Goal: Information Seeking & Learning: Find contact information

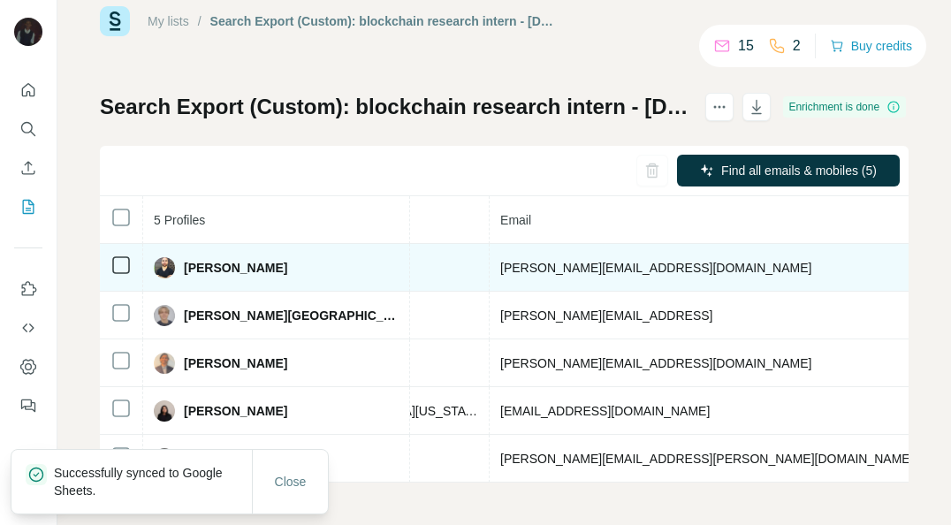
scroll to position [0, 674]
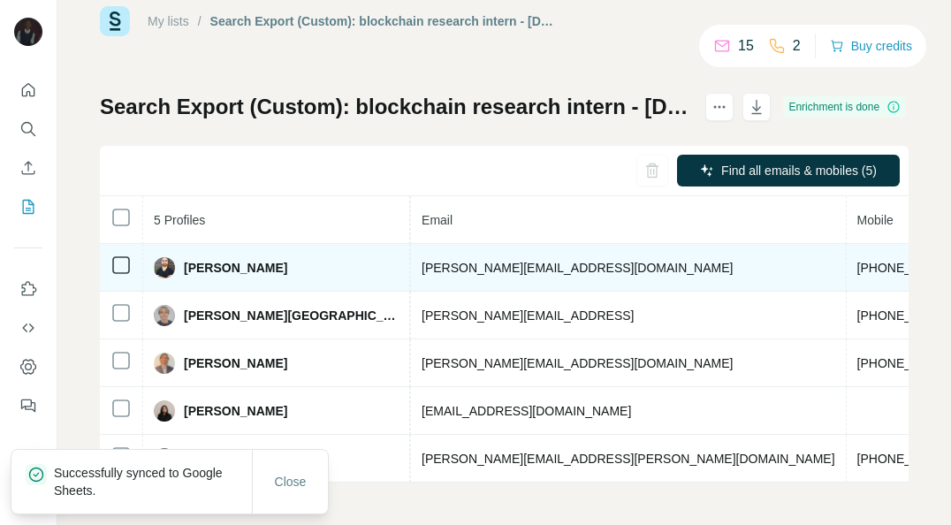
click at [847, 244] on td "+16512104713" at bounding box center [913, 268] width 133 height 48
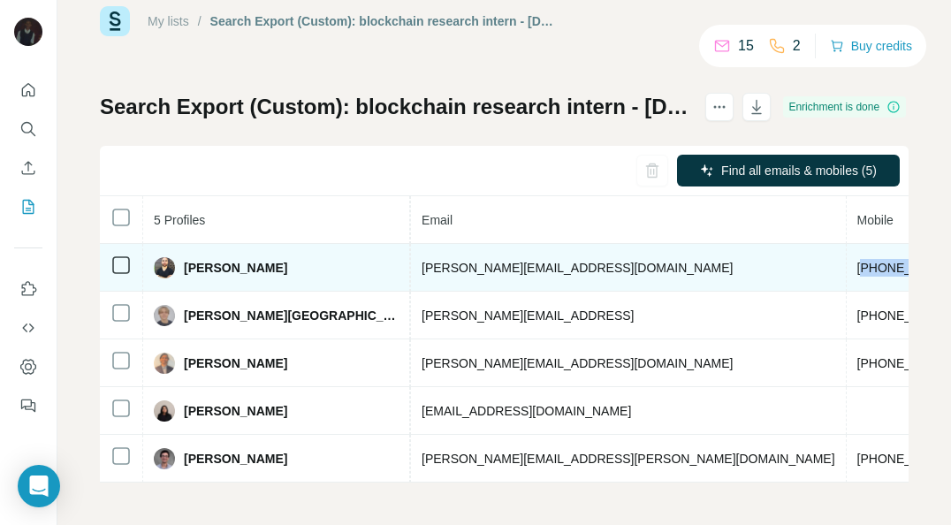
click at [847, 244] on td "+16512104713" at bounding box center [913, 268] width 133 height 48
click at [857, 261] on span "+16512104713" at bounding box center [912, 268] width 111 height 14
copy span "+16512104713"
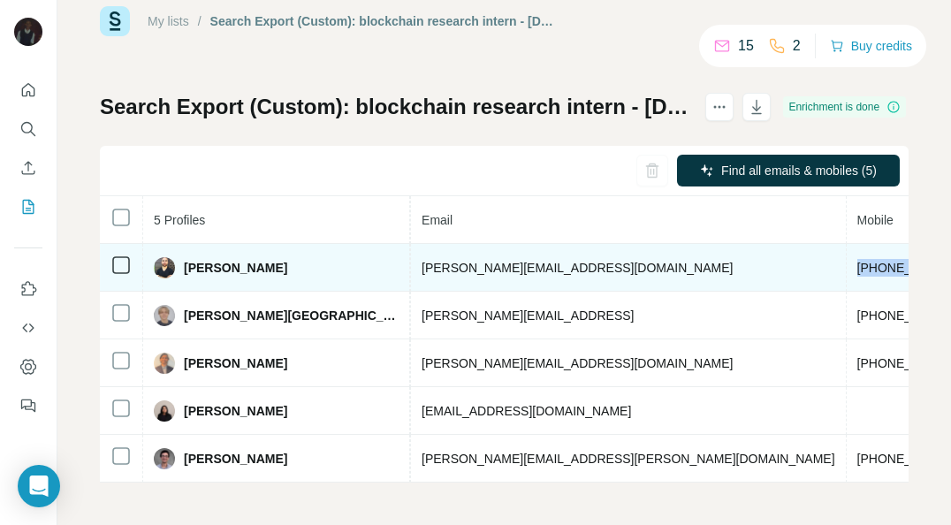
click at [203, 259] on span "Brandon Gilchrist" at bounding box center [235, 268] width 103 height 18
copy span "Brandon"
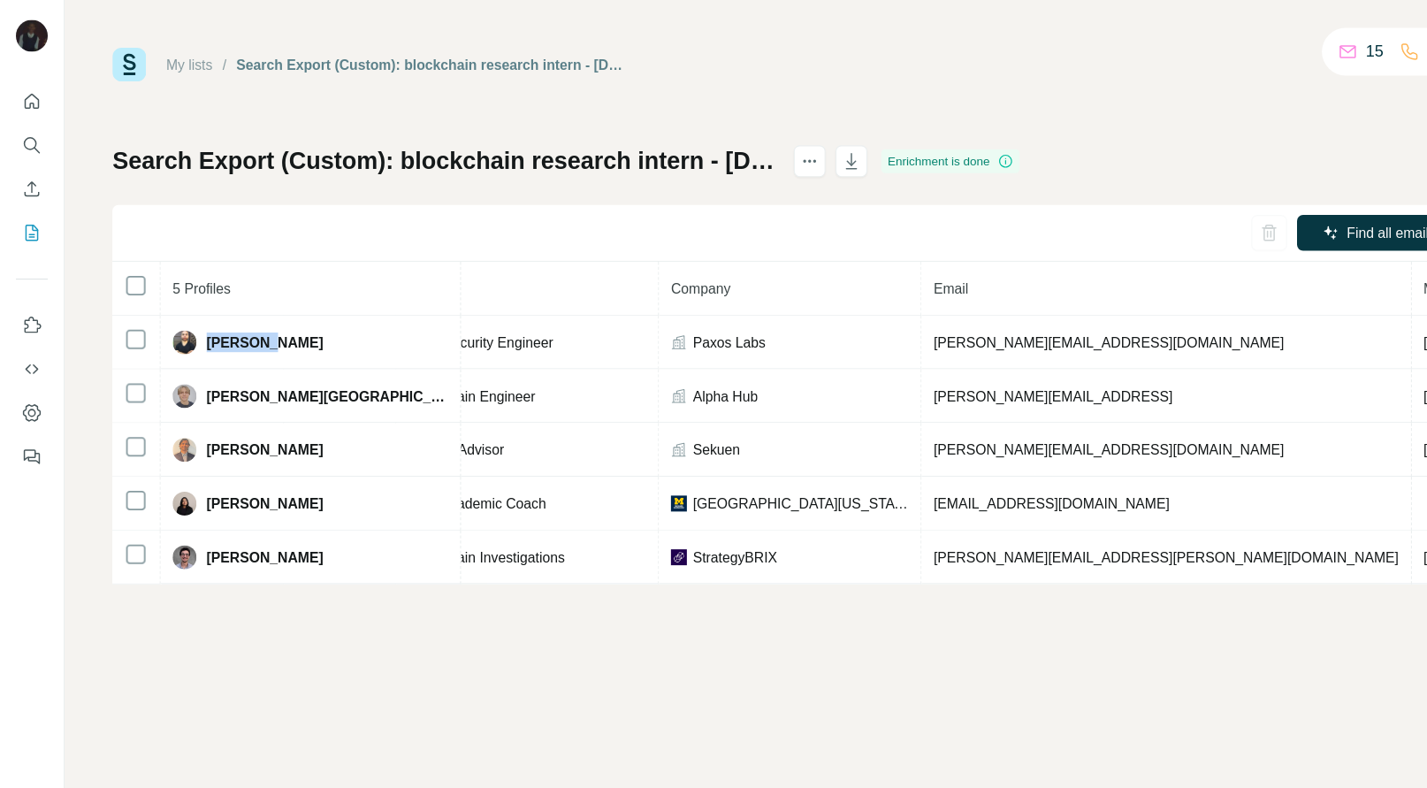
scroll to position [0, 266]
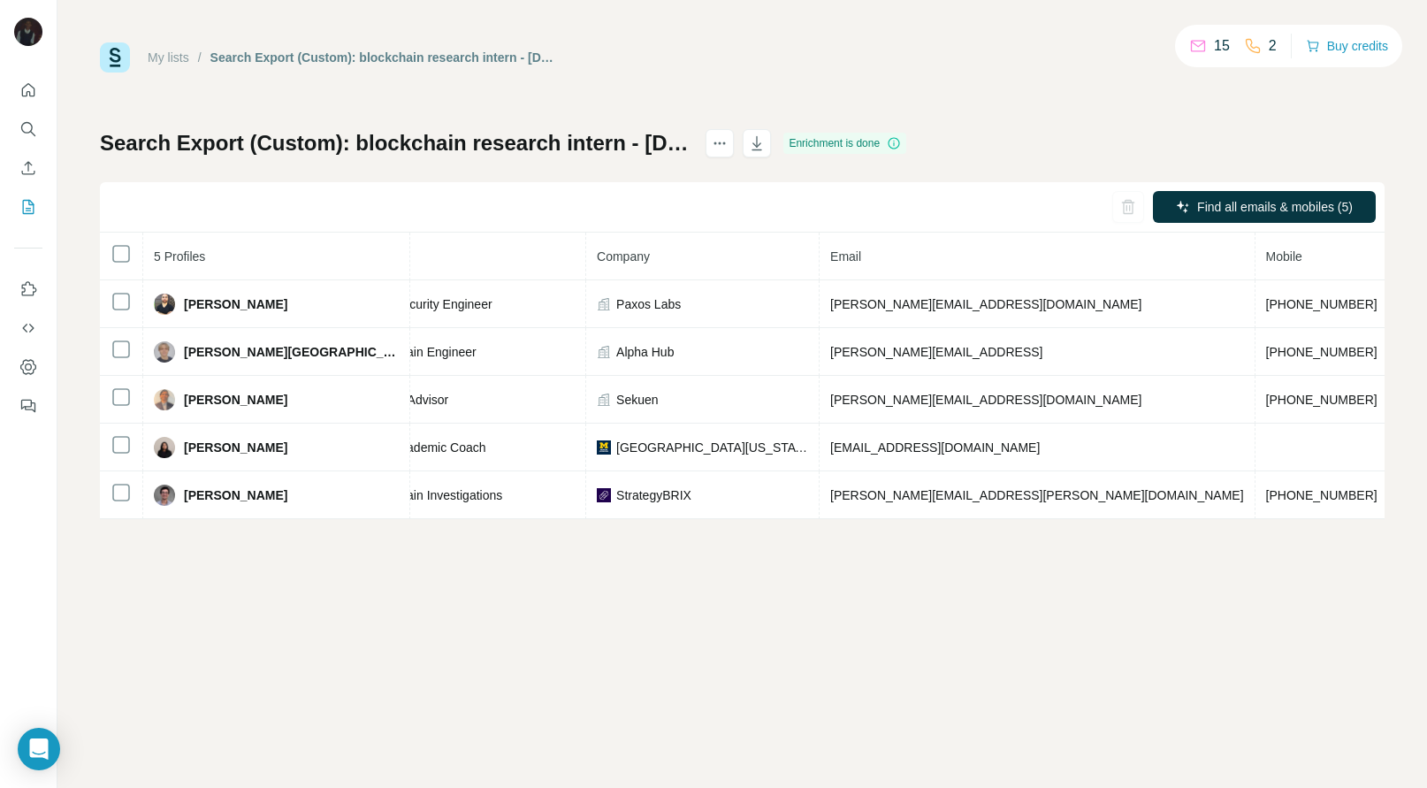
drag, startPoint x: 774, startPoint y: 9, endPoint x: 732, endPoint y: 689, distance: 681.0
click at [732, 524] on div "My lists / Search Export (Custom): blockchain research intern - 09/10/2025 09:0…" at bounding box center [741, 394] width 1369 height 788
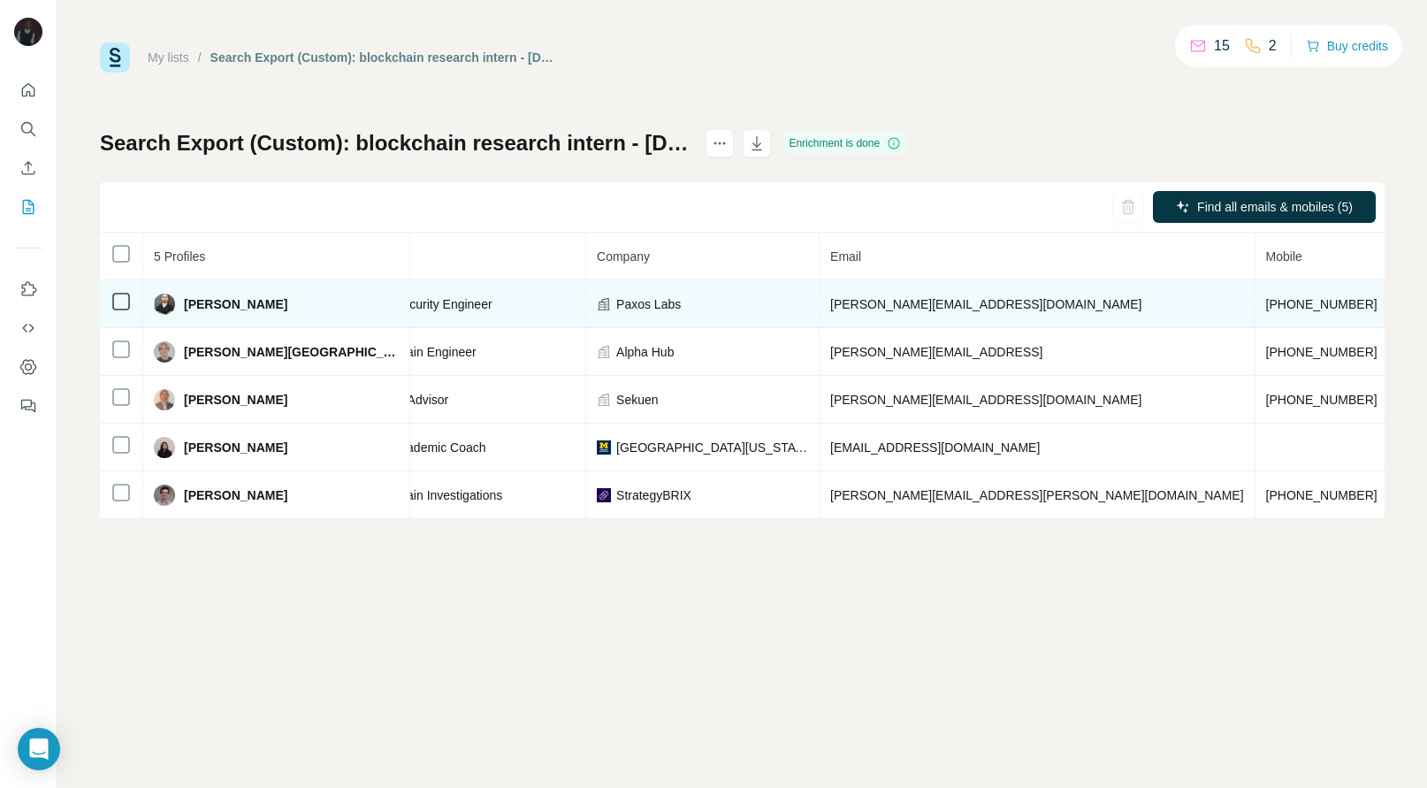
click at [950, 299] on span "paxoslabs.com" at bounding box center [1448, 304] width 99 height 14
copy span "paxoslabs.com"
click at [616, 304] on span "Paxos Labs" at bounding box center [648, 304] width 65 height 18
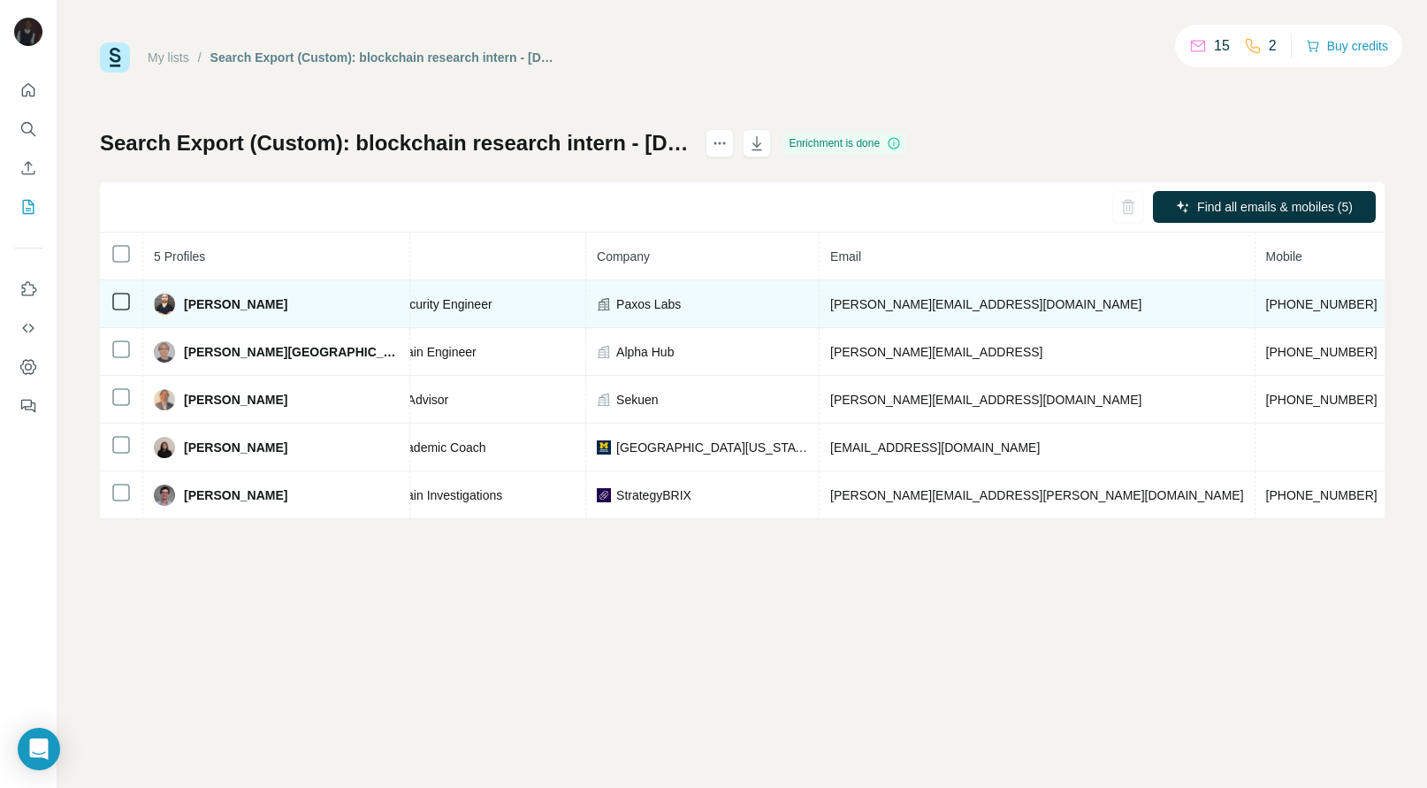
click at [616, 304] on span "Paxos Labs" at bounding box center [648, 304] width 65 height 18
copy span "Paxos Labs"
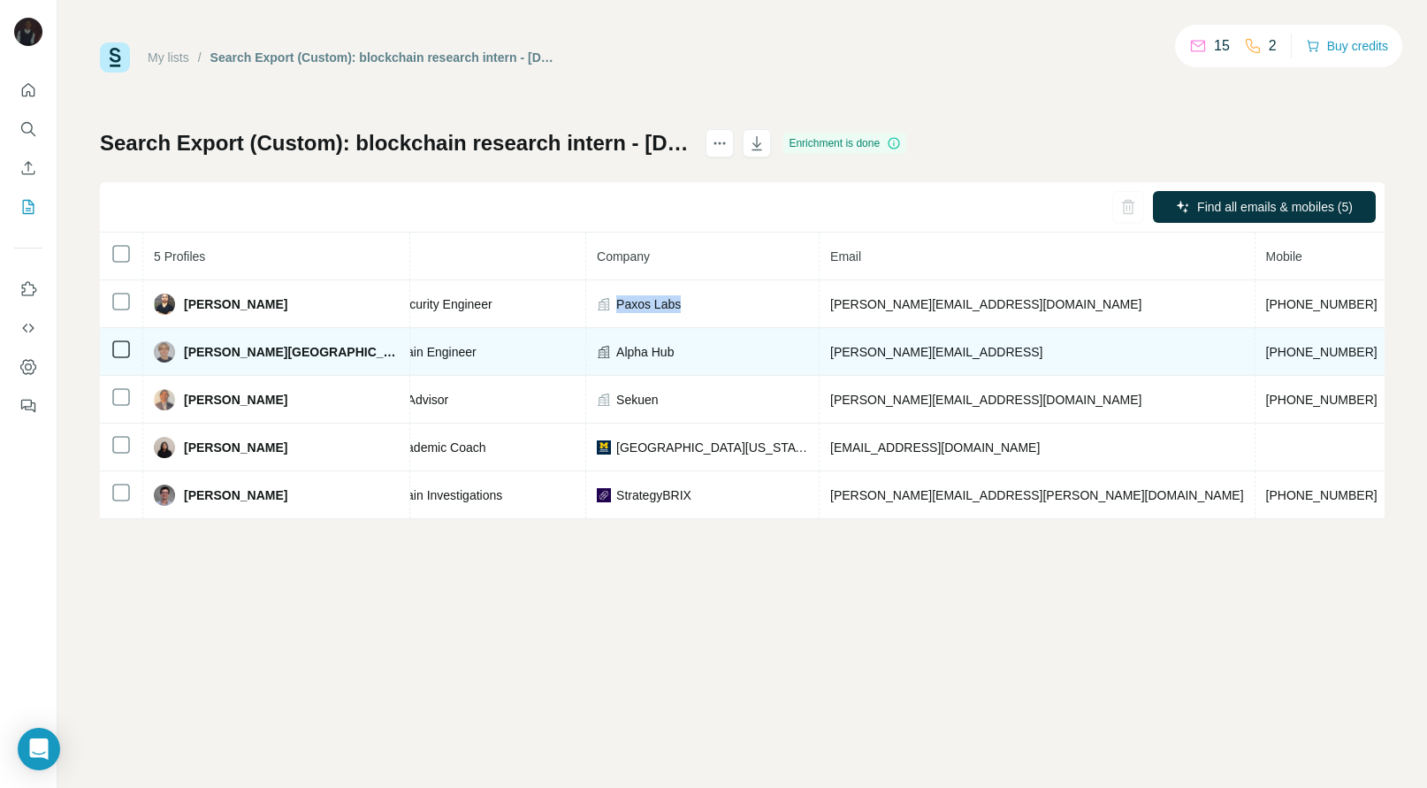
click at [950, 354] on span "+18455532513" at bounding box center [1321, 352] width 111 height 14
copy span "+18455532513"
click at [195, 356] on span "Cory Wagaman-Eure" at bounding box center [291, 352] width 215 height 18
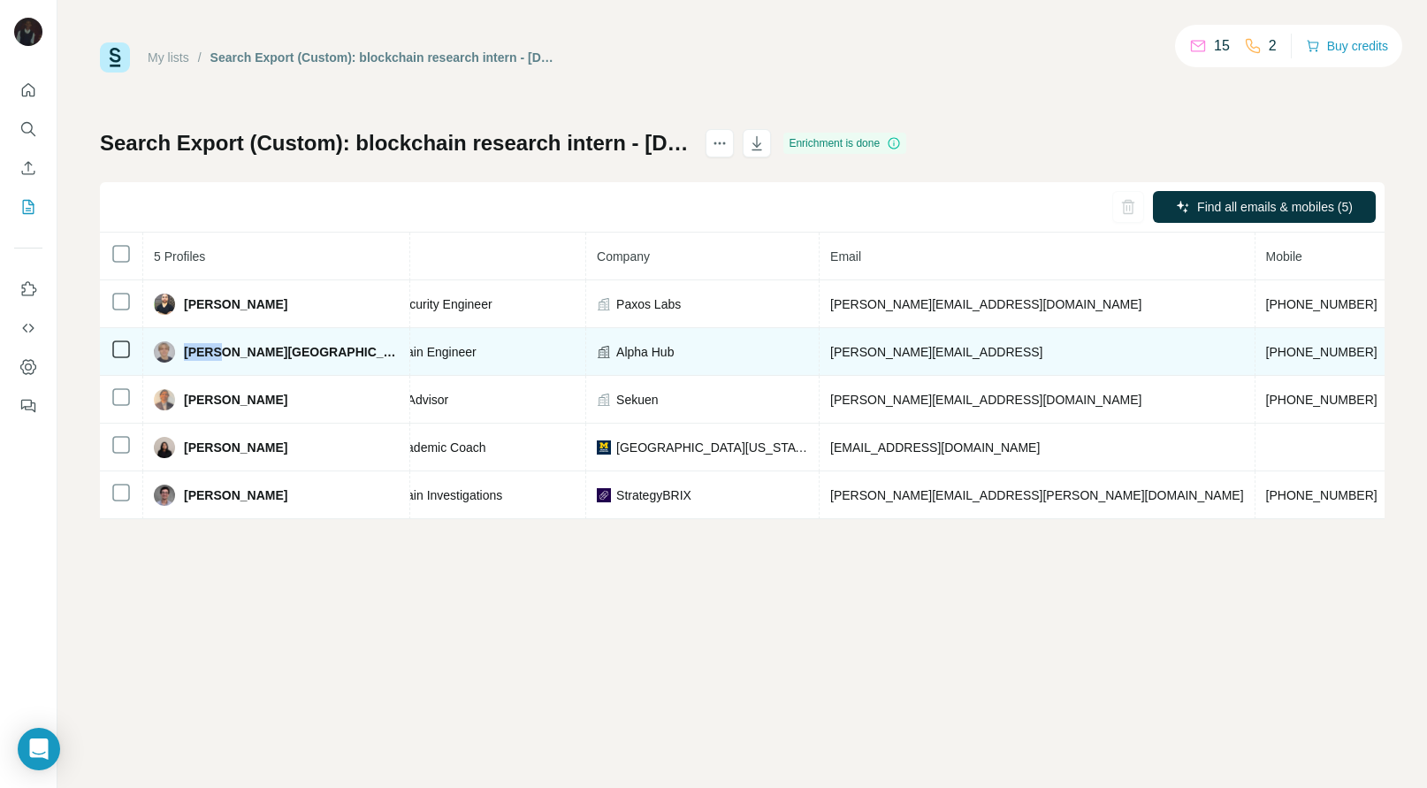
click at [195, 356] on span "Cory Wagaman-Eure" at bounding box center [291, 352] width 215 height 18
copy span "Cory"
click at [616, 352] on span "Alpha Hub" at bounding box center [644, 352] width 57 height 18
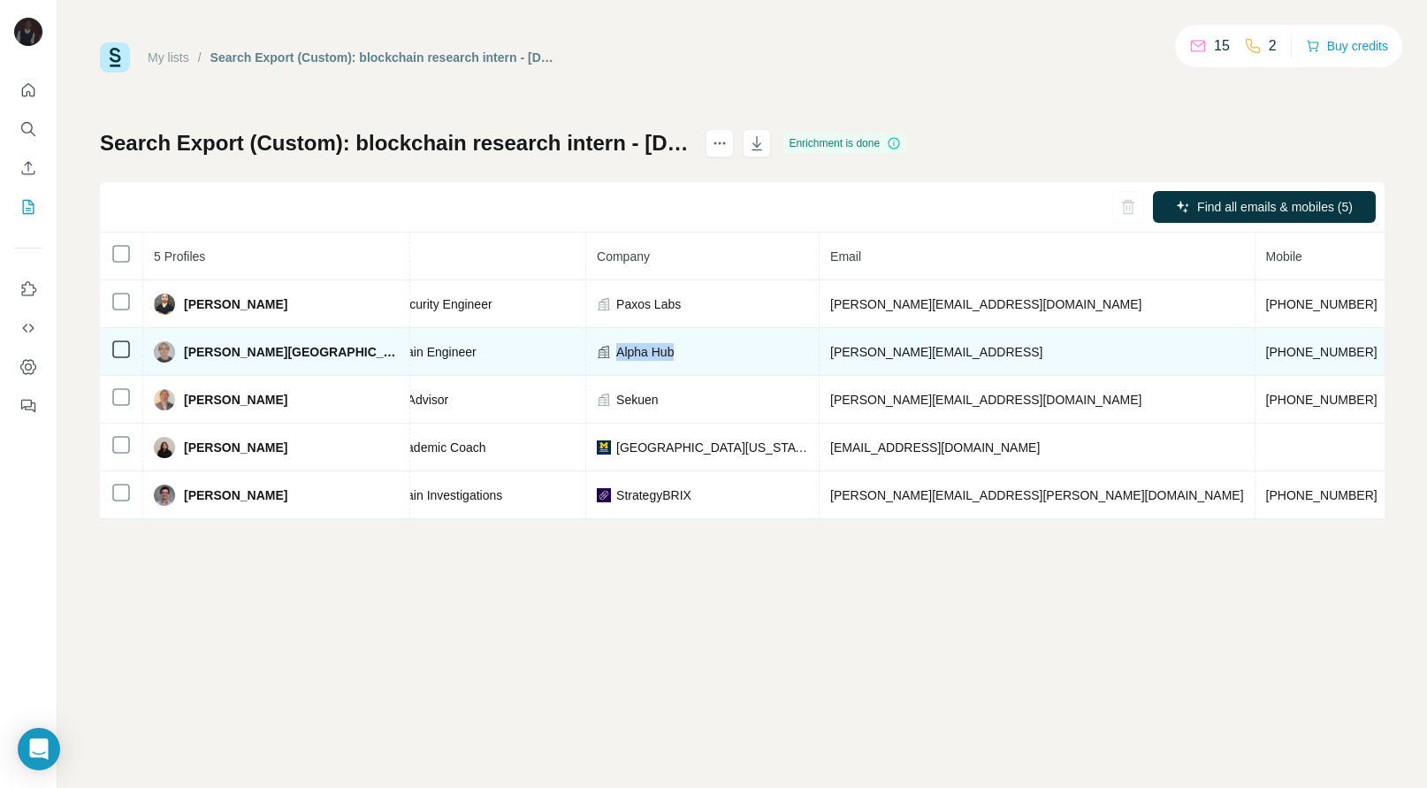
copy span "Alpha Hub"
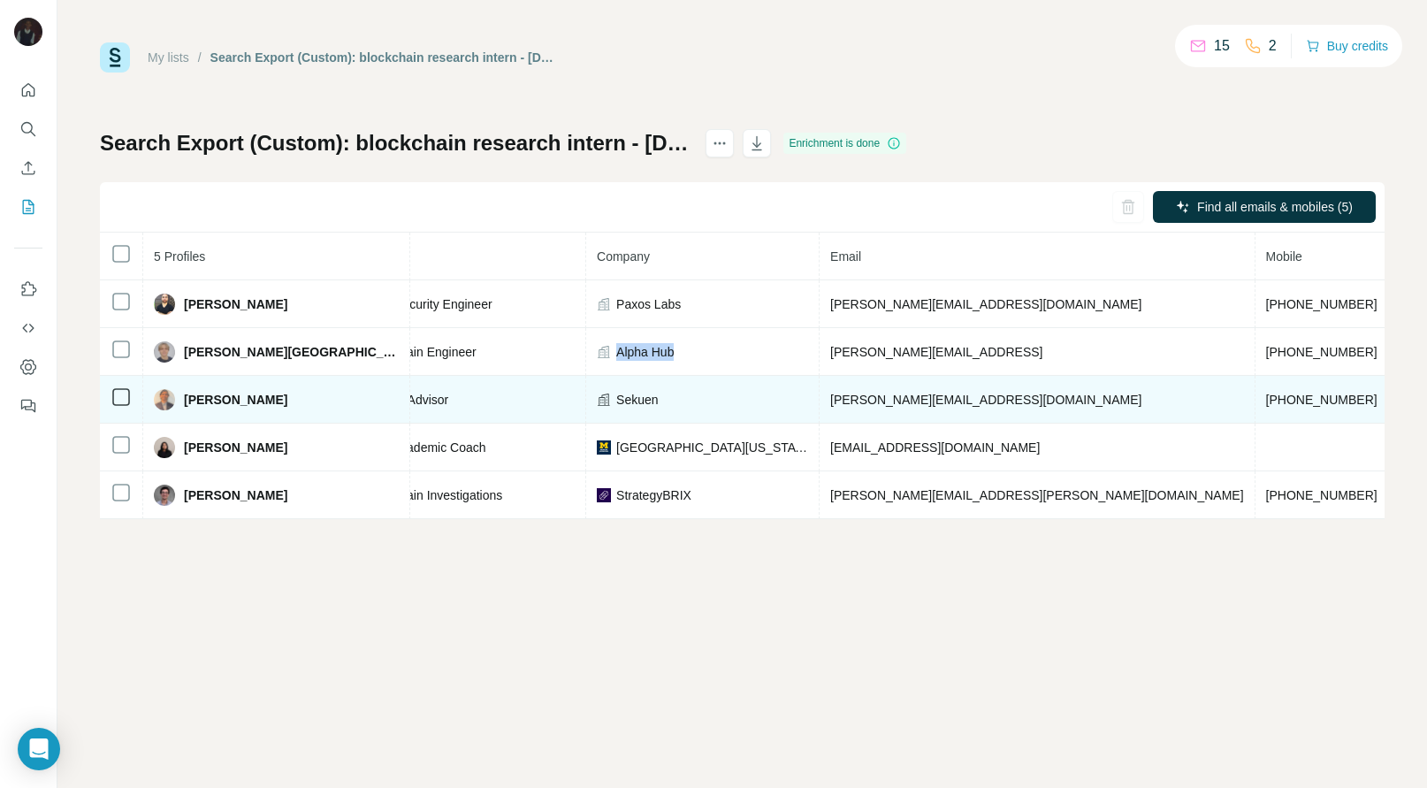
click at [950, 395] on span "+12144027426" at bounding box center [1321, 399] width 111 height 14
copy span "+12144027426"
click at [217, 398] on span "Shankar Mohanakrishnan" at bounding box center [235, 400] width 103 height 18
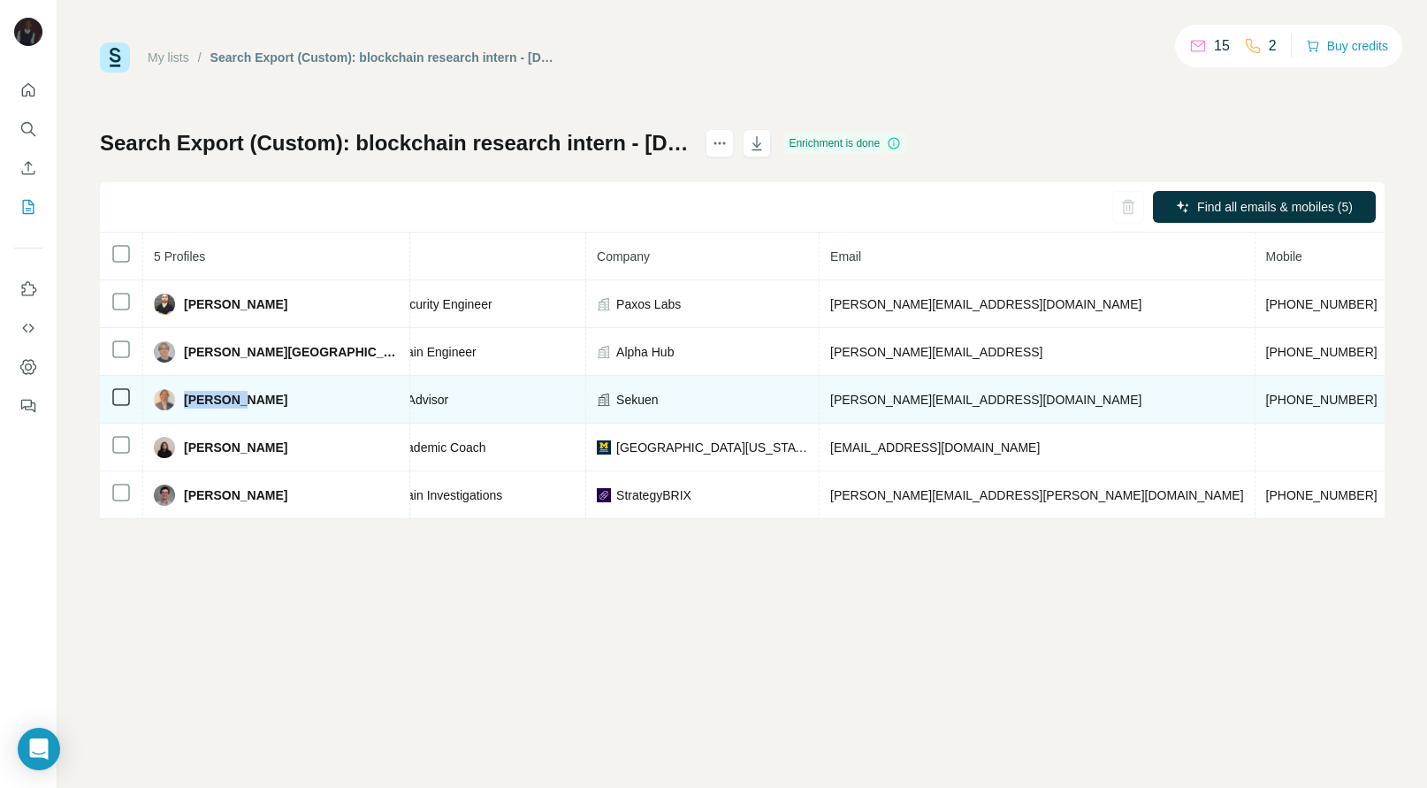
click at [217, 398] on span "Shankar Mohanakrishnan" at bounding box center [235, 400] width 103 height 18
copy span "Shankar"
click at [616, 396] on span "Sekuen" at bounding box center [637, 400] width 42 height 18
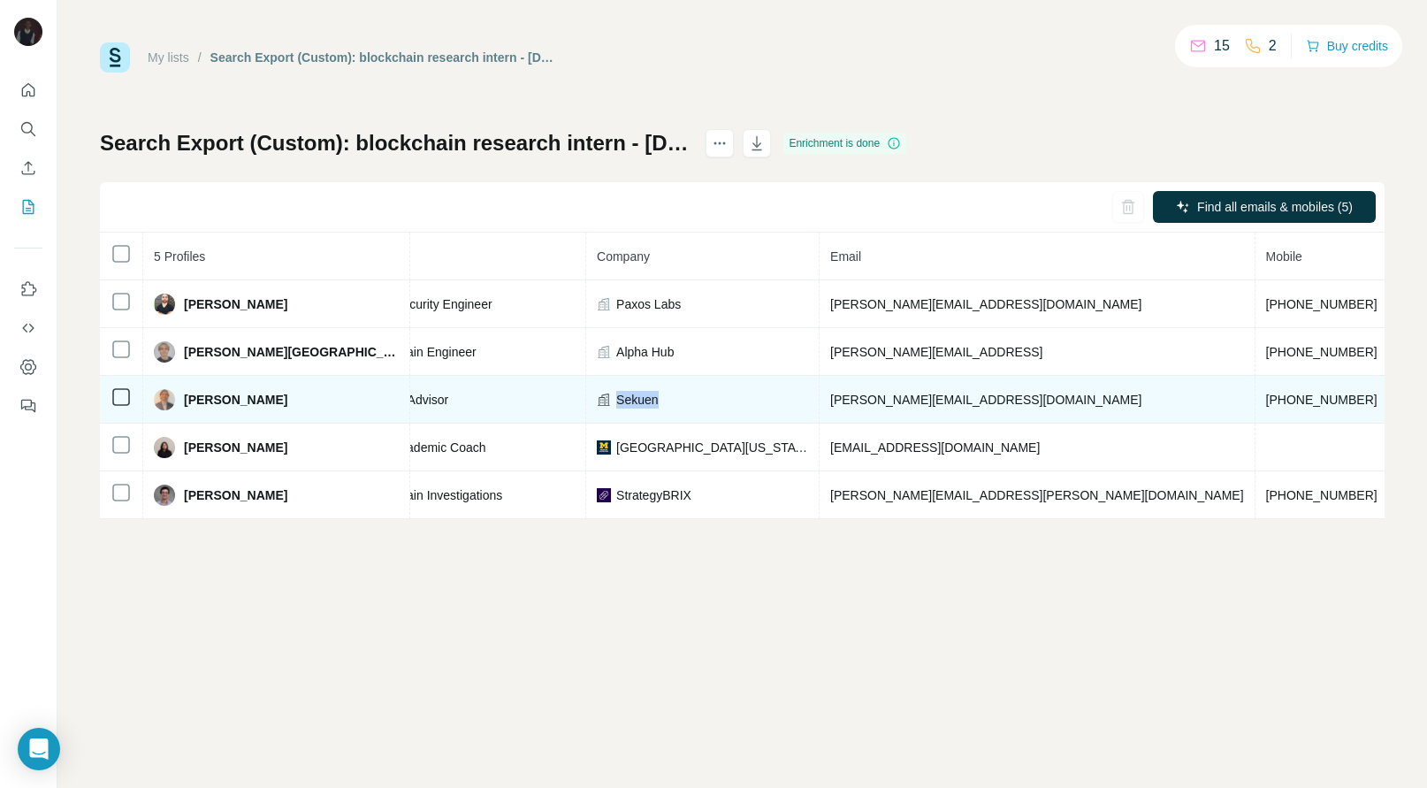
copy span "Sekuen"
click at [950, 394] on span "sekuen.com" at bounding box center [1448, 399] width 99 height 14
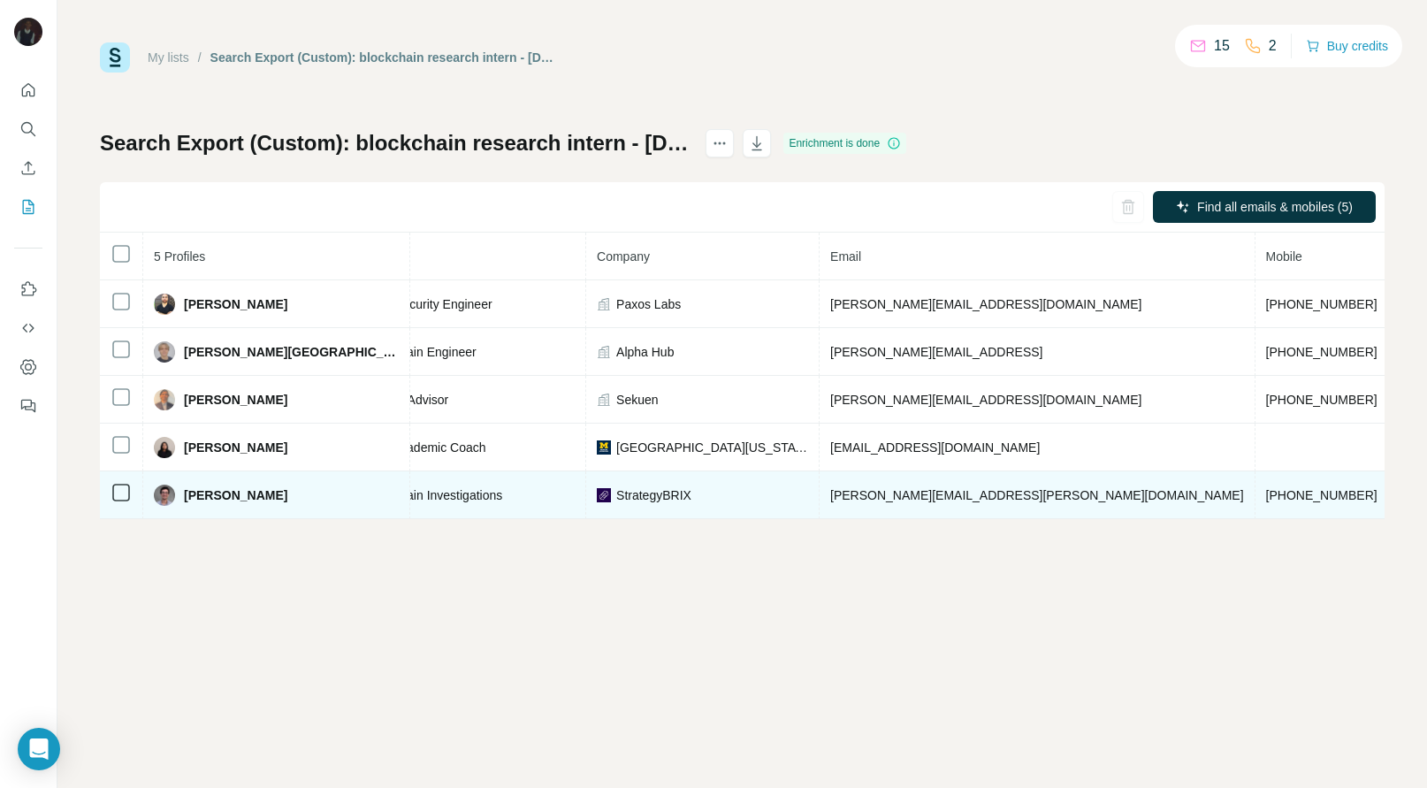
click at [950, 501] on span "+12404671350" at bounding box center [1321, 495] width 111 height 14
click at [201, 491] on span "Wylie Brenner Peremarti" at bounding box center [235, 495] width 103 height 18
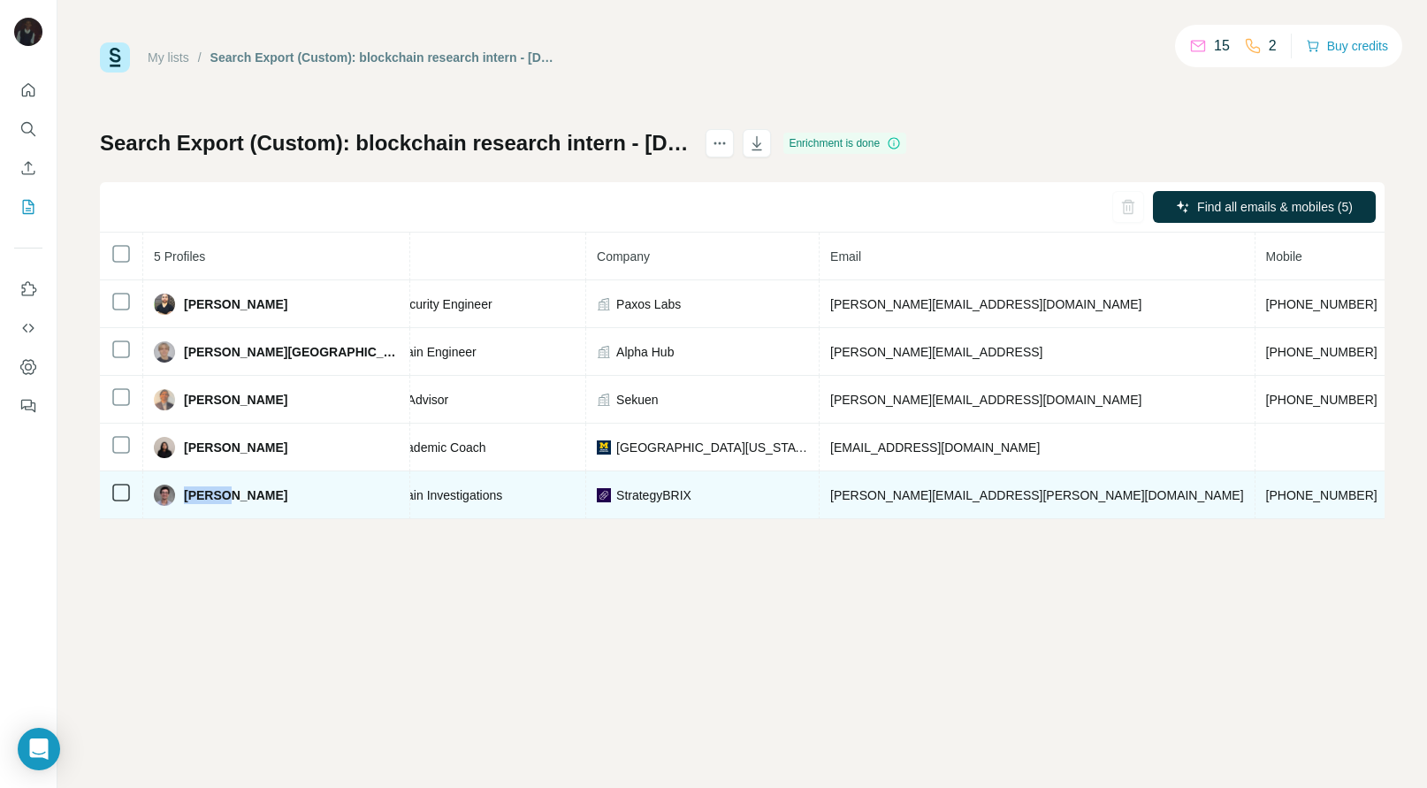
click at [616, 494] on span "StrategyBRIX" at bounding box center [653, 495] width 75 height 18
click at [950, 496] on span "strategybrix.com" at bounding box center [1448, 495] width 99 height 14
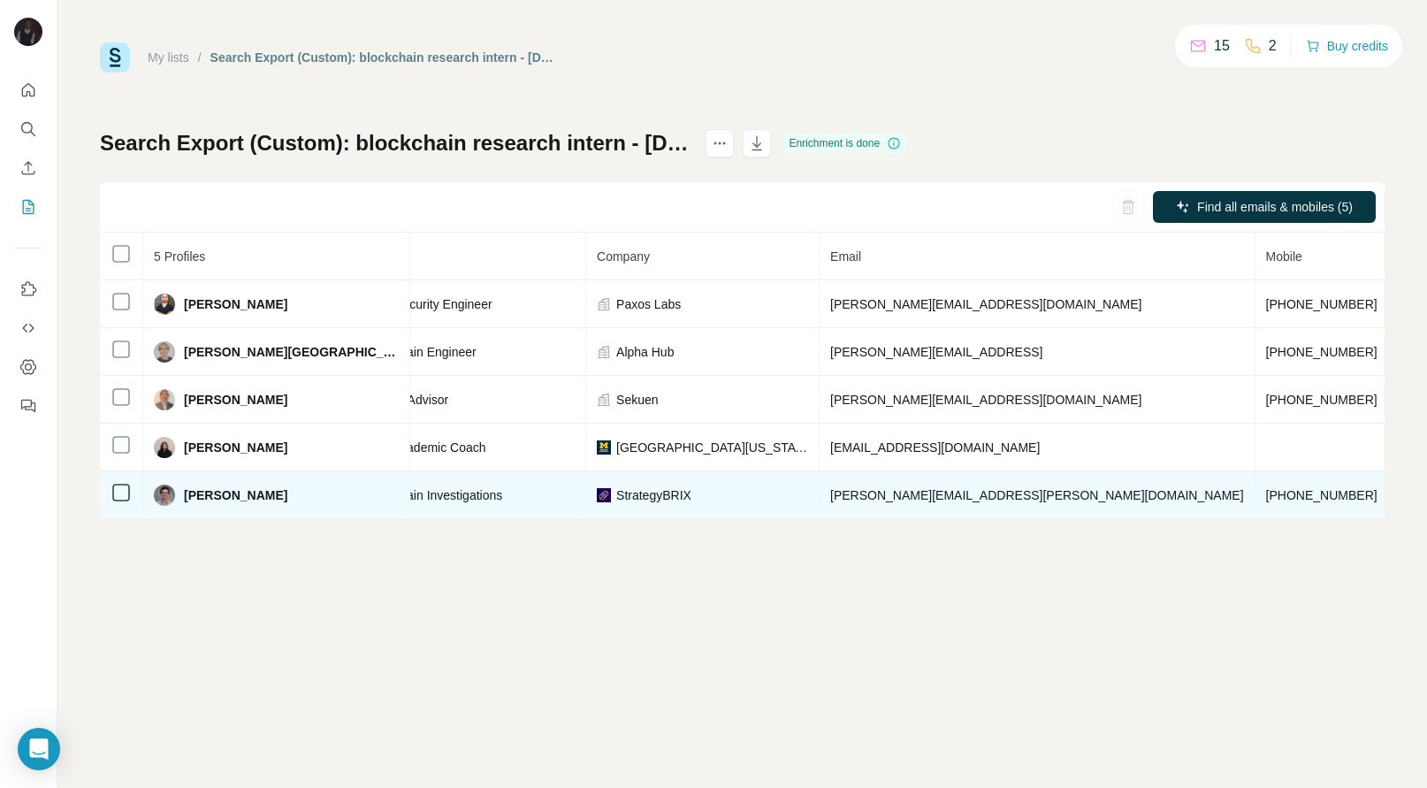
click at [950, 496] on span "strategybrix.com" at bounding box center [1448, 495] width 99 height 14
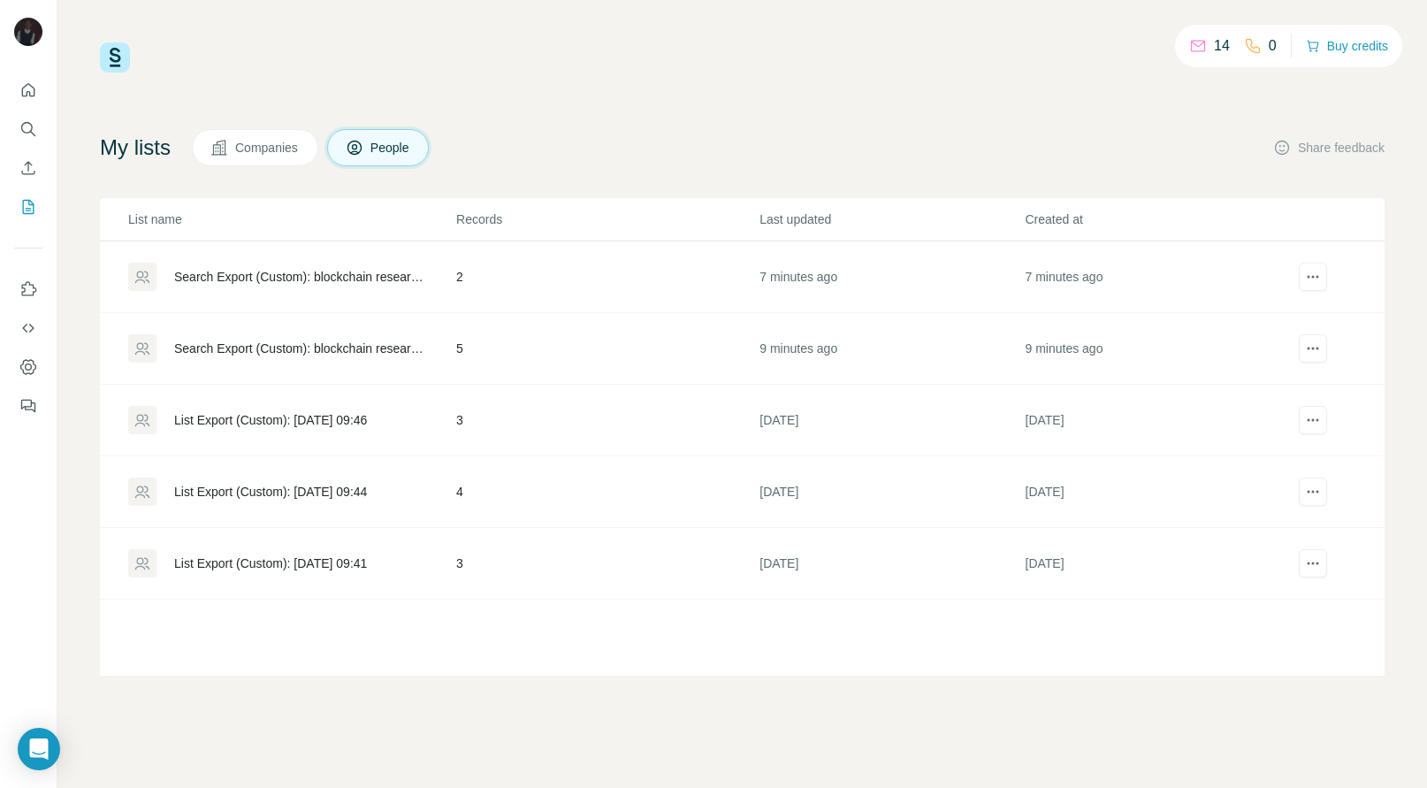
click at [701, 284] on td "2" at bounding box center [606, 277] width 303 height 72
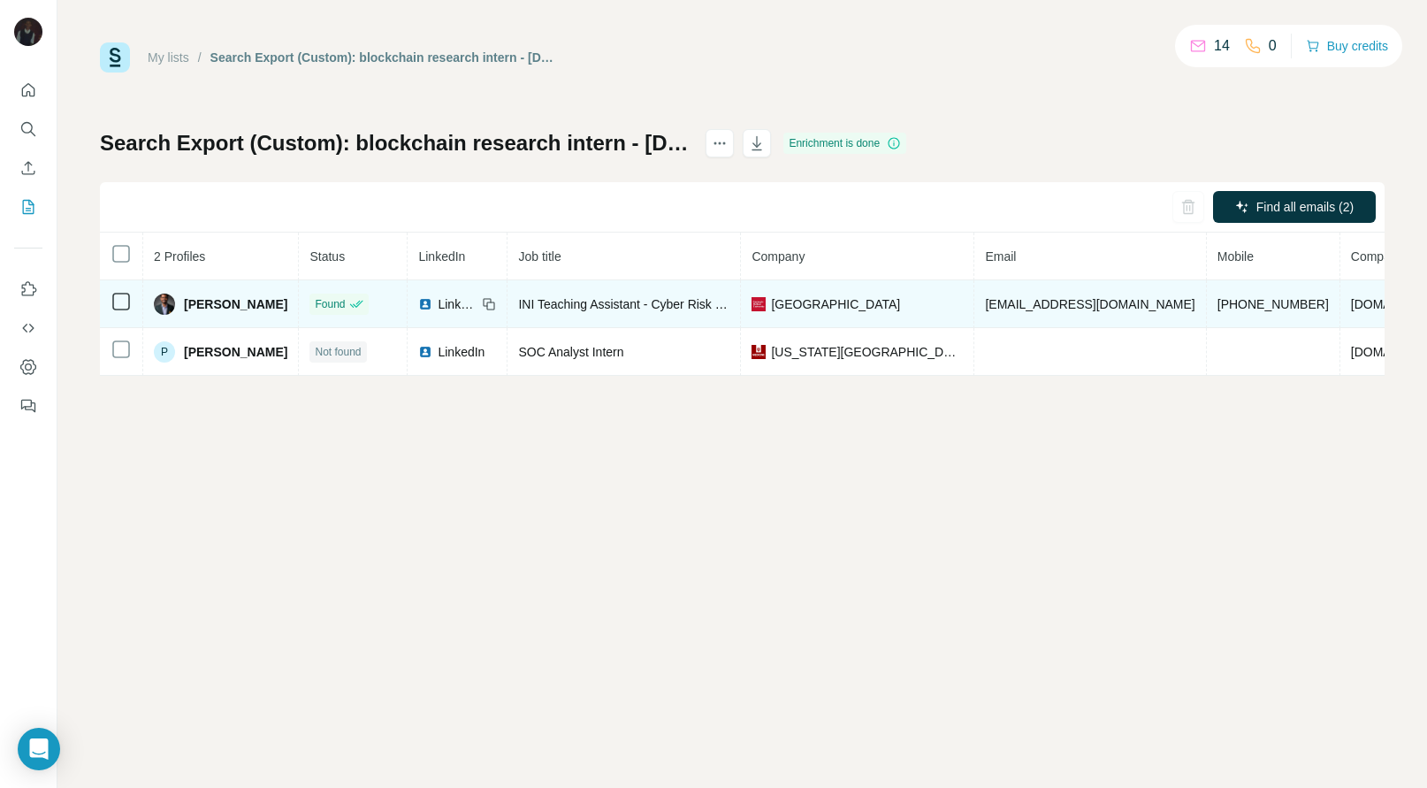
click at [950, 302] on span "+18478638574" at bounding box center [1272, 304] width 111 height 14
click at [217, 308] on span "Aashay Wadkar" at bounding box center [235, 304] width 103 height 18
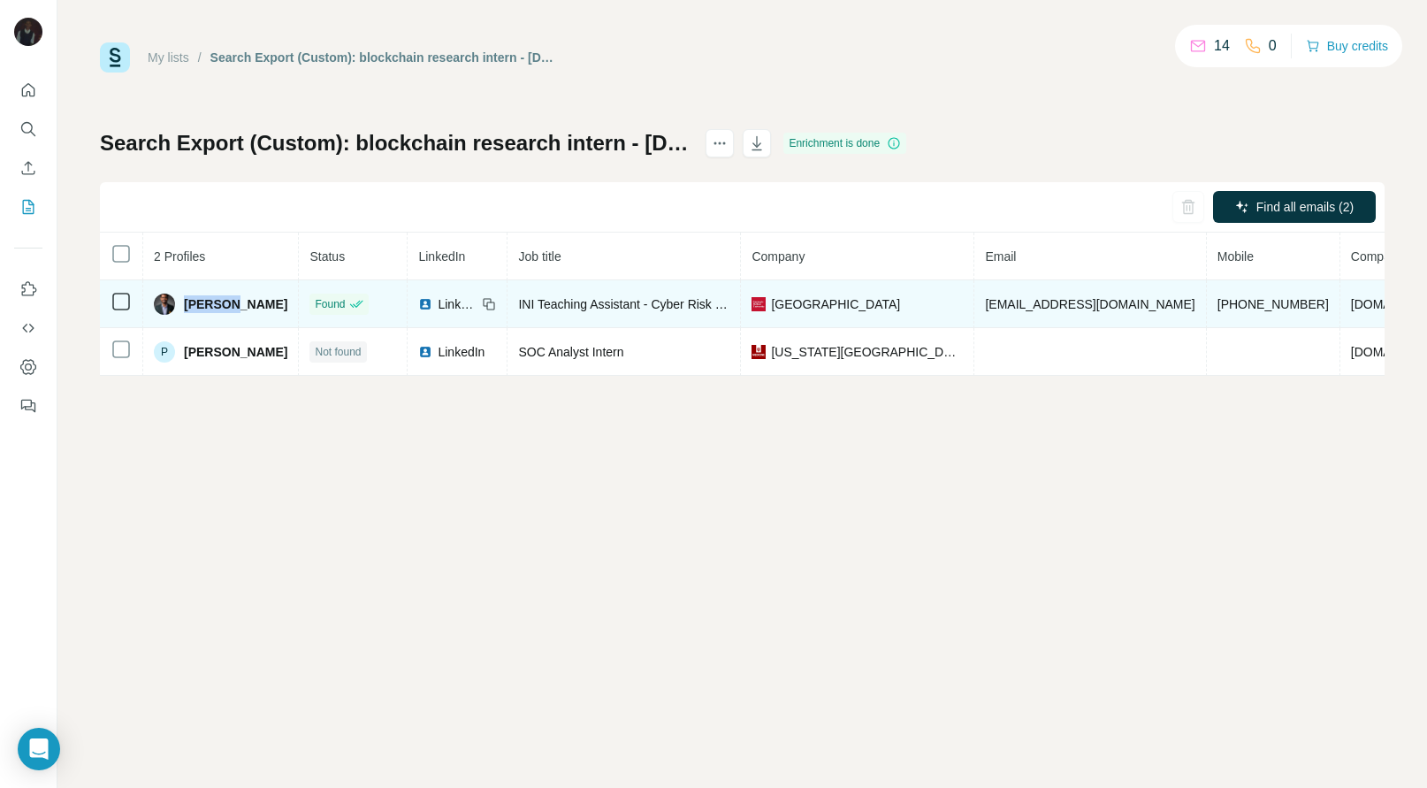
click at [832, 303] on span "Carnegie Mellon University" at bounding box center [835, 304] width 129 height 18
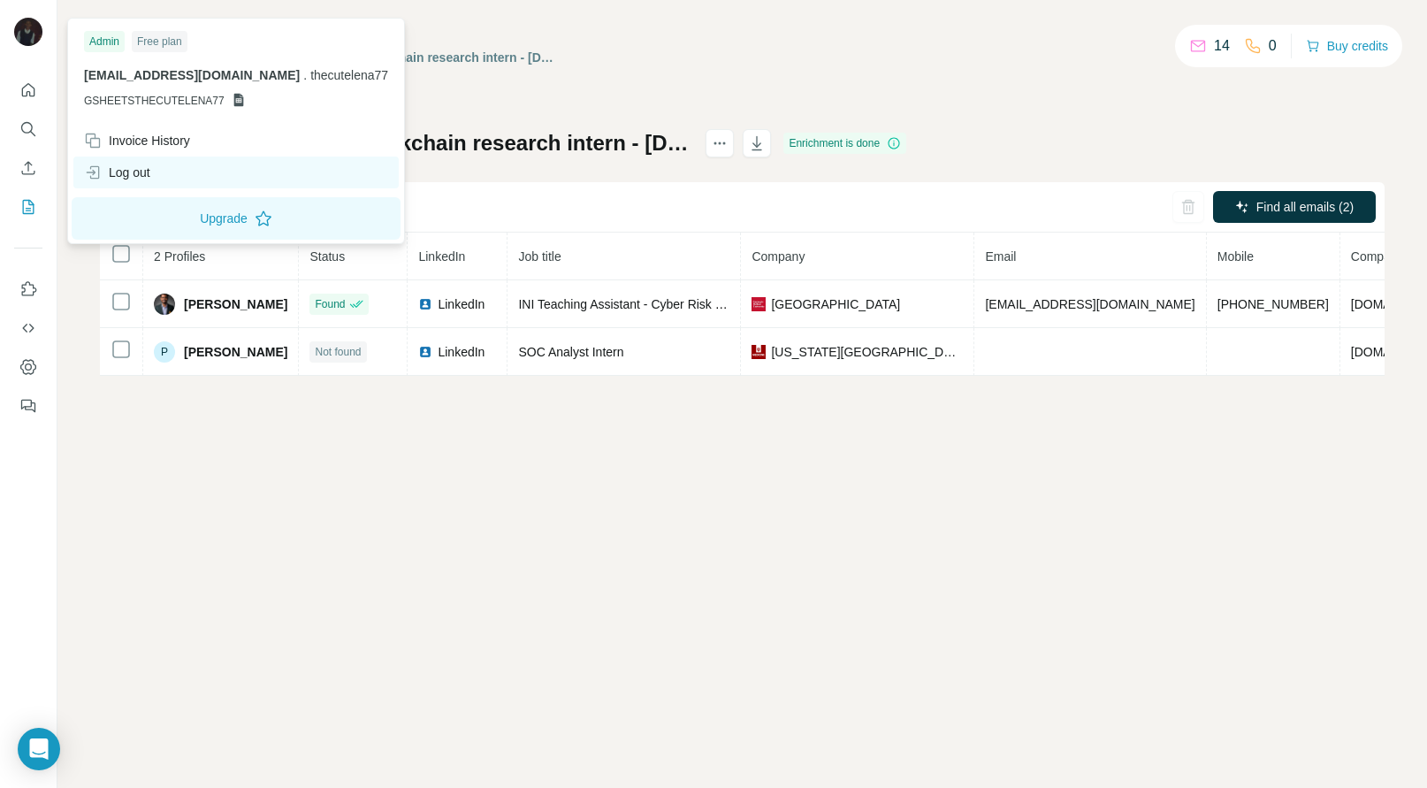
click at [125, 175] on div "Log out" at bounding box center [117, 173] width 66 height 18
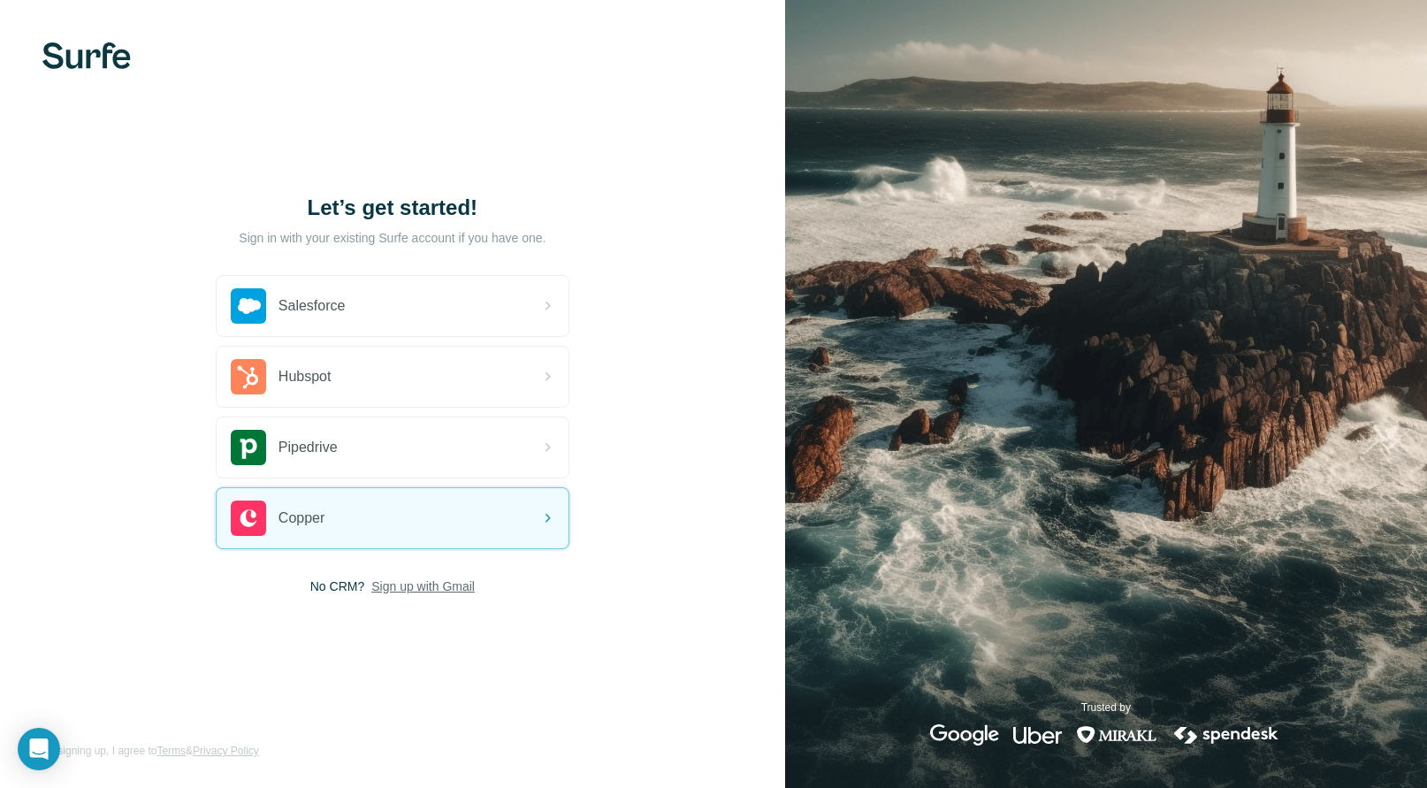
click at [401, 524] on span "Sign up with Gmail" at bounding box center [422, 586] width 103 height 18
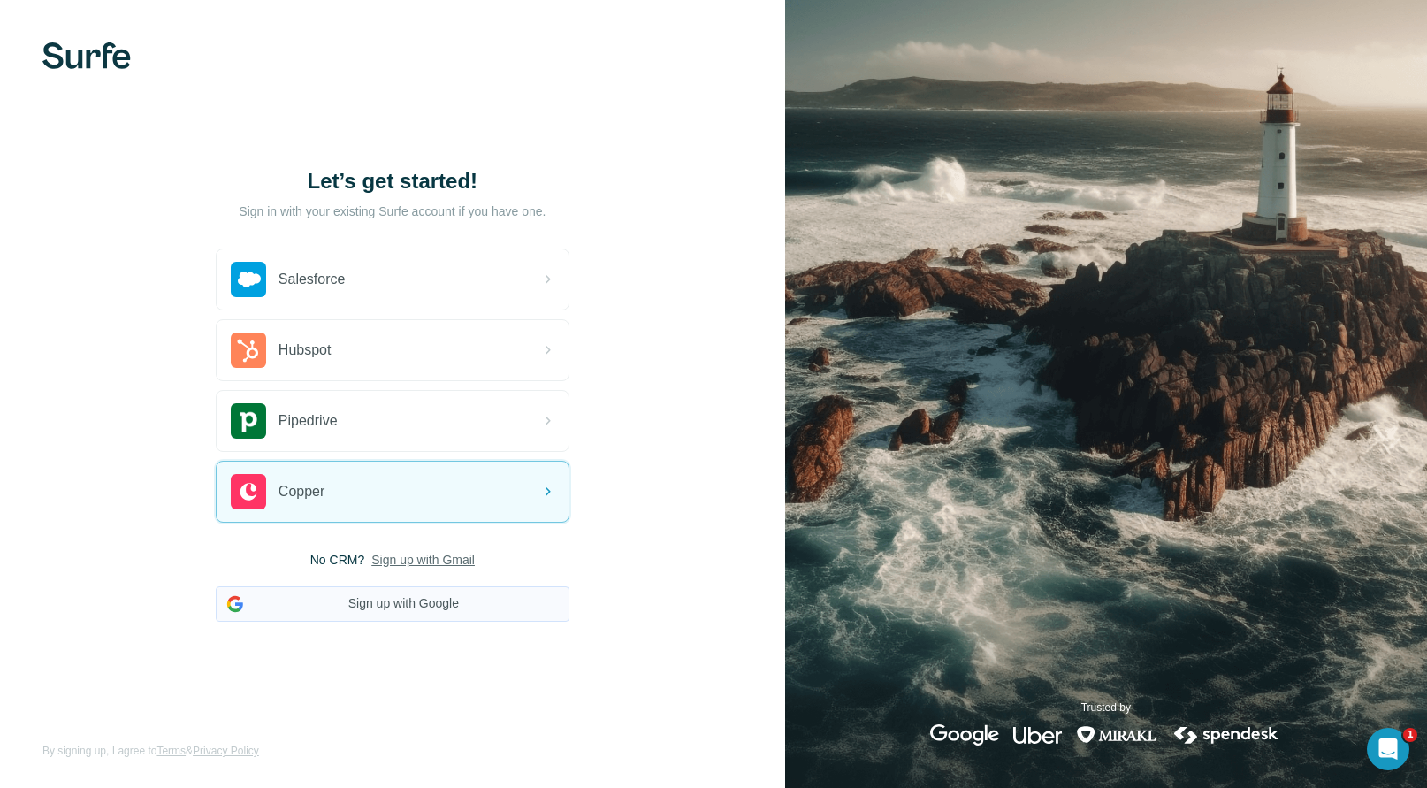
click at [409, 524] on button "Sign up with Google" at bounding box center [393, 603] width 354 height 35
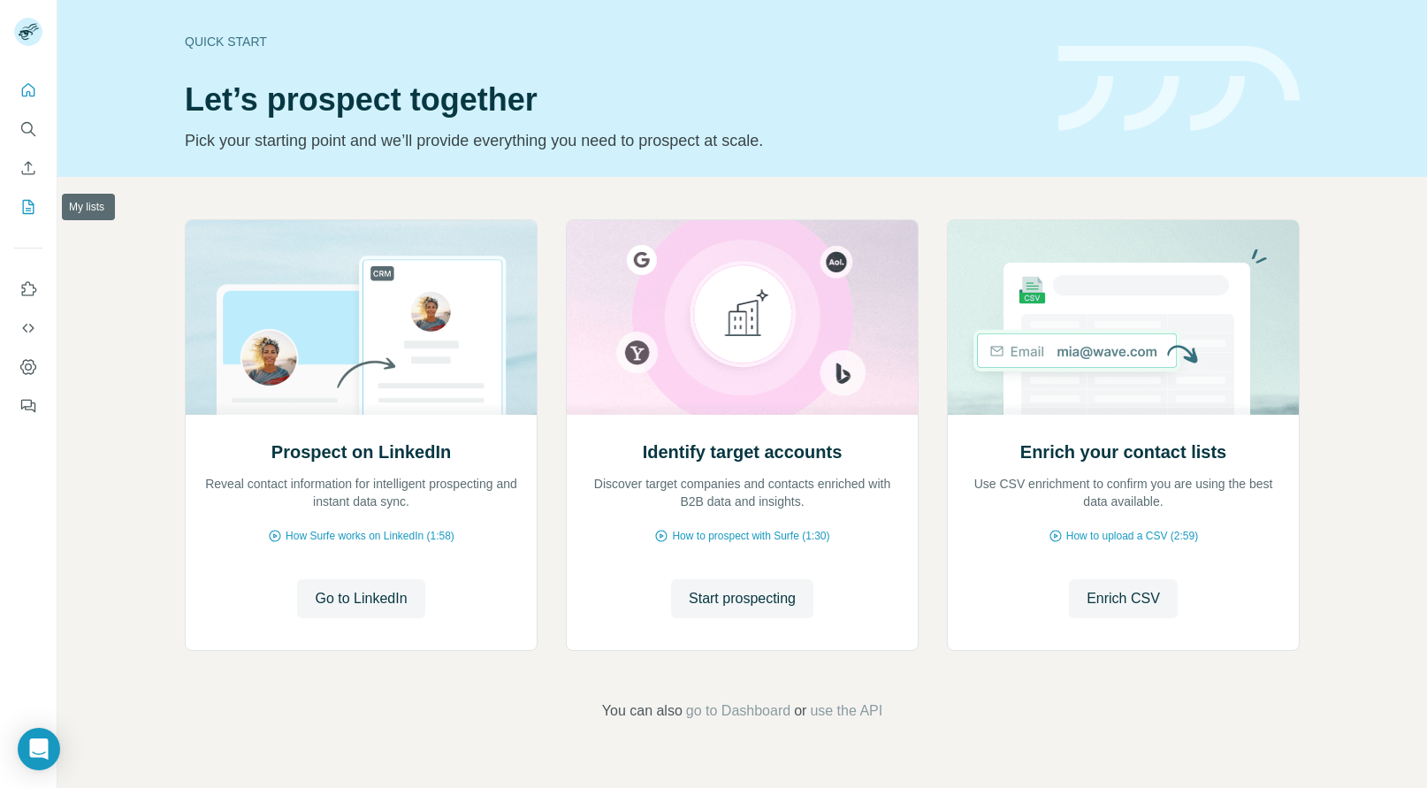
click at [30, 191] on button "My lists" at bounding box center [28, 207] width 28 height 32
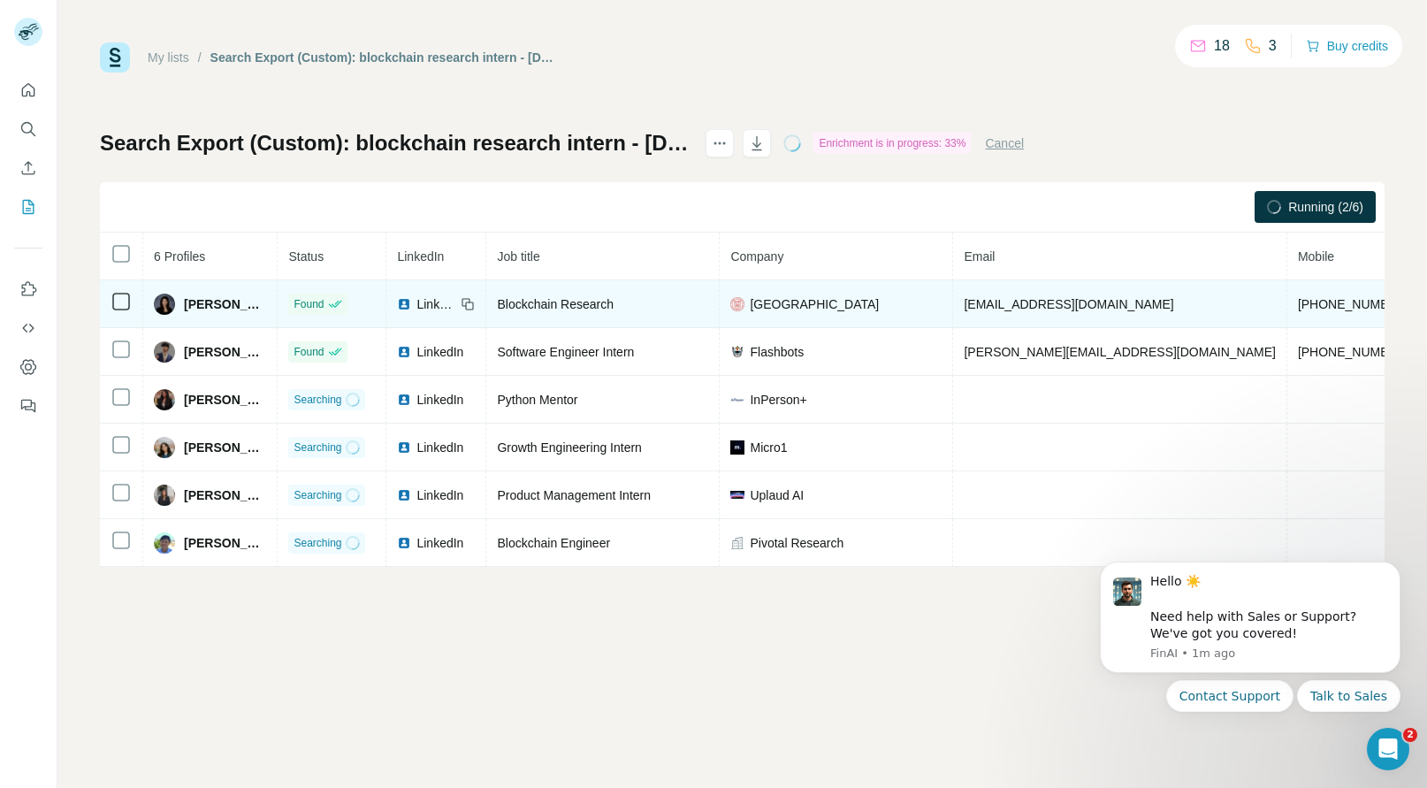
click at [1298, 297] on span "+12488845444" at bounding box center [1353, 304] width 111 height 14
copy span "+12488845444"
click at [203, 300] on span "Chloe Wang" at bounding box center [225, 304] width 82 height 18
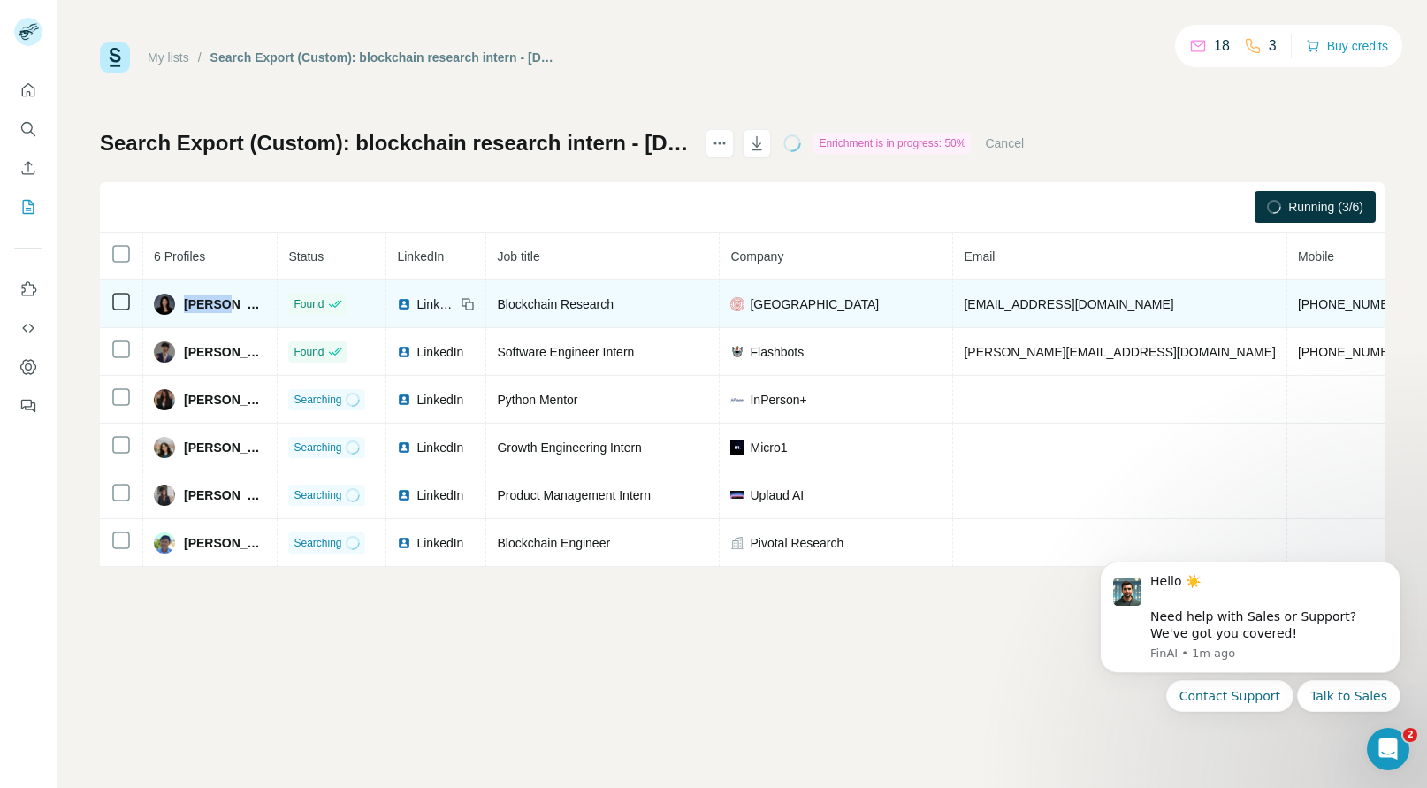
click at [203, 300] on span "Chloe Wang" at bounding box center [225, 304] width 82 height 18
copy span "Chloe"
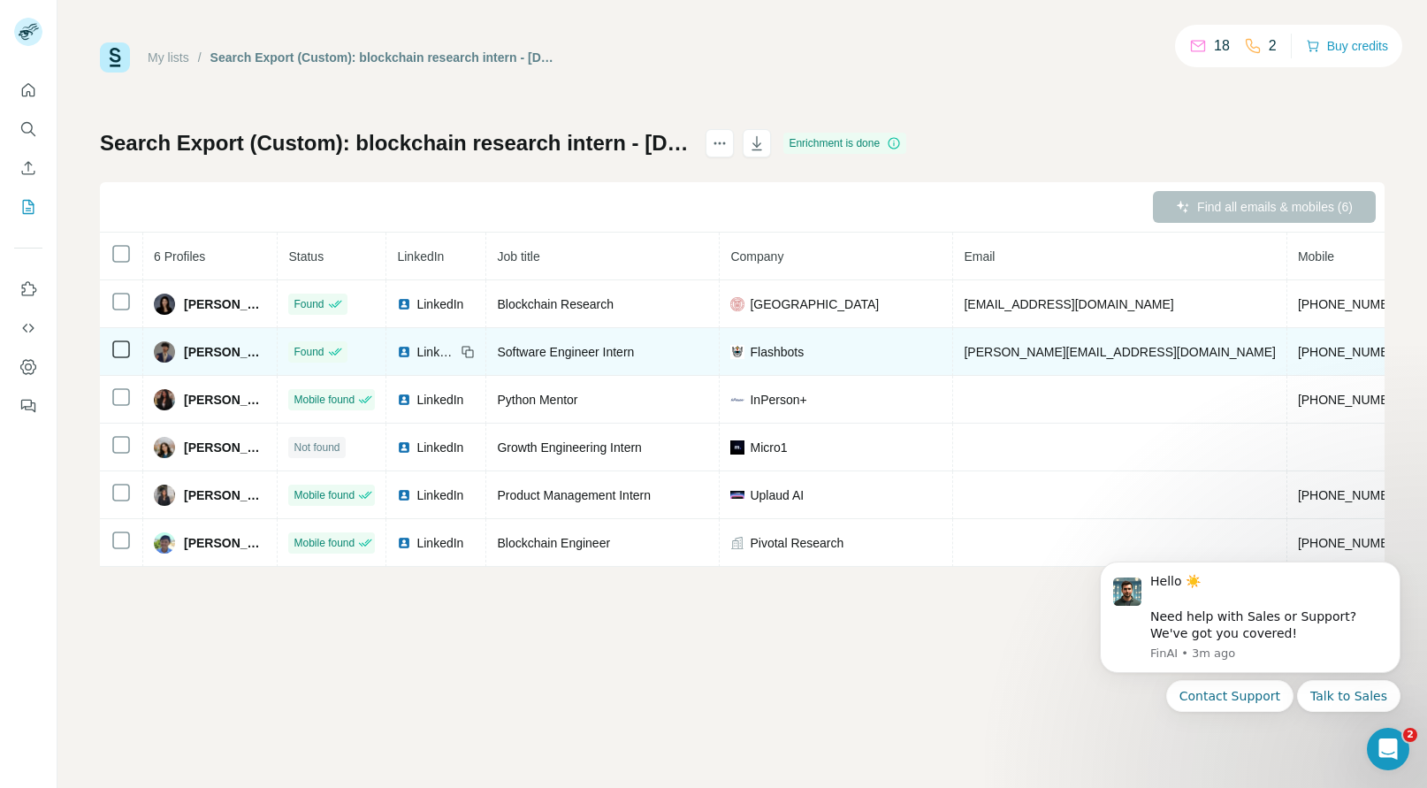
click at [1298, 353] on span "+19495738090" at bounding box center [1353, 352] width 111 height 14
copy span "+19495738090"
click at [210, 354] on span "Fahim Ahmed" at bounding box center [225, 352] width 82 height 18
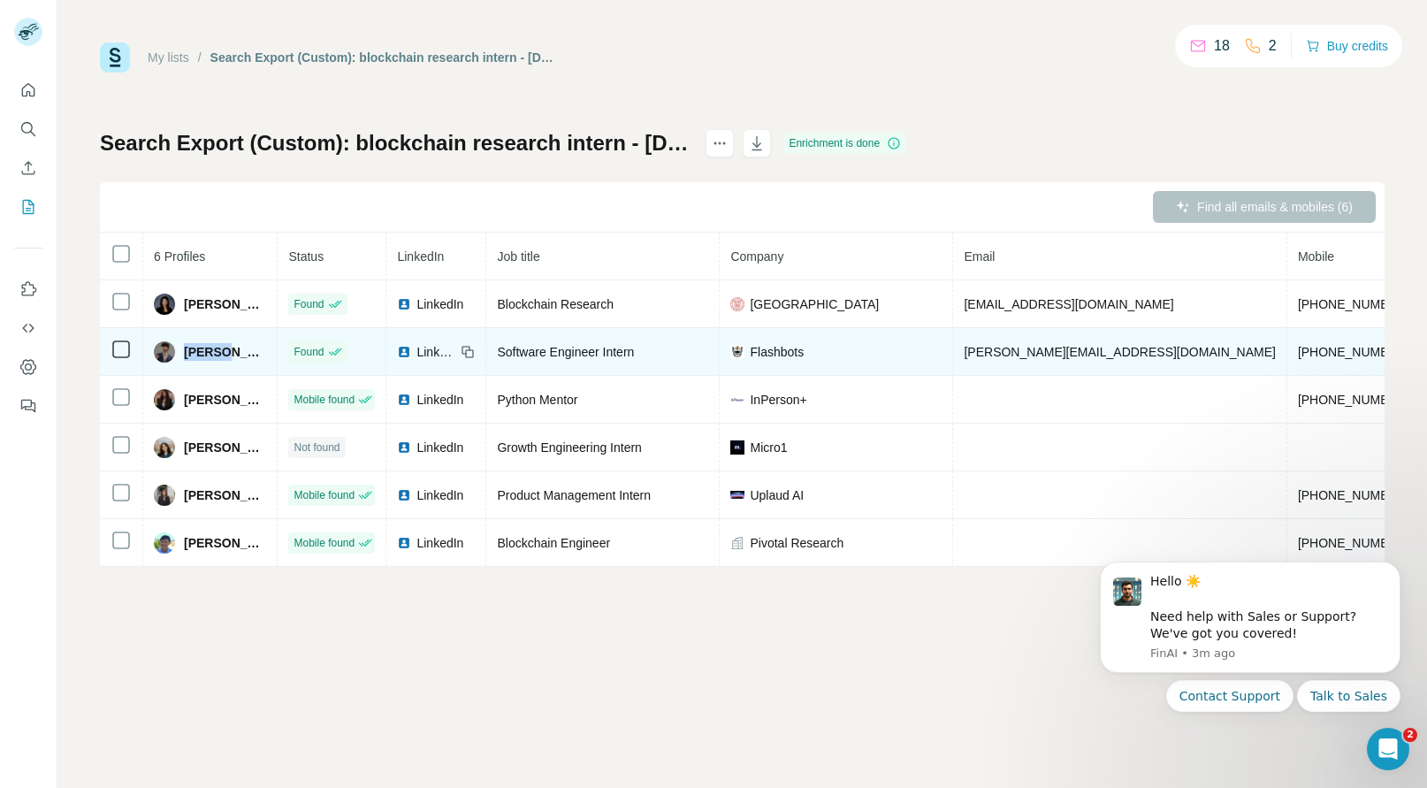
click at [210, 354] on span "Fahim Ahmed" at bounding box center [225, 352] width 82 height 18
copy span "Fahim"
click at [802, 345] on span "Flashbots" at bounding box center [777, 352] width 54 height 18
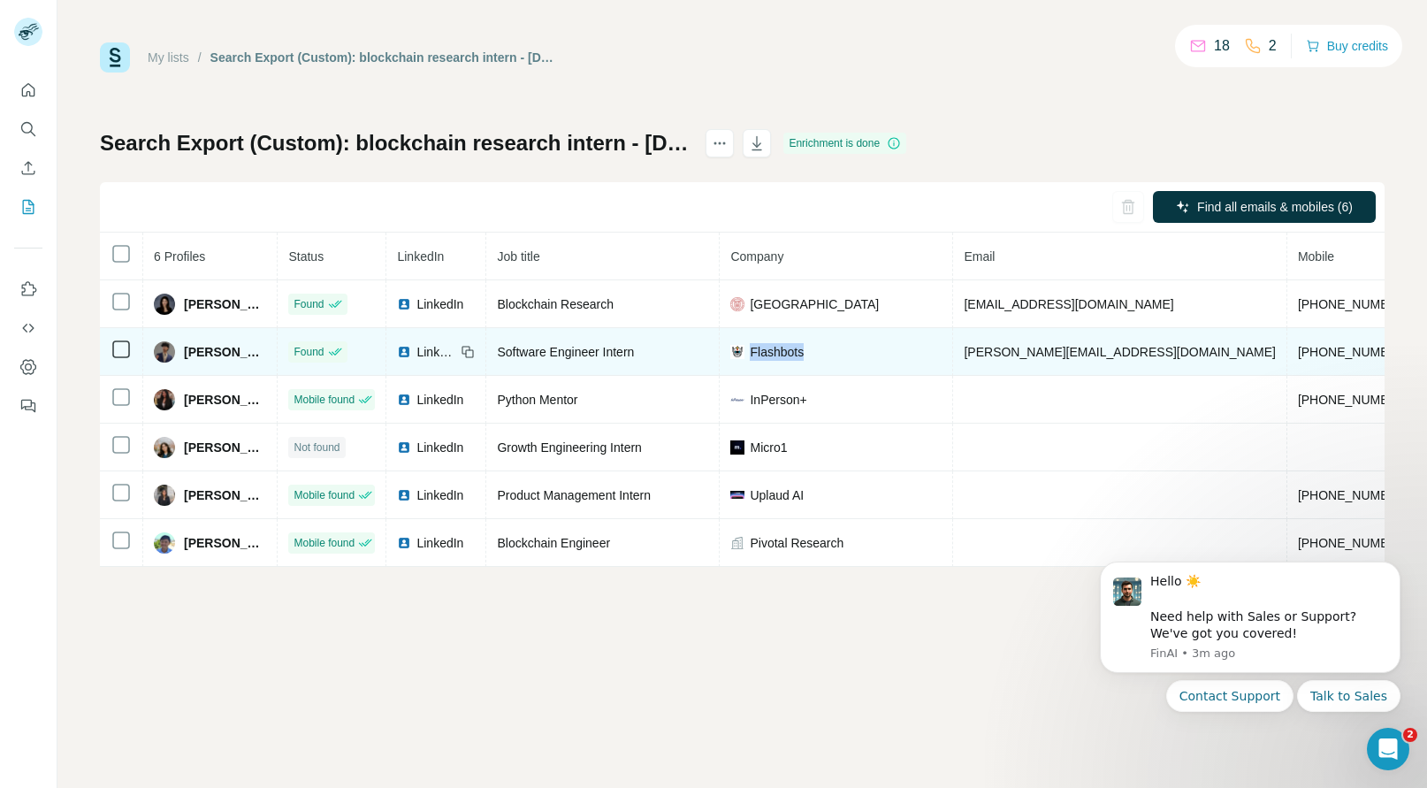
copy span "Flashbots"
copy span "flashbots.net"
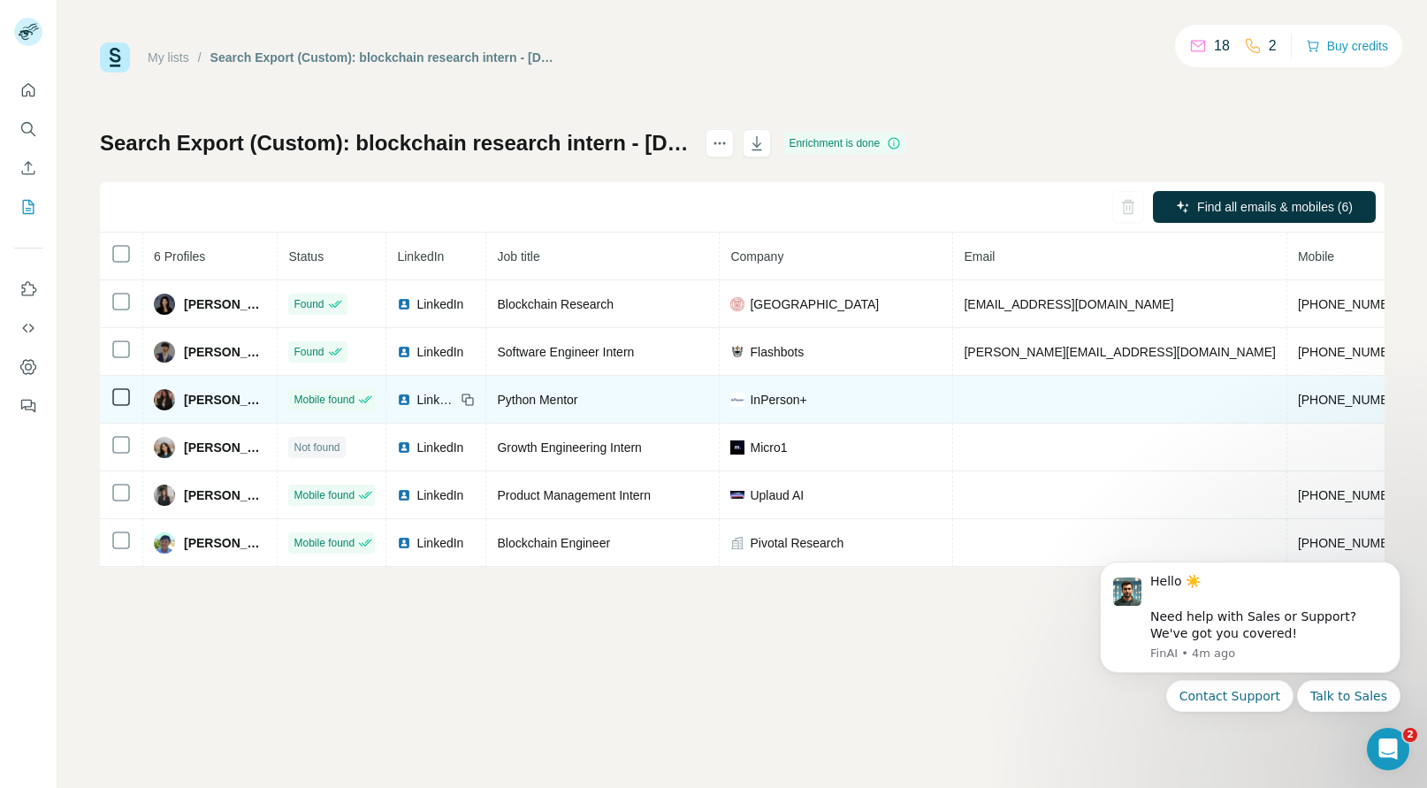
click at [1298, 403] on span "+19257719195" at bounding box center [1353, 399] width 111 height 14
copy span "+19257719195"
click at [206, 392] on span "Mahika S." at bounding box center [225, 400] width 82 height 18
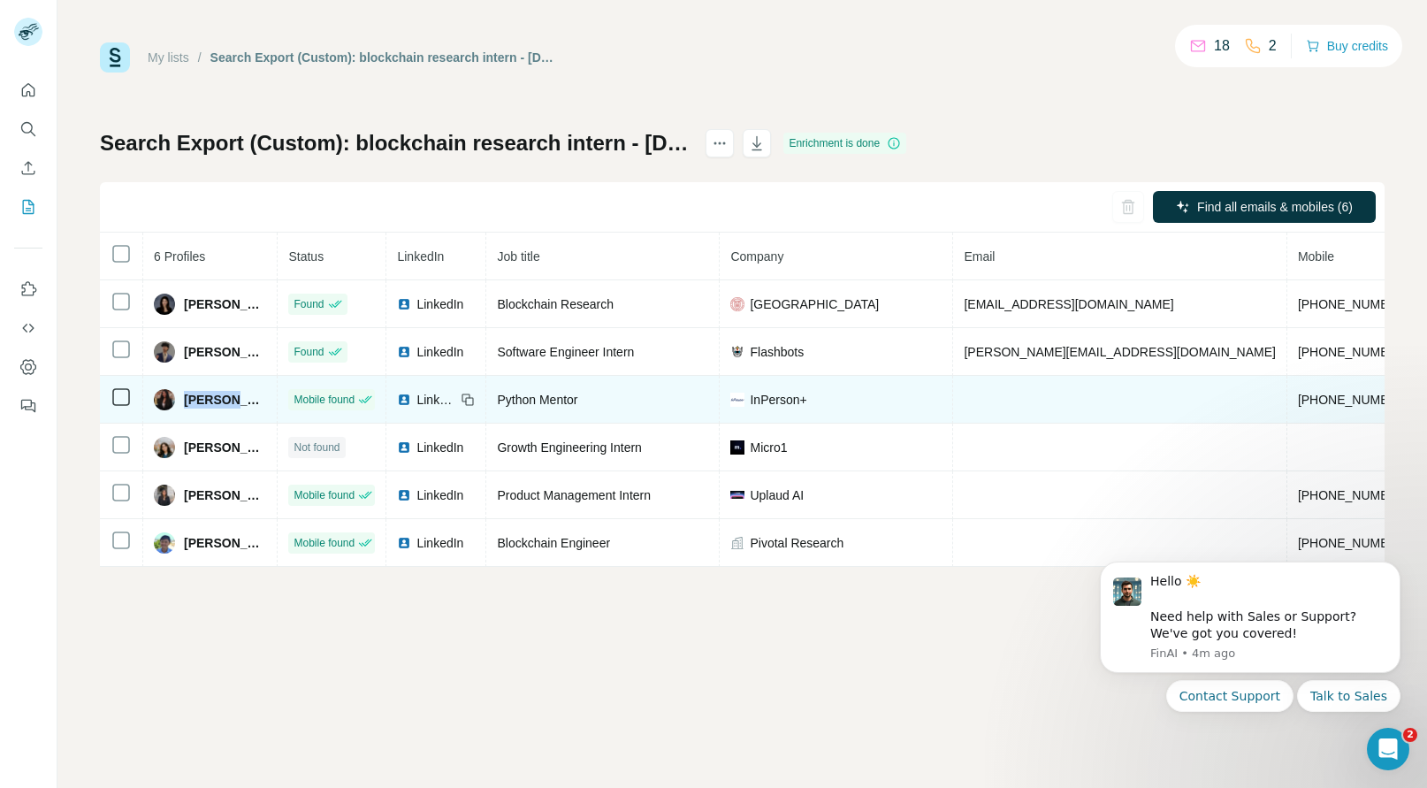
click at [206, 392] on span "Mahika S." at bounding box center [225, 400] width 82 height 18
copy span "Mahika"
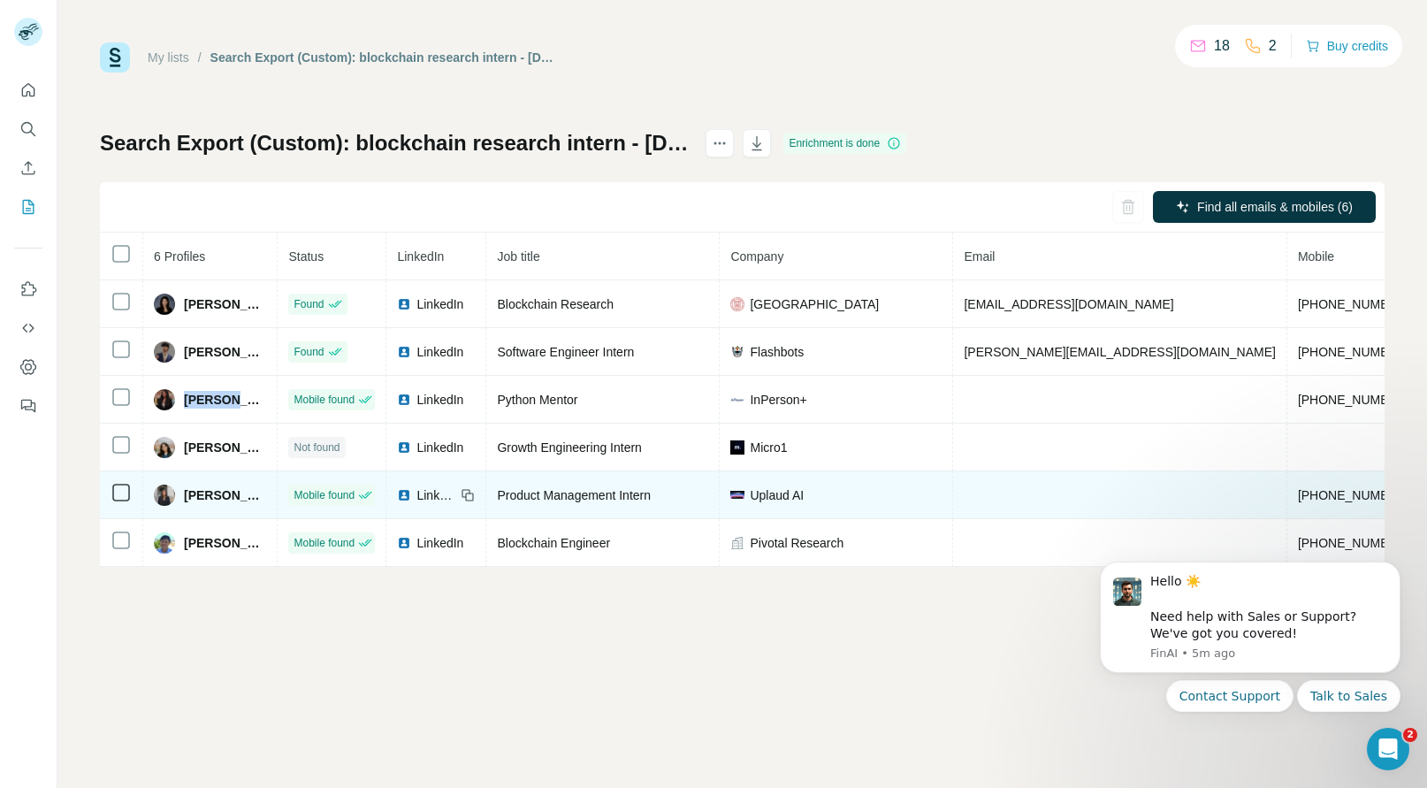
click at [1298, 500] on span "+15167650331" at bounding box center [1353, 495] width 111 height 14
copy span "+15167650331"
click at [201, 494] on span "Shreya Shinde" at bounding box center [225, 495] width 82 height 18
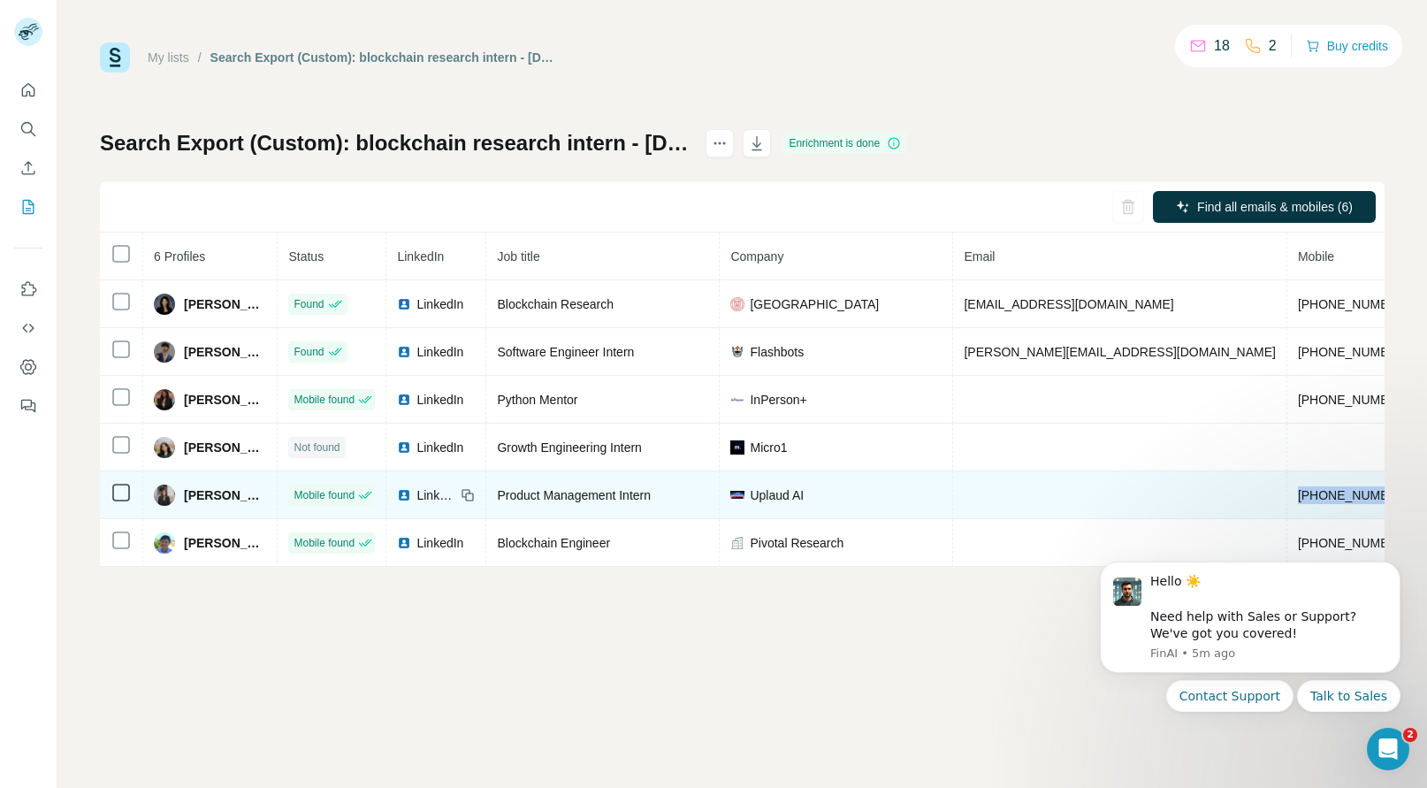
click at [201, 494] on span "Shreya Shinde" at bounding box center [225, 495] width 82 height 18
copy span "Shreya"
click at [803, 488] on span "Uplaud AI" at bounding box center [777, 495] width 54 height 18
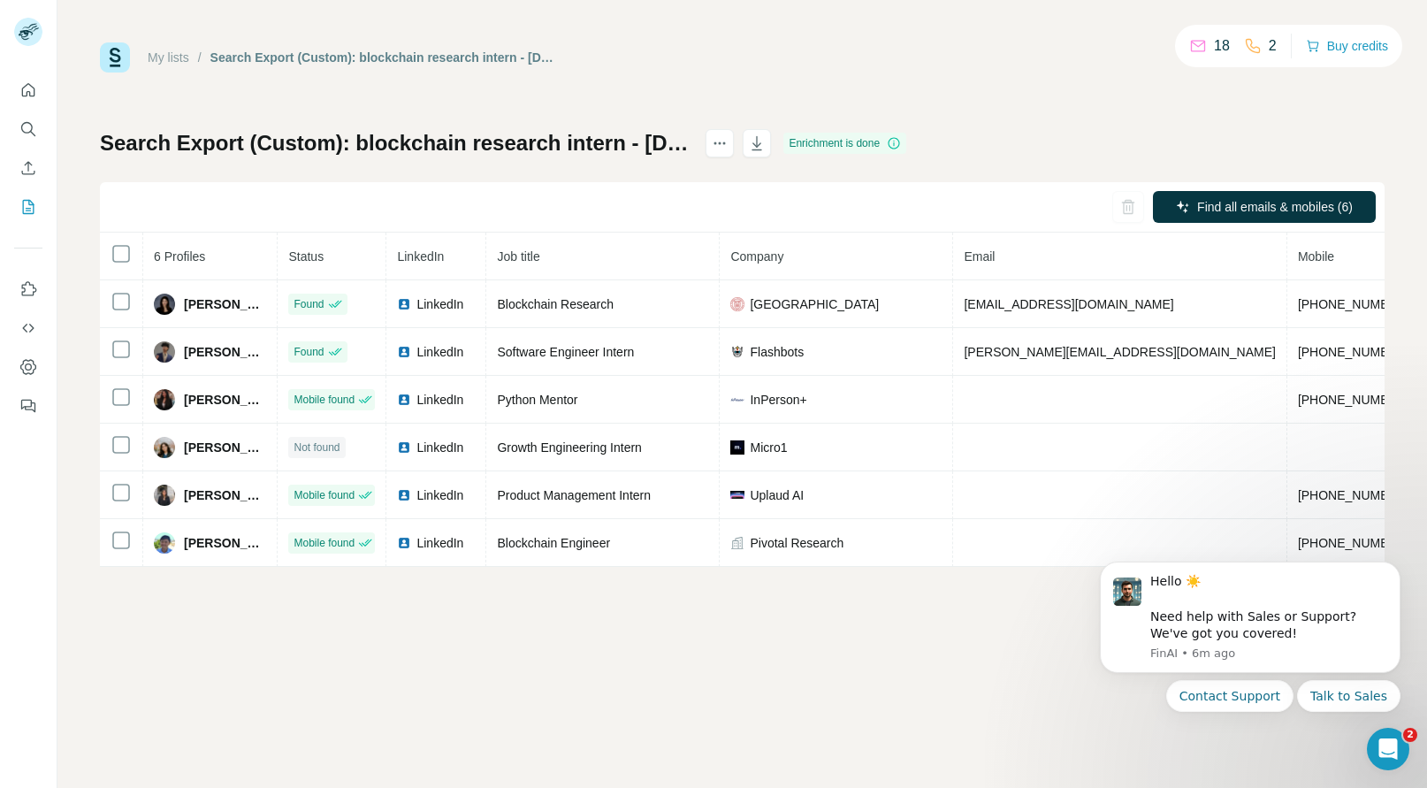
click at [1186, 539] on iframe at bounding box center [1250, 659] width 354 height 240
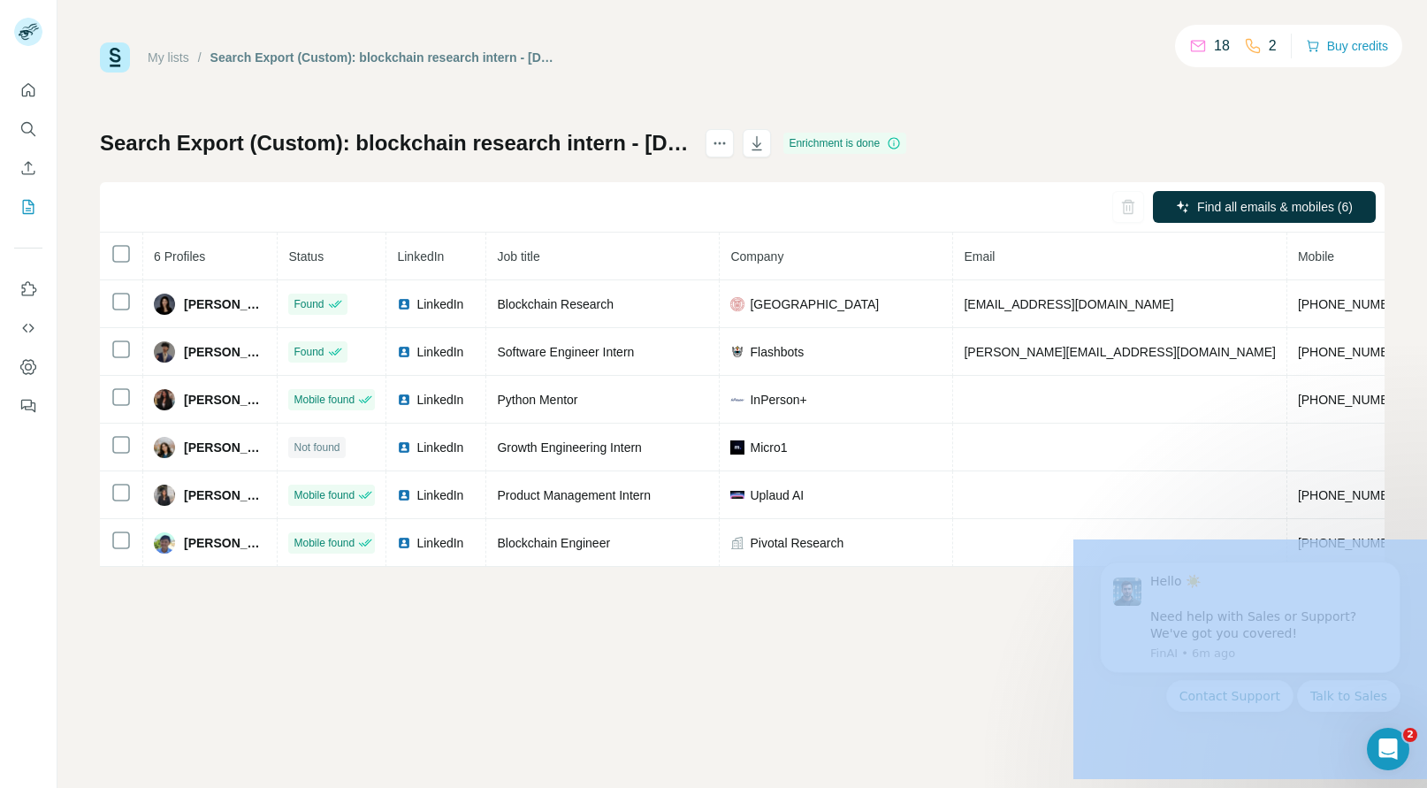
click at [1186, 539] on iframe at bounding box center [1250, 659] width 354 height 240
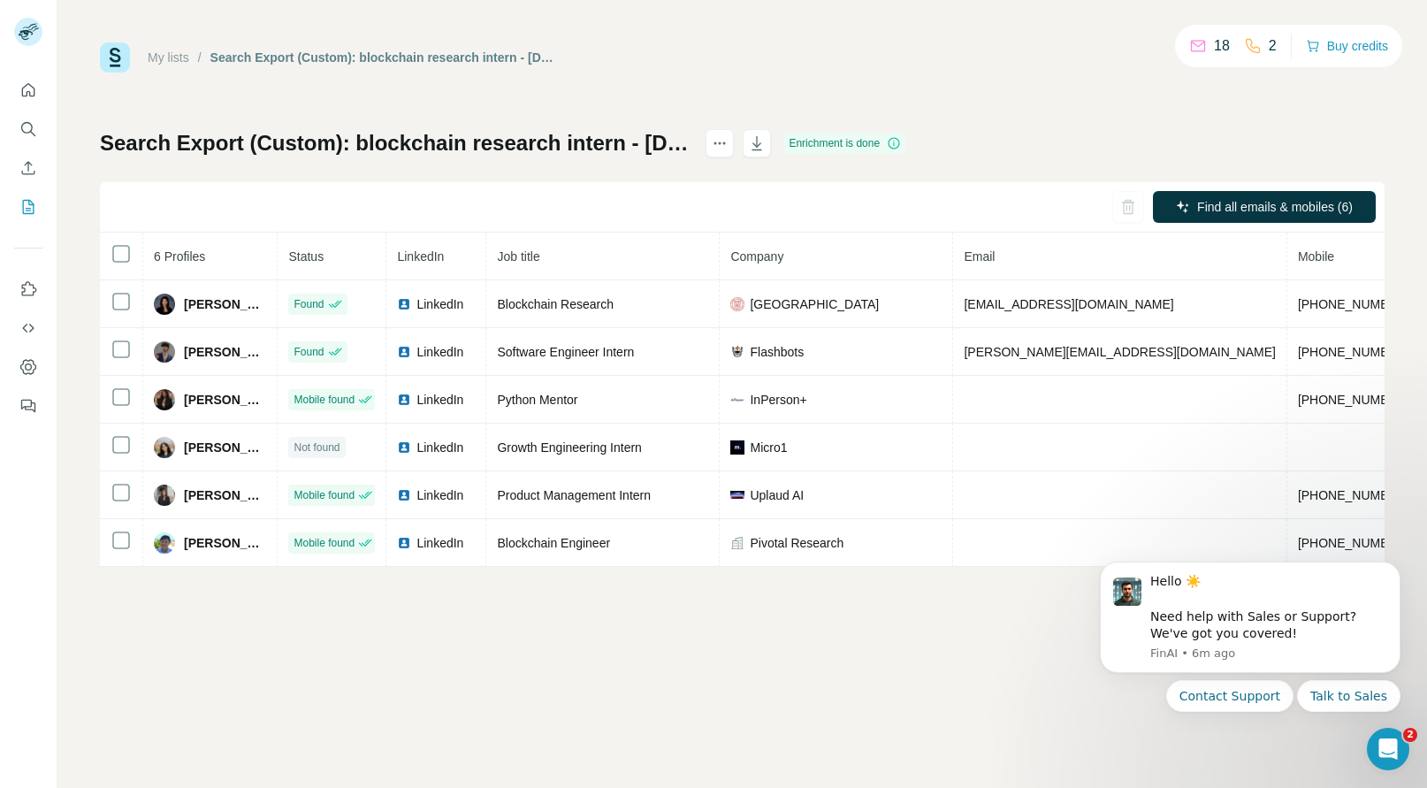
click at [915, 687] on div "My lists / Search Export (Custom): blockchain research intern - 09/10/2025 09:2…" at bounding box center [741, 394] width 1369 height 788
click at [1390, 740] on icon "Open Intercom Messenger" at bounding box center [1385, 746] width 29 height 29
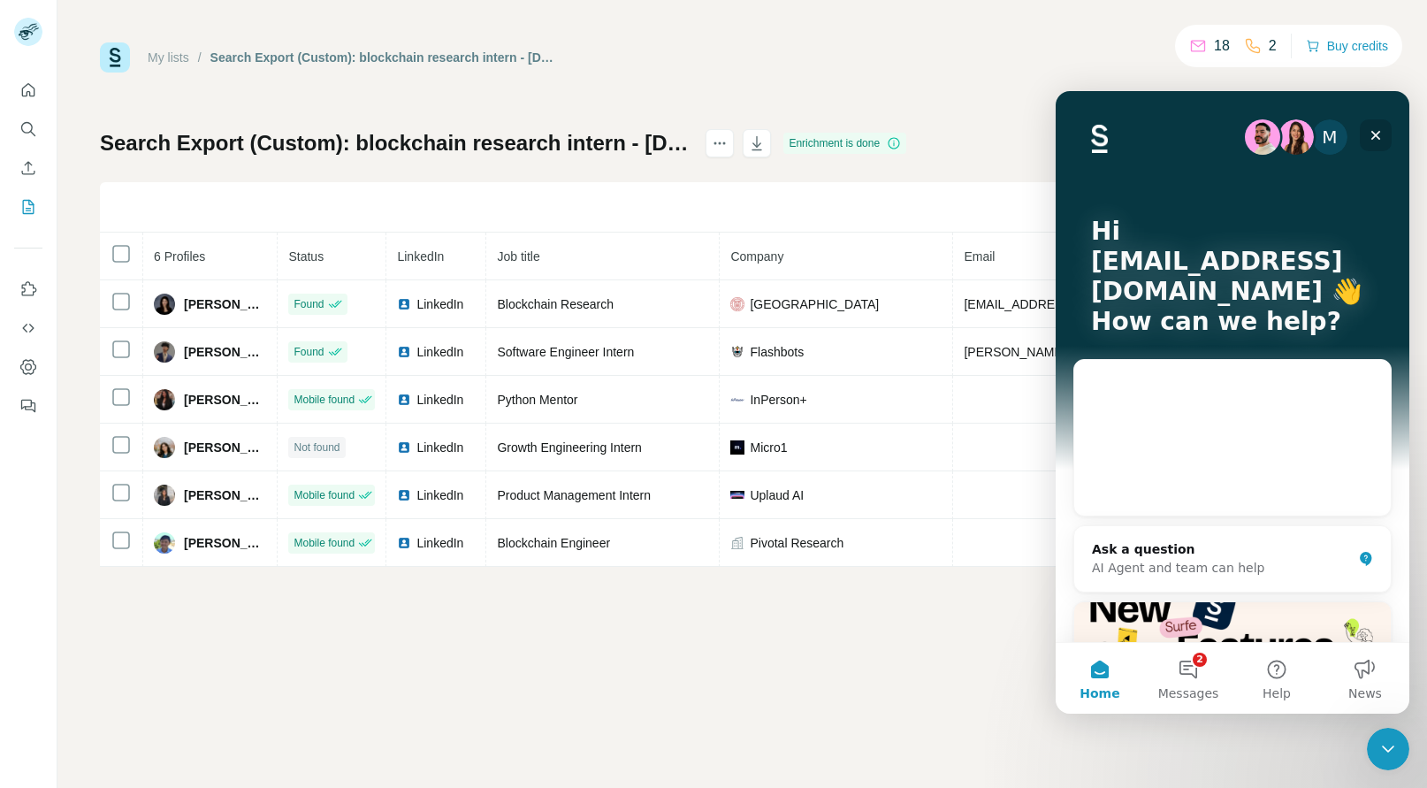
click at [1375, 131] on icon "Close" at bounding box center [1375, 135] width 14 height 14
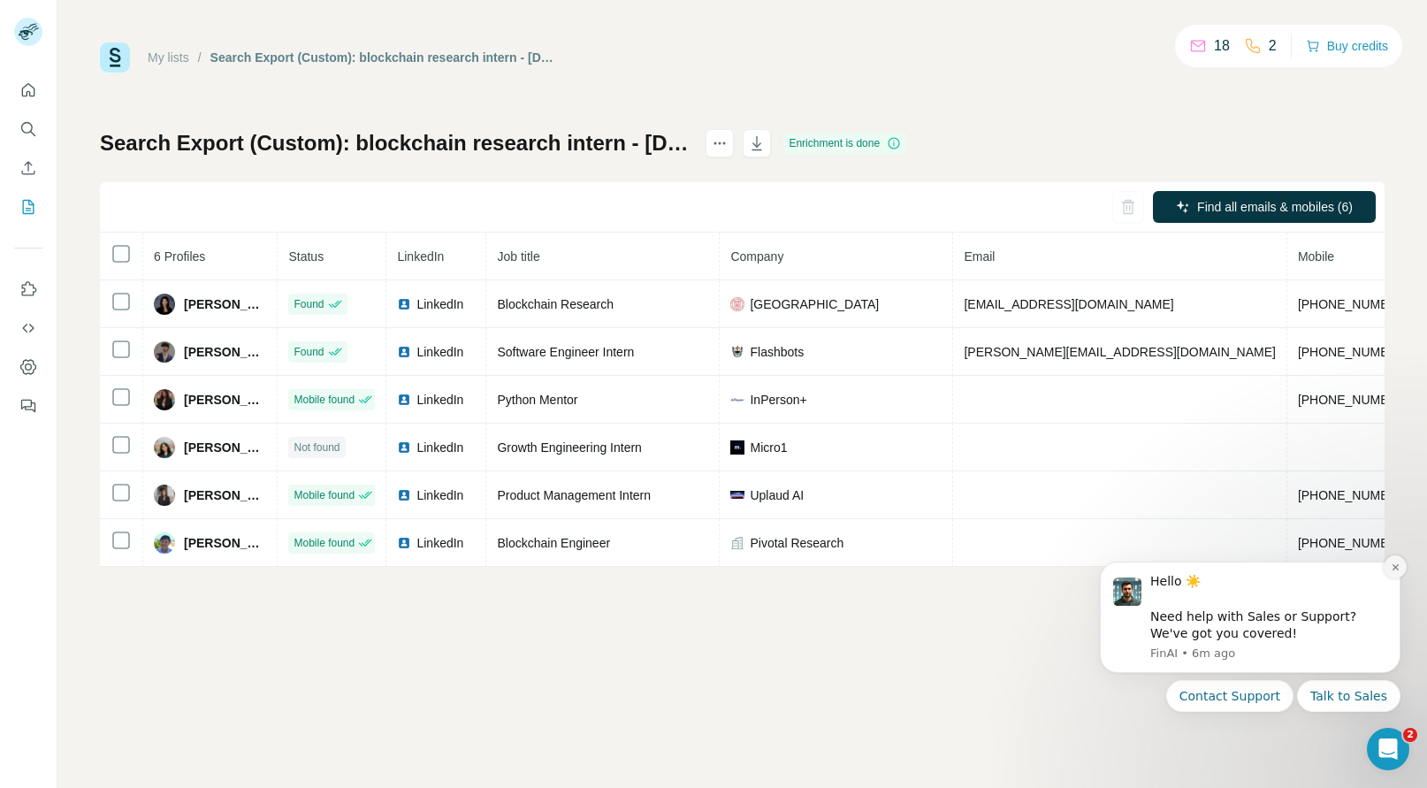
click at [1391, 567] on icon "Dismiss notification" at bounding box center [1395, 567] width 10 height 10
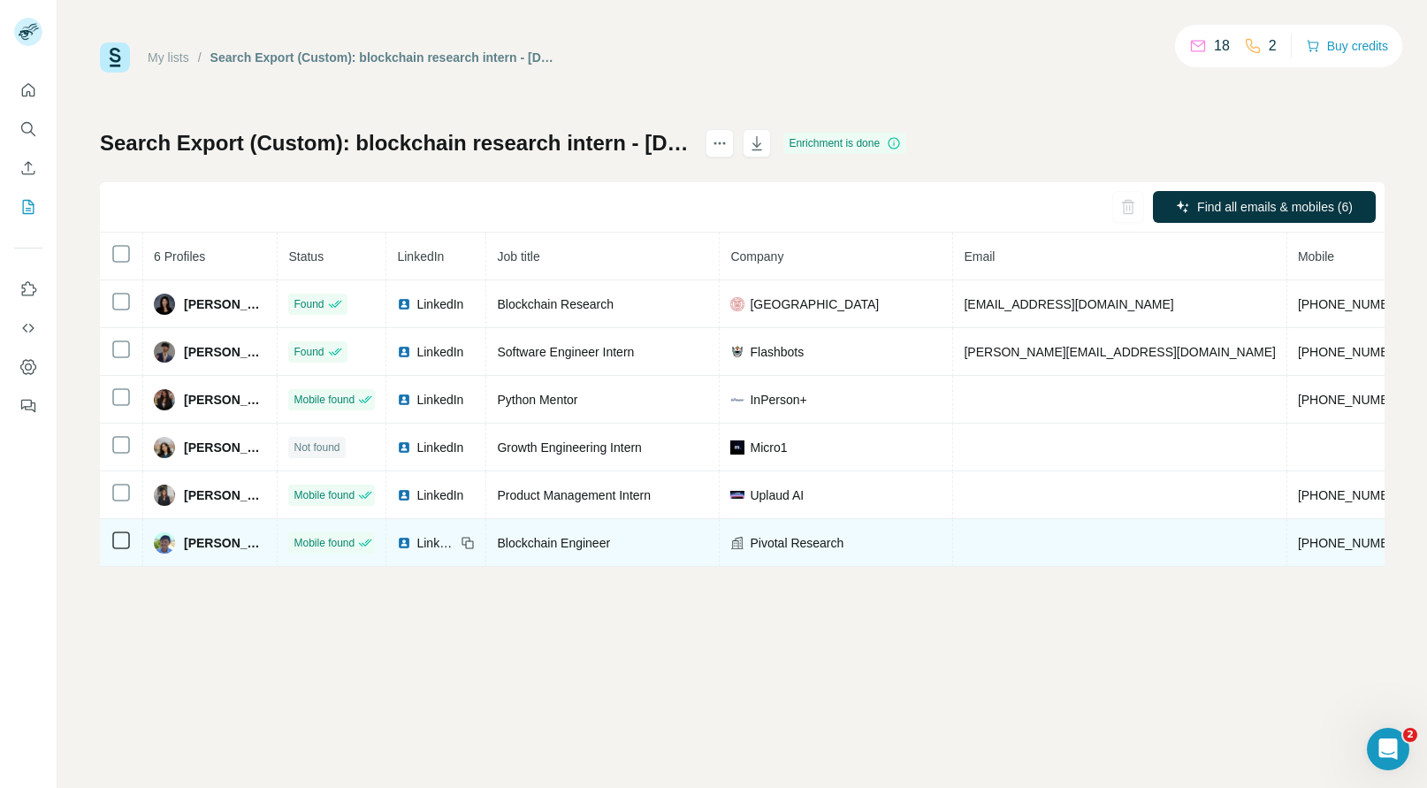
click at [1287, 533] on td "+15622137654" at bounding box center [1353, 543] width 133 height 48
click at [210, 534] on span "Zhiwen Huang" at bounding box center [225, 543] width 82 height 18
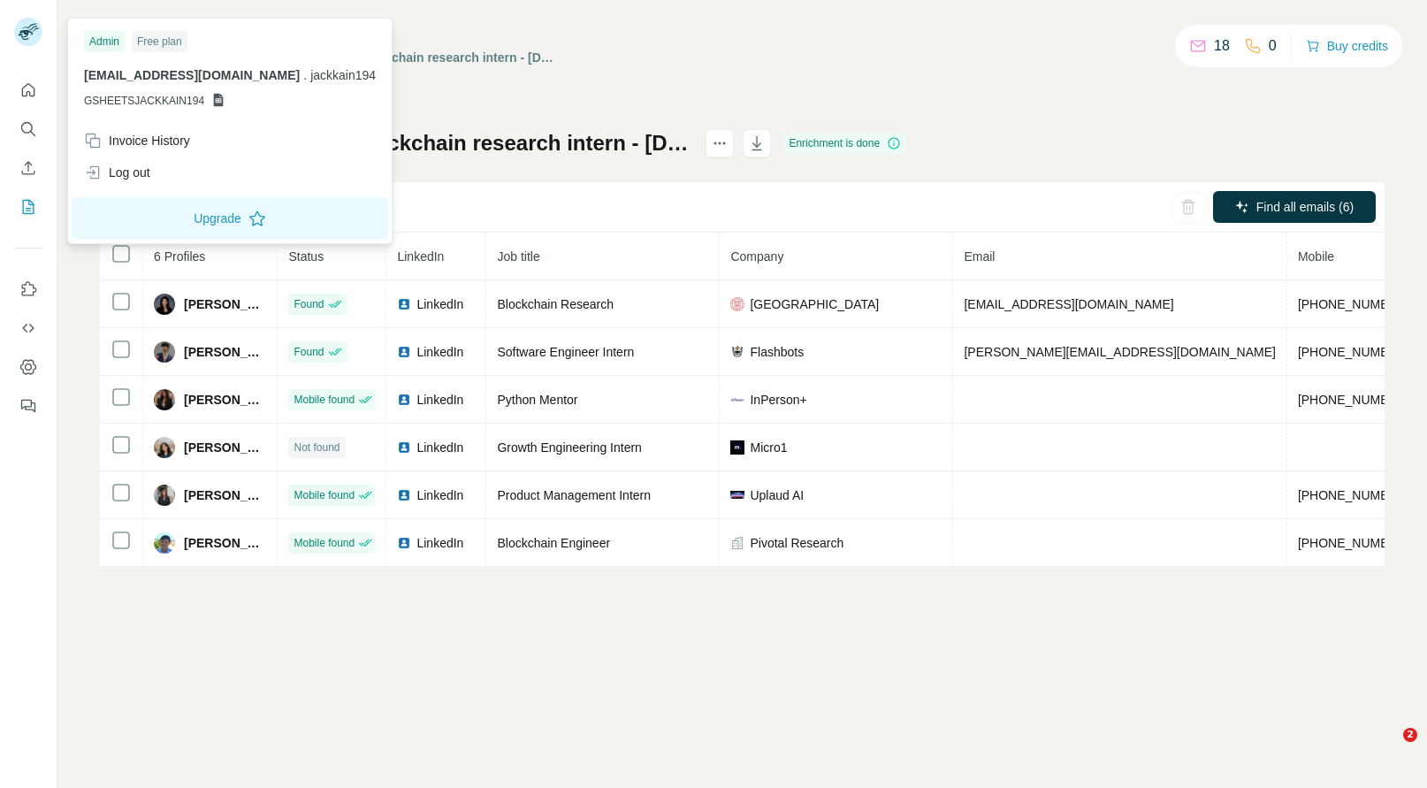
click at [121, 174] on div "Log out" at bounding box center [117, 173] width 66 height 18
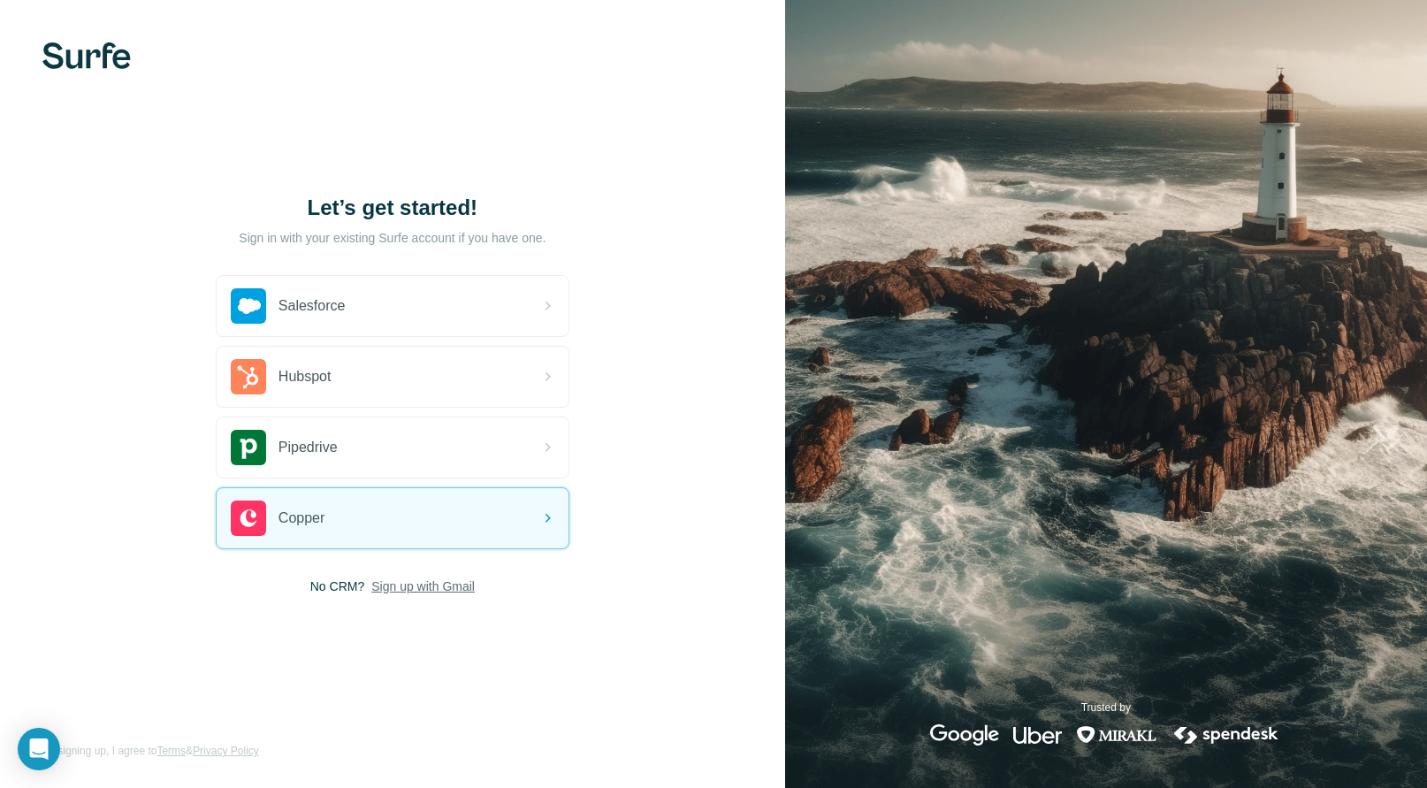
click at [422, 586] on span "Sign up with Gmail" at bounding box center [422, 586] width 103 height 18
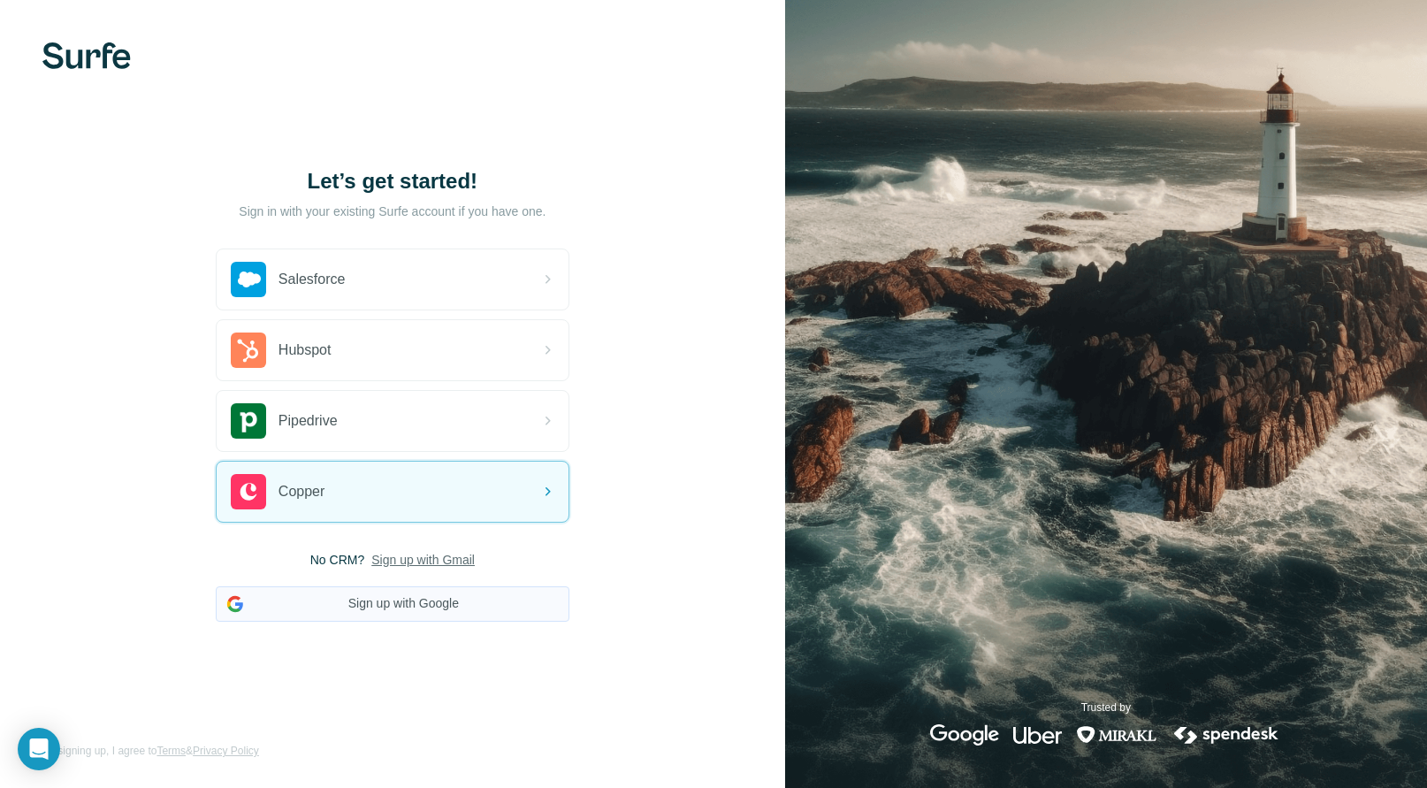
click at [420, 599] on button "Sign up with Google" at bounding box center [393, 603] width 354 height 35
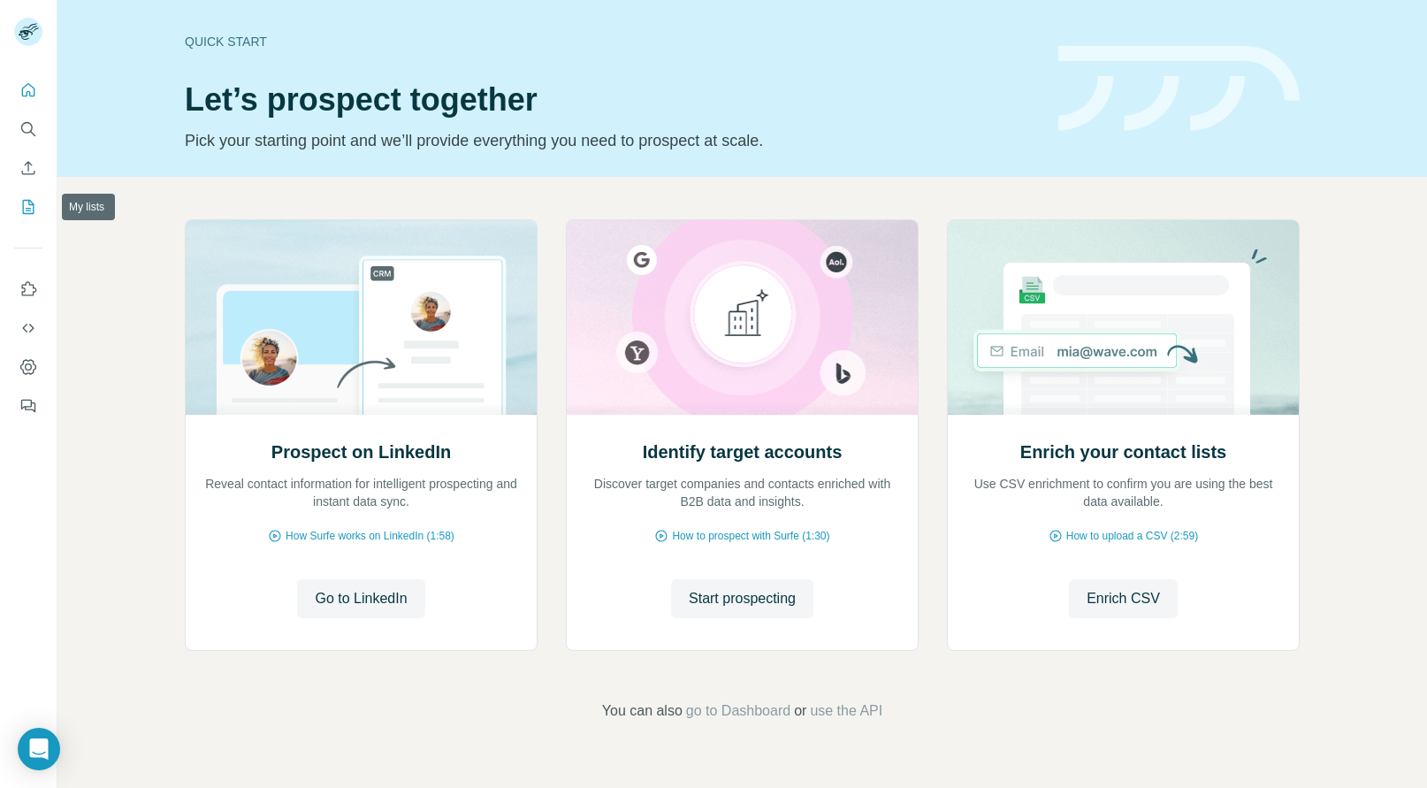
click at [28, 194] on button "My lists" at bounding box center [28, 207] width 28 height 32
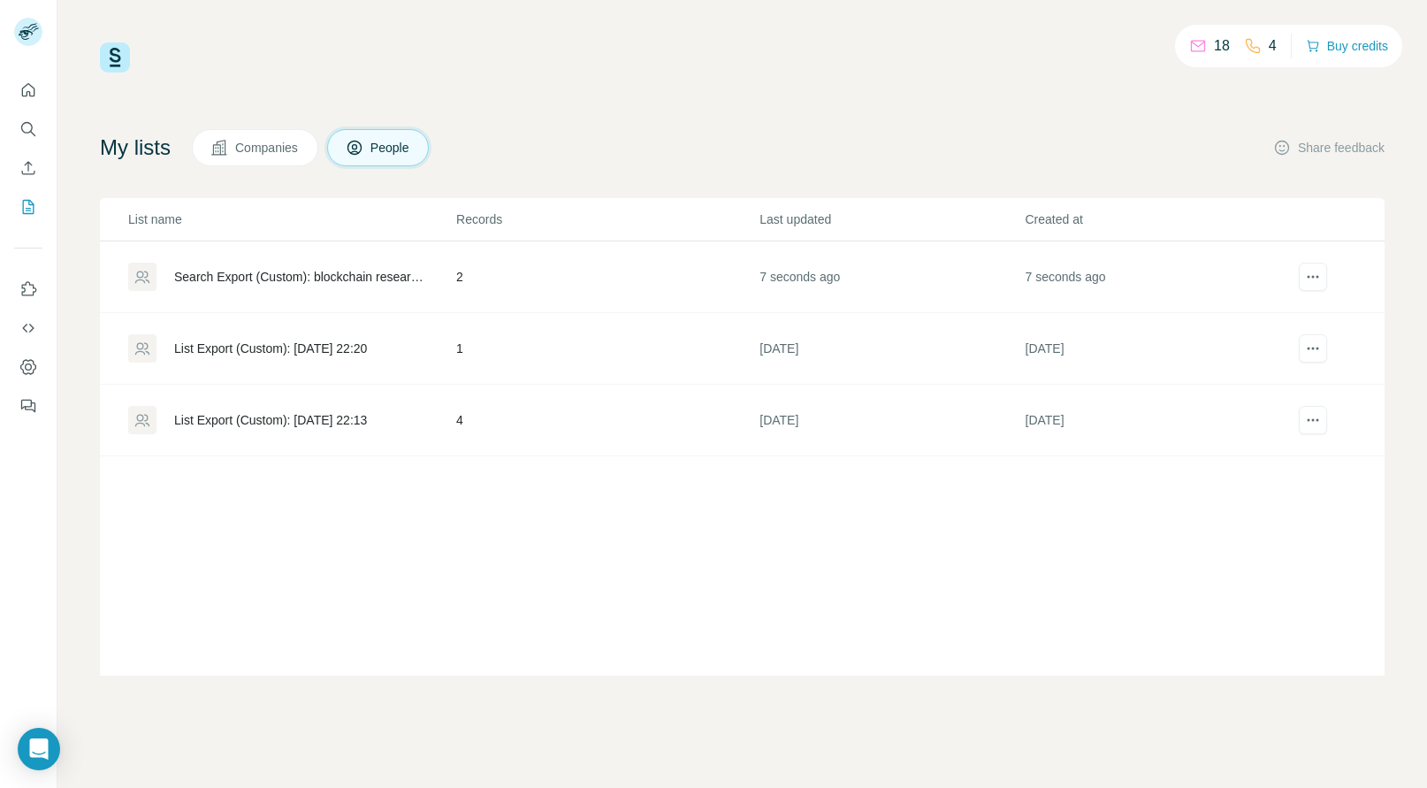
click at [757, 278] on td "2" at bounding box center [606, 277] width 303 height 72
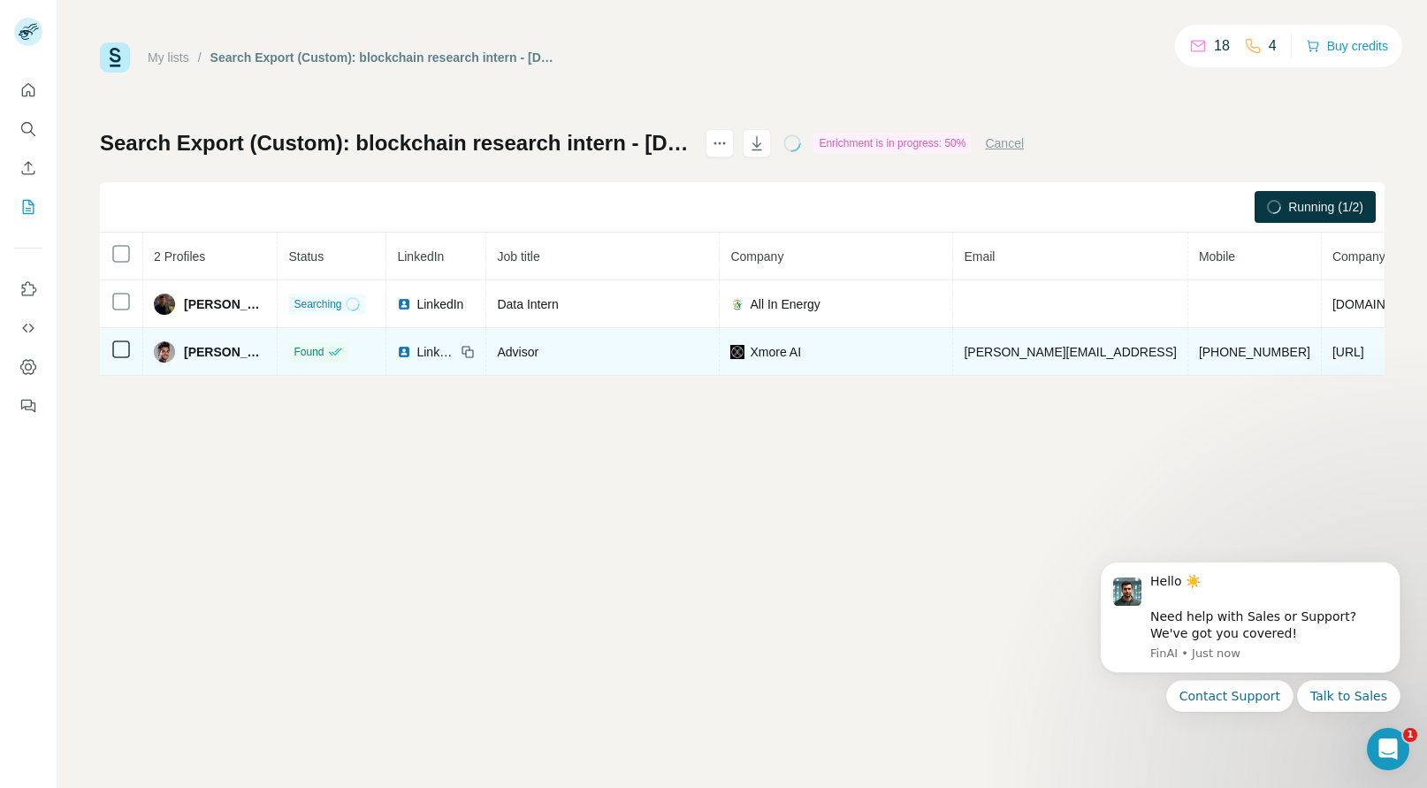
click at [1199, 347] on span "+19198841433" at bounding box center [1254, 352] width 111 height 14
click at [210, 351] on span "Vinayak Grover" at bounding box center [225, 352] width 82 height 18
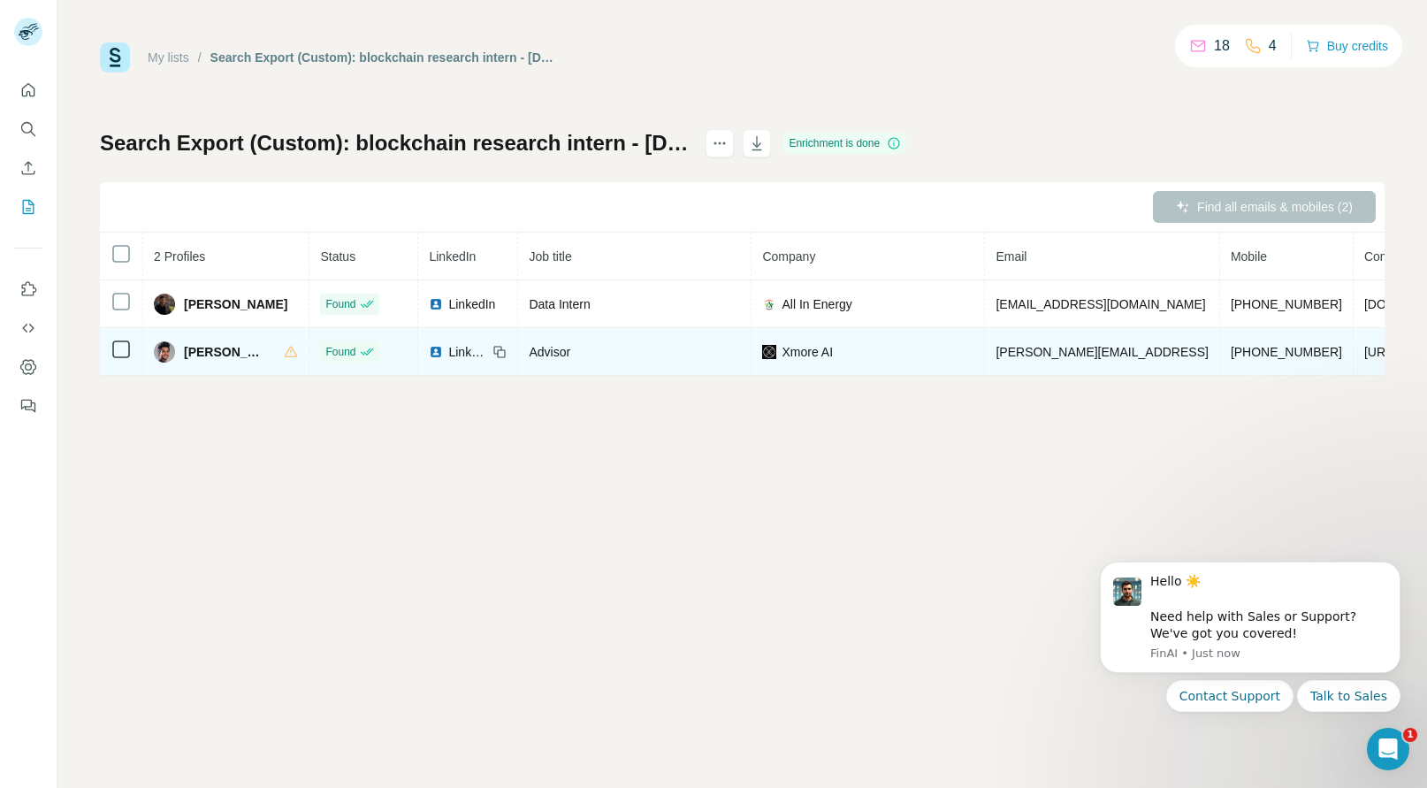
click at [781, 343] on span "Xmore AI" at bounding box center [806, 352] width 51 height 18
copy span "Xmore AI"
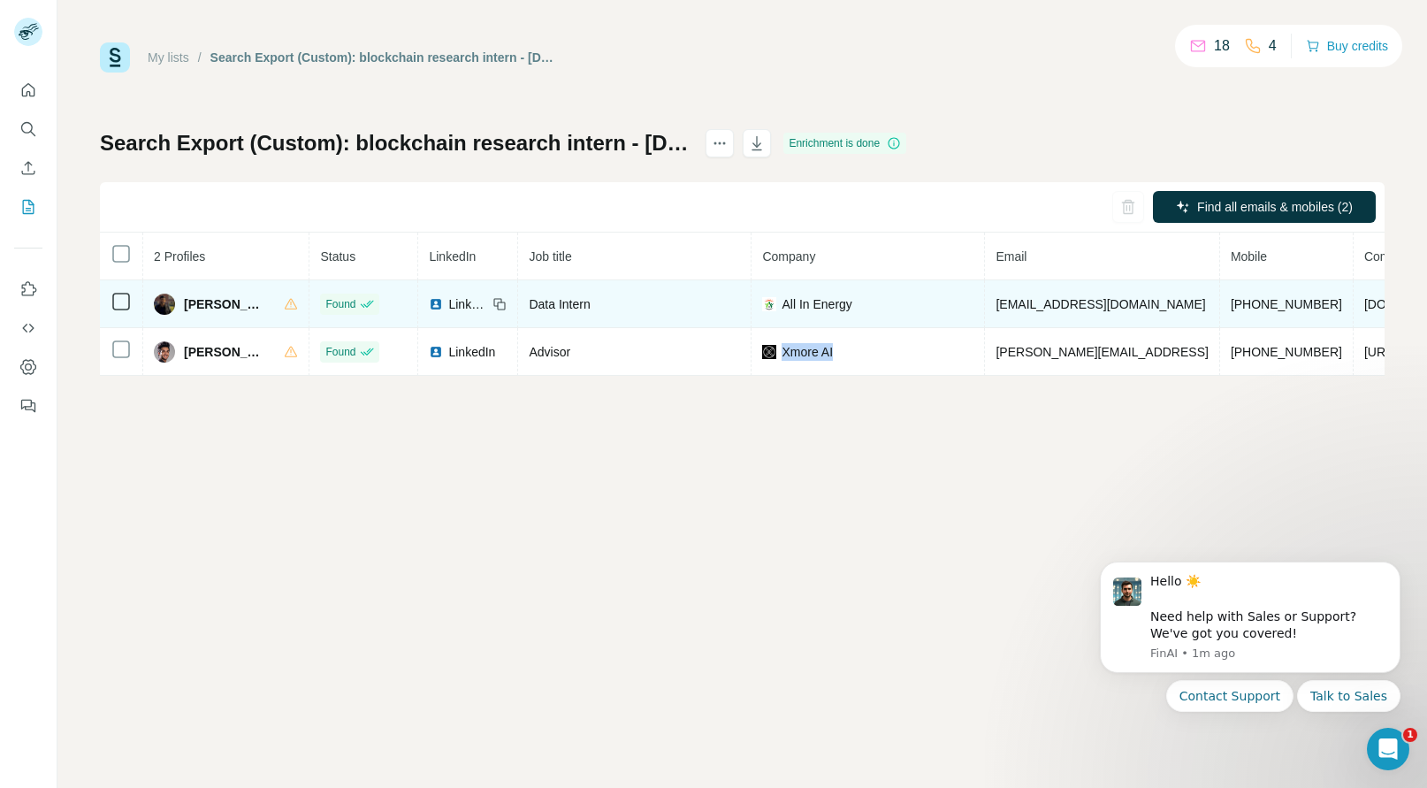
click at [1230, 297] on span "+15103759057" at bounding box center [1285, 304] width 111 height 14
copy span "+15103759057"
click at [205, 301] on span "Rohit Deshpande" at bounding box center [225, 304] width 82 height 18
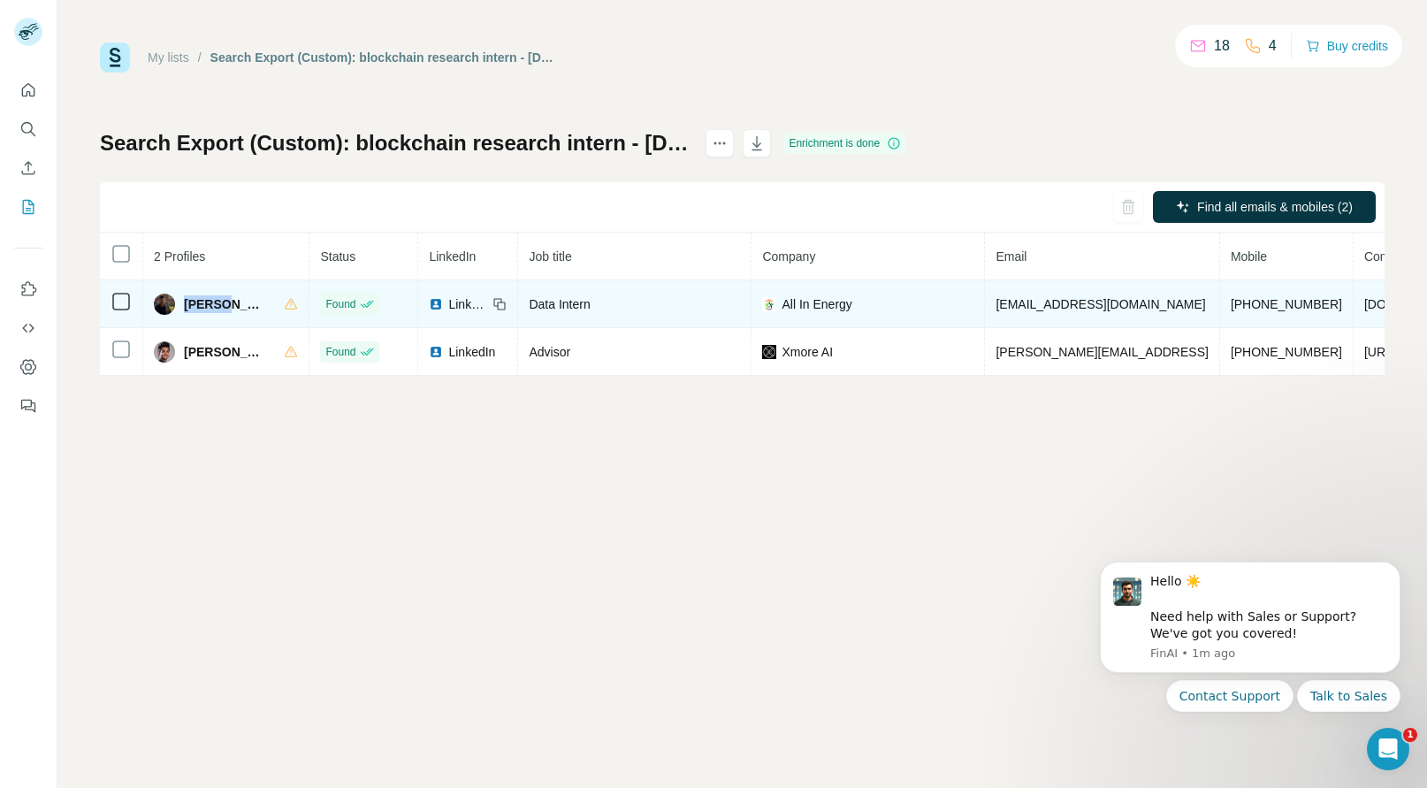
click at [205, 301] on span "Rohit Deshpande" at bounding box center [225, 304] width 82 height 18
copy span "Rohit"
click at [809, 307] on span "All In Energy" at bounding box center [816, 304] width 70 height 18
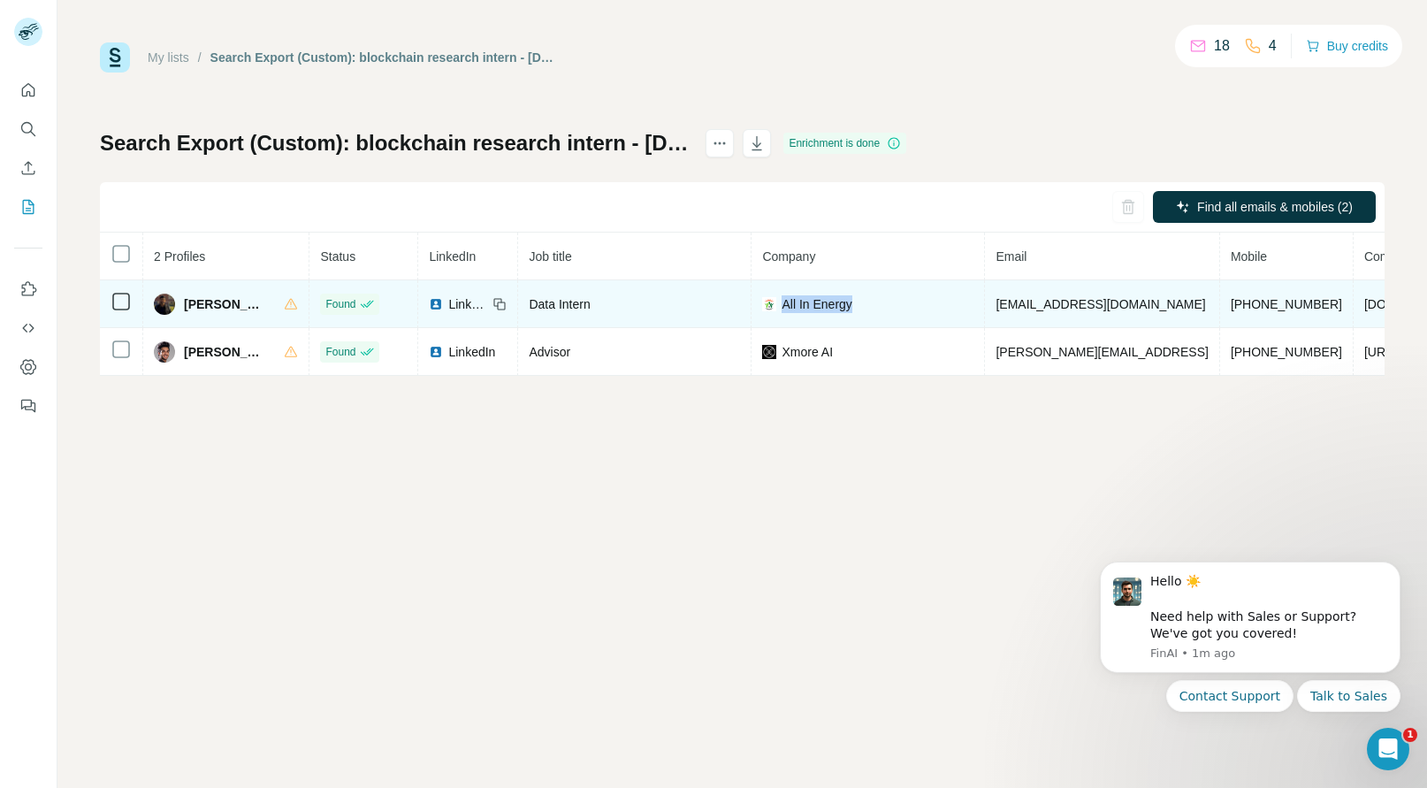
copy span "All In Energy"
click at [1364, 301] on span "allinenergy.org" at bounding box center [1413, 304] width 99 height 14
copy span "allinenergy.org"
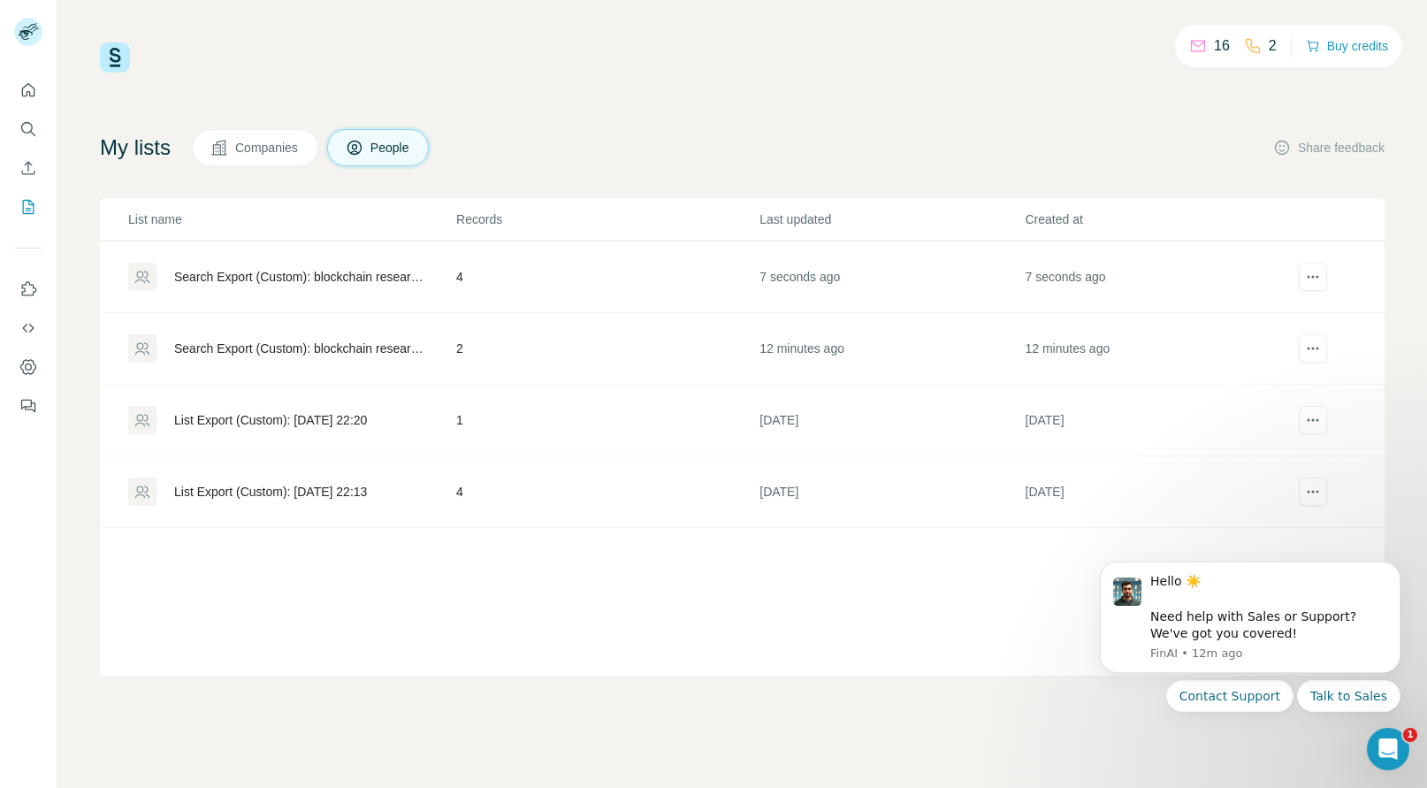
click at [759, 282] on td "7 seconds ago" at bounding box center [890, 277] width 265 height 72
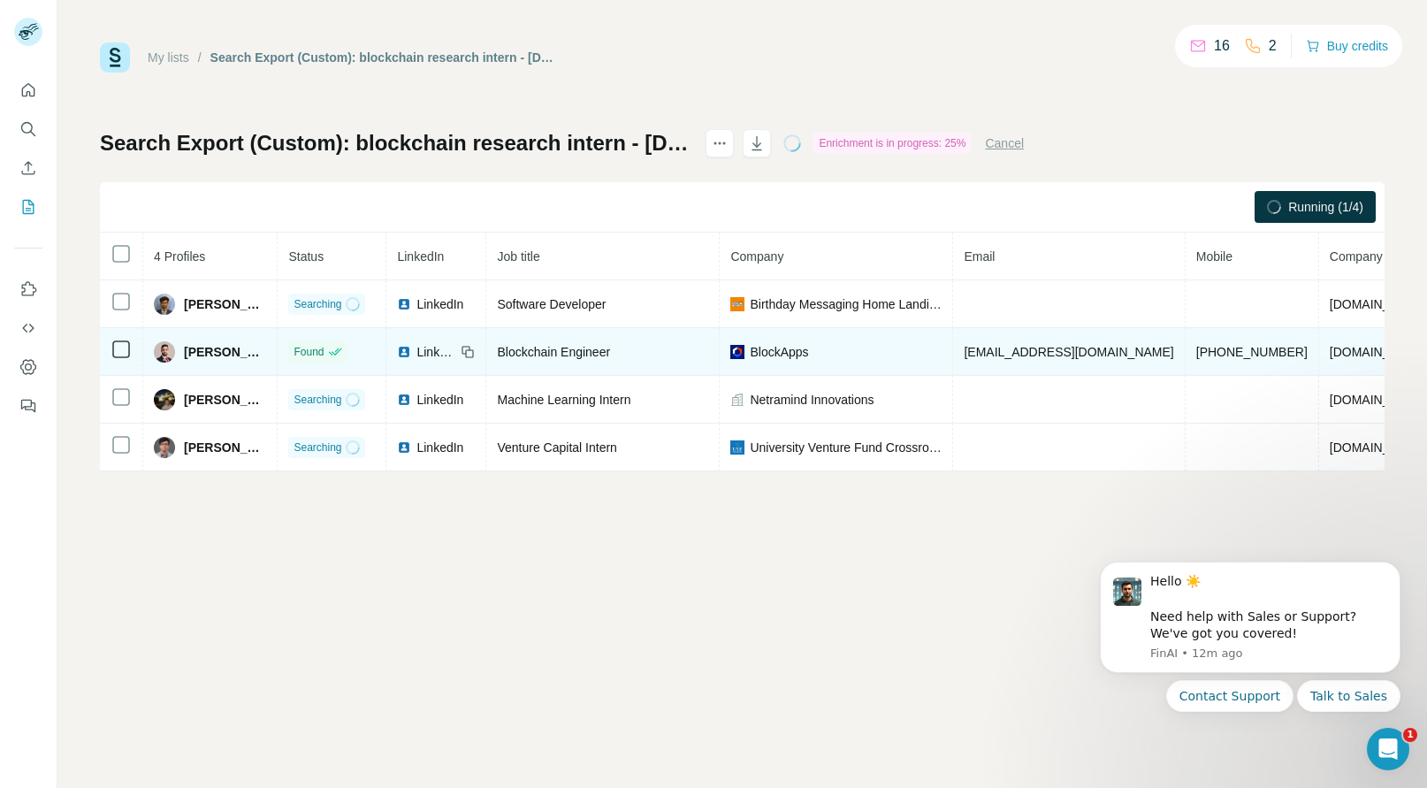
click at [1244, 353] on span "+15712254332" at bounding box center [1251, 352] width 111 height 14
copy span "+15712254332"
click at [194, 357] on span "Hasan Alqassab" at bounding box center [225, 352] width 82 height 18
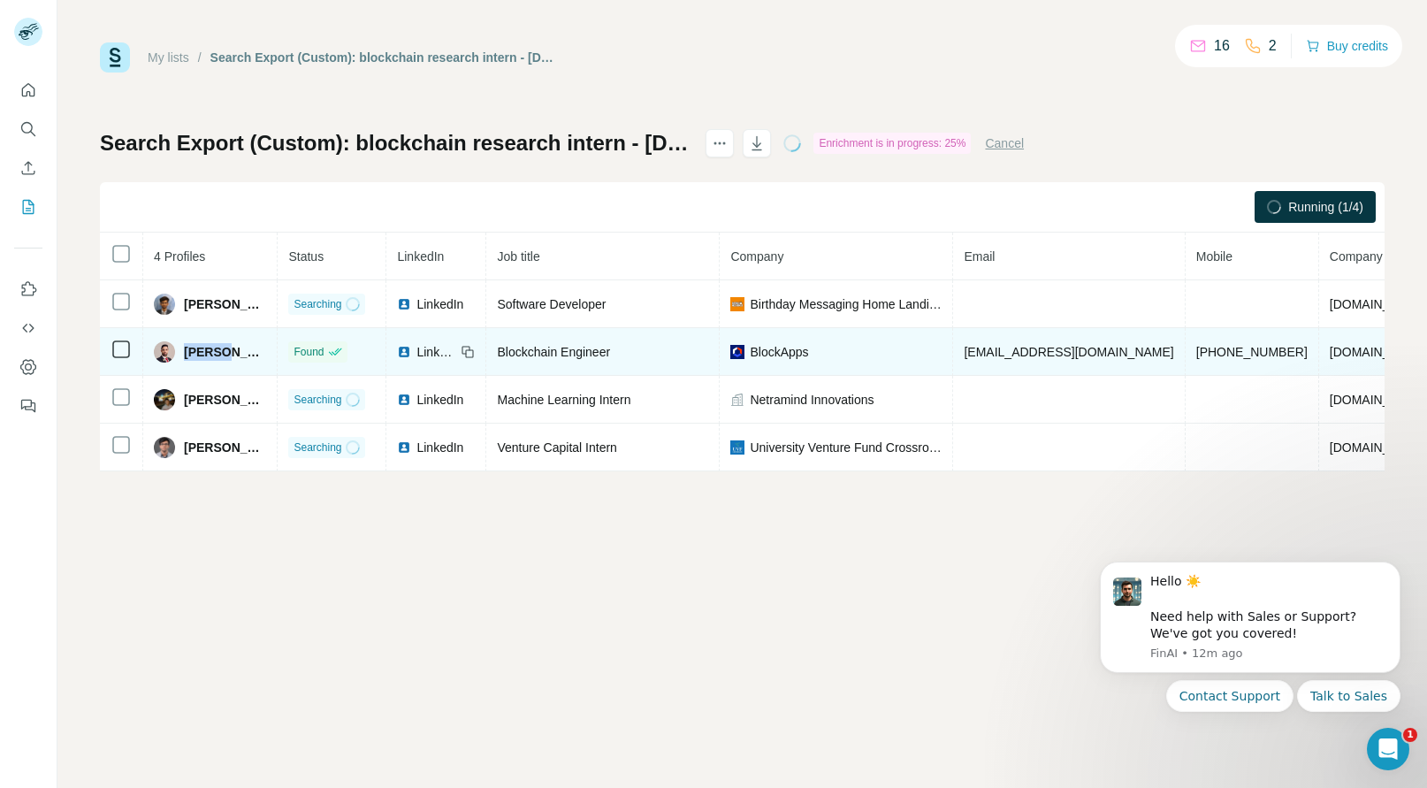
click at [194, 357] on span "Hasan Alqassab" at bounding box center [225, 352] width 82 height 18
copy span "Hasan"
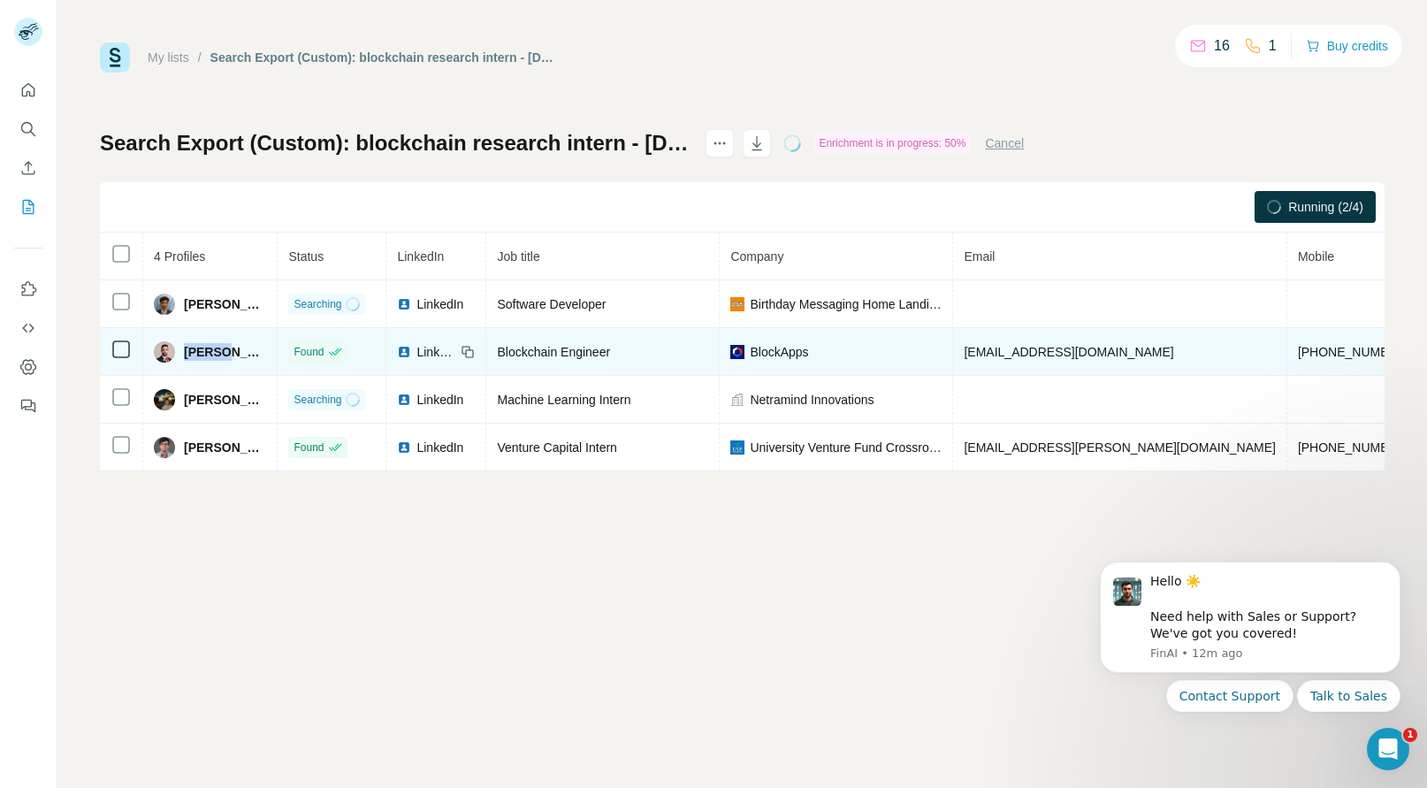
click at [808, 340] on td "BlockApps" at bounding box center [835, 352] width 233 height 48
copy span "BlockApps"
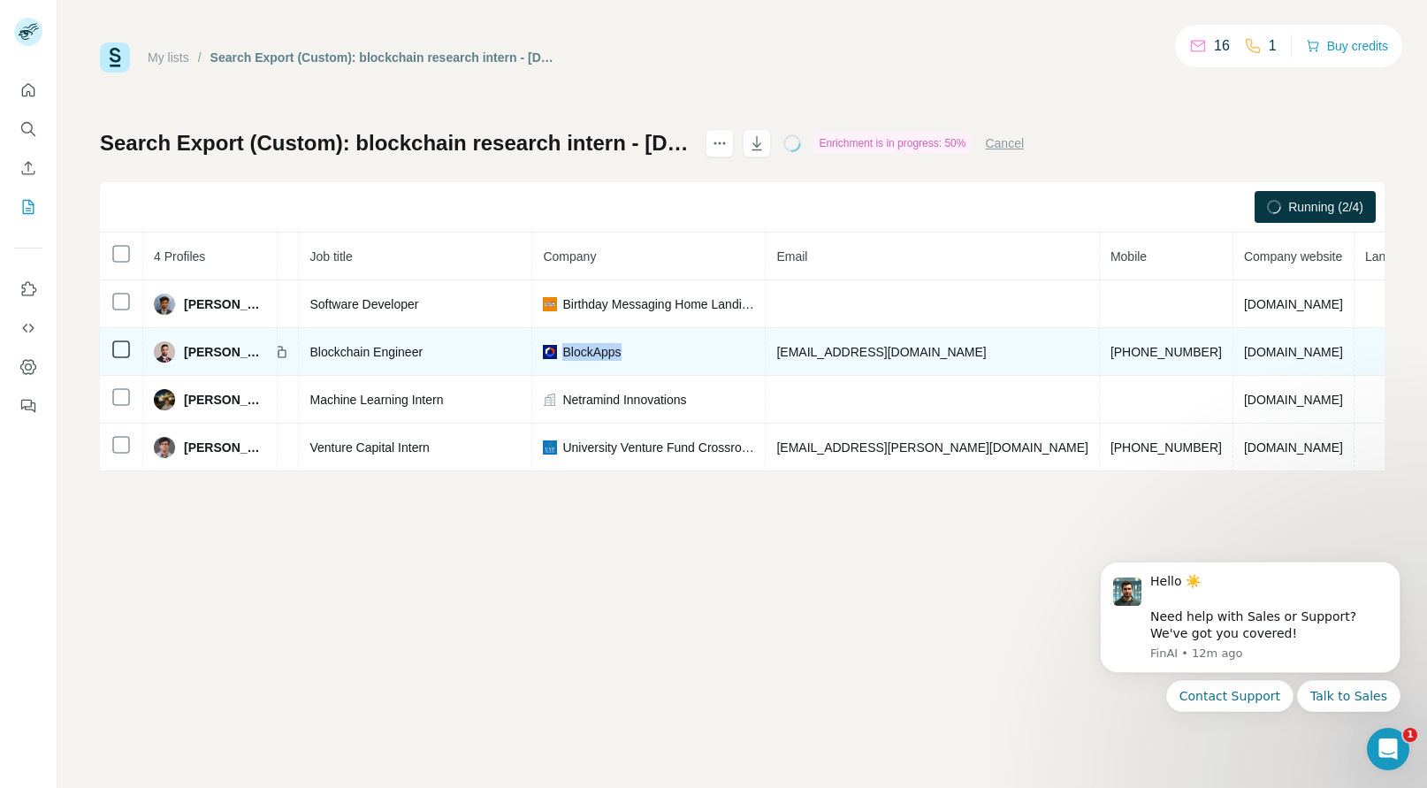
scroll to position [0, 186]
click at [1245, 352] on span "[DOMAIN_NAME]" at bounding box center [1294, 352] width 99 height 14
copy span "[DOMAIN_NAME]"
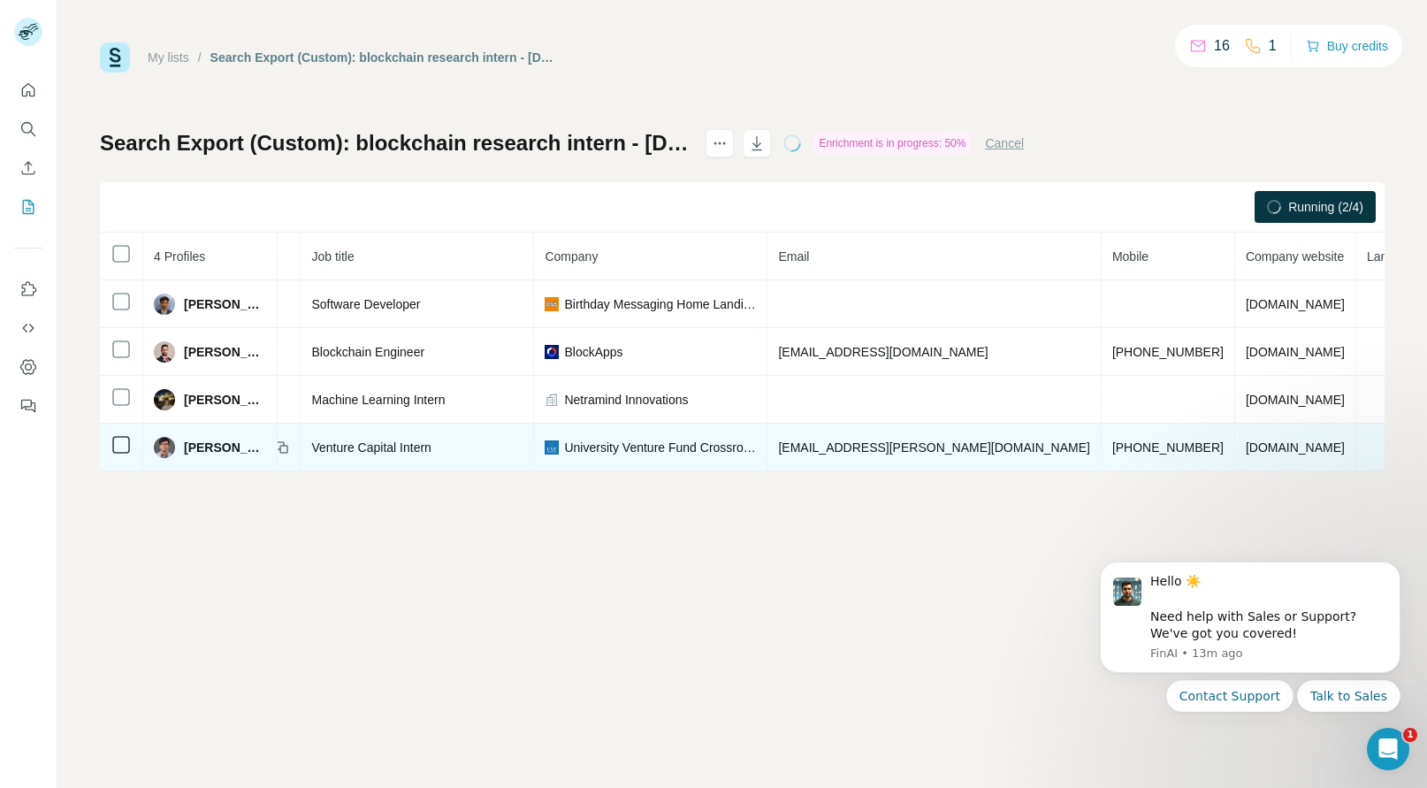
click at [1120, 445] on span "[PHONE_NUMBER]" at bounding box center [1167, 447] width 111 height 14
copy span "[PHONE_NUMBER]"
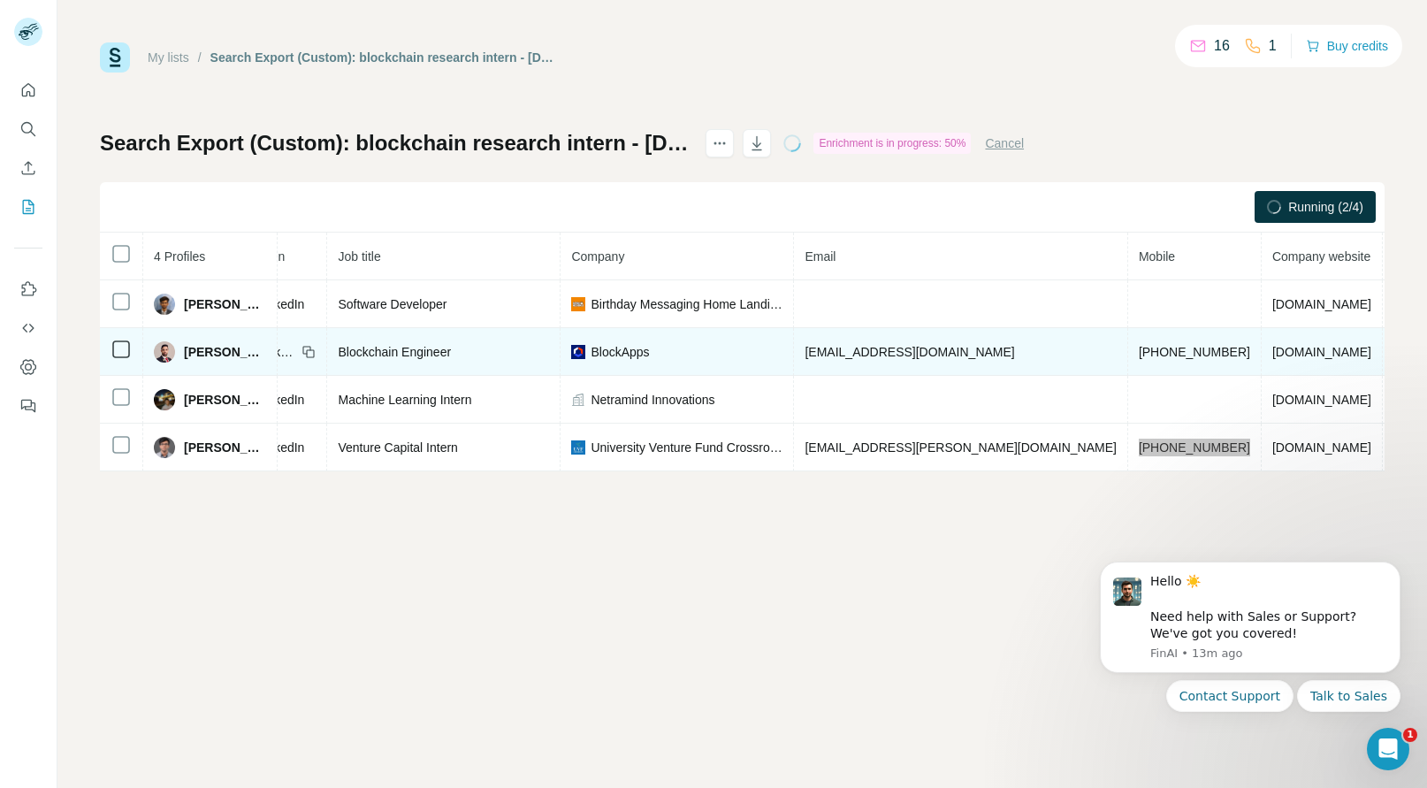
scroll to position [0, 190]
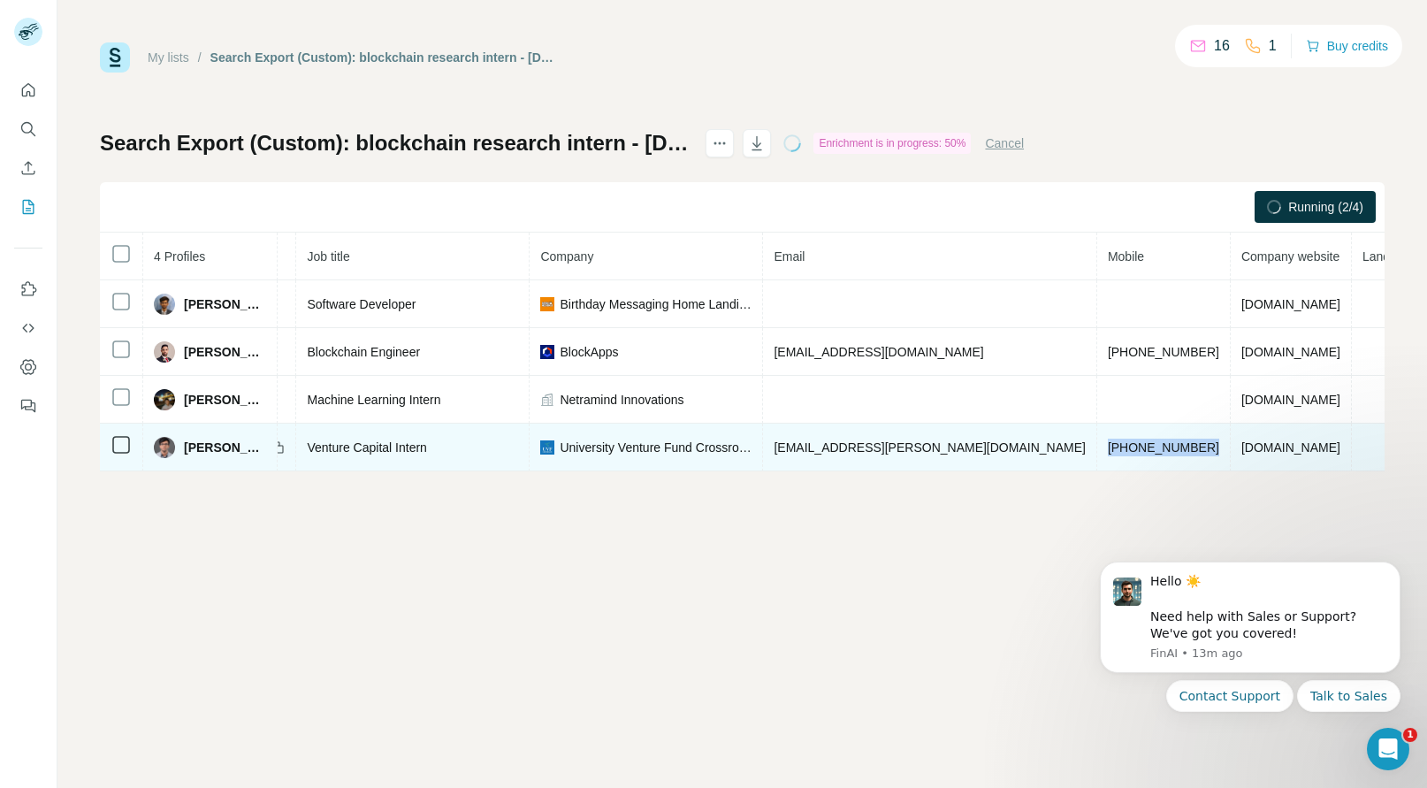
click at [217, 442] on span "[PERSON_NAME]" at bounding box center [225, 447] width 82 height 18
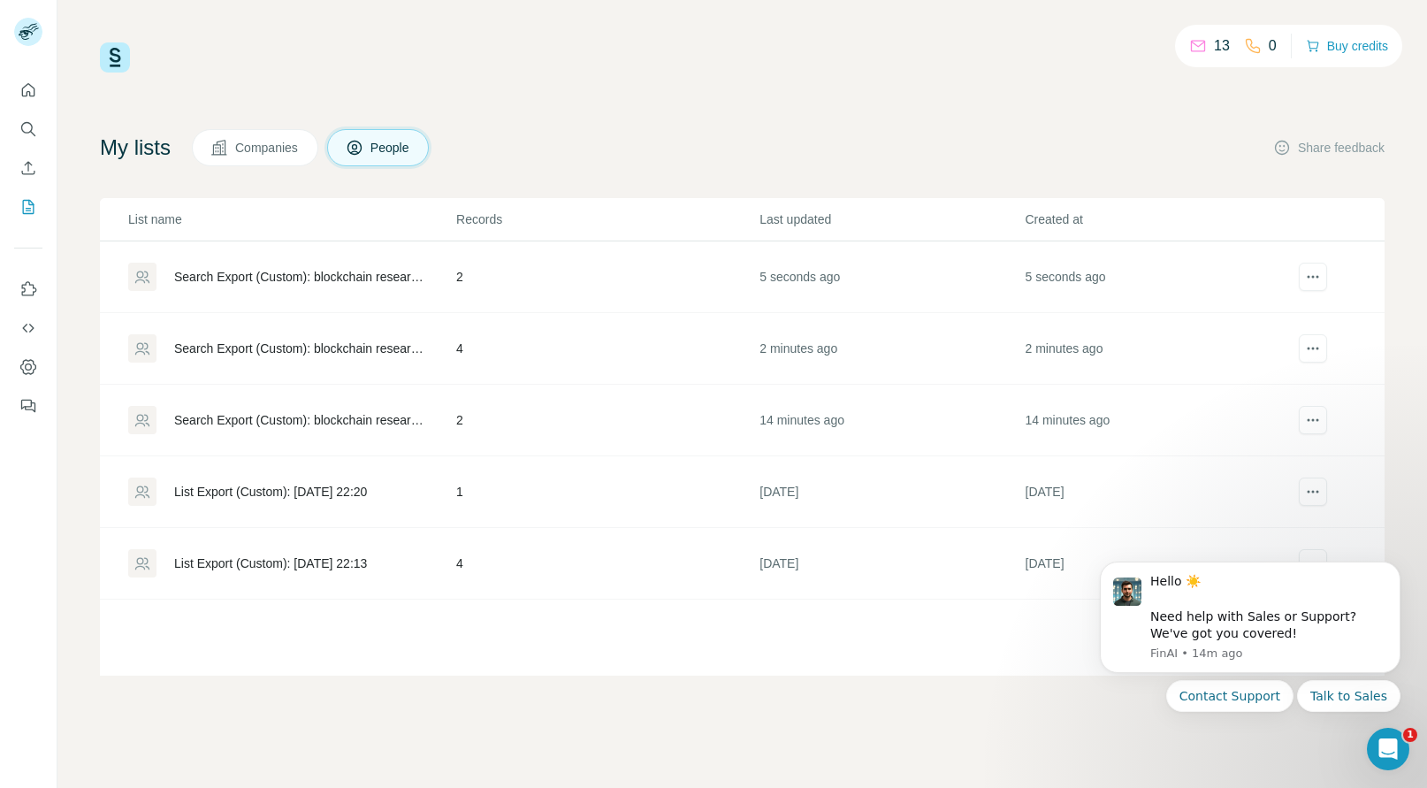
click at [795, 270] on td "5 seconds ago" at bounding box center [890, 277] width 265 height 72
click at [368, 334] on div "Search Export (Custom): blockchain research intern - 09/10/2025 09:42" at bounding box center [291, 348] width 326 height 28
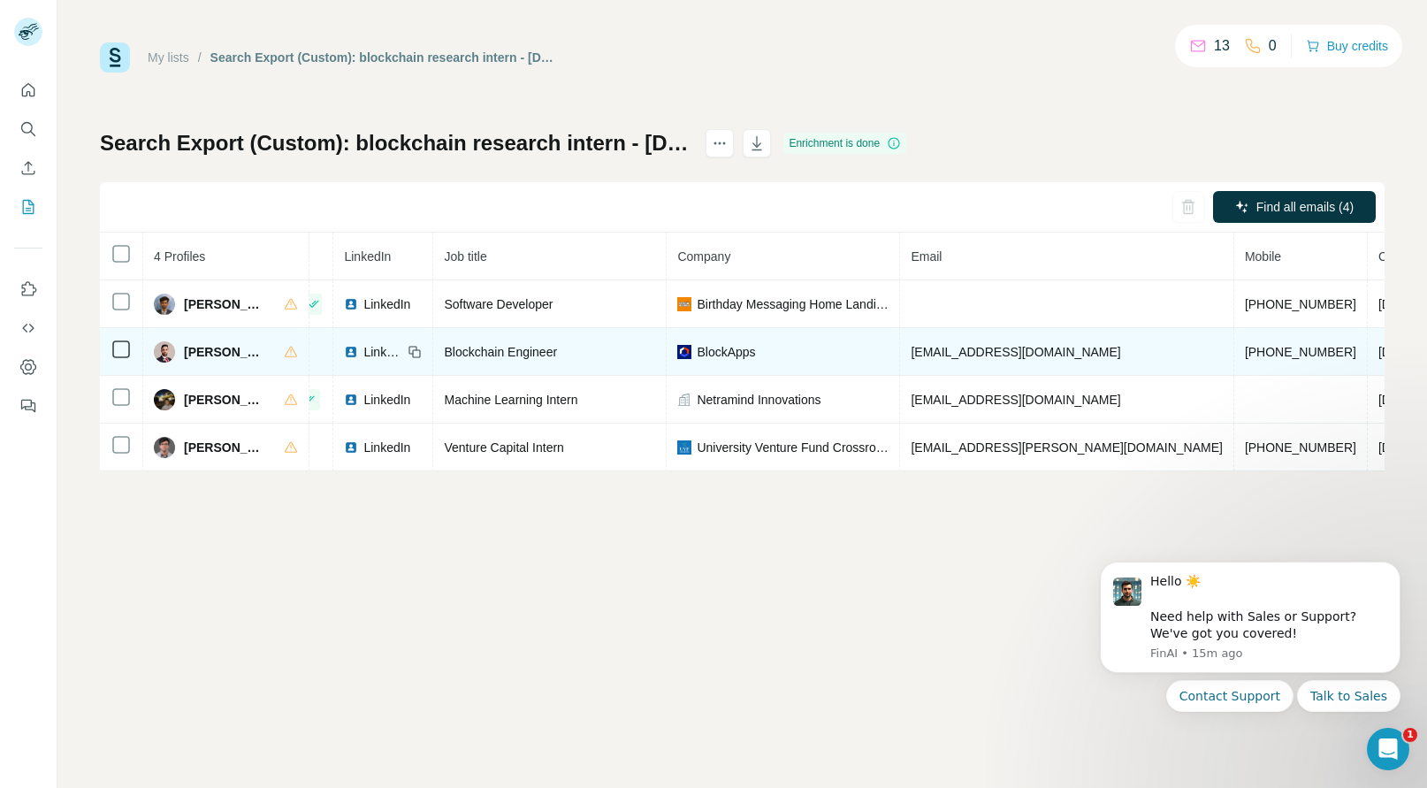
scroll to position [0, 87]
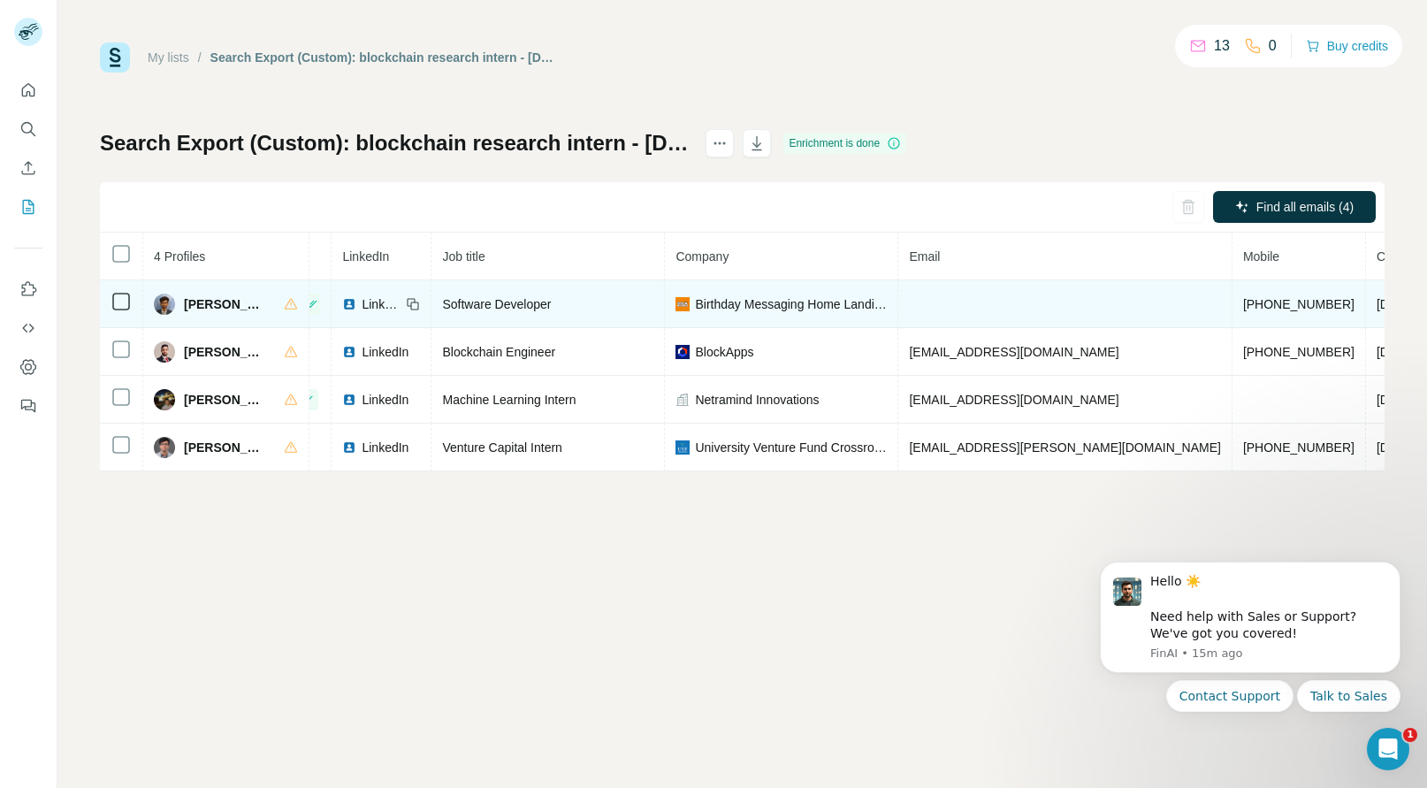
click at [1243, 297] on span "+16464794043" at bounding box center [1298, 304] width 111 height 14
copy span "+16464794043"
click at [211, 308] on span "Aditya Shinde" at bounding box center [225, 304] width 82 height 18
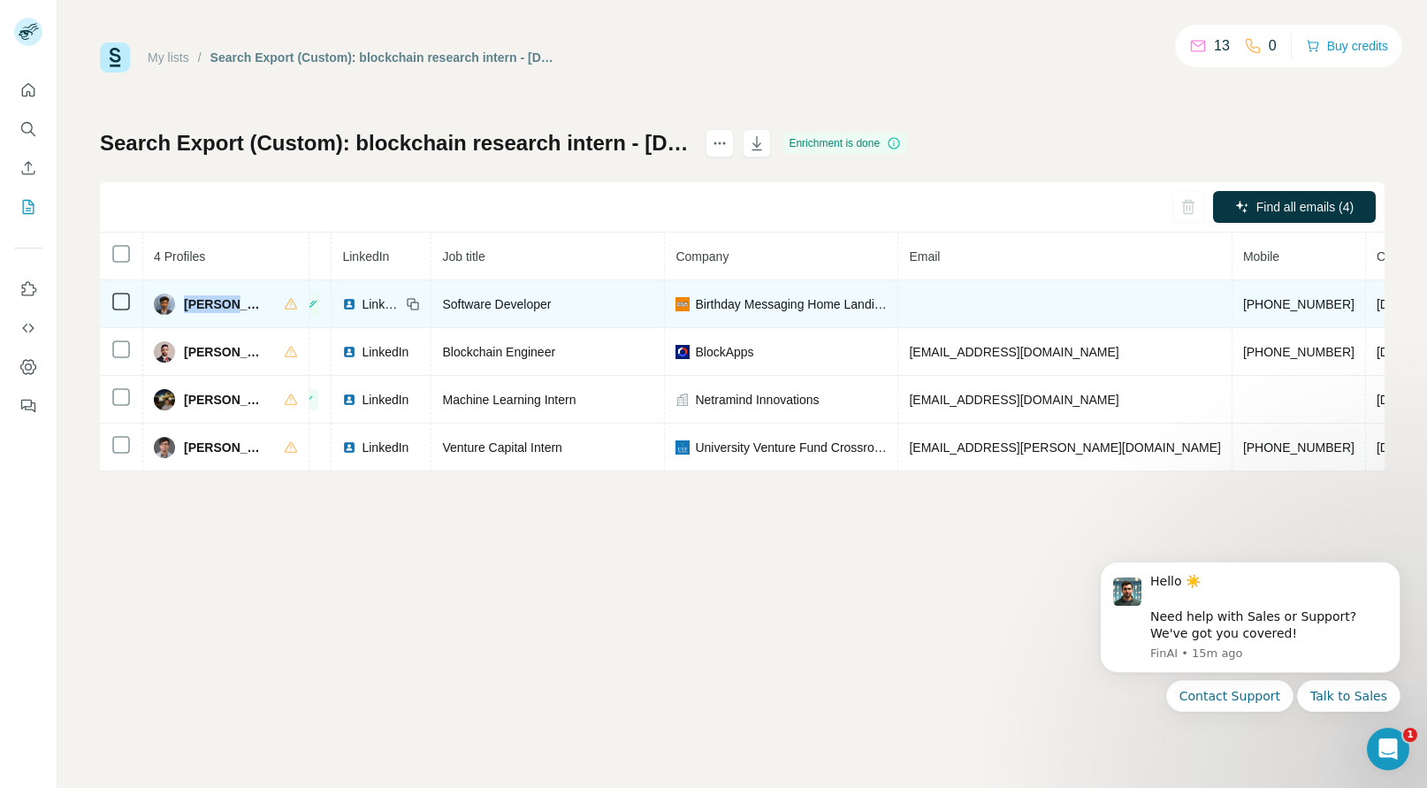
click at [211, 308] on span "Aditya Shinde" at bounding box center [225, 304] width 82 height 18
copy span "Aditya"
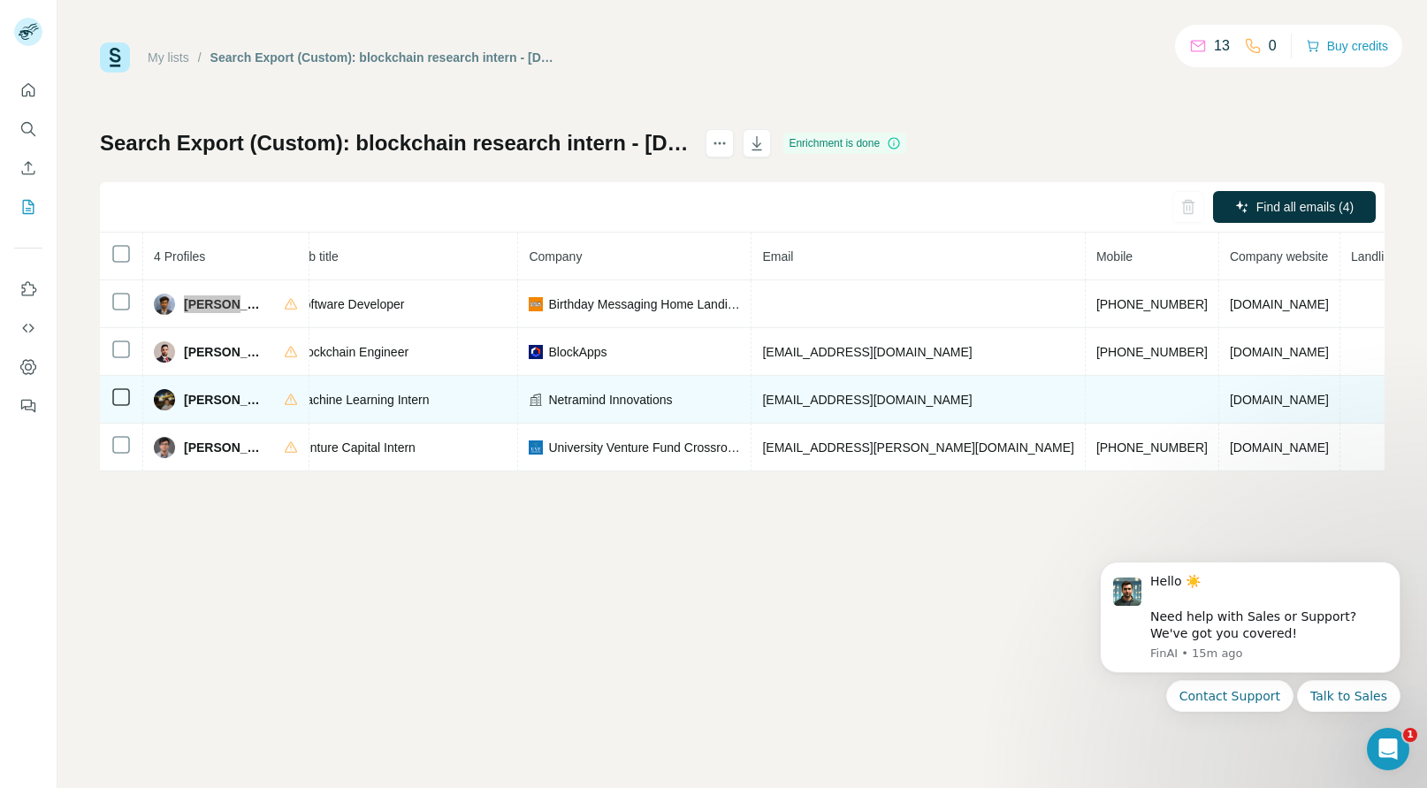
scroll to position [0, 238]
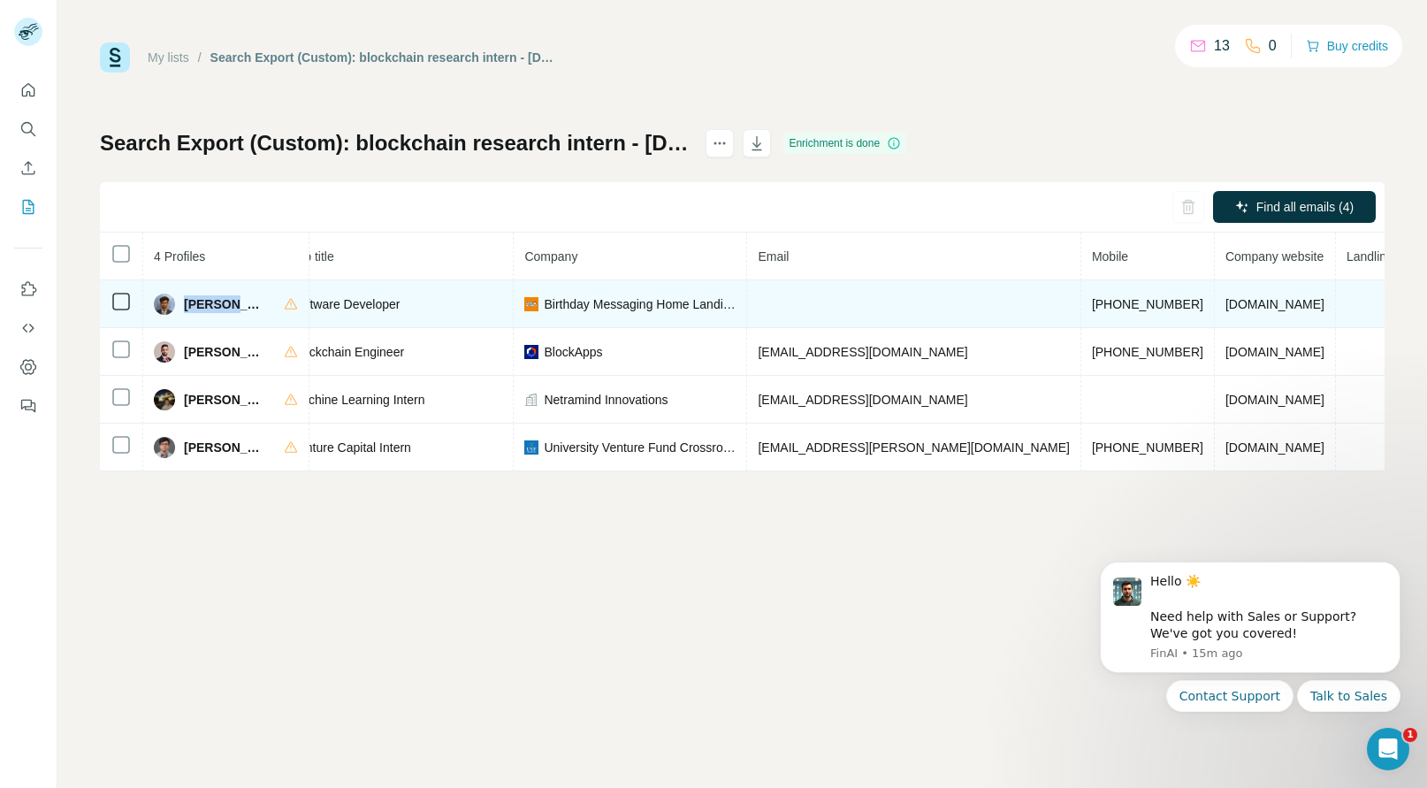
click at [628, 302] on span "Birthday Messaging Home Landing Page" at bounding box center [640, 304] width 192 height 18
copy span "Birthday Messaging Home Landing Page"
click at [1225, 302] on span "birthdaymessaging.io" at bounding box center [1274, 304] width 99 height 14
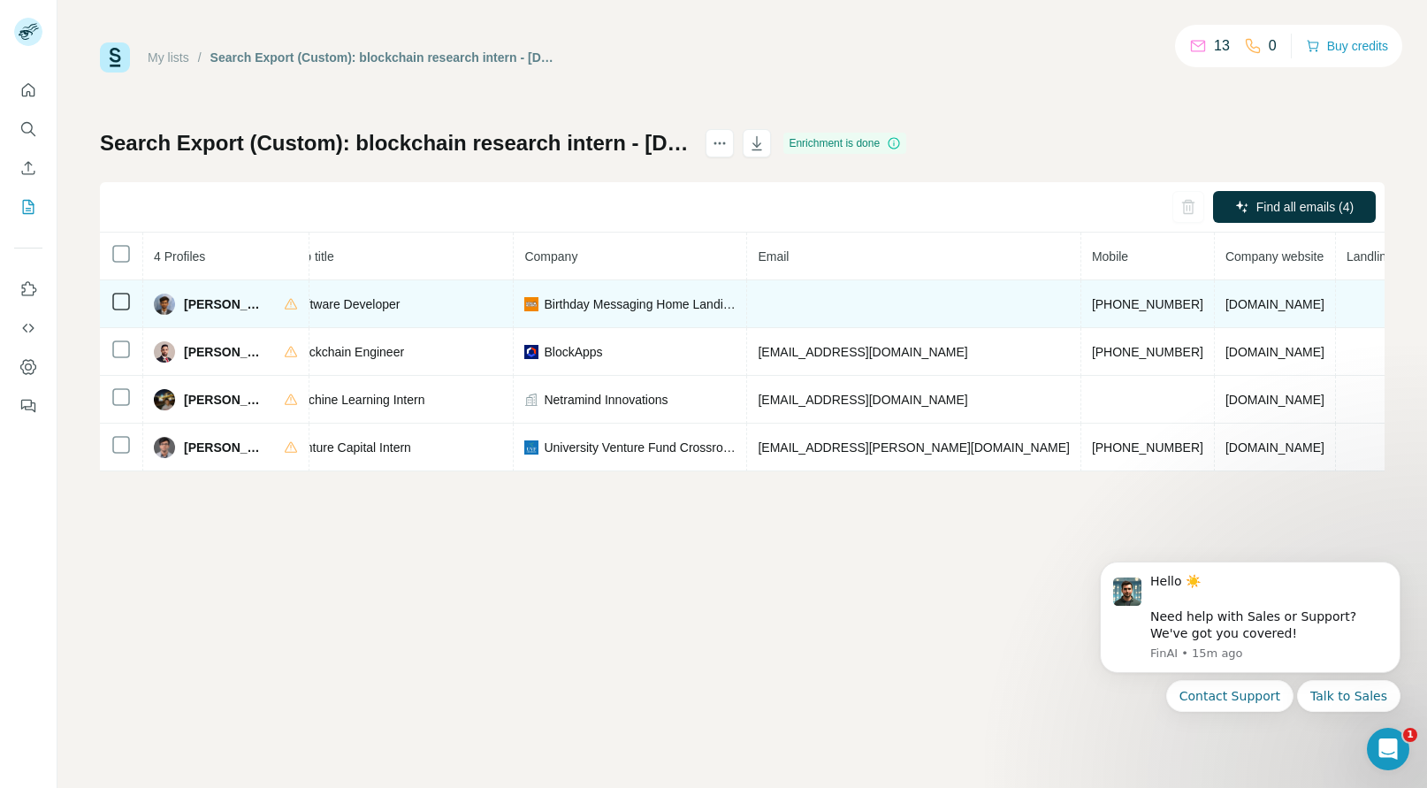
click at [1225, 302] on span "birthdaymessaging.io" at bounding box center [1274, 304] width 99 height 14
copy span "birthdaymessaging.io"
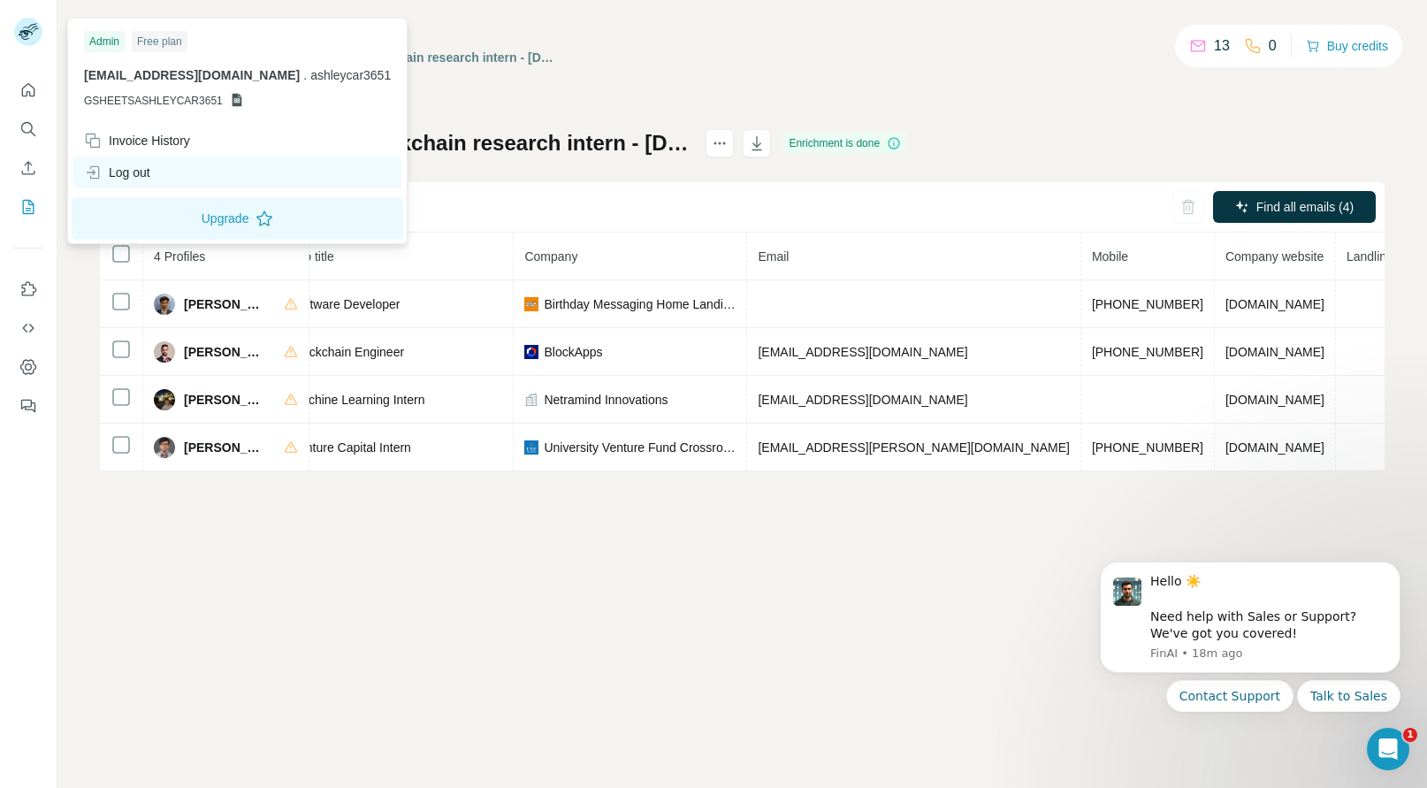
click at [133, 165] on div "Log out" at bounding box center [117, 173] width 66 height 18
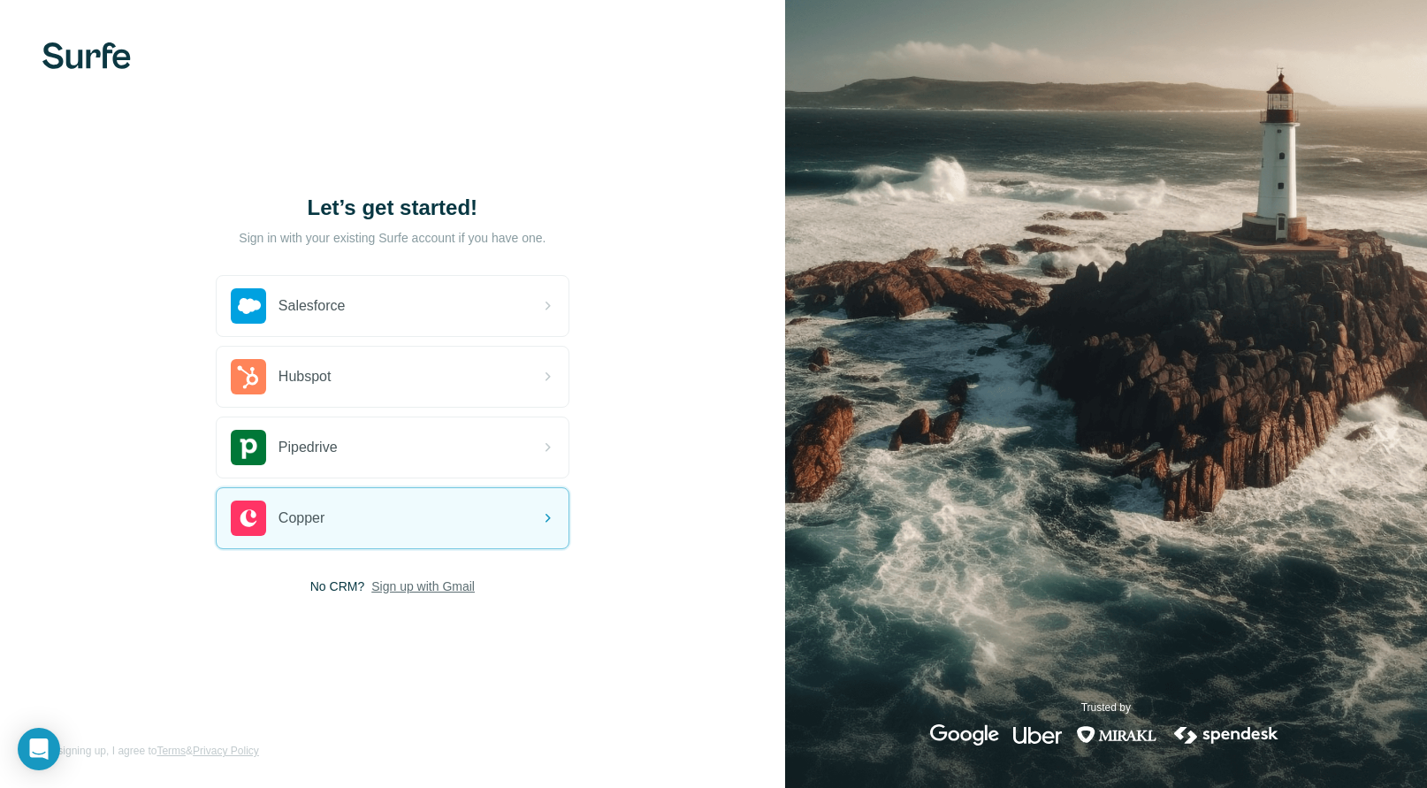
click at [428, 591] on span "Sign up with Gmail" at bounding box center [422, 586] width 103 height 18
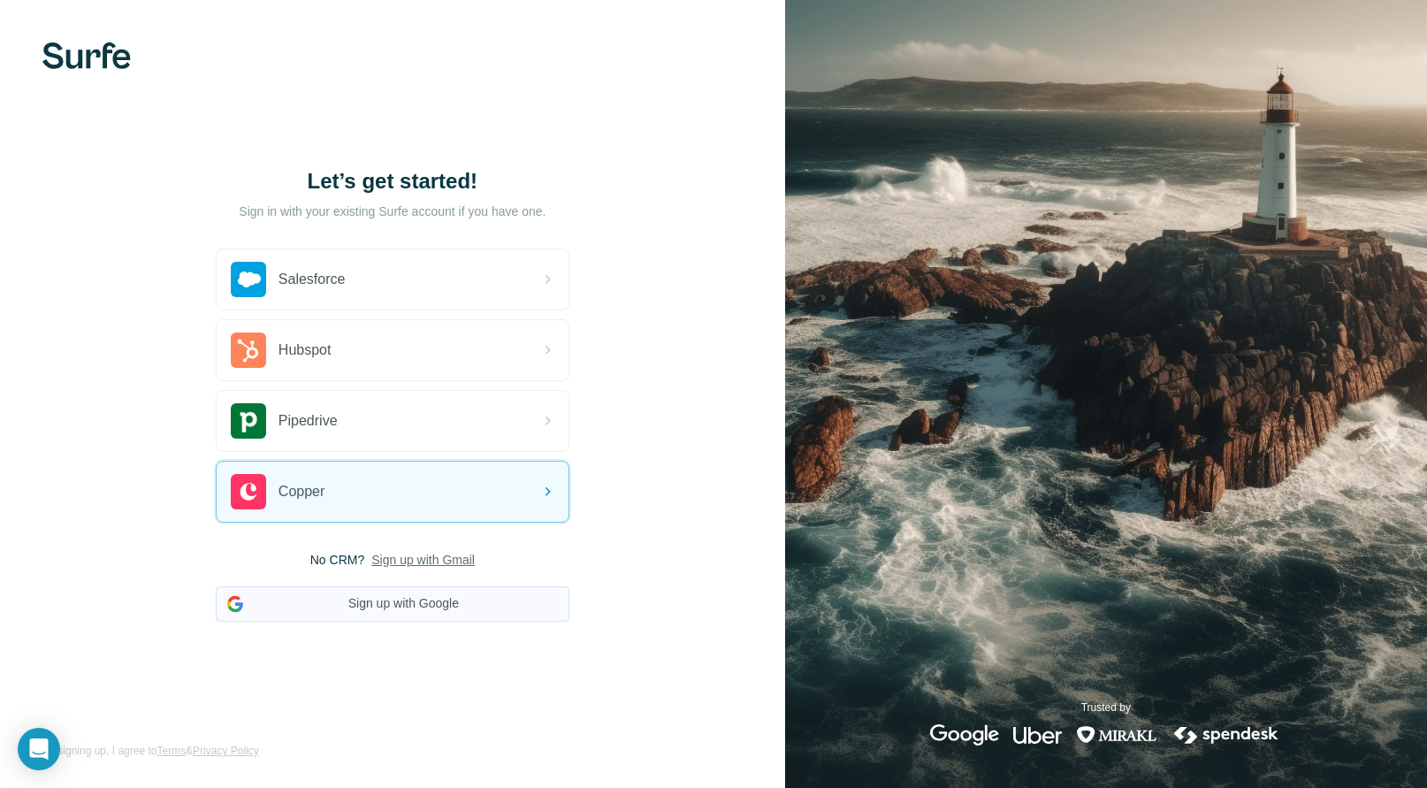
click at [464, 584] on div "No CRM? Sign up with Gmail Sign up with Google" at bounding box center [393, 586] width 354 height 71
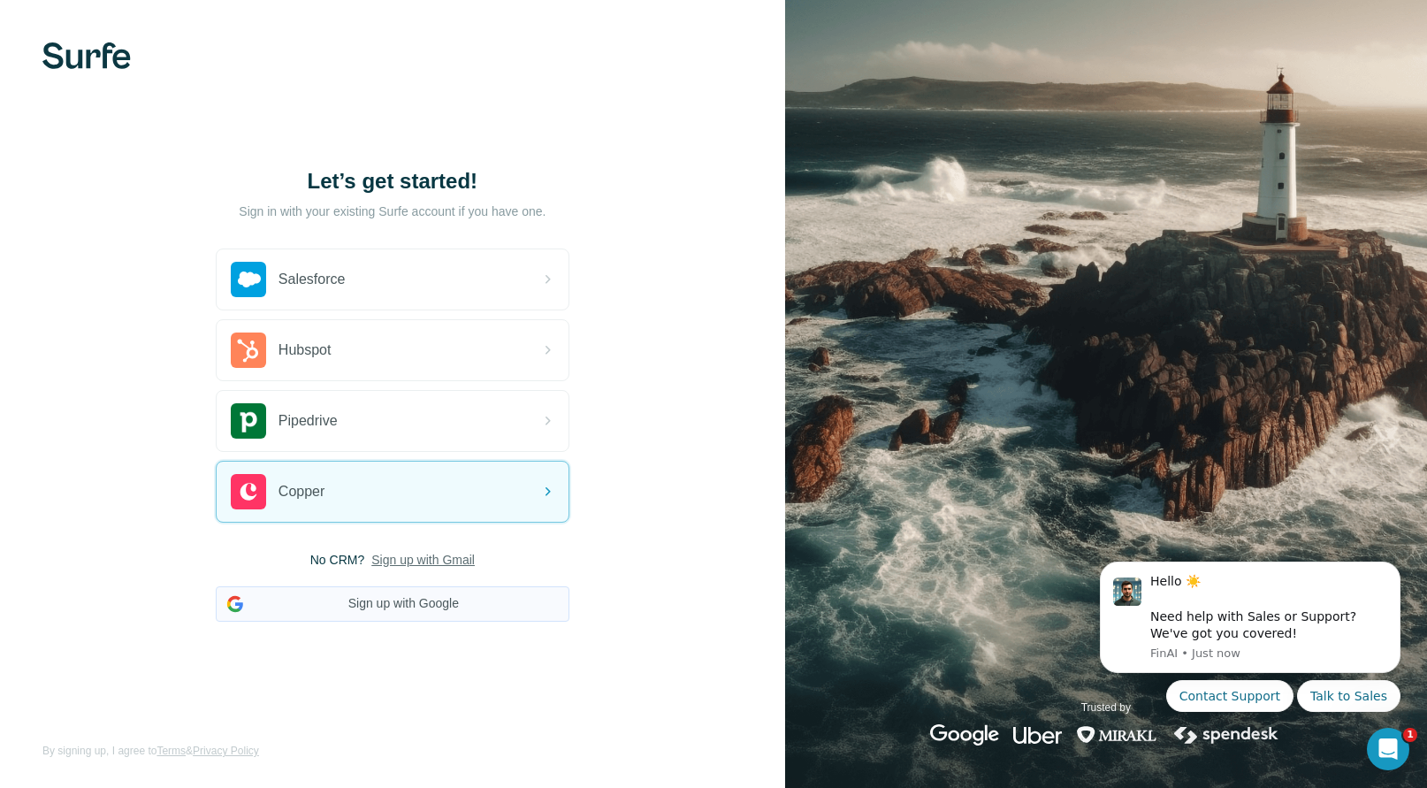
click at [423, 610] on button "Sign up with Google" at bounding box center [393, 603] width 354 height 35
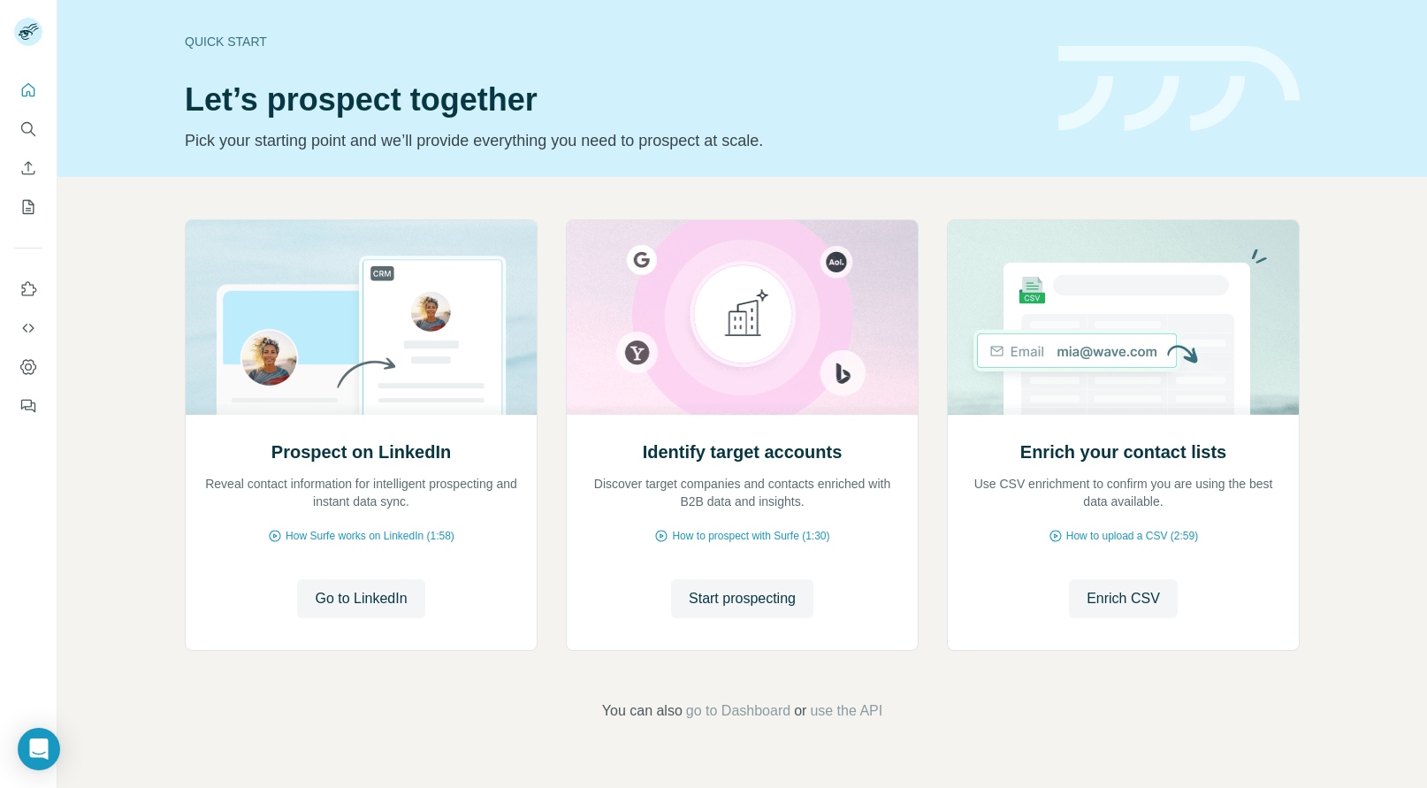
click at [32, 214] on icon "My lists" at bounding box center [28, 207] width 18 height 18
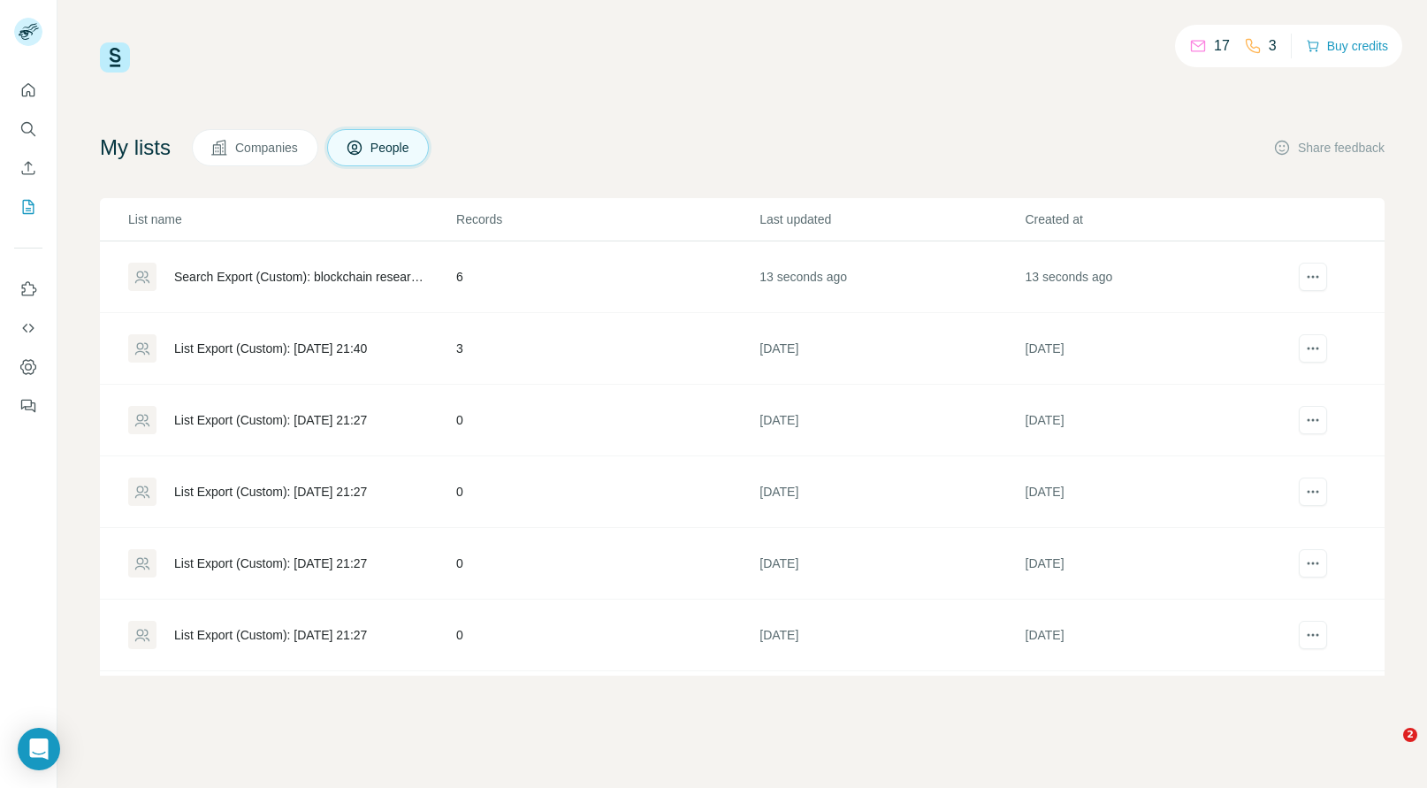
click at [446, 276] on div "Search Export (Custom): blockchain research intern - [DATE] 09:52" at bounding box center [291, 277] width 326 height 28
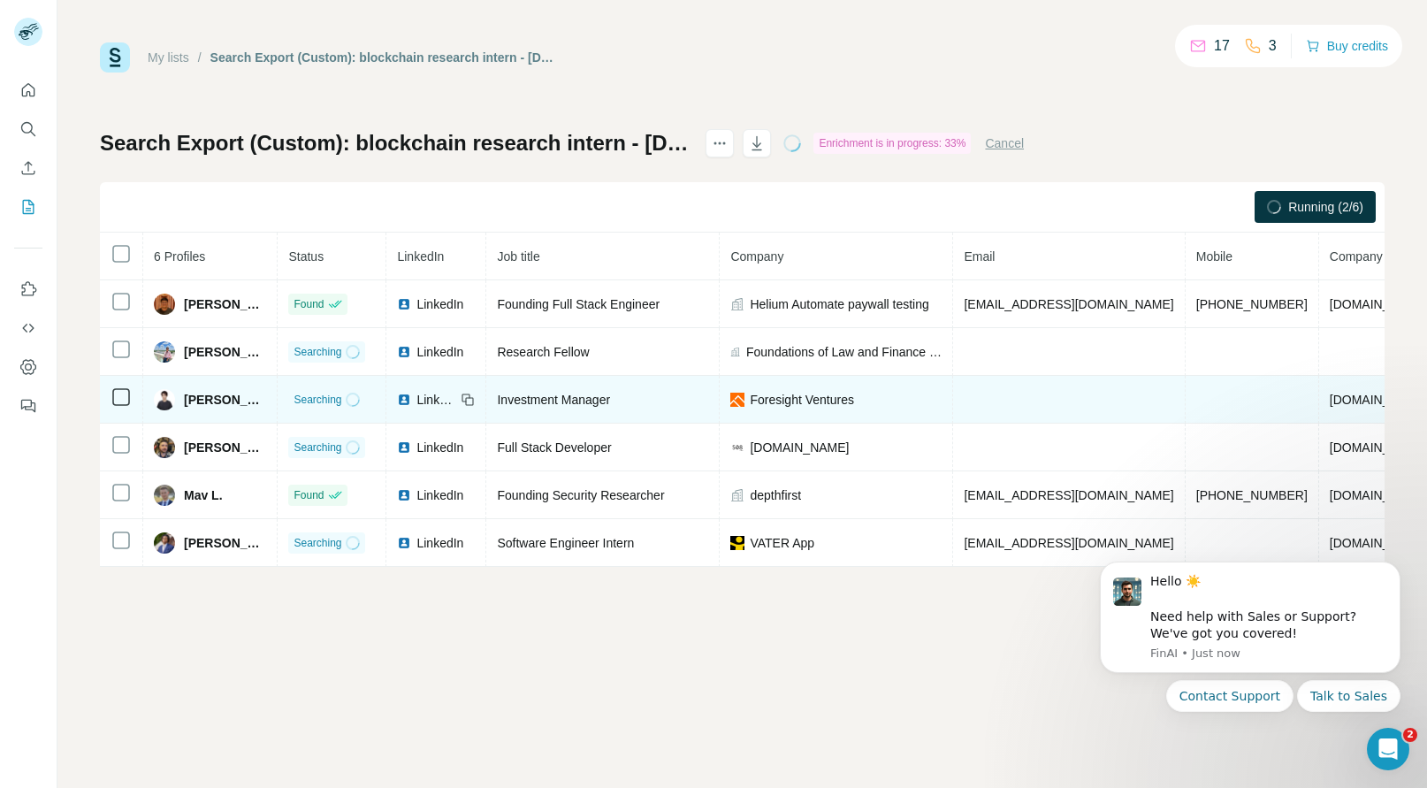
scroll to position [0, 74]
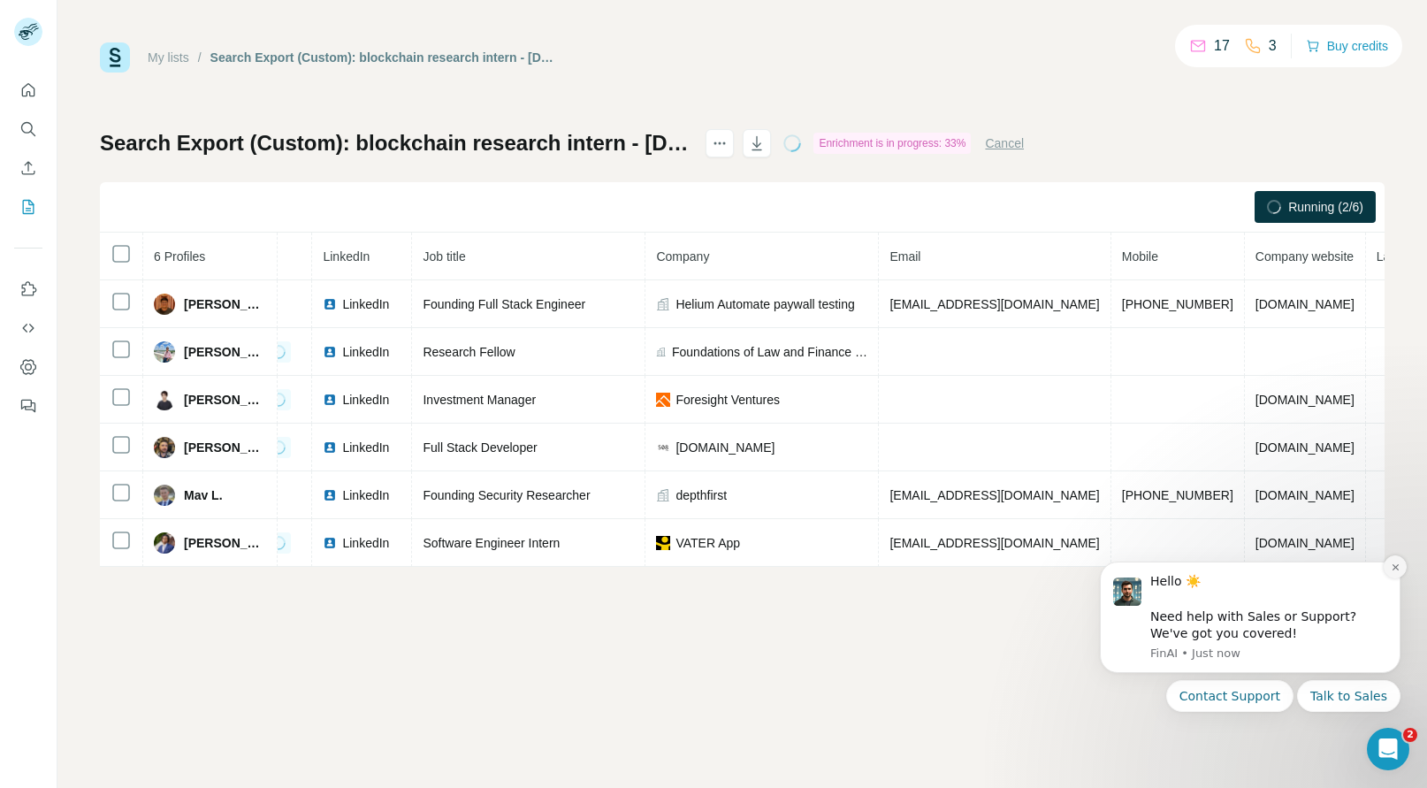
click at [1395, 566] on icon "Dismiss notification" at bounding box center [1395, 567] width 10 height 10
click at [1394, 568] on icon "Dismiss notification" at bounding box center [1395, 567] width 10 height 10
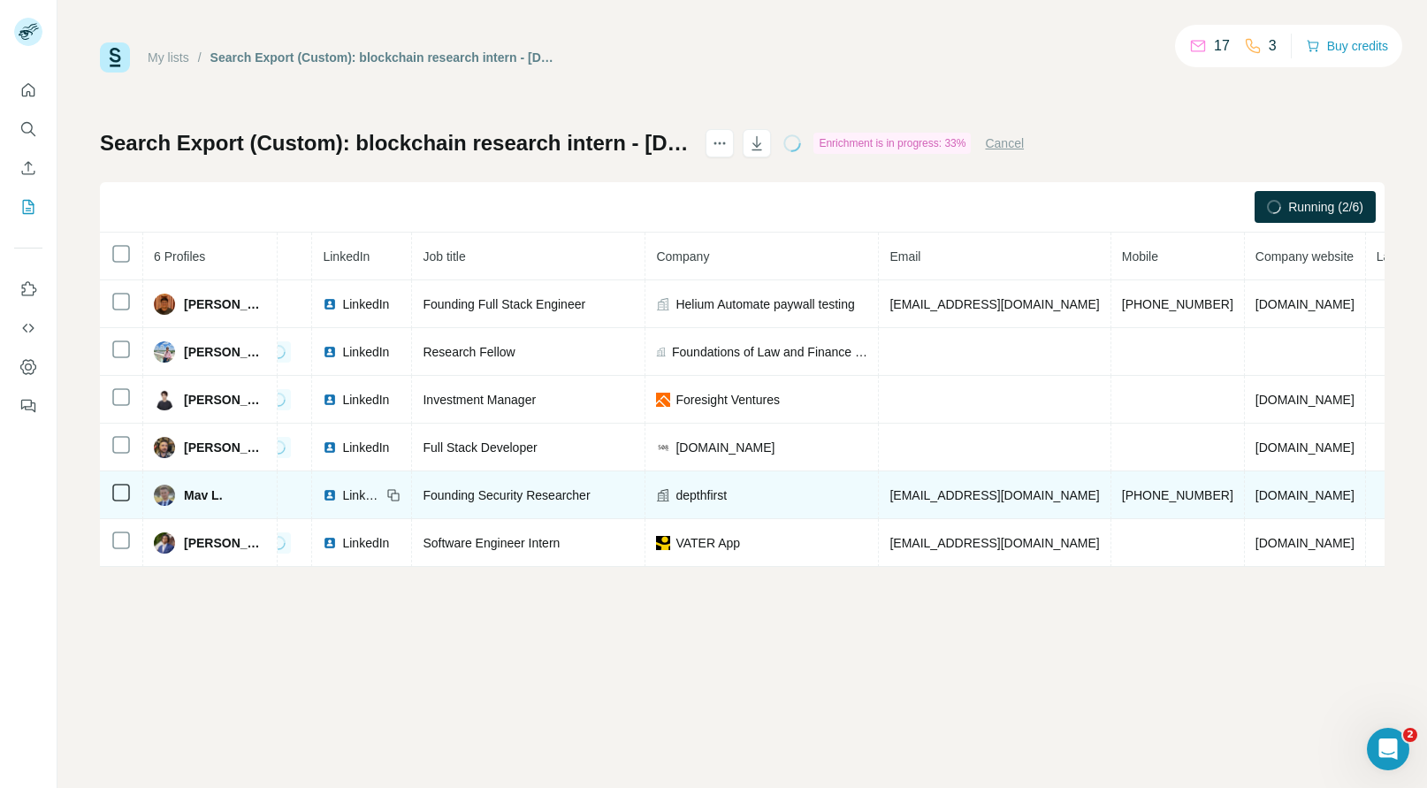
scroll to position [0, 0]
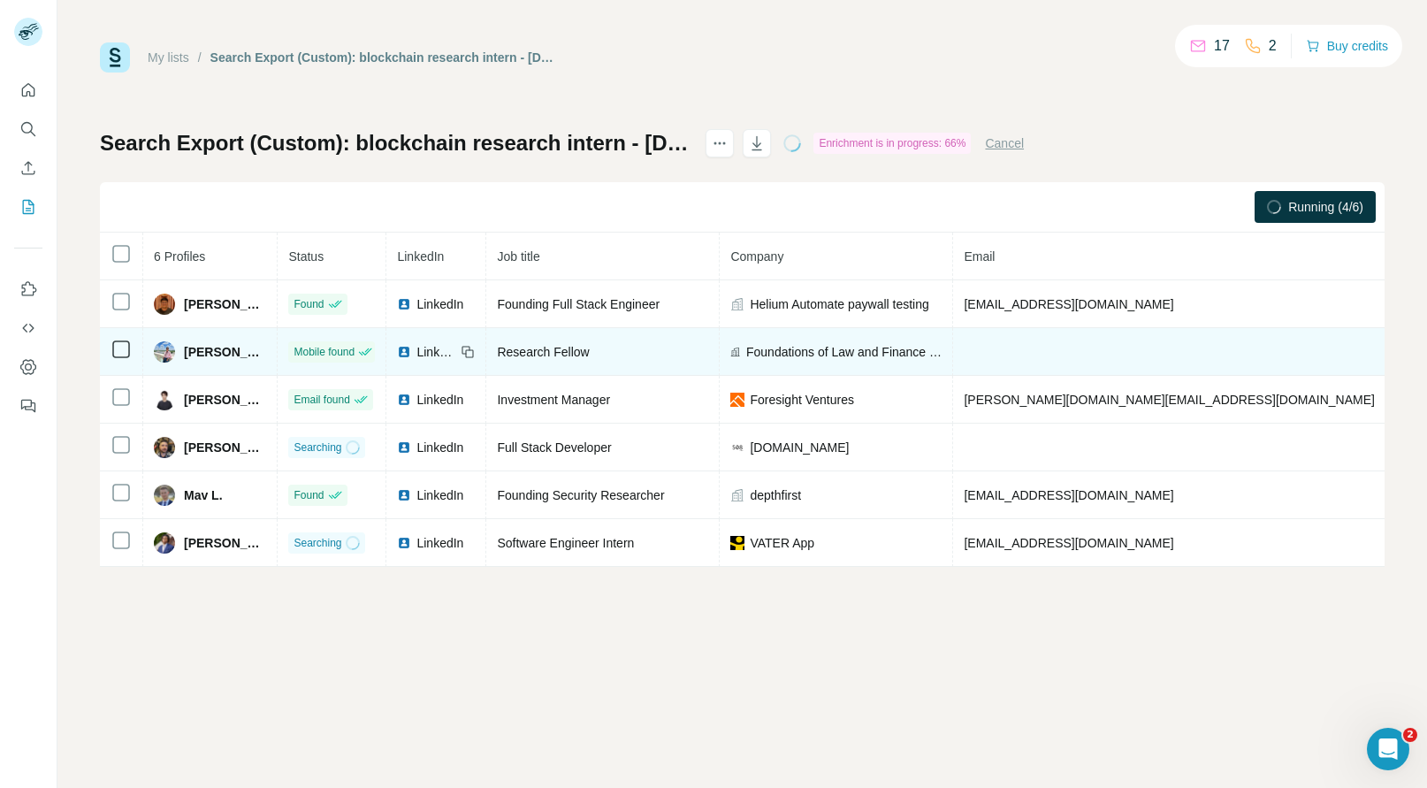
click at [1397, 349] on span "+13038155224" at bounding box center [1452, 352] width 111 height 14
copy span "+13038155224"
click at [205, 351] on span "Bhavyaa Sharma" at bounding box center [225, 352] width 82 height 18
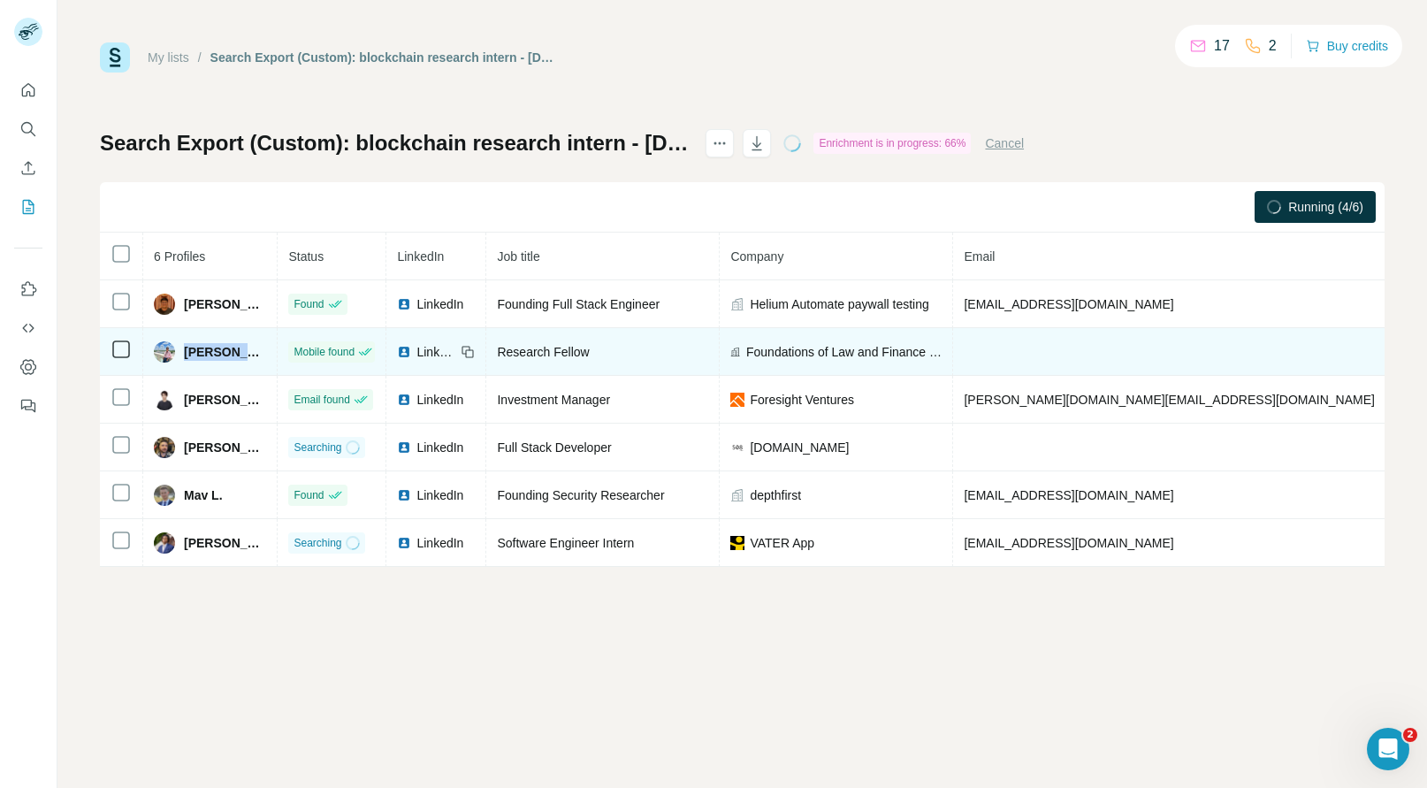
click at [205, 351] on span "Bhavyaa Sharma" at bounding box center [225, 352] width 82 height 18
copy span "Bhavyaa"
click at [879, 346] on span "Foundations of Law and Finance (LawFin Center)" at bounding box center [843, 352] width 195 height 18
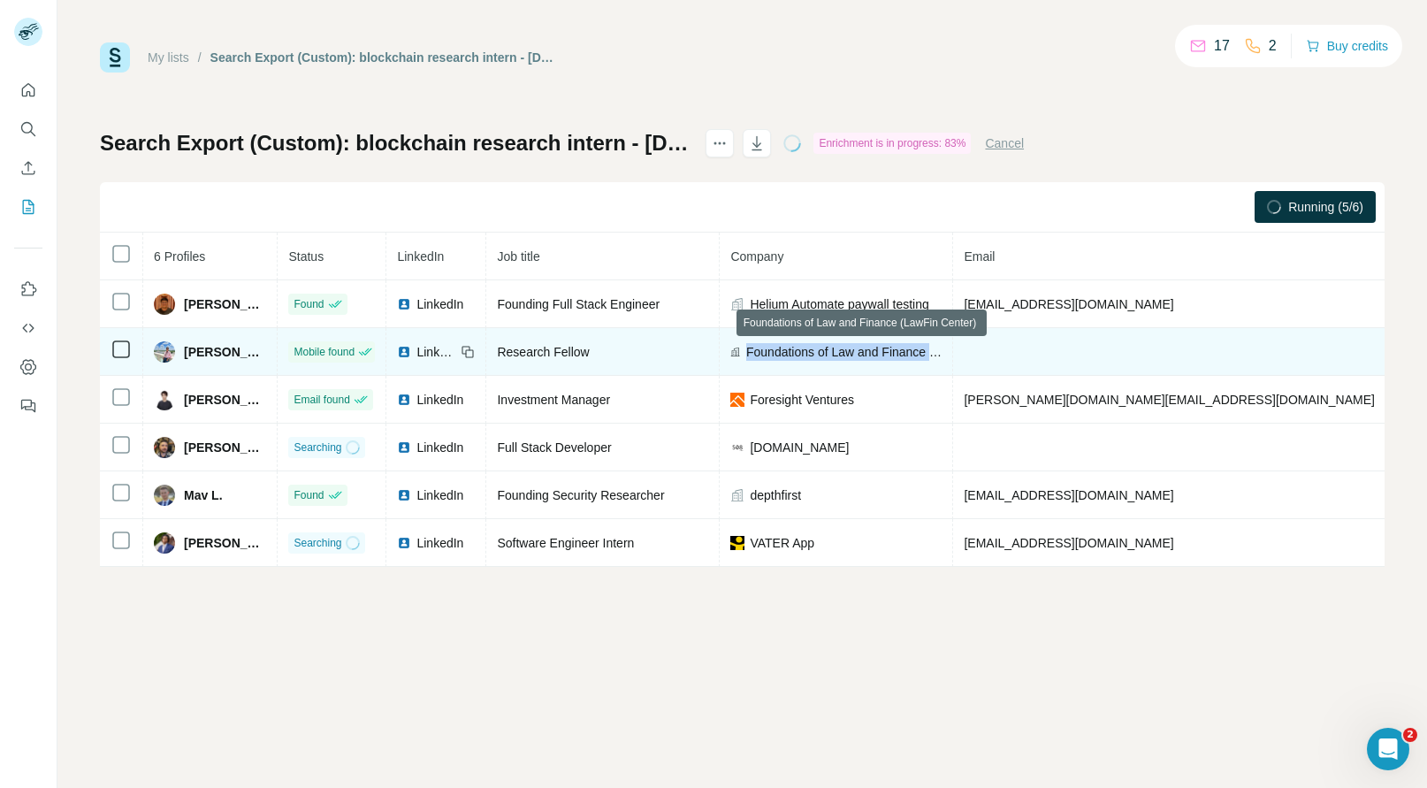
copy span "Foundations of Law and Finance (LawFin Center)"
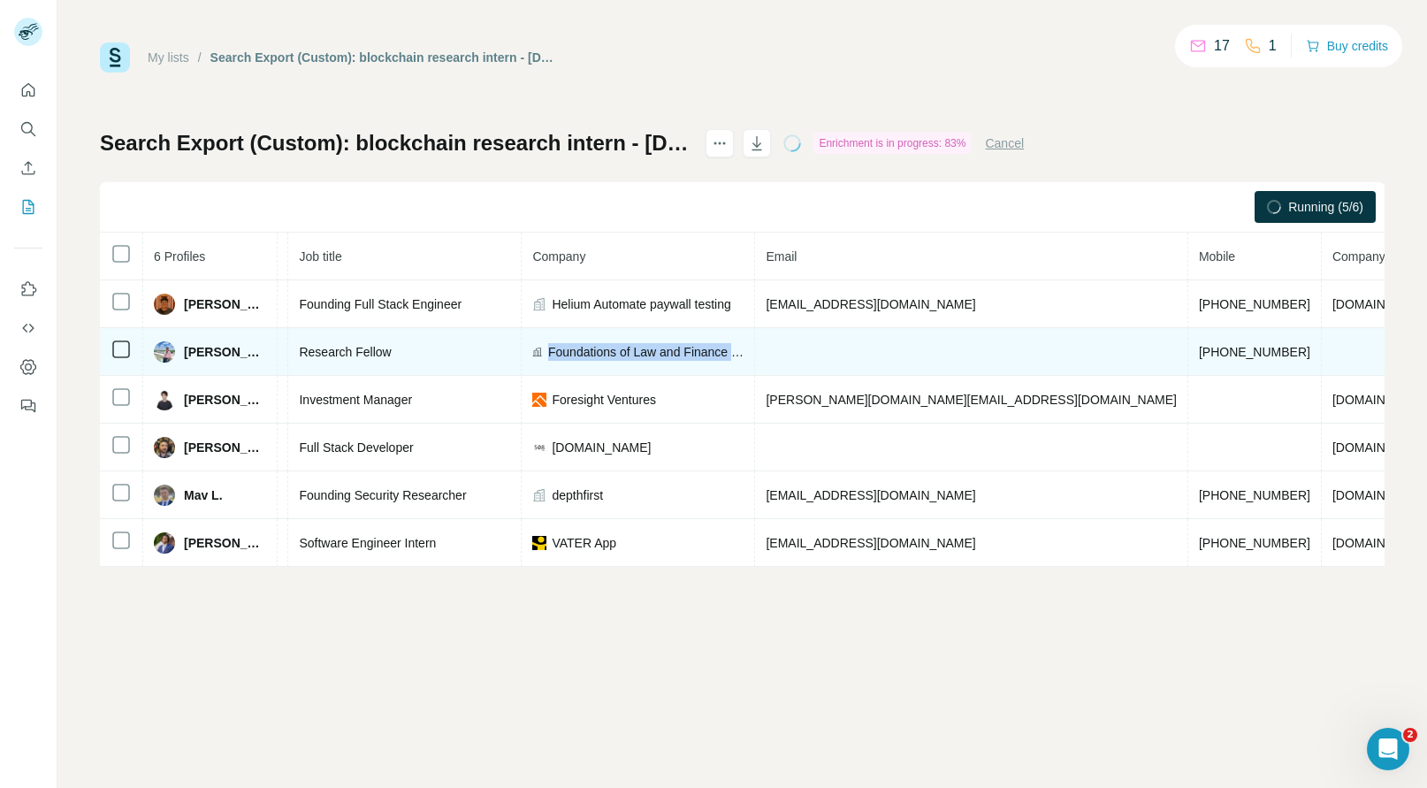
scroll to position [0, 199]
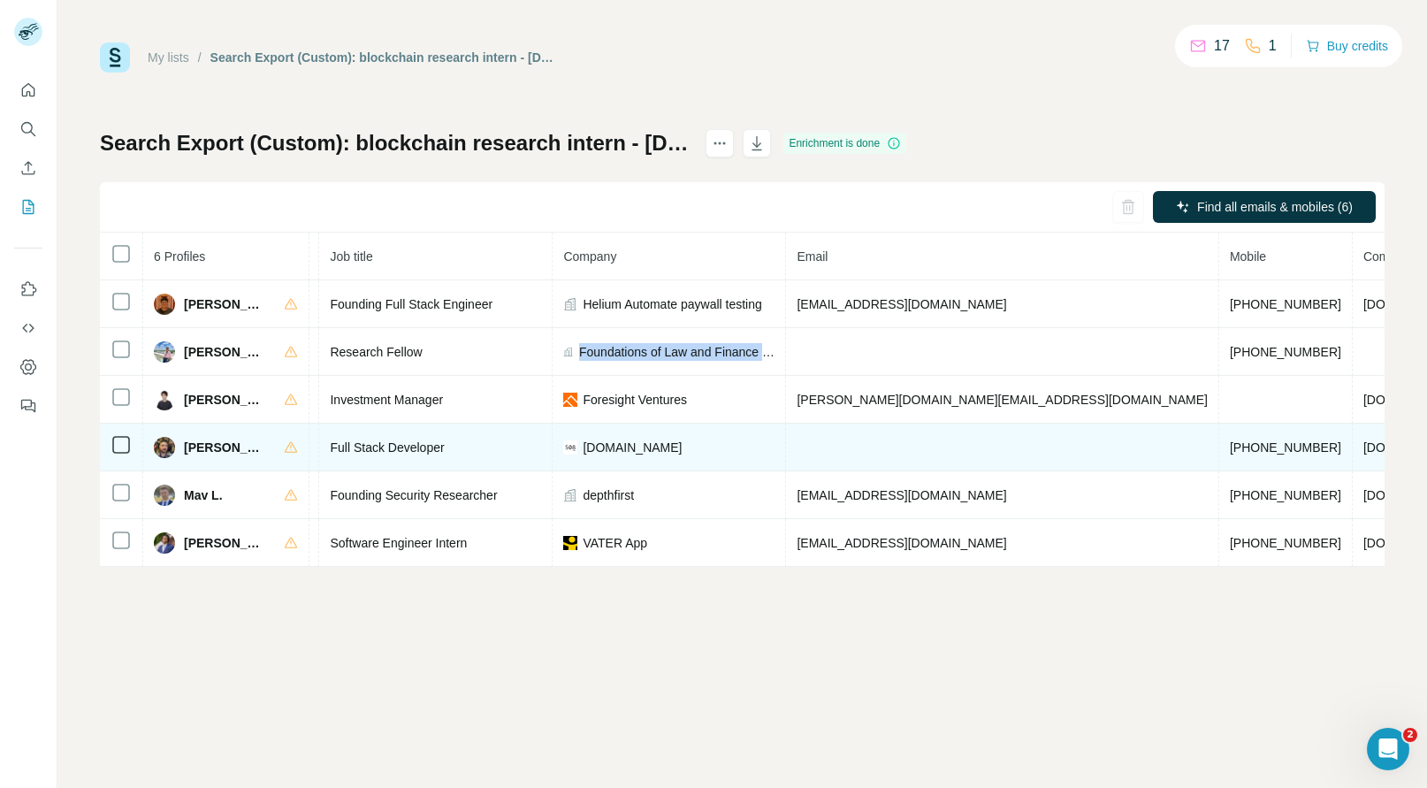
click at [1229, 444] on span "+13863440117" at bounding box center [1284, 447] width 111 height 14
copy span "+13863440117"
click at [194, 443] on span "Josh Kroslowitz" at bounding box center [225, 447] width 82 height 18
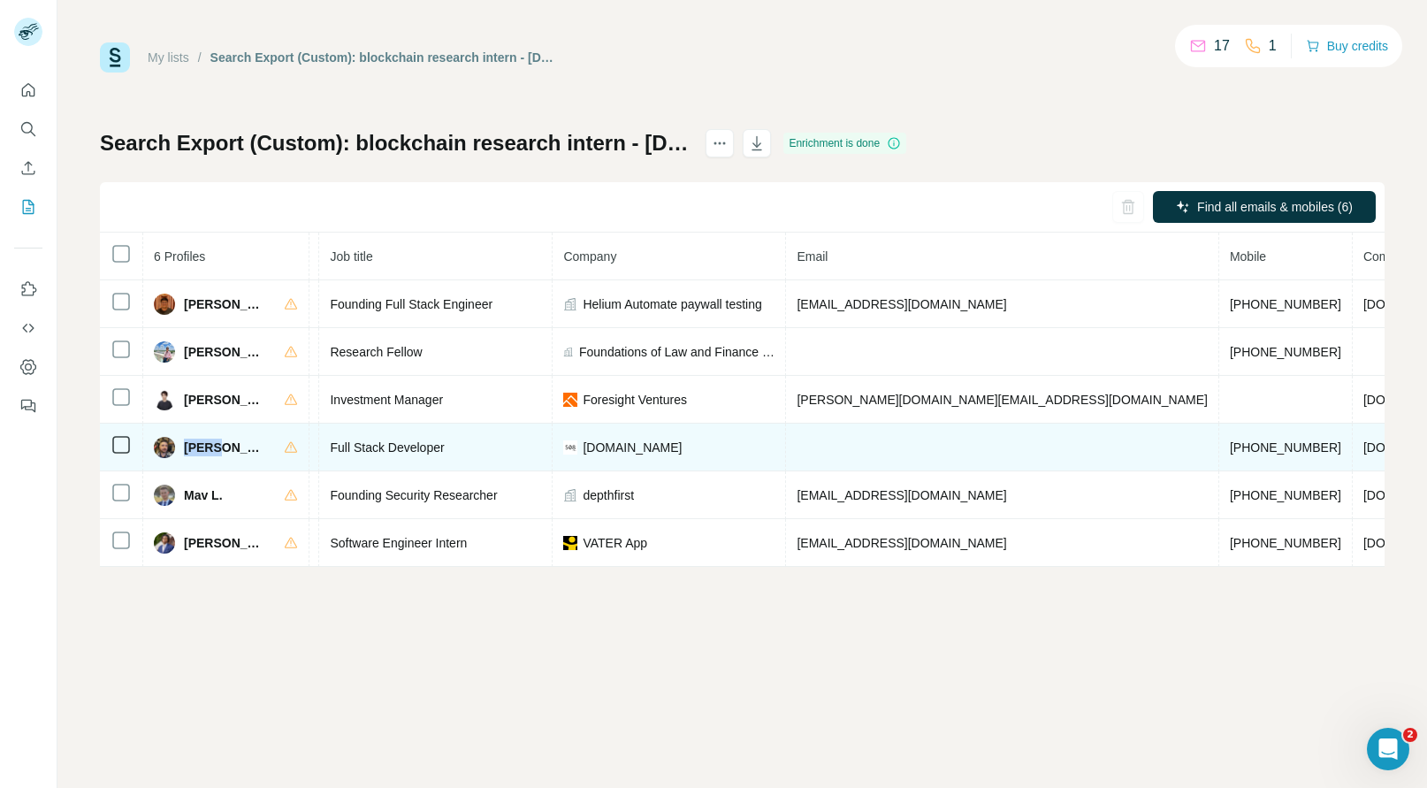
click at [194, 443] on span "Josh Kroslowitz" at bounding box center [225, 447] width 82 height 18
copy span "Josh"
click at [630, 453] on span "508.dev" at bounding box center [631, 447] width 99 height 18
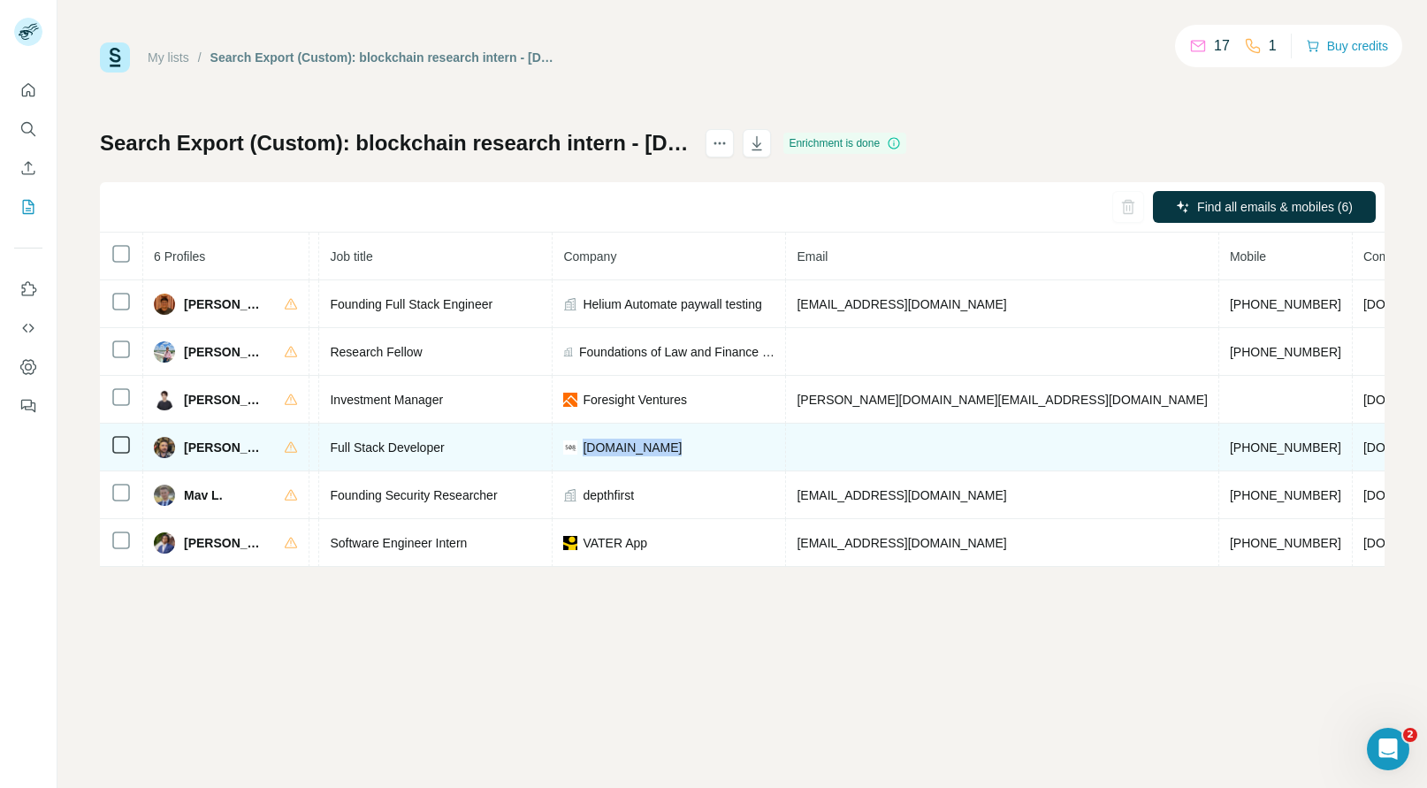
copy span "508.dev"
click at [1352, 454] on td "508.dev" at bounding box center [1412, 447] width 121 height 48
copy span "508.dev"
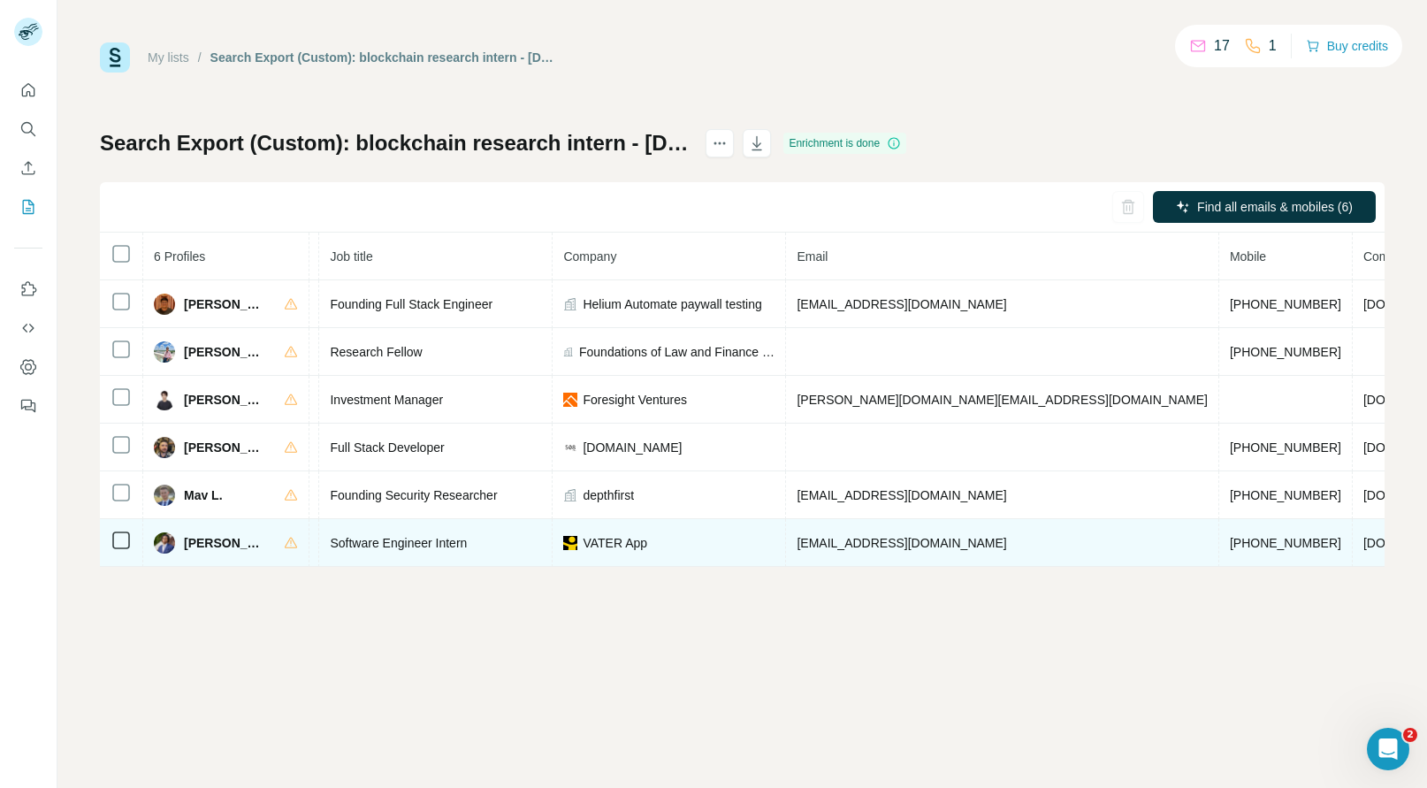
click at [1229, 536] on span "+12027587073" at bounding box center [1284, 543] width 111 height 14
copy span "+12027587073"
click at [194, 537] on span "Pierre-Jeremiah Merry" at bounding box center [225, 543] width 82 height 18
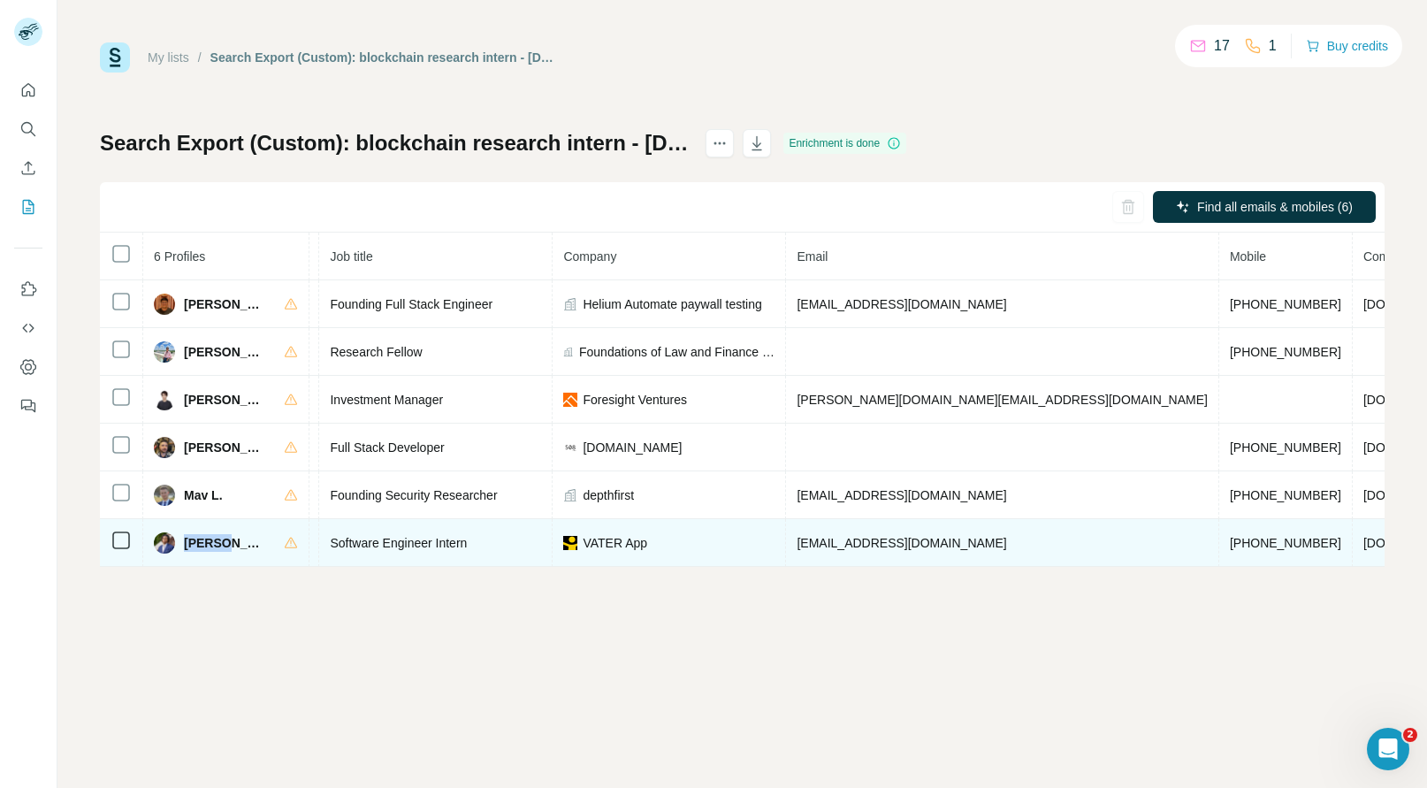
click at [194, 537] on span "Pierre-Jeremiah Merry" at bounding box center [225, 543] width 82 height 18
copy div "Pierre-Jeremiah Merry"
click at [647, 537] on span "VATER App" at bounding box center [614, 543] width 65 height 18
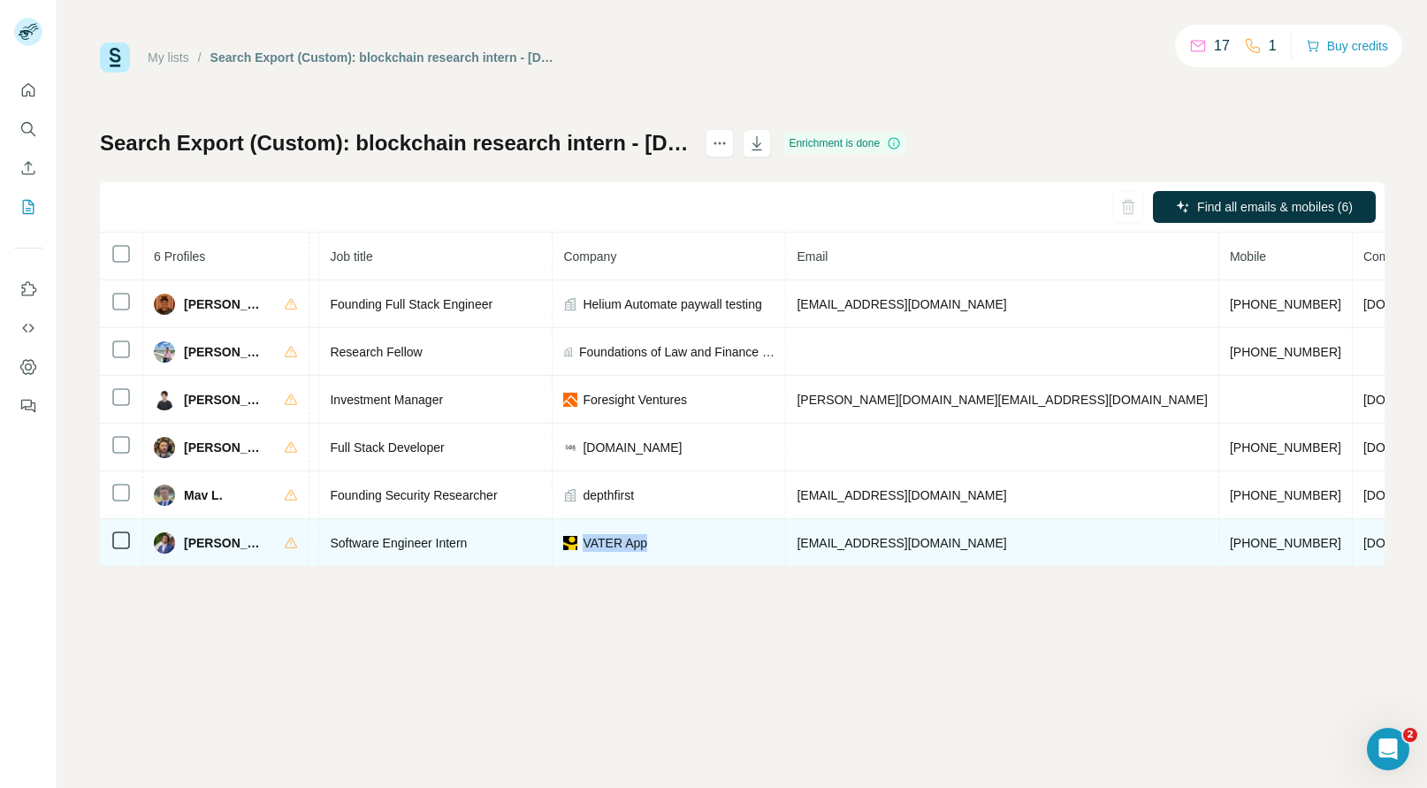
click at [647, 537] on span "VATER App" at bounding box center [614, 543] width 65 height 18
copy span "VATER App"
click at [1352, 533] on td "vater.world" at bounding box center [1412, 543] width 121 height 48
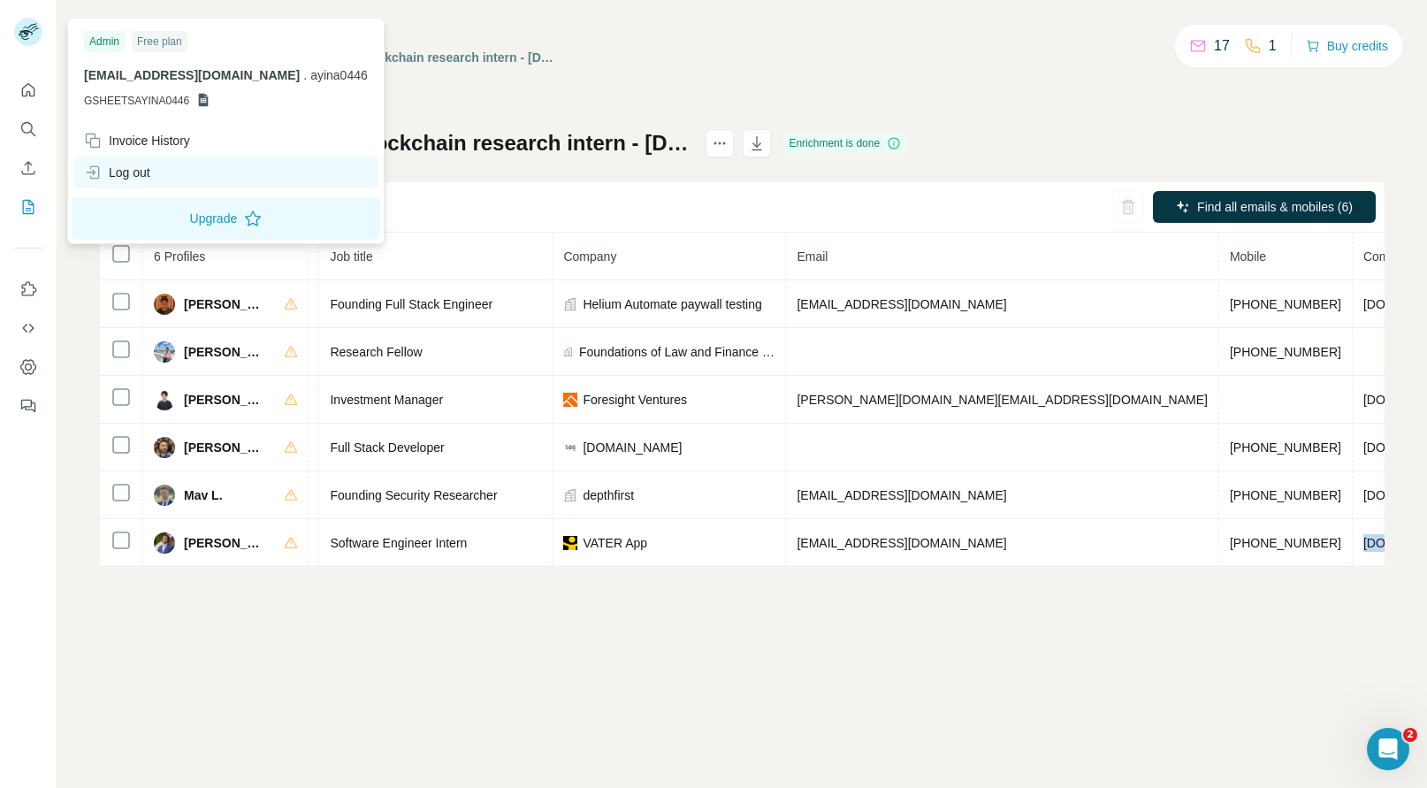
click at [148, 165] on div "Log out" at bounding box center [117, 173] width 66 height 18
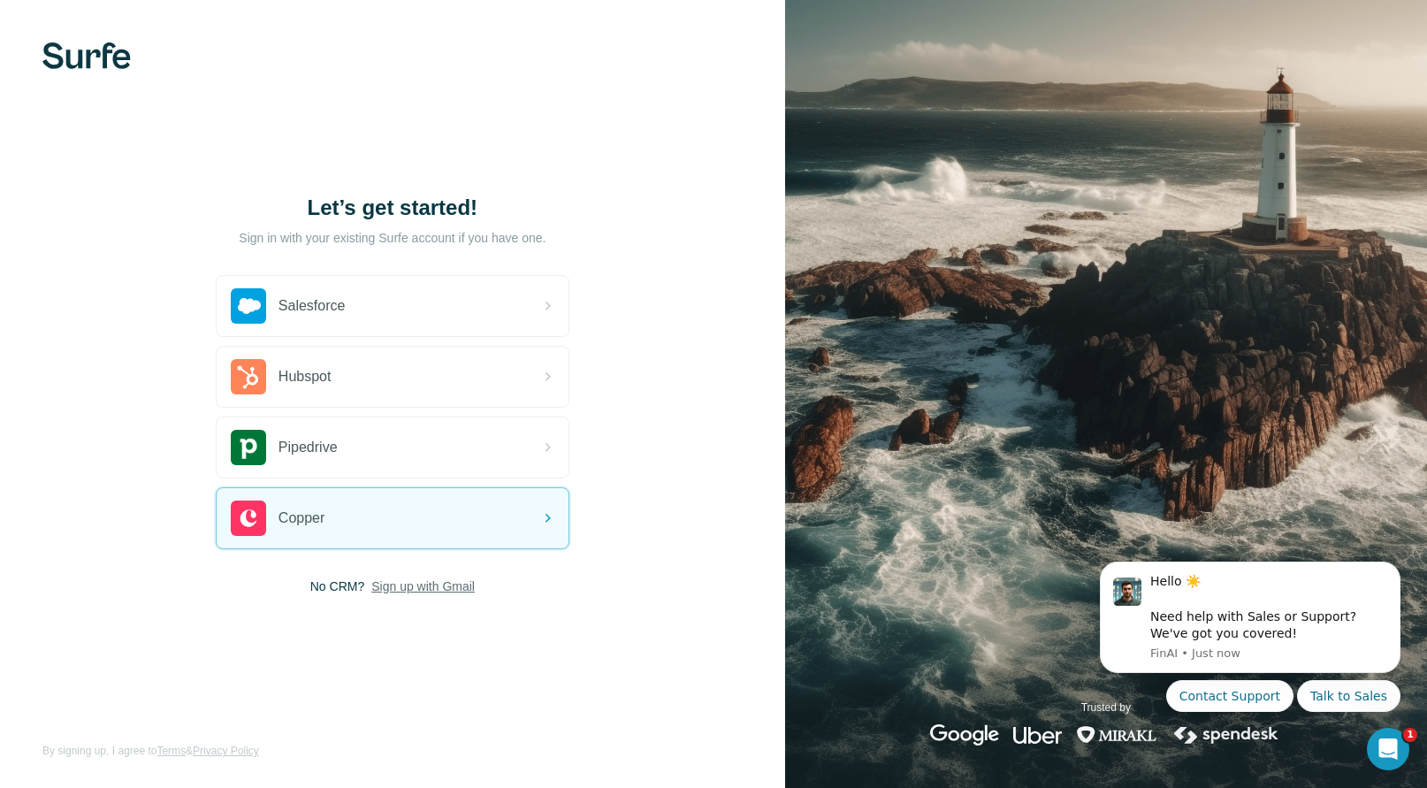
click at [432, 593] on span "Sign up with Gmail" at bounding box center [422, 586] width 103 height 18
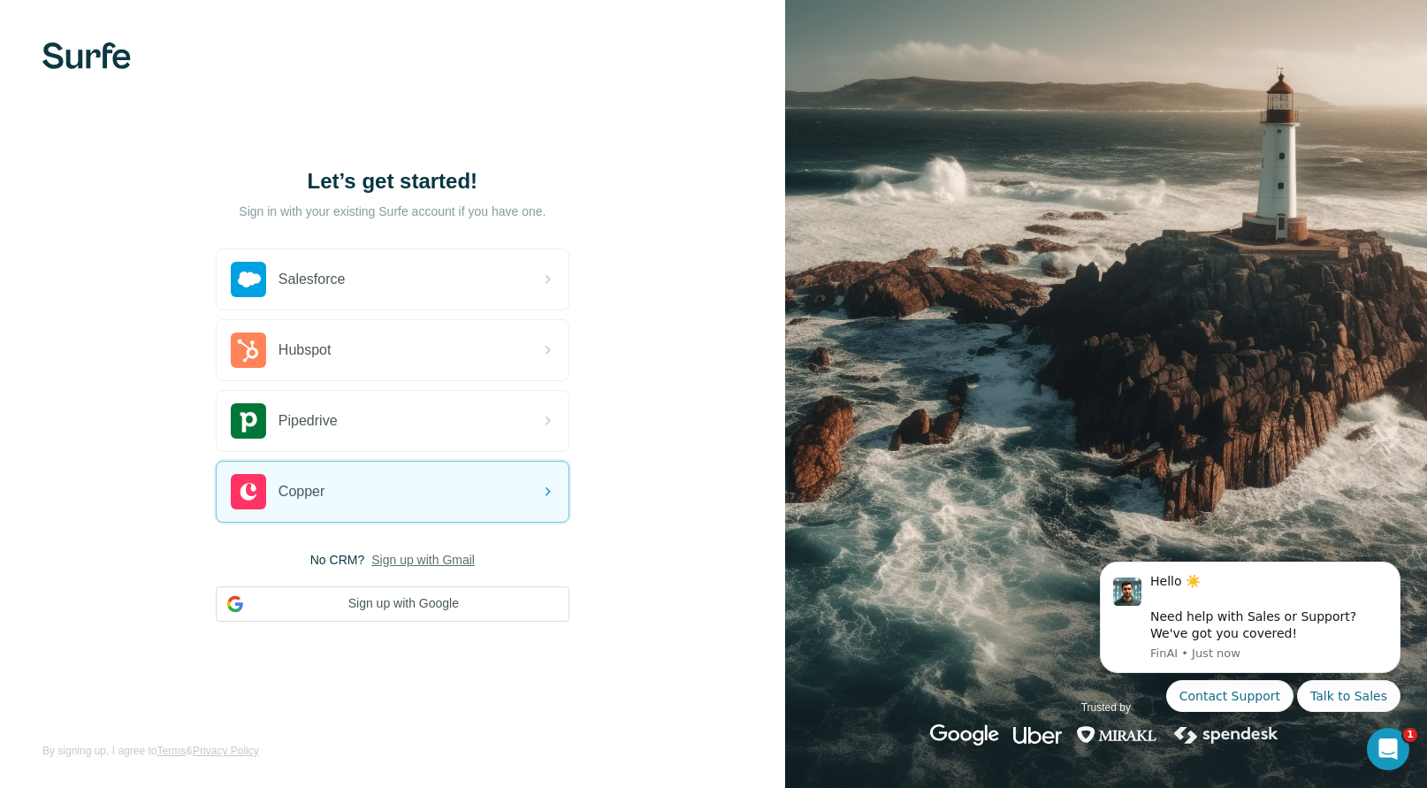
click at [432, 593] on button "Sign up with Google" at bounding box center [393, 603] width 354 height 35
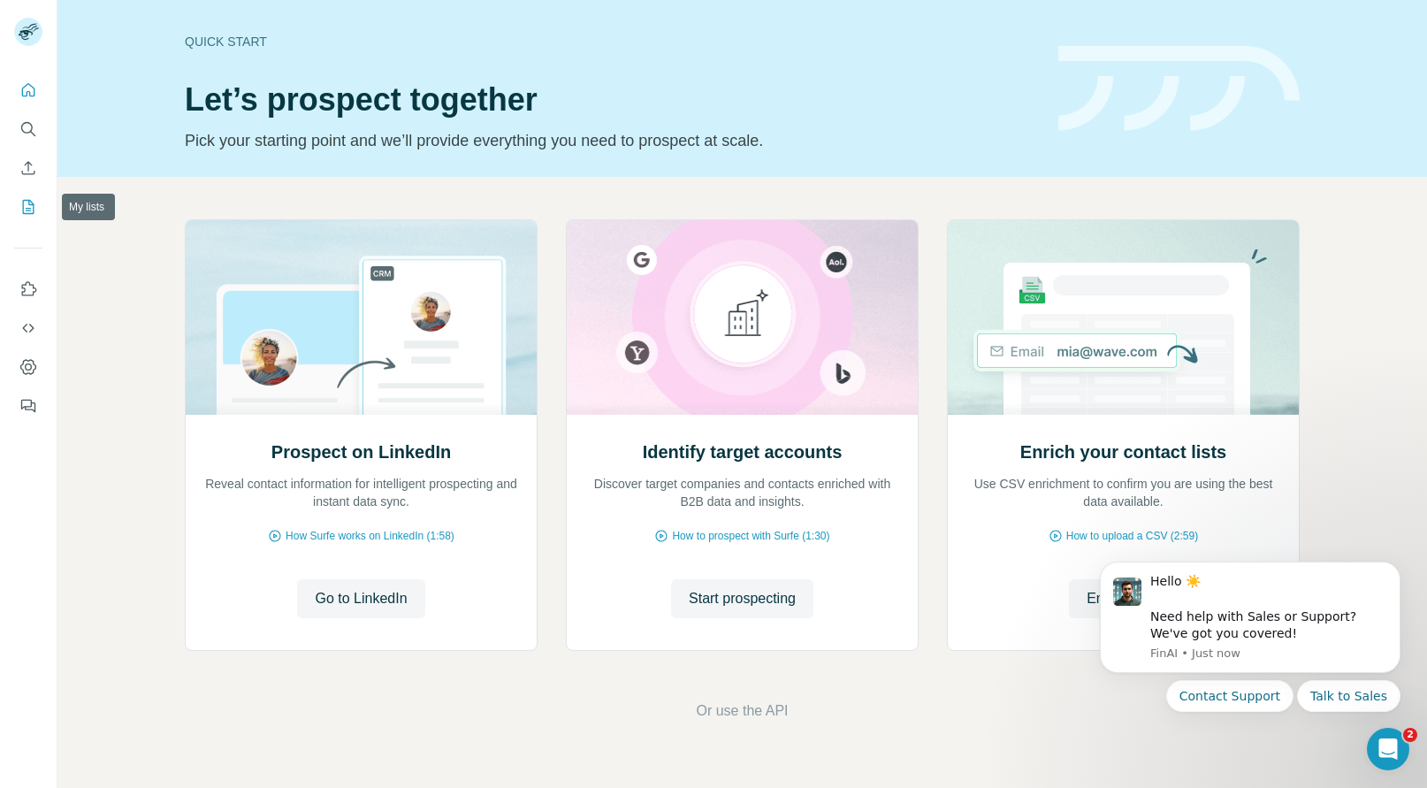
click at [34, 216] on button "My lists" at bounding box center [28, 207] width 28 height 32
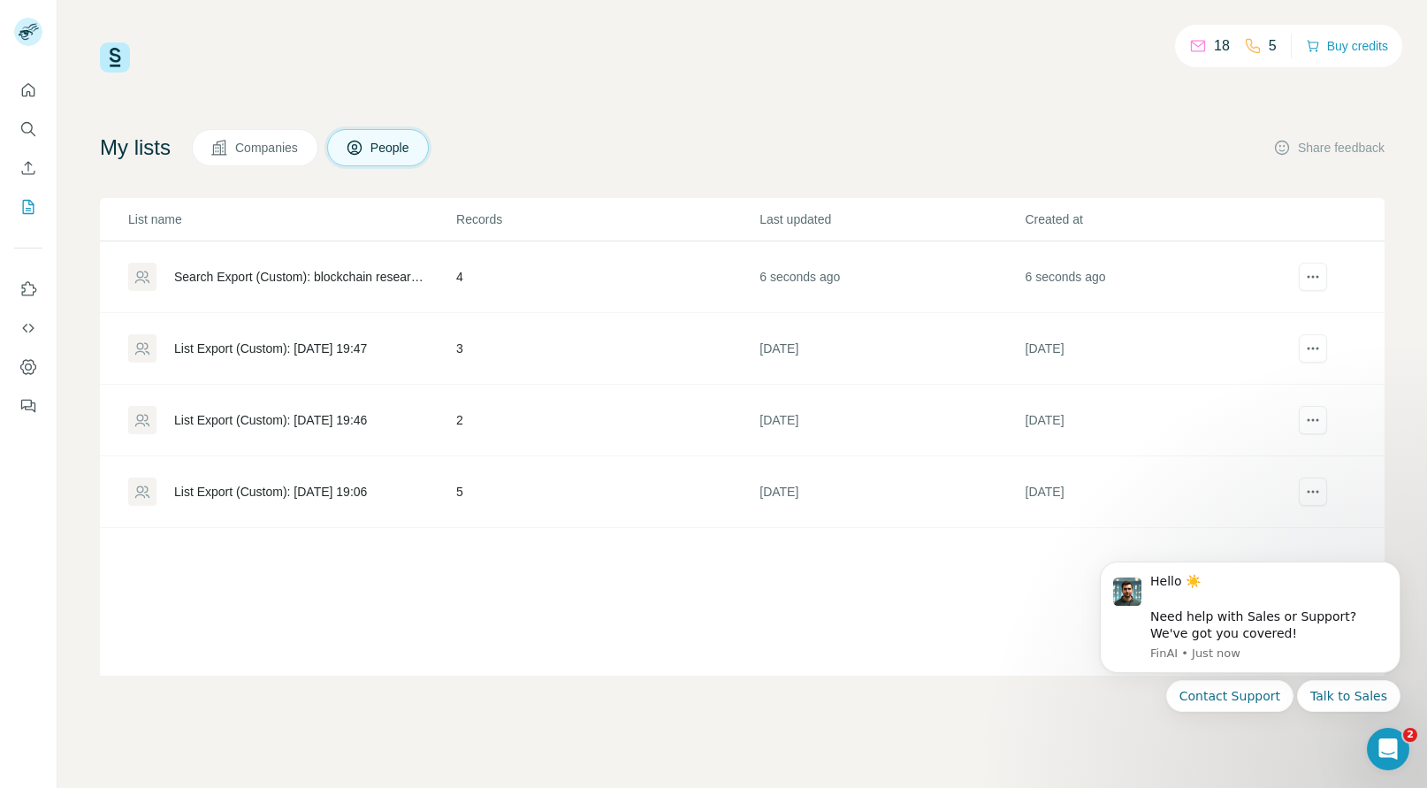
click at [611, 263] on td "4" at bounding box center [606, 277] width 303 height 72
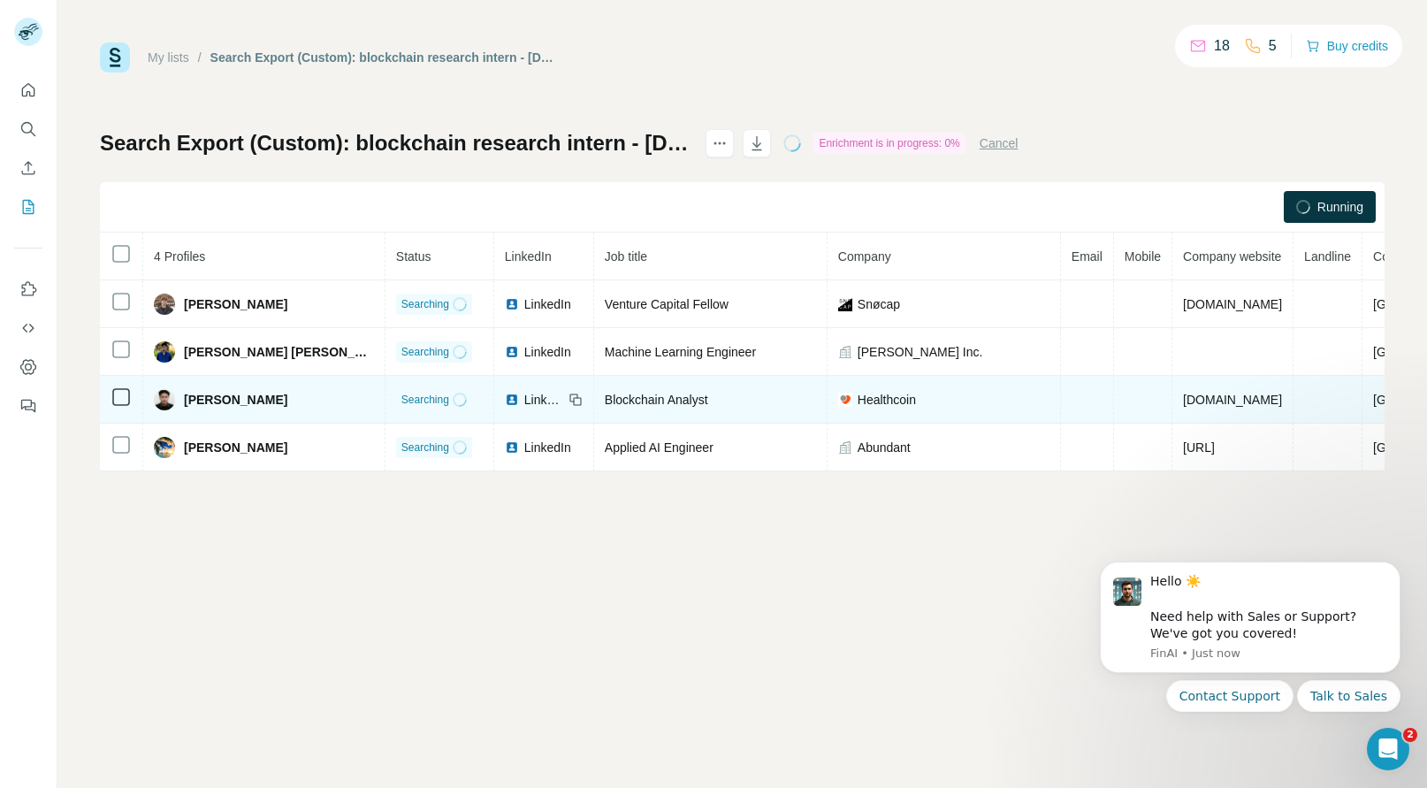
scroll to position [0, 4]
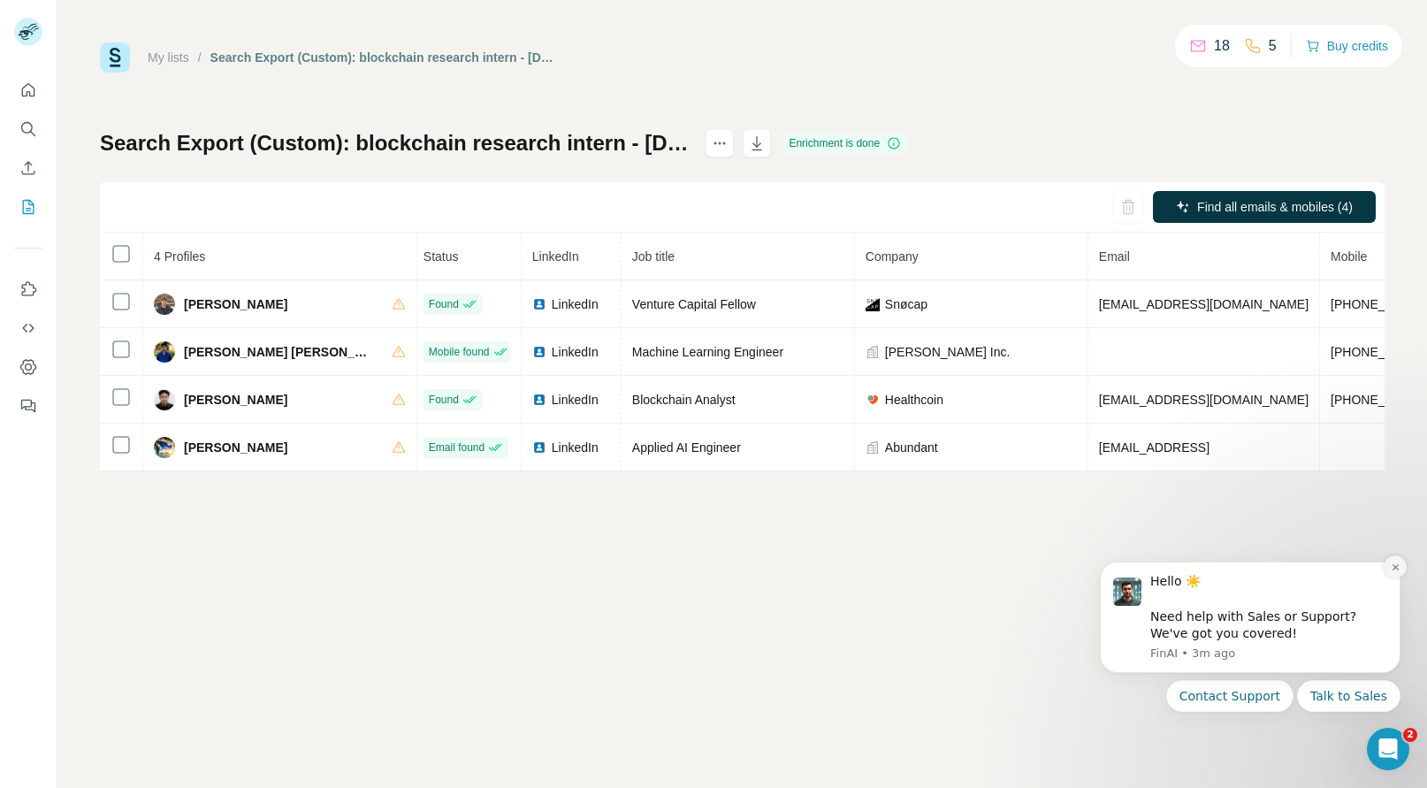
click at [1397, 562] on icon "Dismiss notification" at bounding box center [1395, 567] width 10 height 10
click at [1393, 567] on icon "Dismiss notification" at bounding box center [1395, 567] width 10 height 10
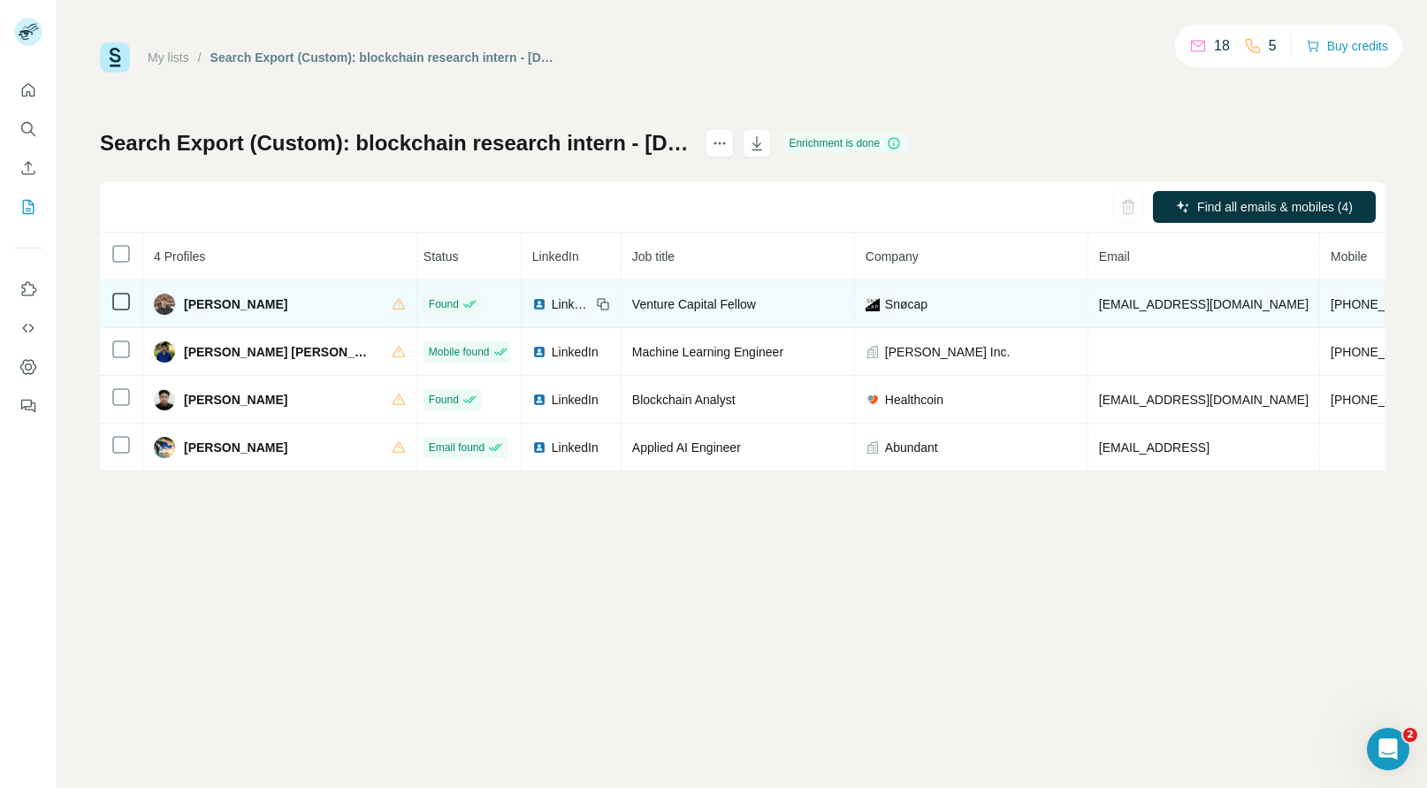
click at [1330, 308] on span "[PHONE_NUMBER]" at bounding box center [1385, 304] width 111 height 14
copy span "[PHONE_NUMBER]"
click at [202, 305] on span "[PERSON_NAME]" at bounding box center [235, 304] width 103 height 18
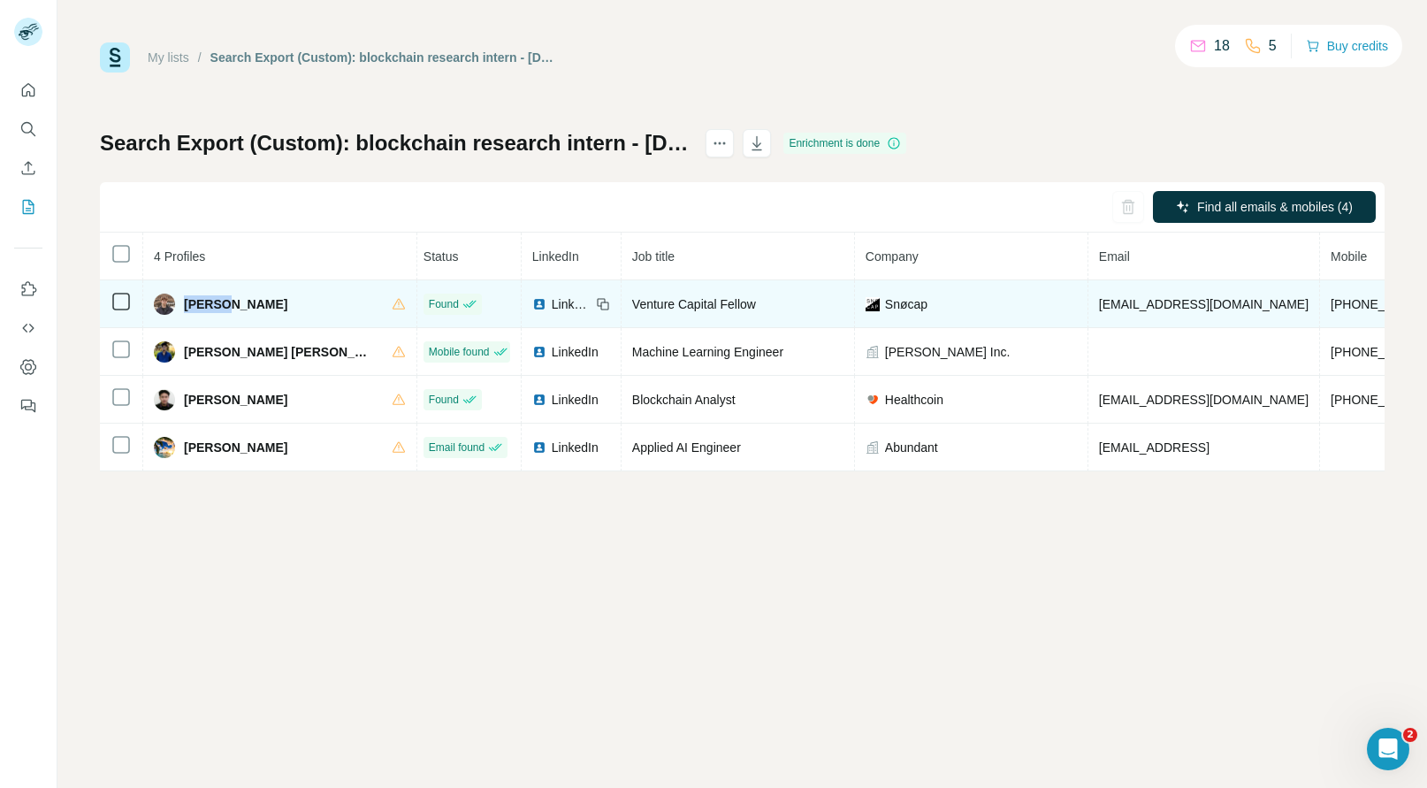
click at [202, 305] on span "[PERSON_NAME]" at bounding box center [235, 304] width 103 height 18
copy span "[PERSON_NAME]"
click at [885, 307] on span "Snøcap" at bounding box center [906, 304] width 42 height 18
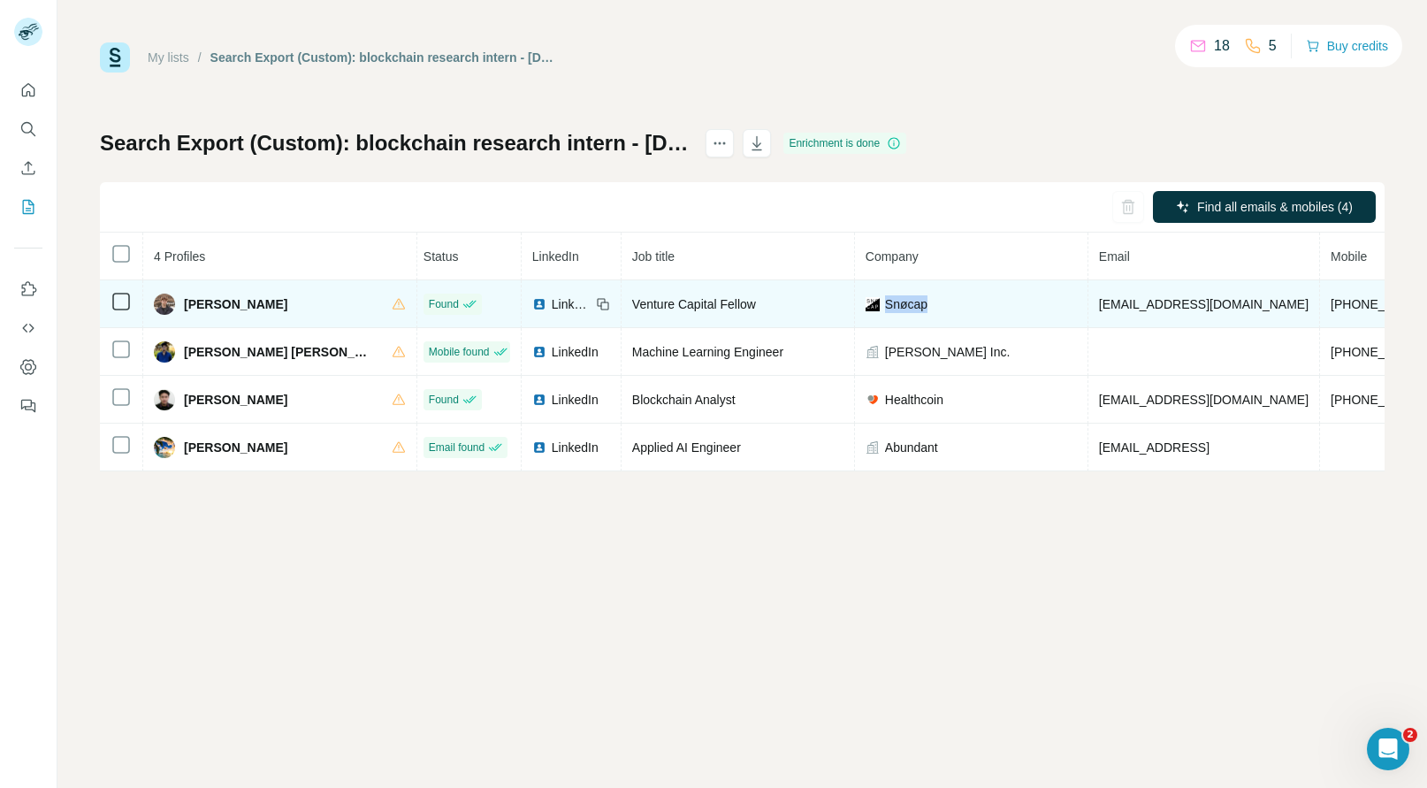
copy span "Snøcap"
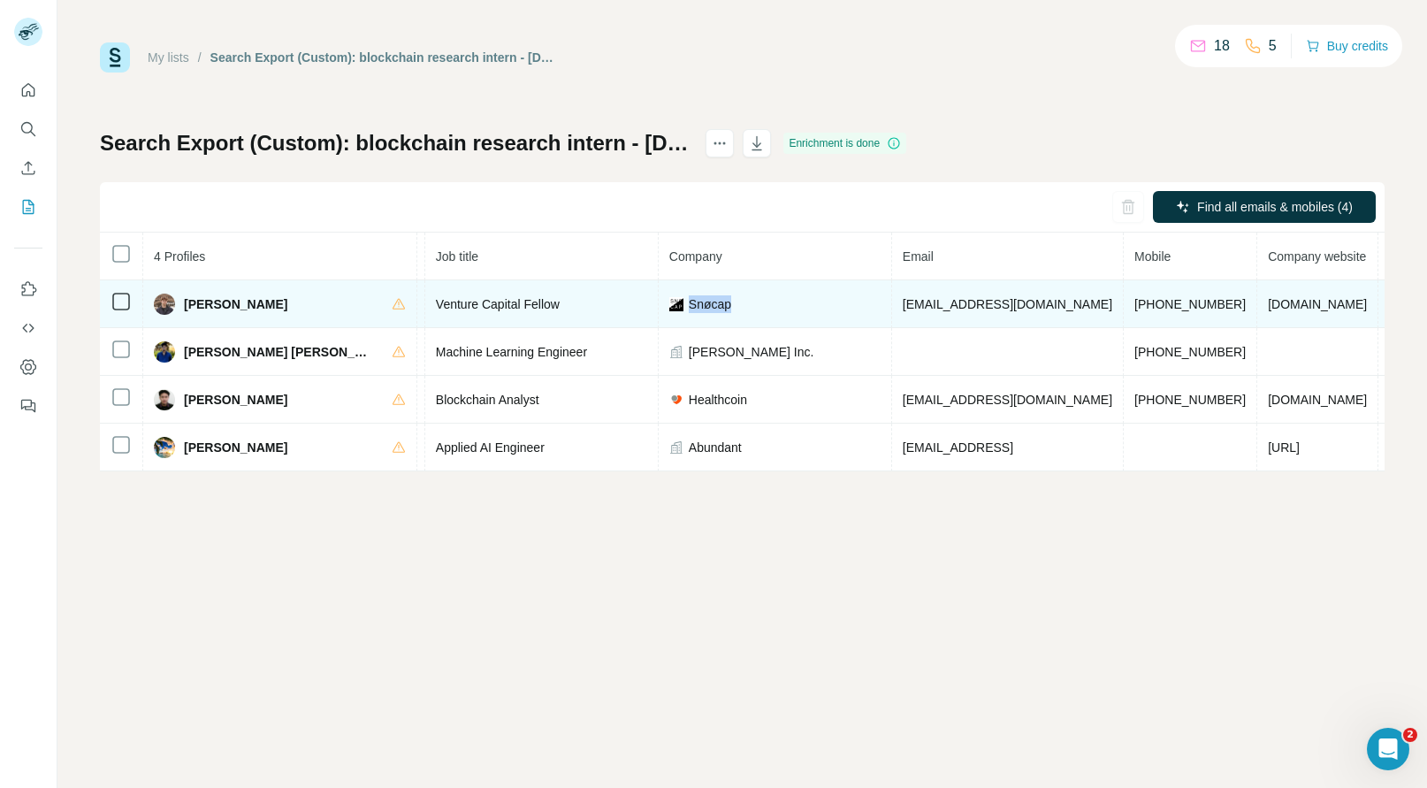
scroll to position [0, 201]
click at [1267, 308] on span "[DOMAIN_NAME]" at bounding box center [1316, 304] width 99 height 14
copy span "[DOMAIN_NAME]"
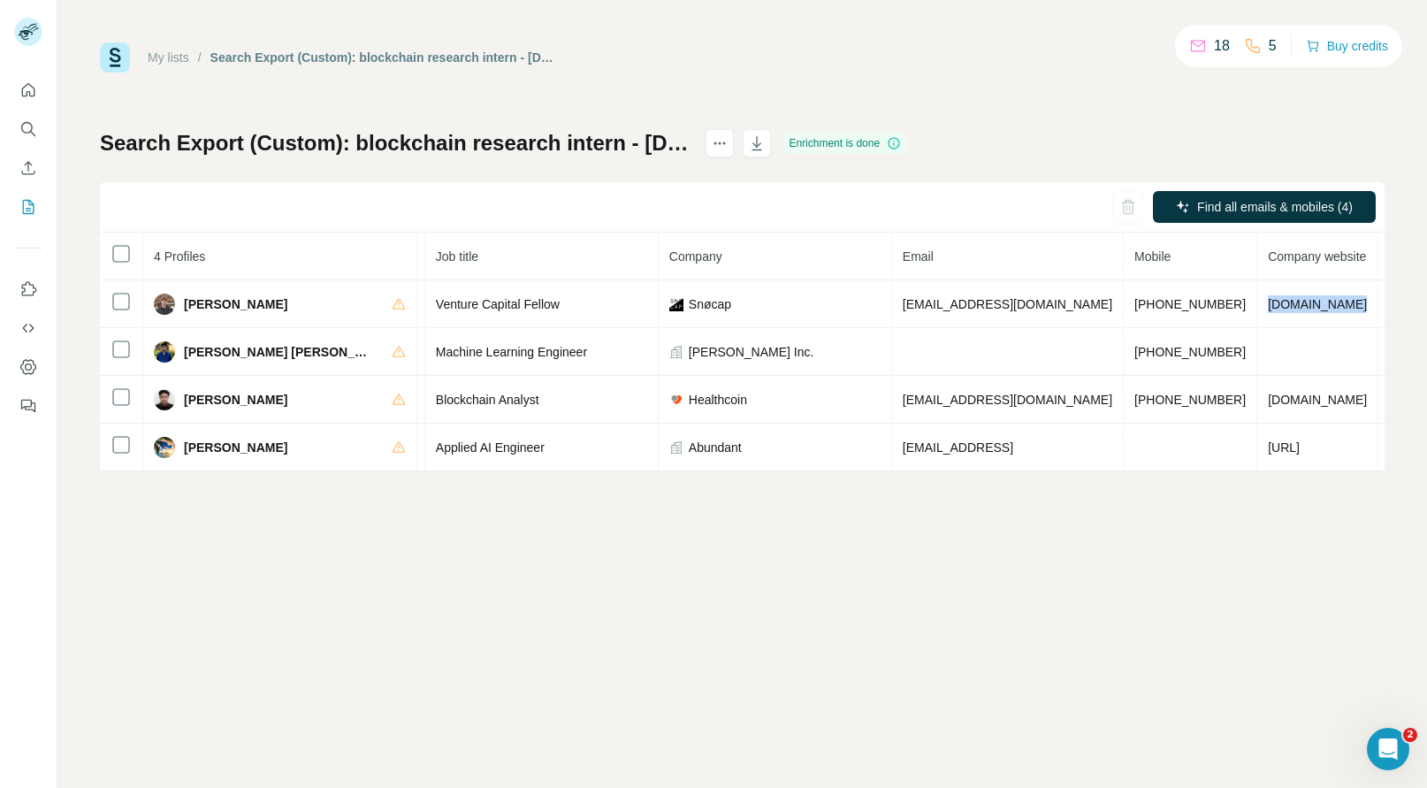
copy span "[DOMAIN_NAME]"
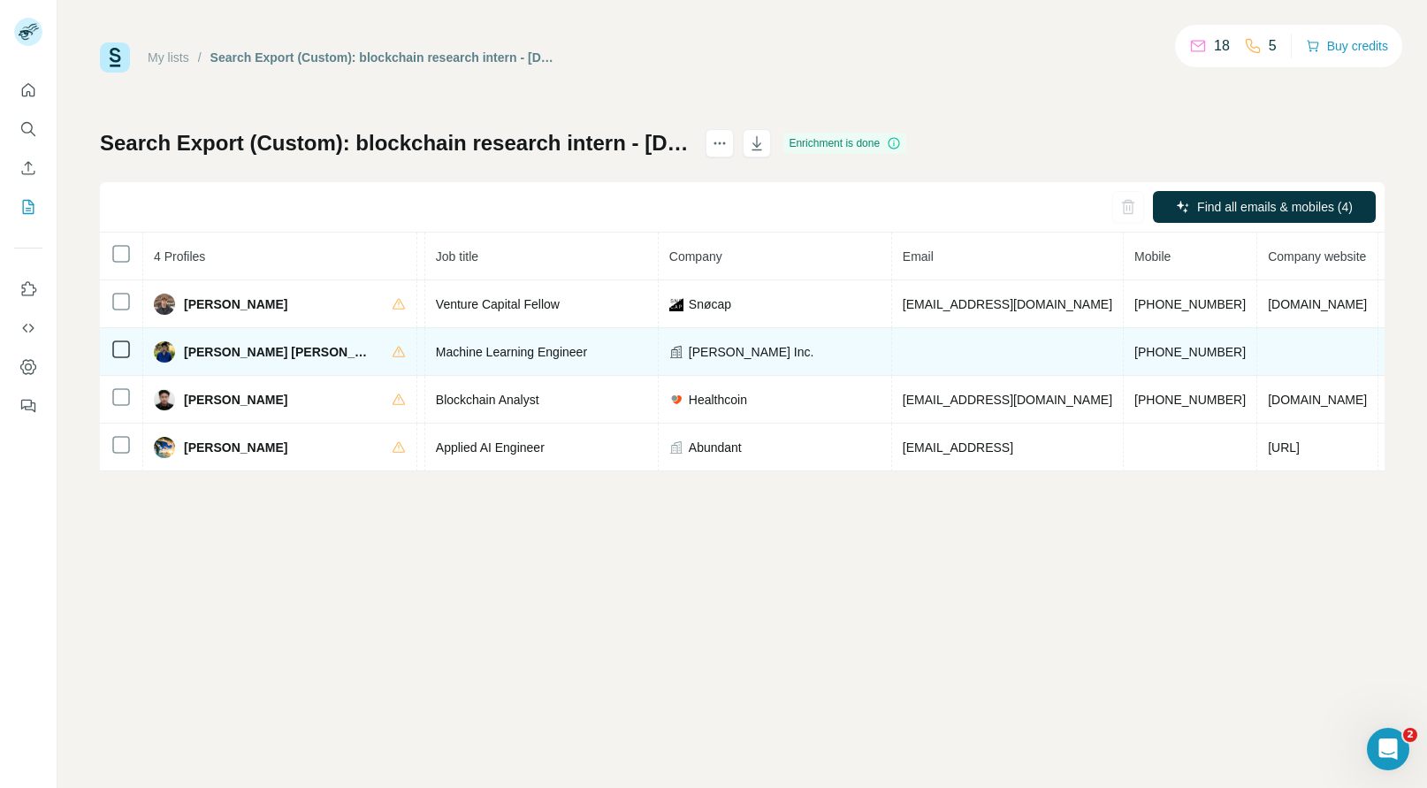
click at [1134, 352] on span "[PHONE_NUMBER]" at bounding box center [1189, 352] width 111 height 14
copy span "[PHONE_NUMBER]"
click at [193, 356] on span "[PERSON_NAME] [PERSON_NAME]" at bounding box center [279, 352] width 190 height 18
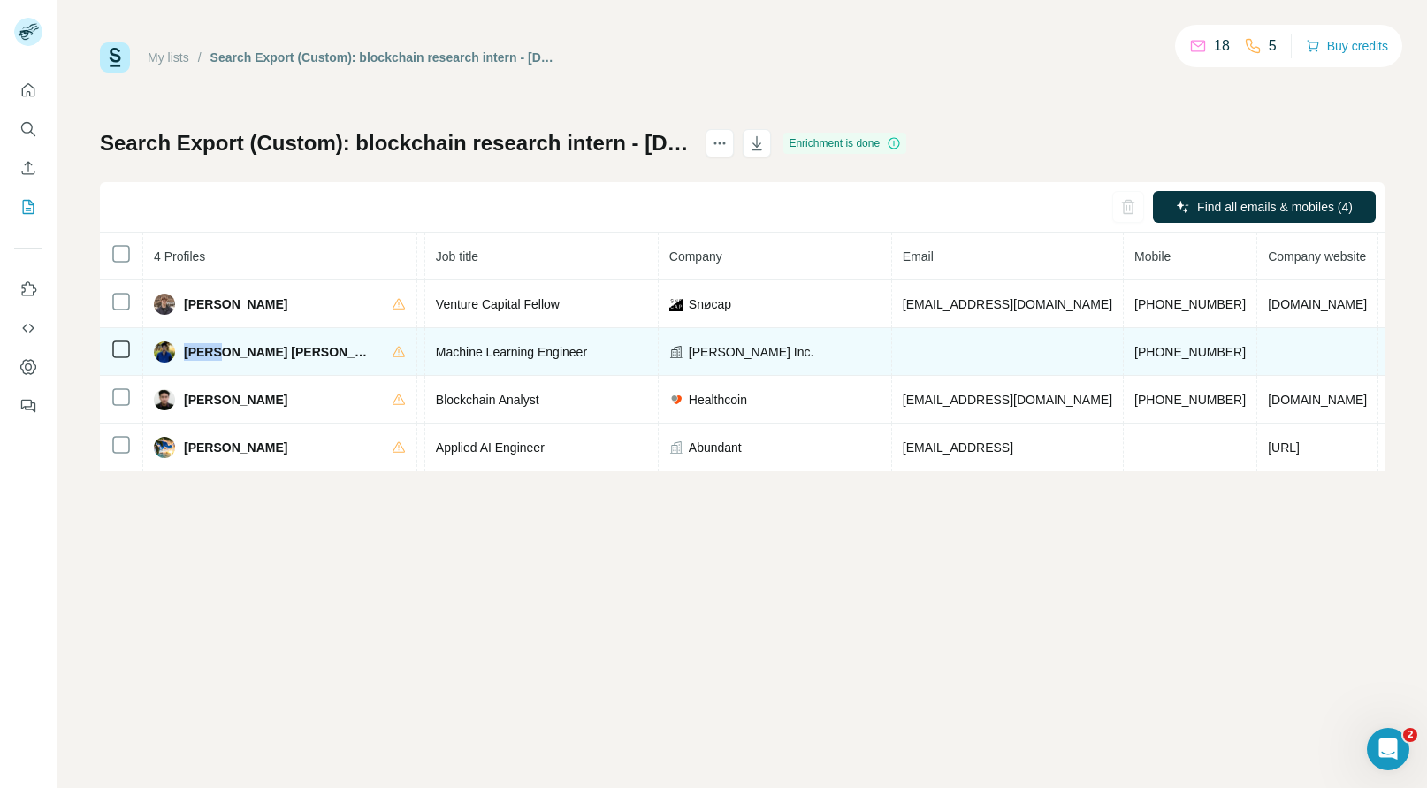
click at [193, 356] on span "[PERSON_NAME] [PERSON_NAME]" at bounding box center [279, 352] width 190 height 18
copy span "Arun"
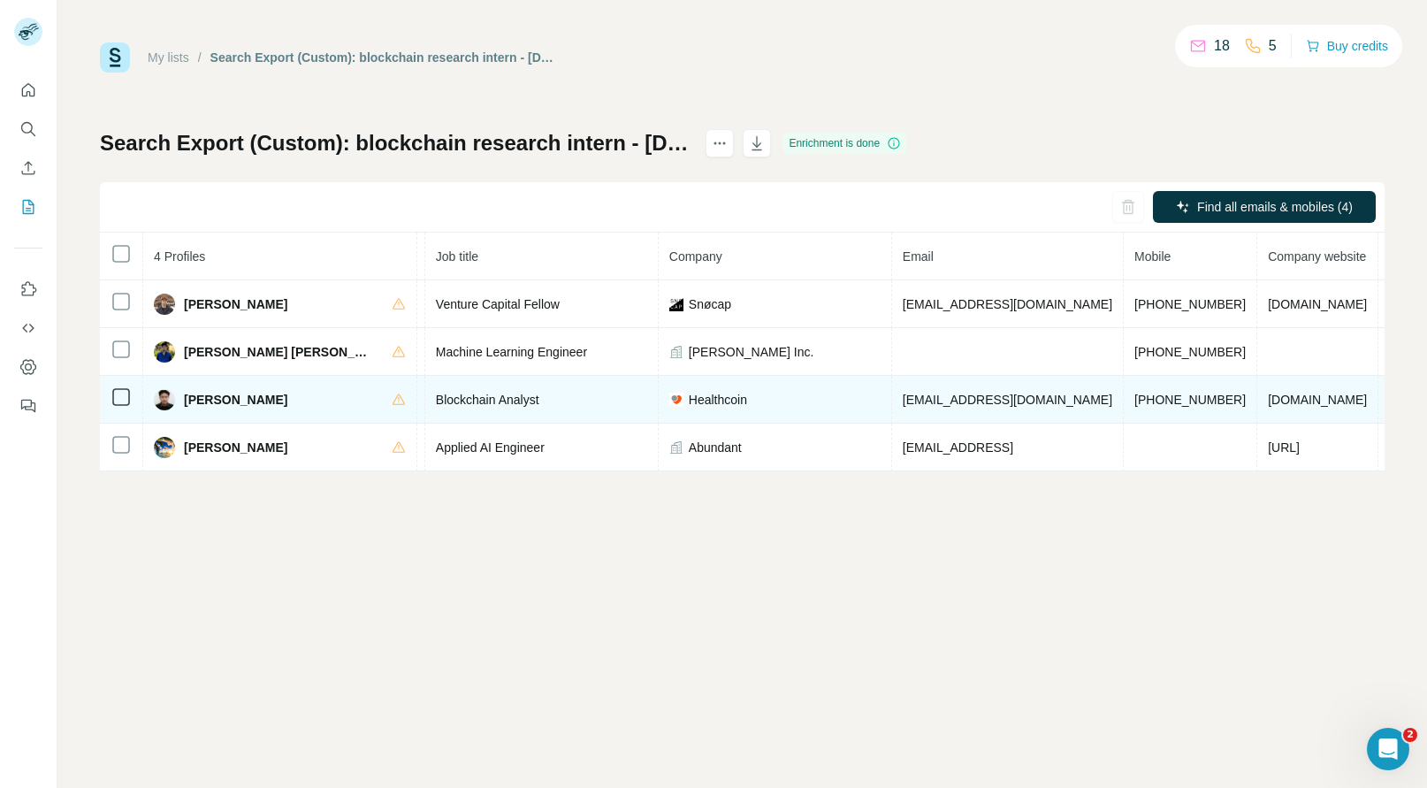
click at [1134, 393] on span "[PHONE_NUMBER]" at bounding box center [1189, 399] width 111 height 14
copy span "[PHONE_NUMBER]"
click at [210, 394] on span "[PERSON_NAME]" at bounding box center [235, 400] width 103 height 18
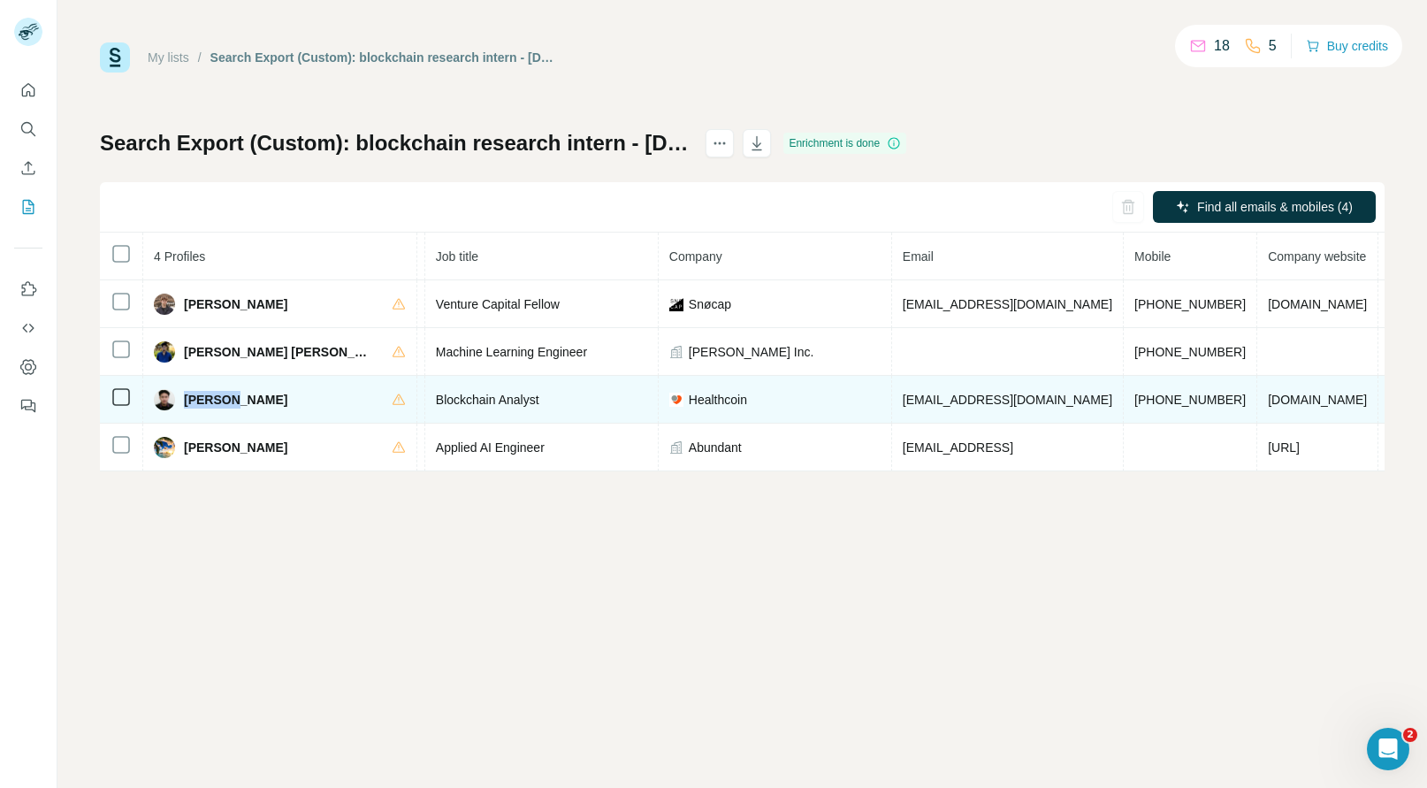
click at [210, 394] on span "[PERSON_NAME]" at bounding box center [235, 400] width 103 height 18
copy span "GuanJi"
click at [689, 400] on span "Healthcoin" at bounding box center [718, 400] width 58 height 18
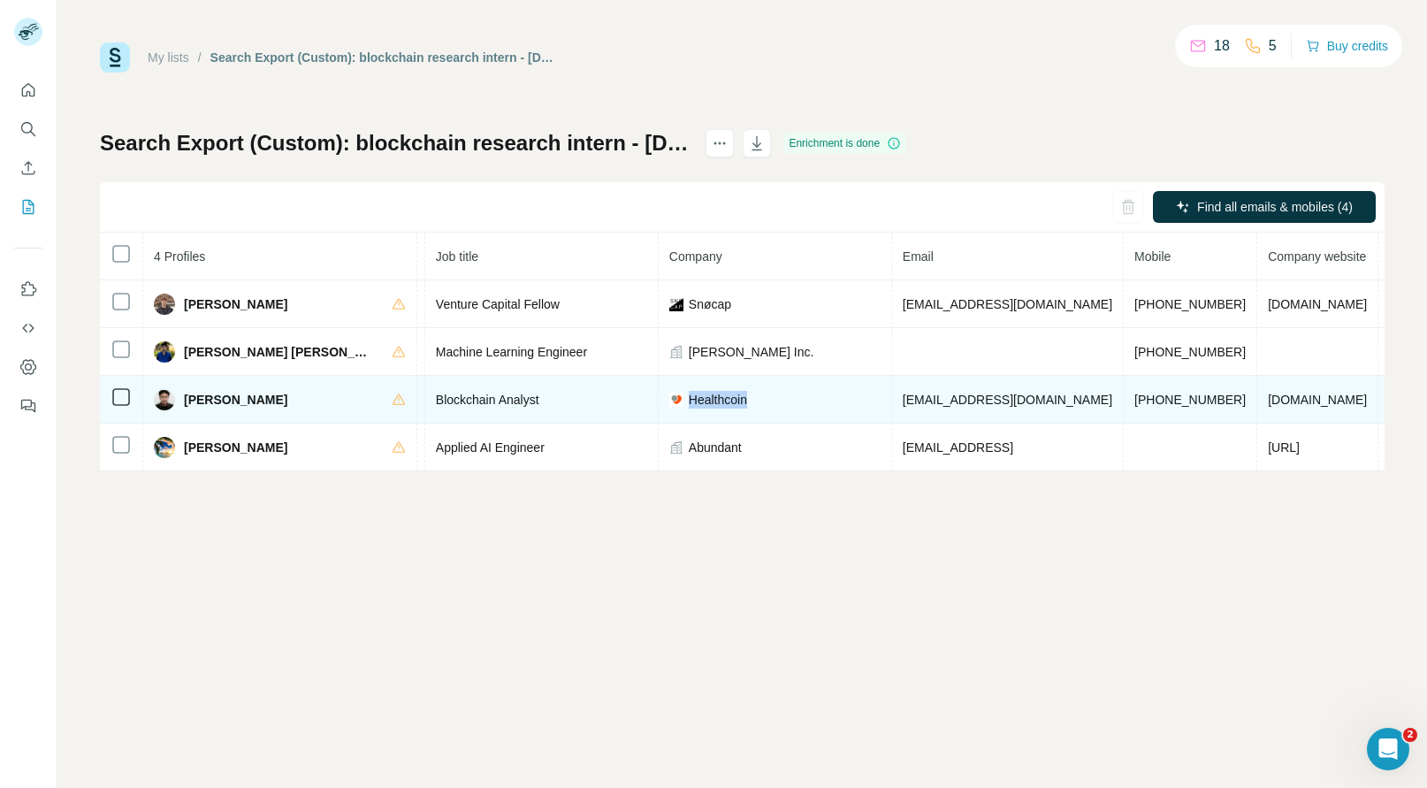
copy span "Healthcoin"
click at [1267, 400] on span "[DOMAIN_NAME]" at bounding box center [1316, 399] width 99 height 14
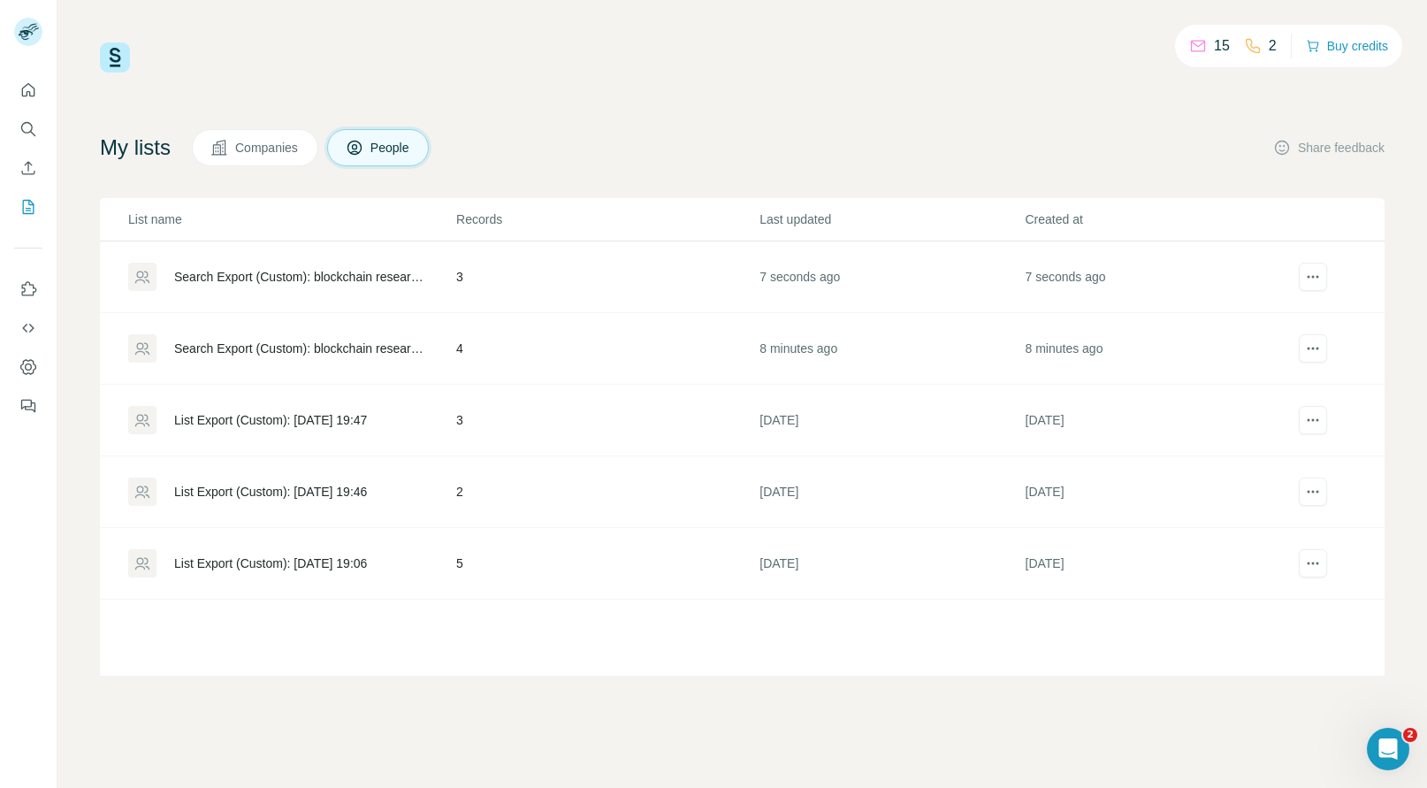
click at [677, 269] on td "3" at bounding box center [606, 277] width 303 height 72
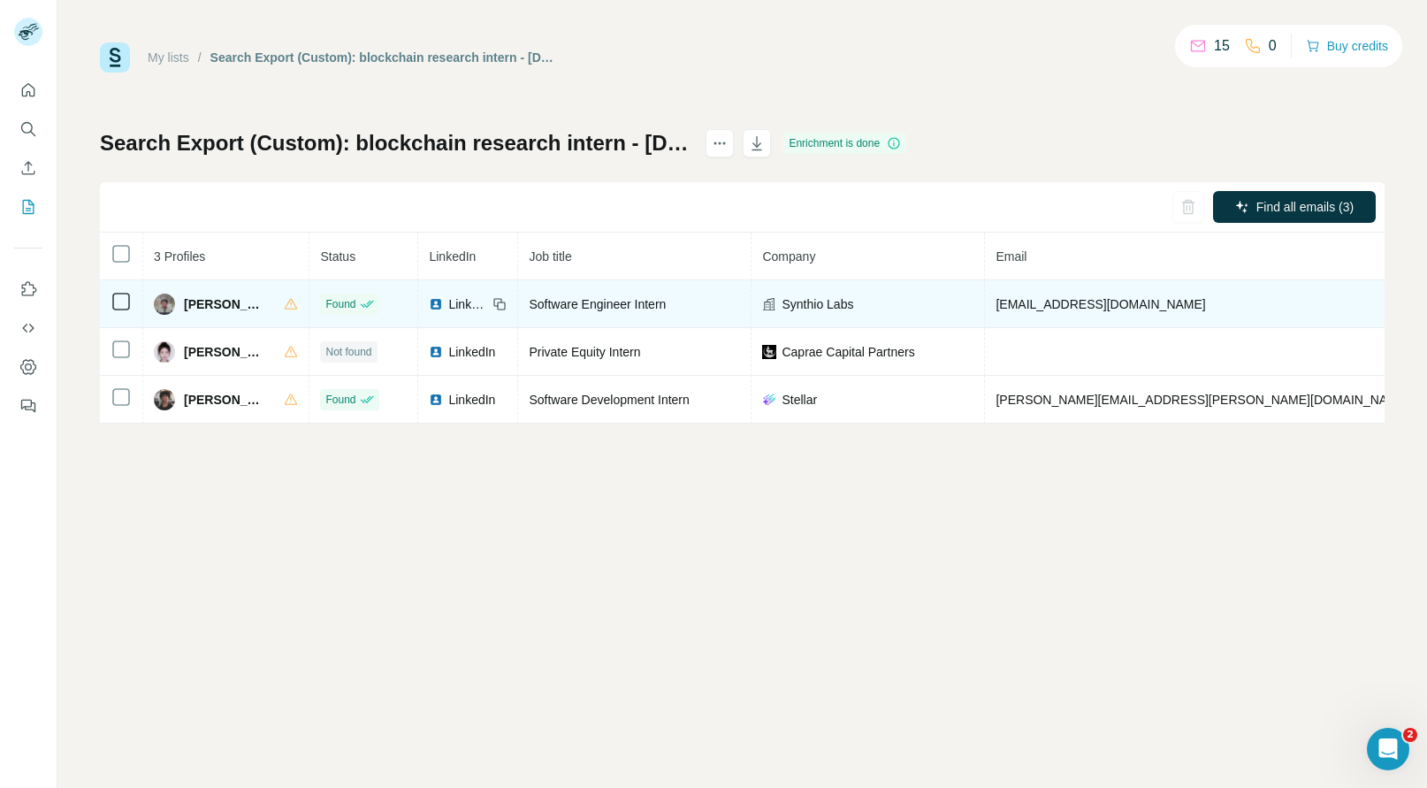
copy span "+18324212332"
click at [210, 308] on span "Ishmum Zaman" at bounding box center [225, 304] width 82 height 18
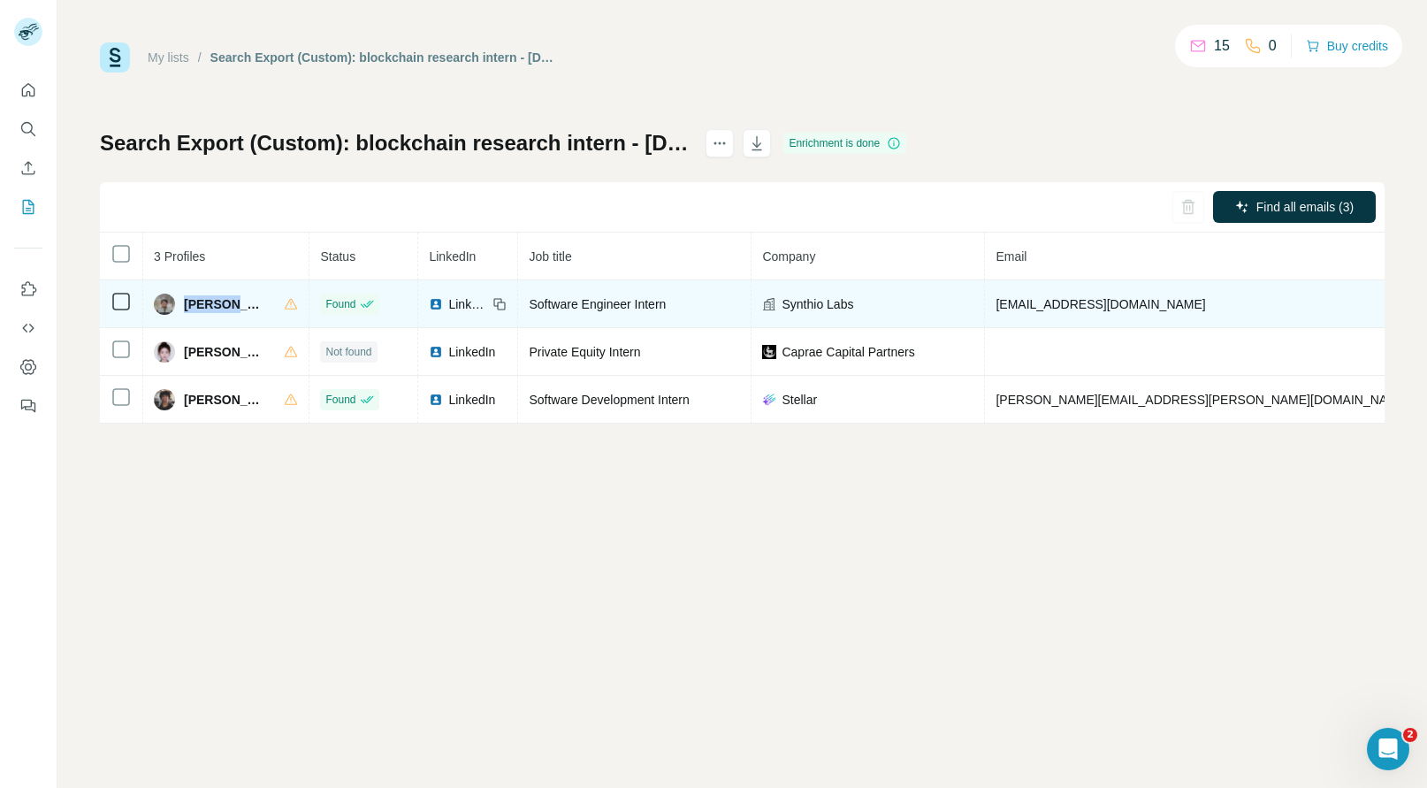
click at [210, 308] on span "Ishmum Zaman" at bounding box center [225, 304] width 82 height 18
copy span "Ishmum"
click at [786, 308] on span "Synthio Labs" at bounding box center [817, 304] width 72 height 18
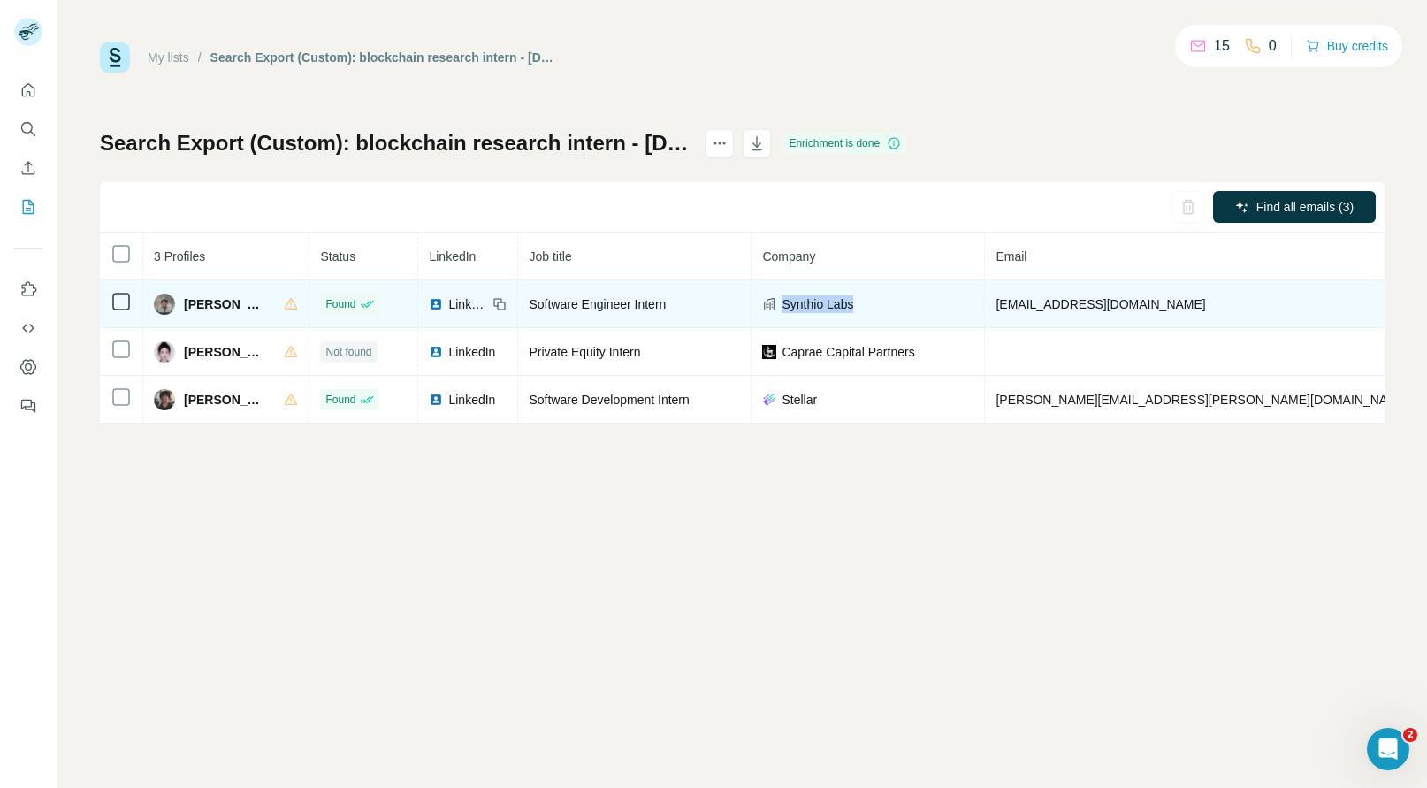
copy span "Synthio Labs"
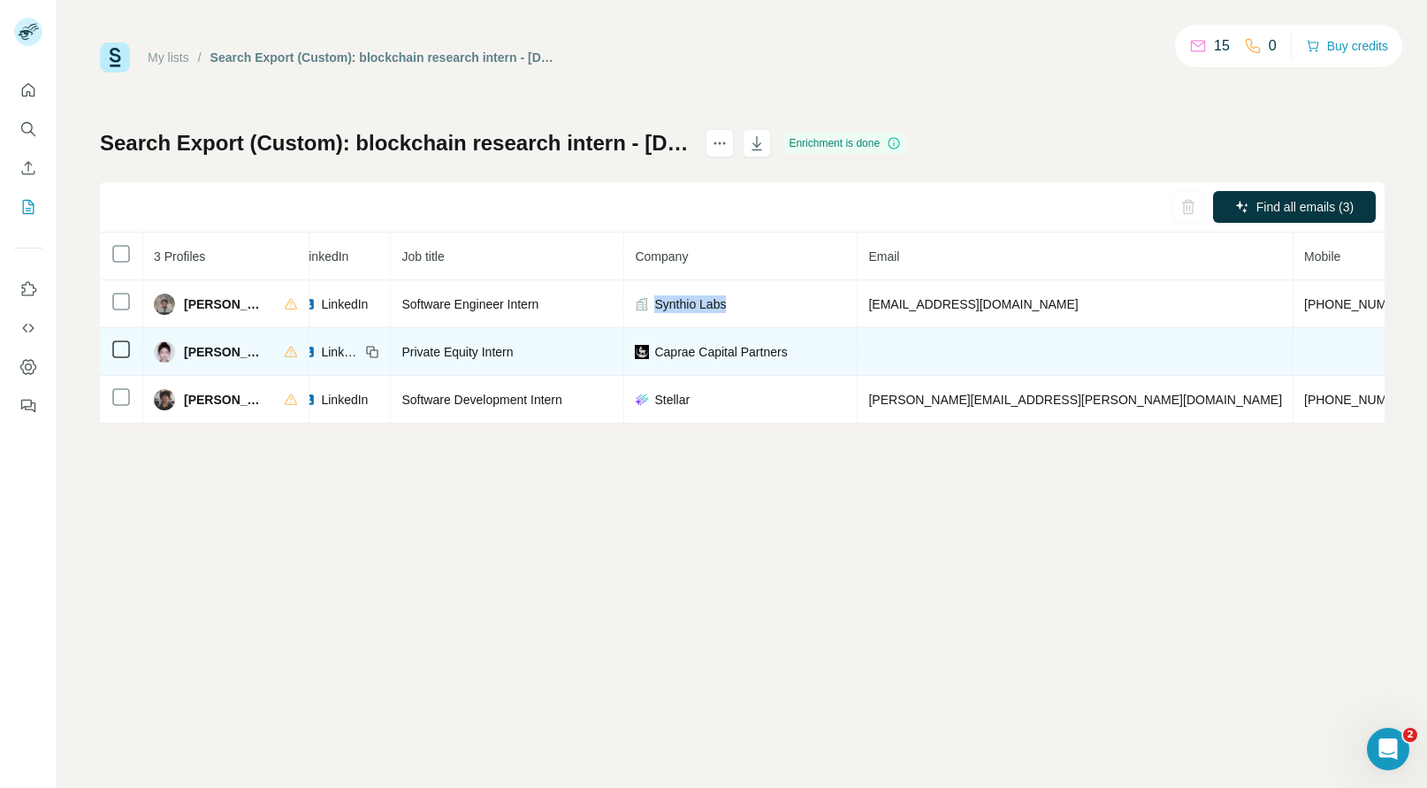
scroll to position [0, 148]
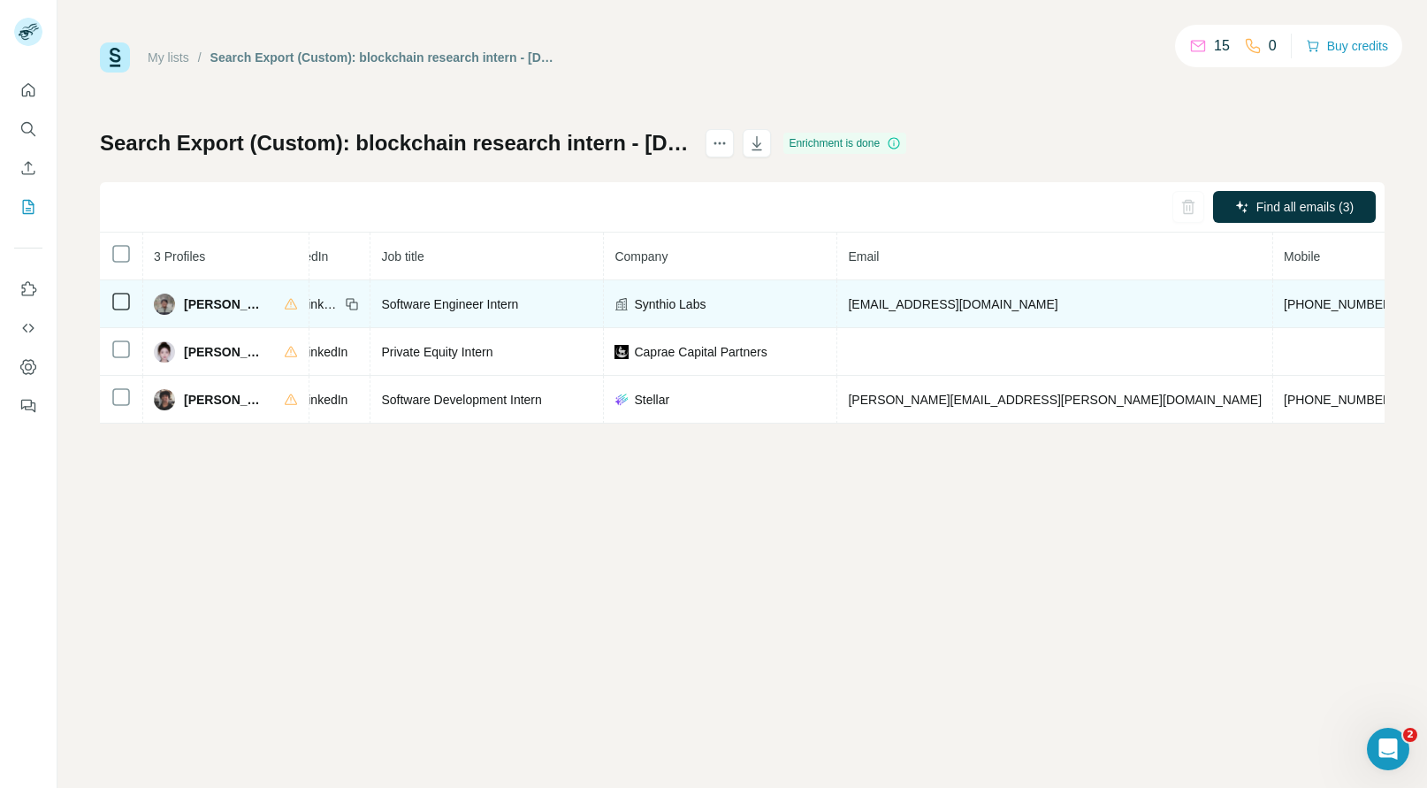
click at [1283, 300] on span "+18324212332" at bounding box center [1338, 304] width 111 height 14
copy span "+18324212332"
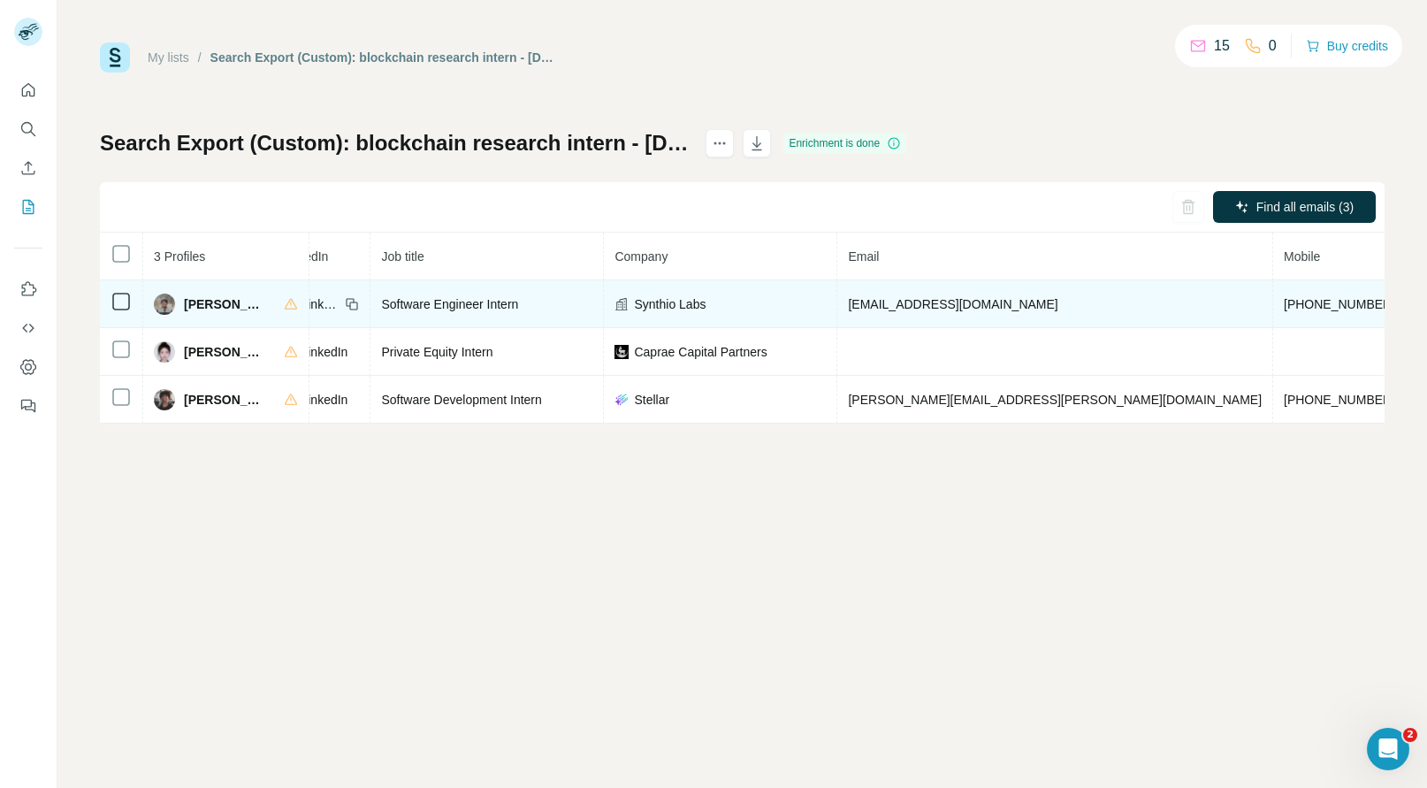
copy span "synthiolabs.com"
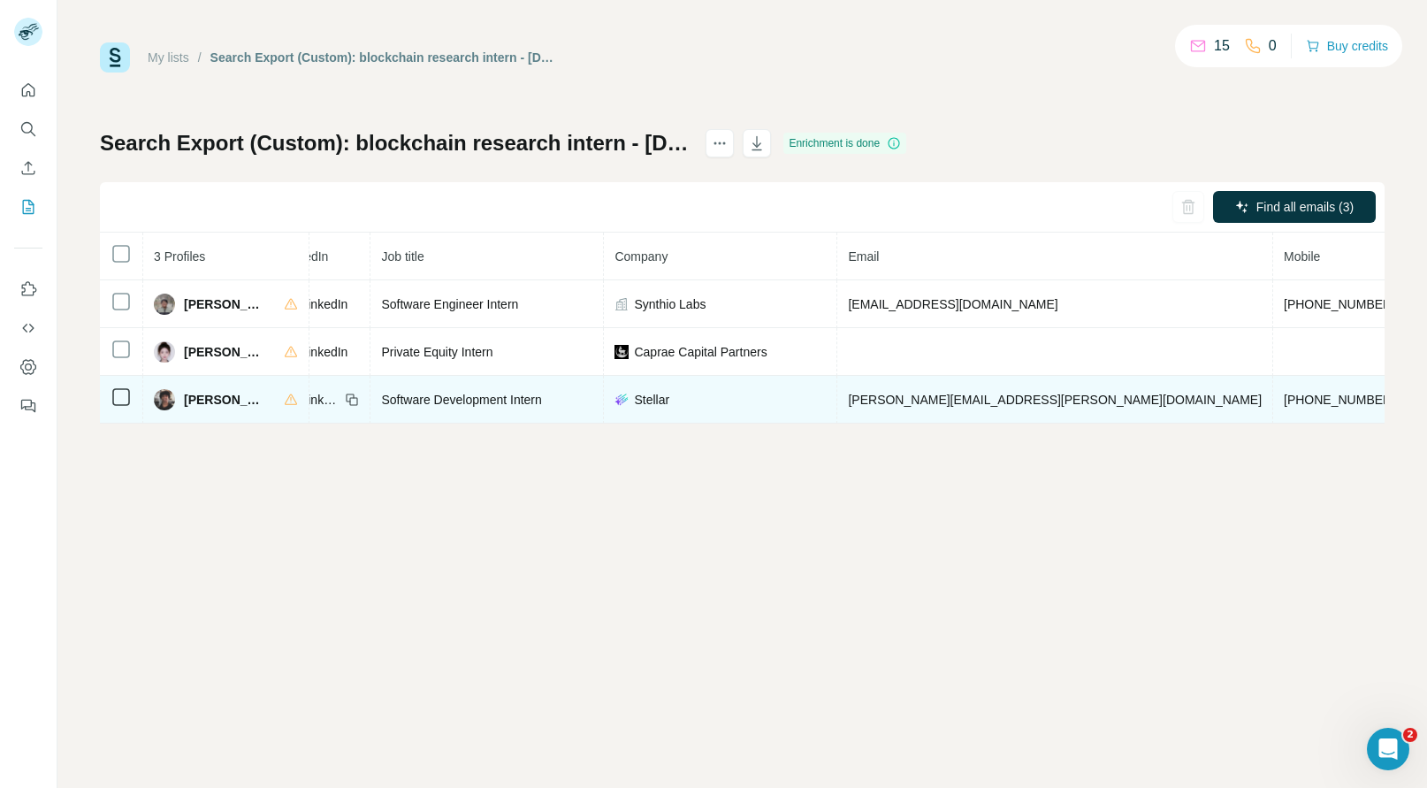
click at [1283, 405] on span "+19292168190" at bounding box center [1338, 399] width 111 height 14
click at [202, 401] on span "Rohil Paruchuri" at bounding box center [225, 400] width 83 height 18
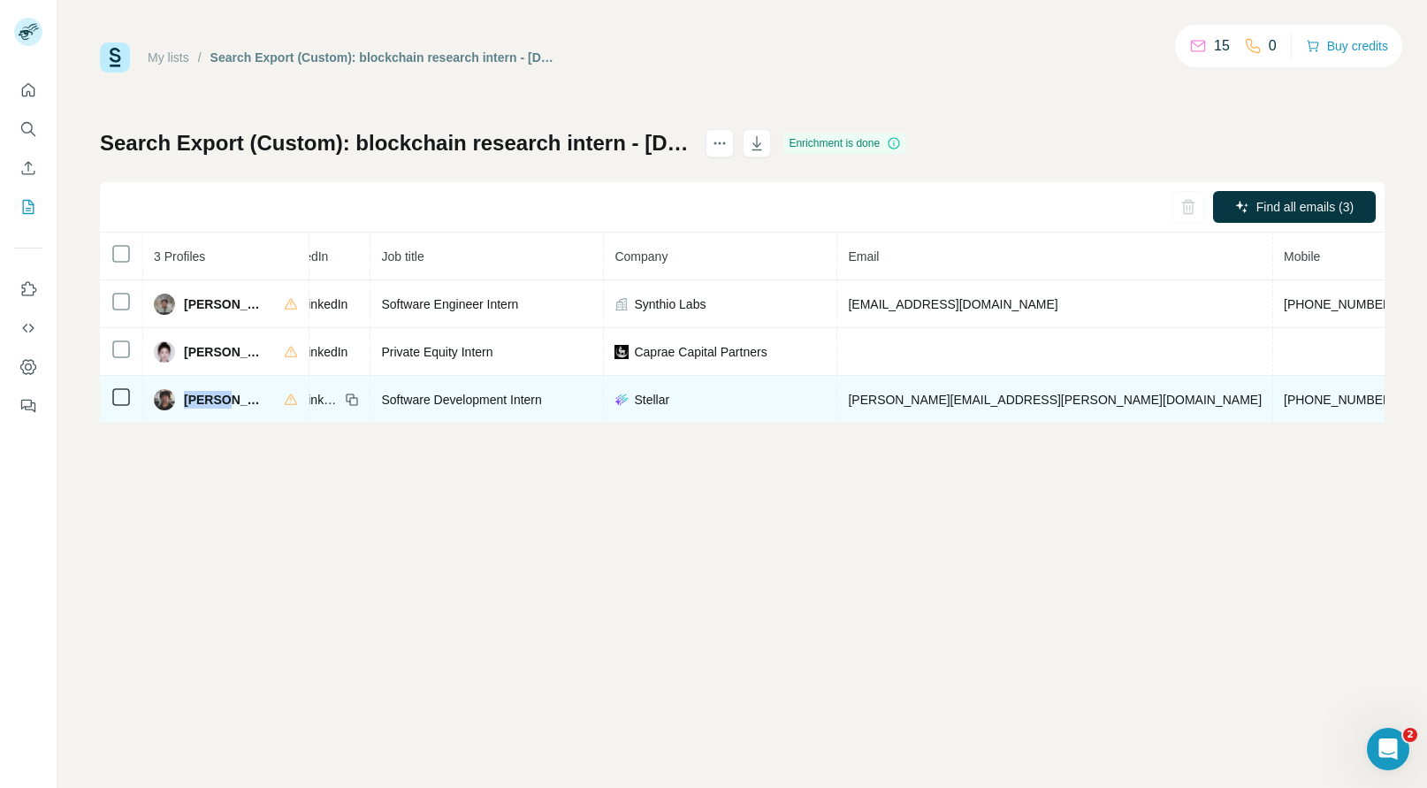
copy span "Rohil"
click at [1283, 396] on span "+19292168190" at bounding box center [1338, 399] width 111 height 14
copy span "+19292168190"
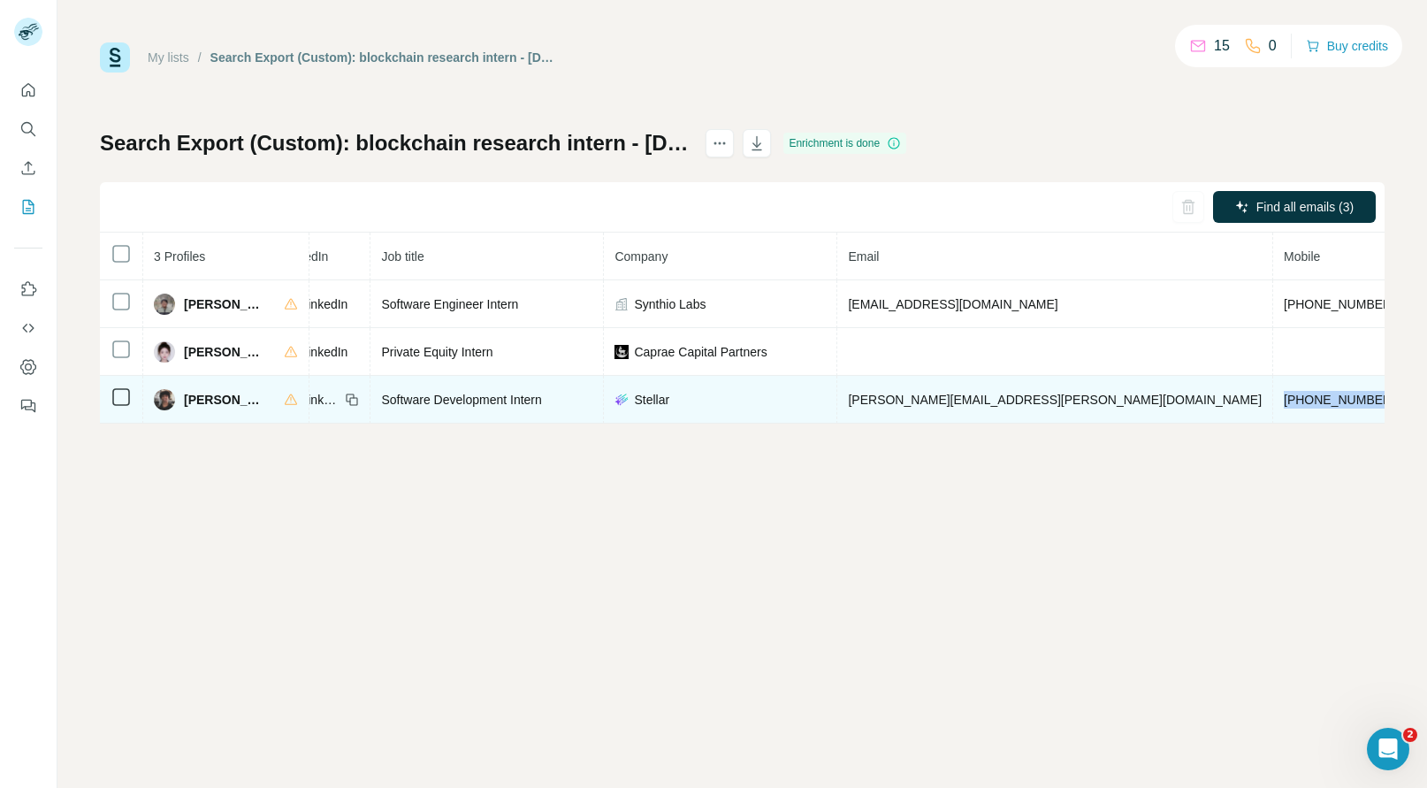
click at [193, 400] on span "Rohil Paruchuri" at bounding box center [225, 400] width 83 height 18
copy span "Rohil"
click at [643, 394] on span "Stellar" at bounding box center [651, 400] width 35 height 18
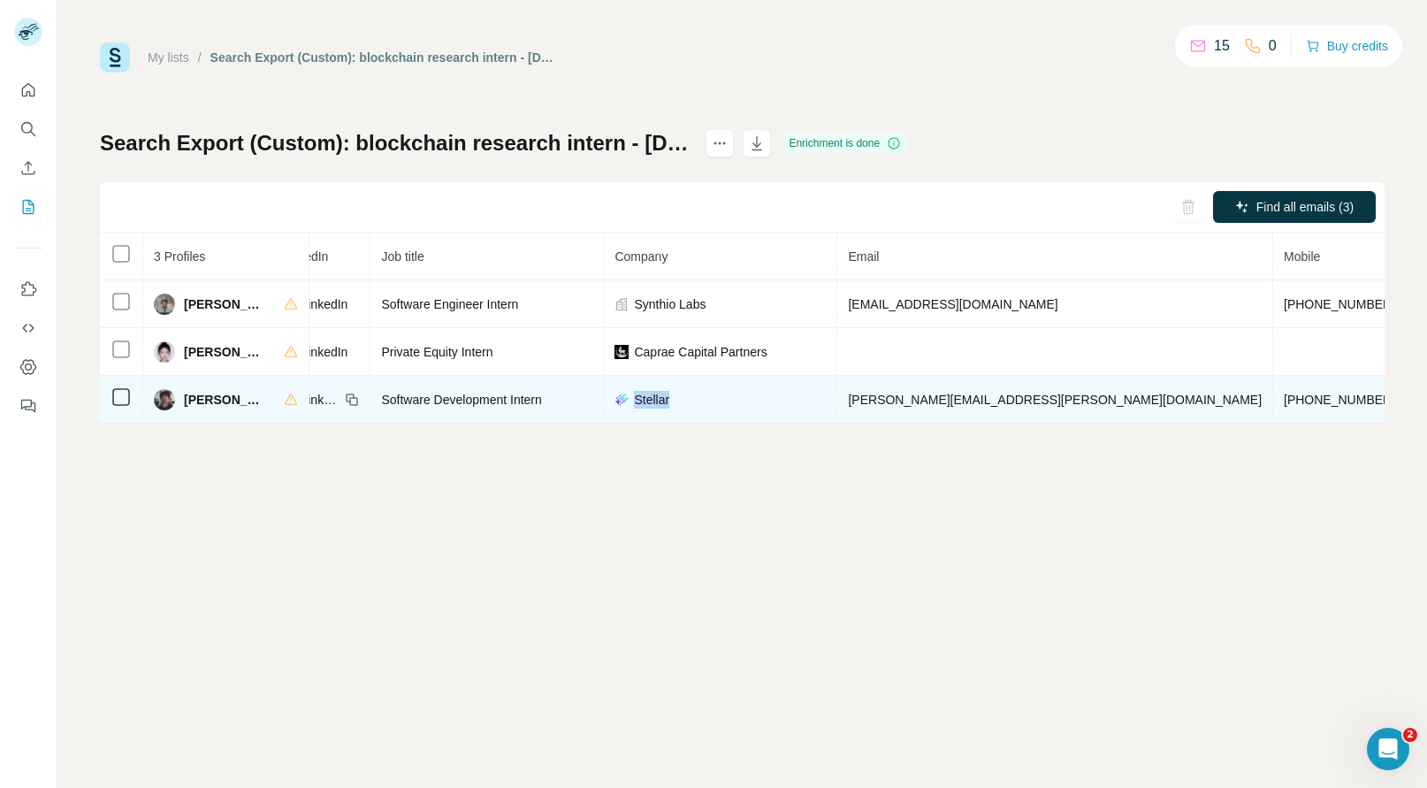
copy span "Stellar"
copy span "stellarlearning.app"
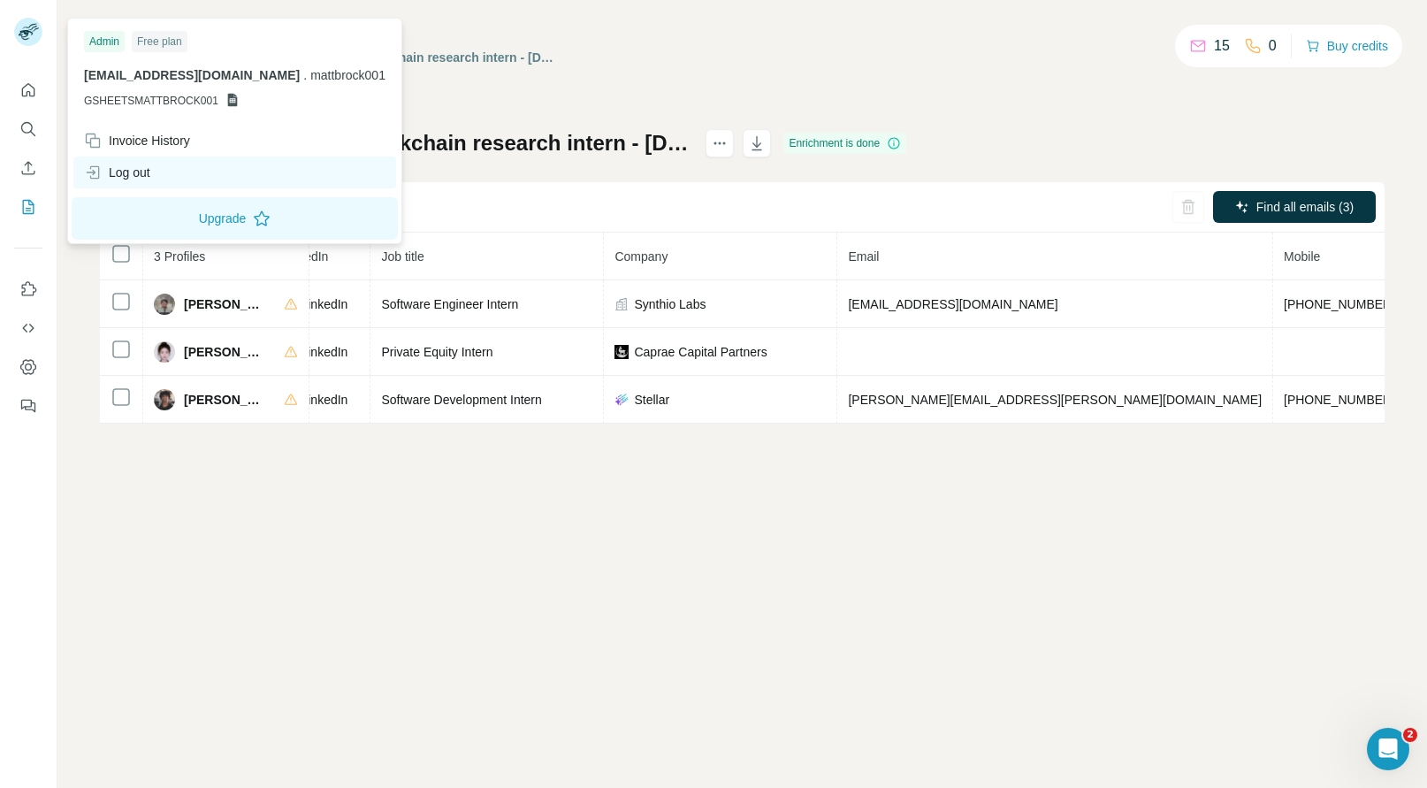
click at [127, 180] on div "Log out" at bounding box center [117, 173] width 66 height 18
click at [117, 165] on div "Log out" at bounding box center [117, 173] width 66 height 18
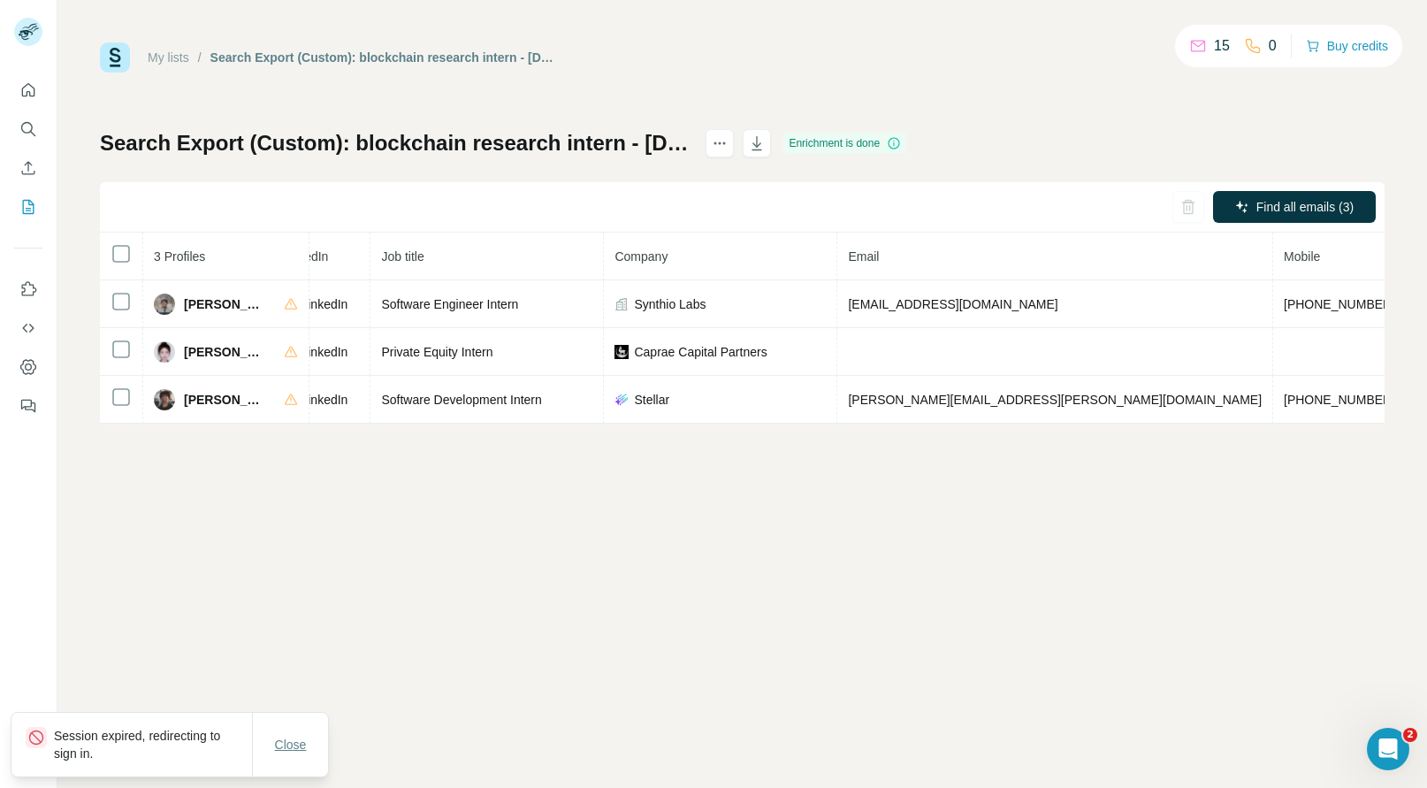
click at [295, 739] on span "Close" at bounding box center [291, 744] width 32 height 18
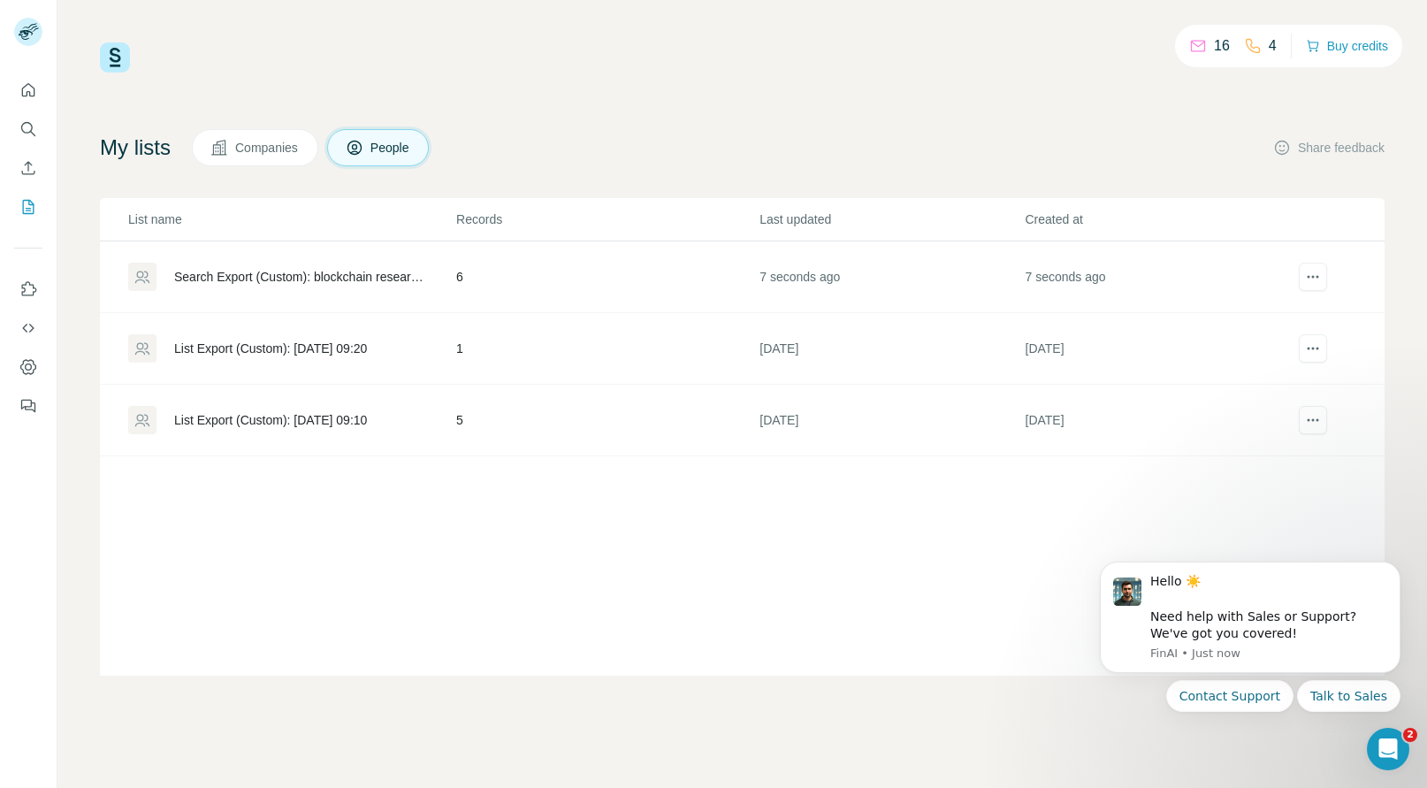
click at [271, 270] on div "Search Export (Custom): blockchain research intern - [DATE] 10:31" at bounding box center [300, 277] width 252 height 18
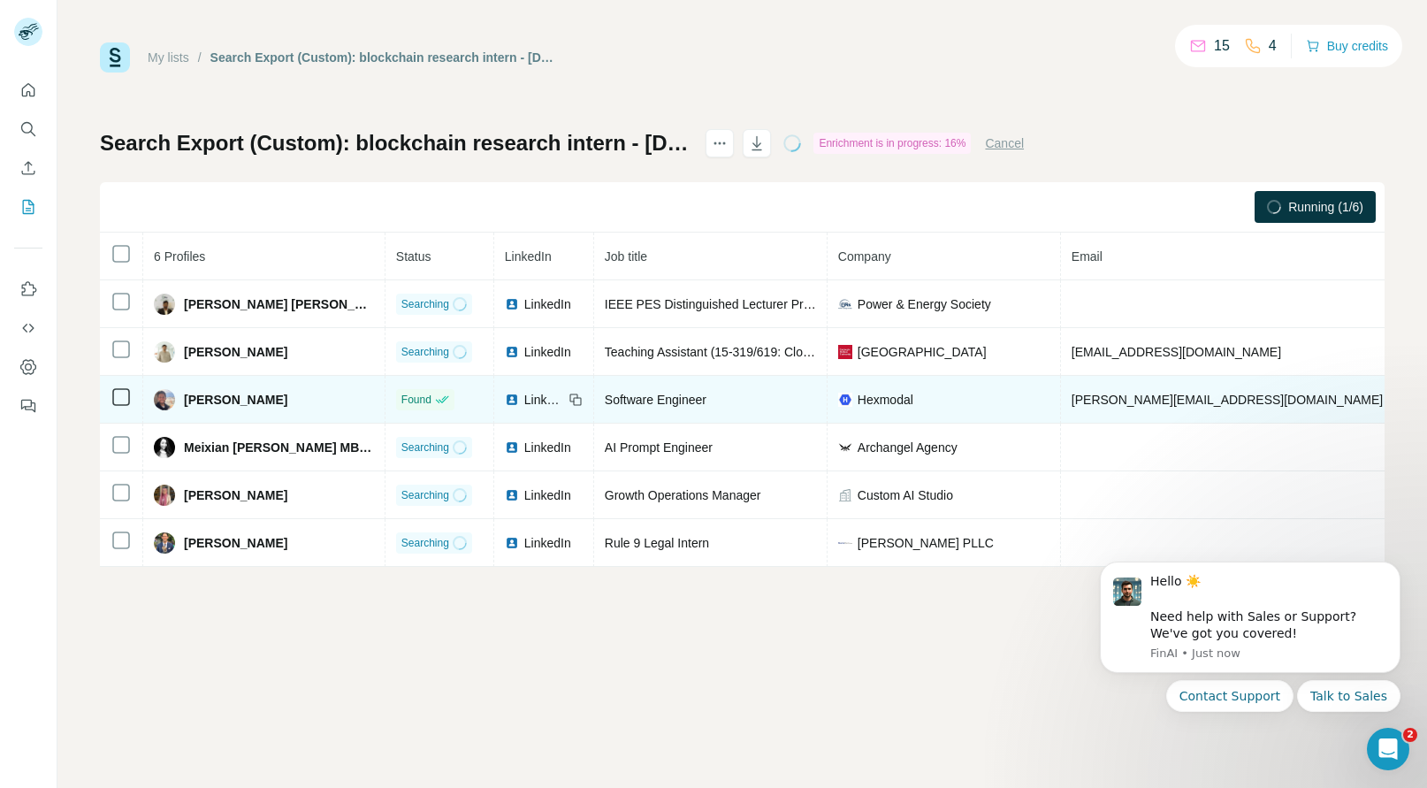
copy span "[PHONE_NUMBER]"
click at [193, 407] on div "[PERSON_NAME]" at bounding box center [220, 399] width 133 height 21
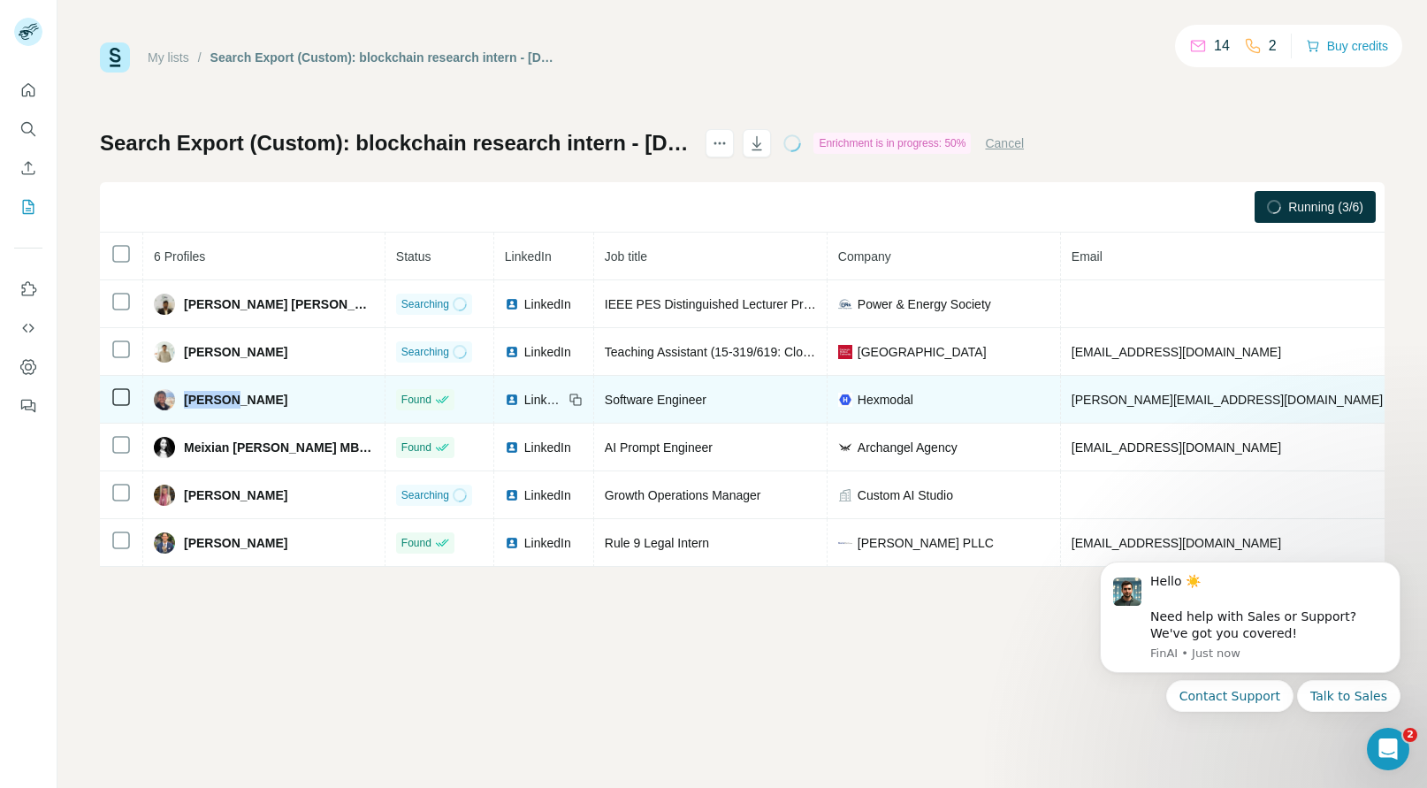
click at [193, 407] on div "[PERSON_NAME]" at bounding box center [220, 399] width 133 height 21
copy span "[PERSON_NAME]"
click at [857, 400] on span "Hexmodal" at bounding box center [885, 400] width 56 height 18
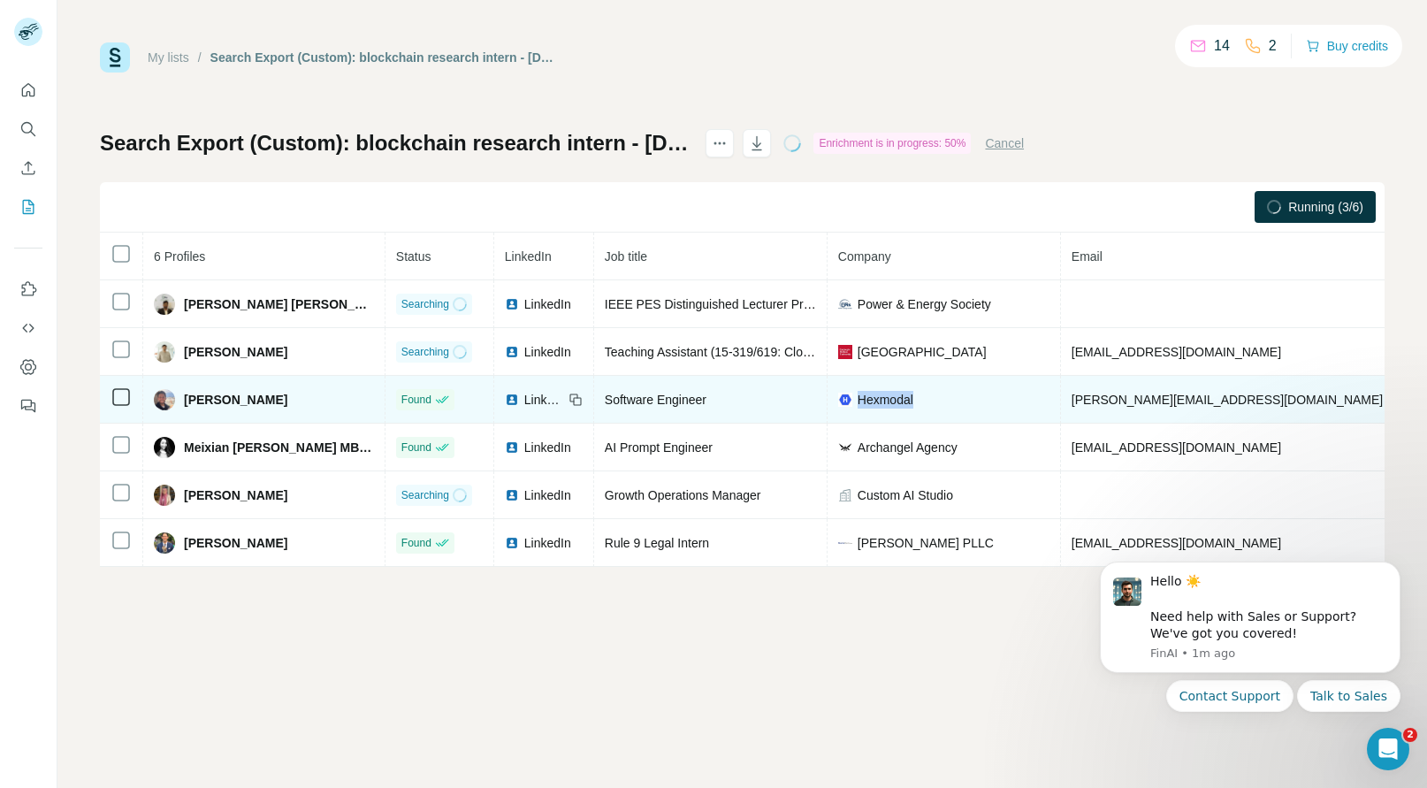
copy span "Hexmodal"
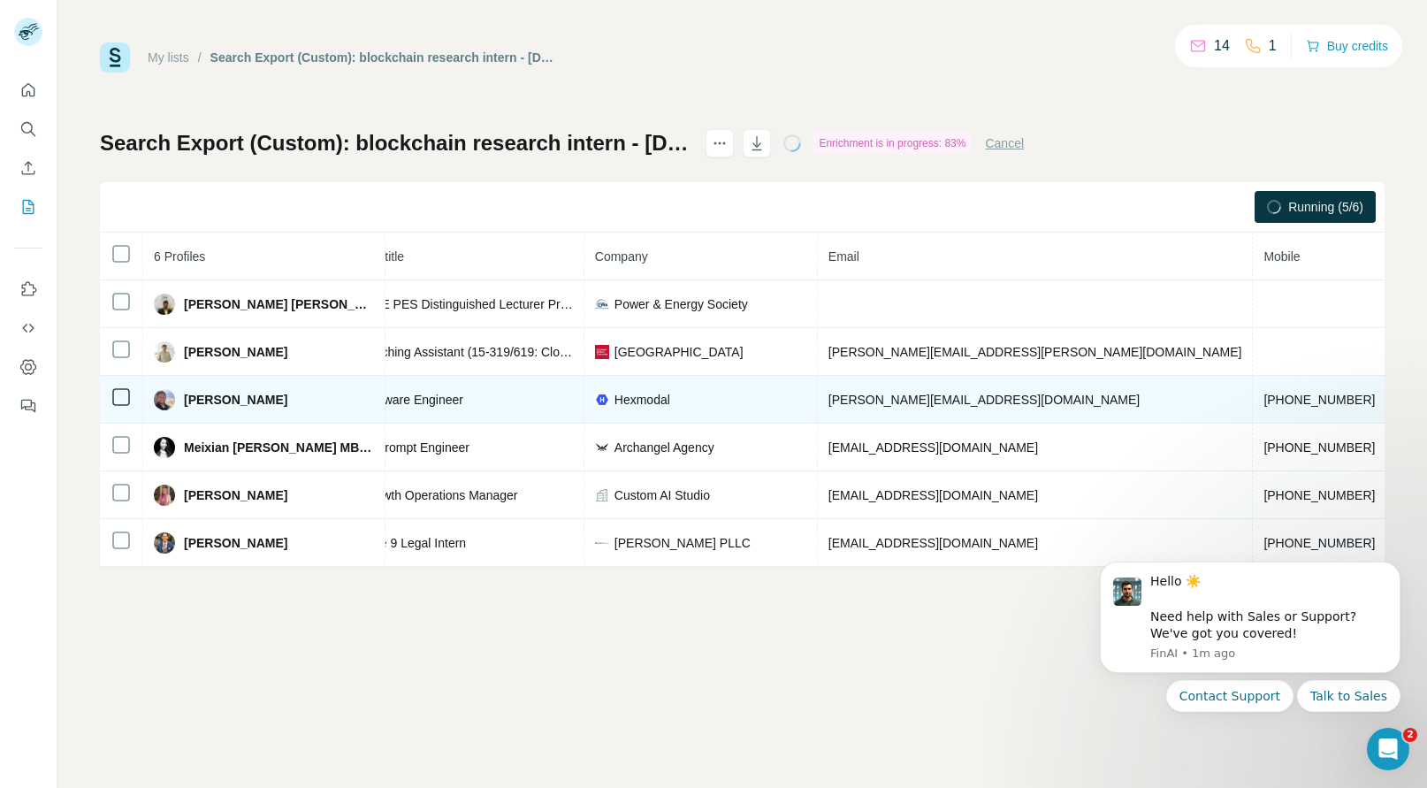
click at [1386, 389] on td "[DOMAIN_NAME]" at bounding box center [1446, 400] width 121 height 48
copy span "[DOMAIN_NAME]"
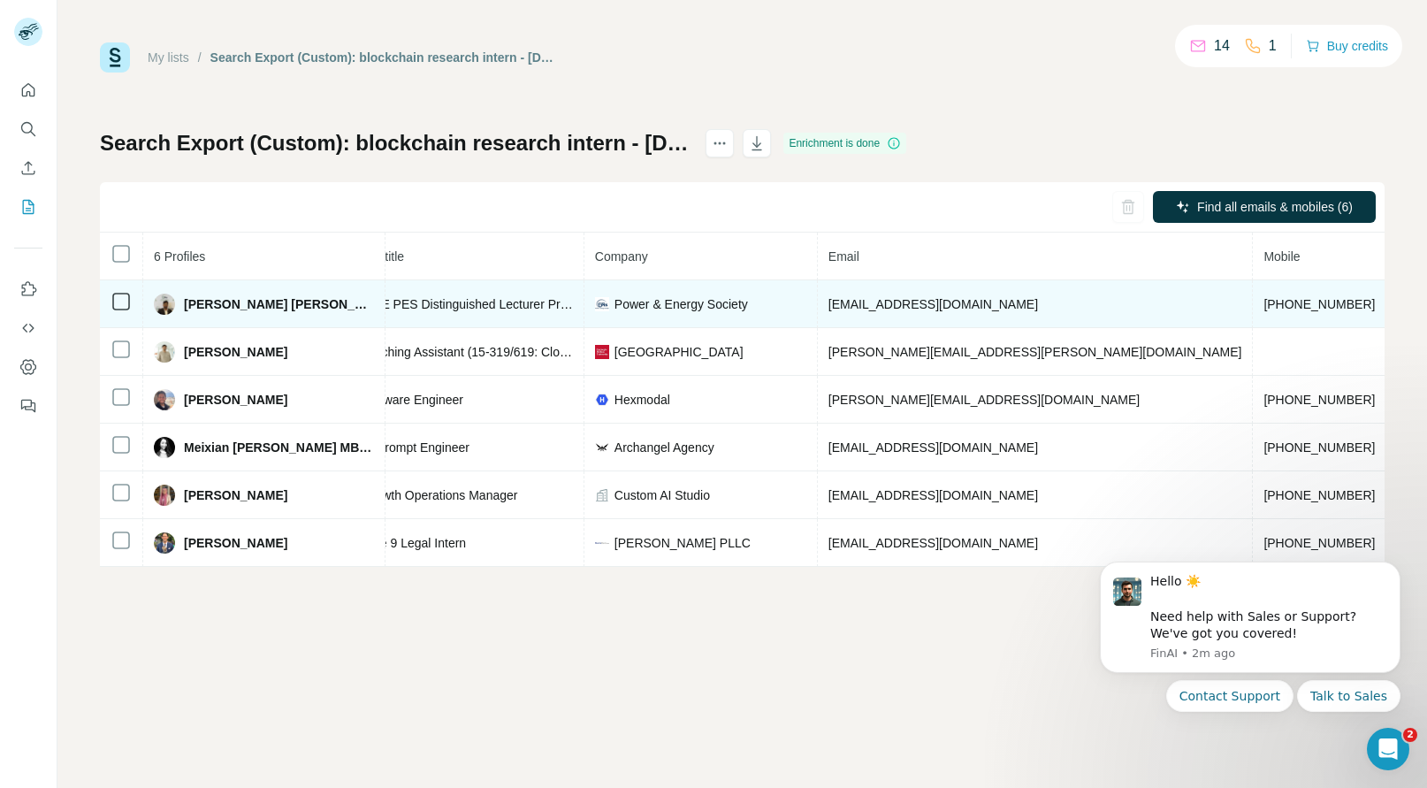
click at [1263, 306] on span "[PHONE_NUMBER]" at bounding box center [1318, 304] width 111 height 14
copy span "[PHONE_NUMBER]"
click at [196, 301] on span "[PERSON_NAME] [PERSON_NAME]" at bounding box center [279, 304] width 190 height 18
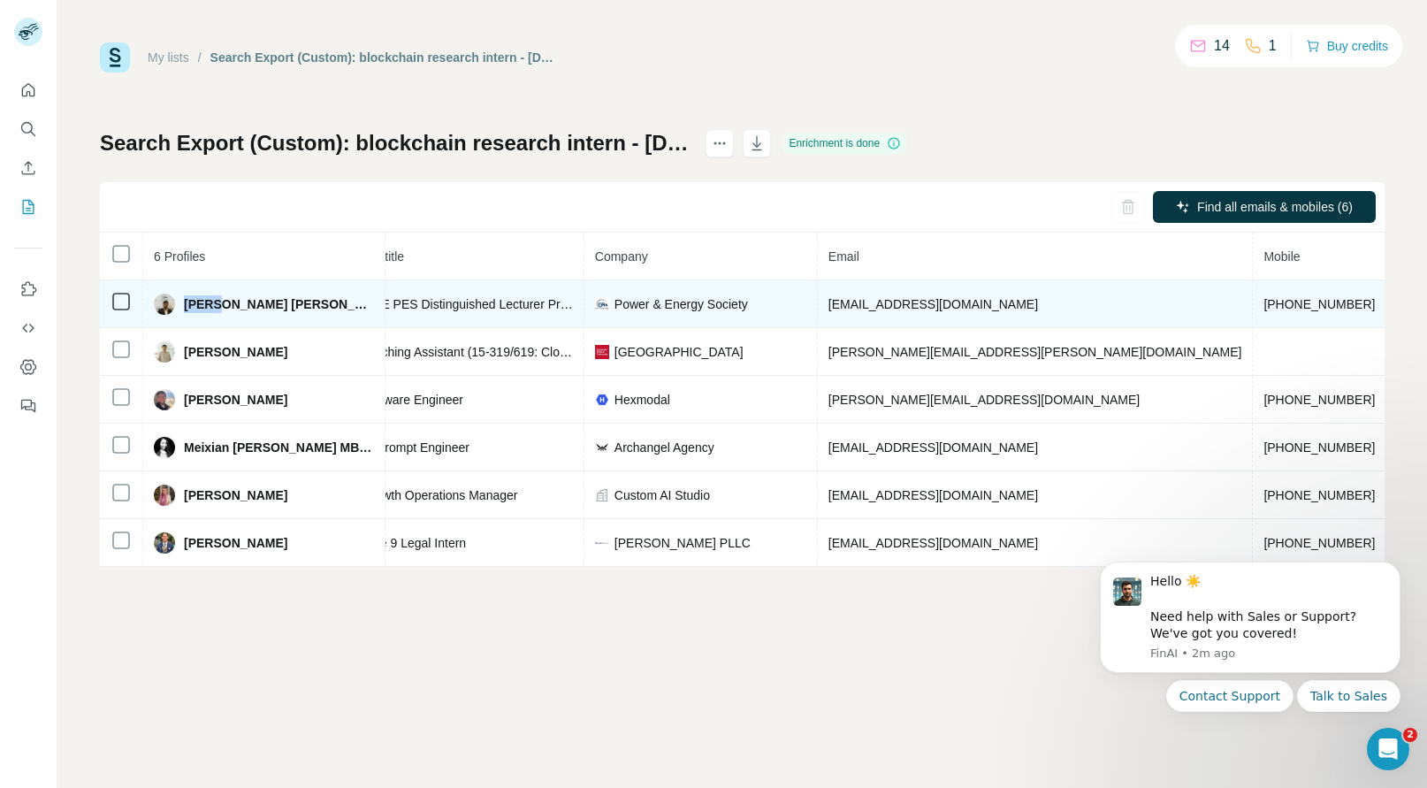
click at [196, 301] on span "[PERSON_NAME] [PERSON_NAME]" at bounding box center [279, 304] width 190 height 18
copy span "[PERSON_NAME]"
click at [667, 306] on span "Power & Energy Society" at bounding box center [680, 304] width 133 height 18
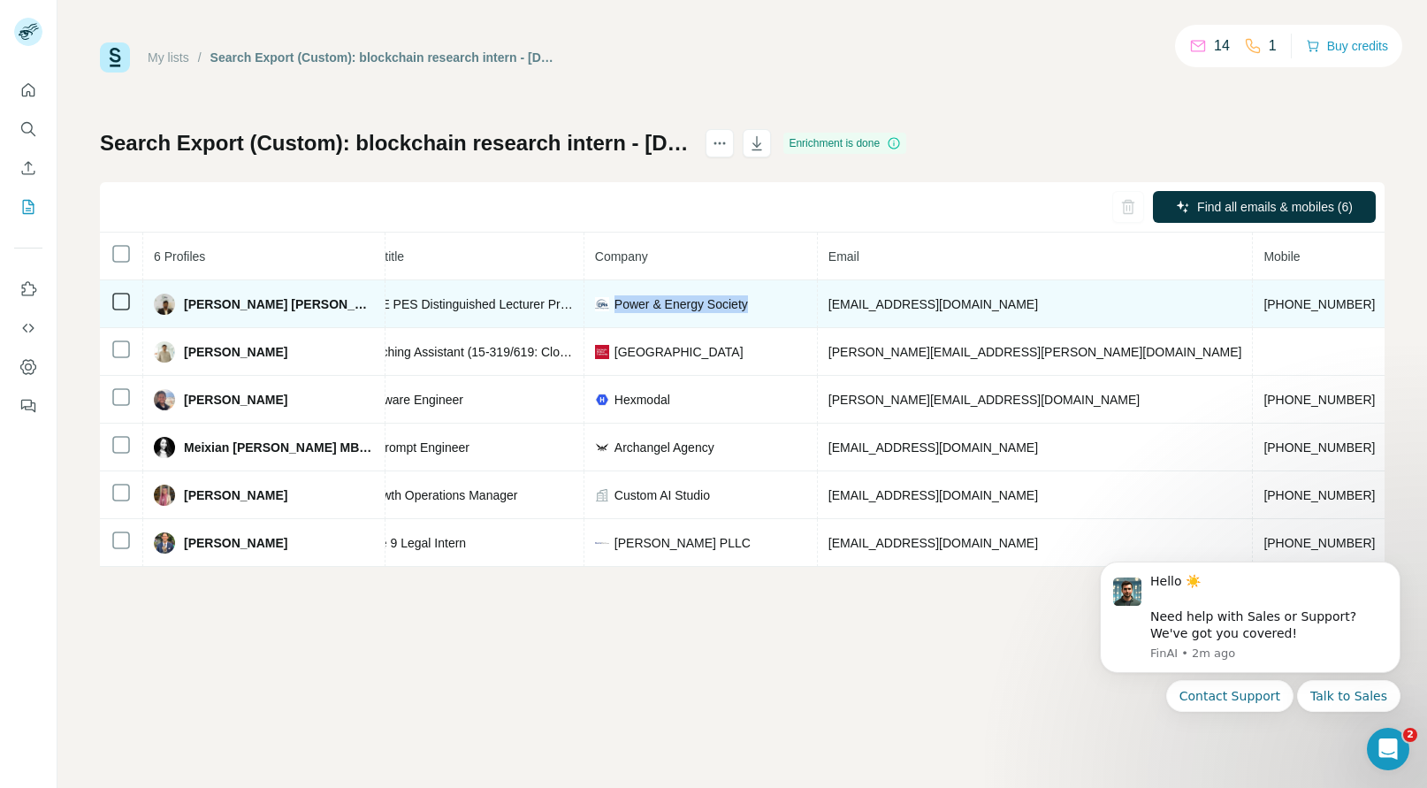
copy span "Power & Energy Society"
click at [1386, 313] on td "[DOMAIN_NAME]" at bounding box center [1446, 304] width 121 height 48
copy span "[DOMAIN_NAME]"
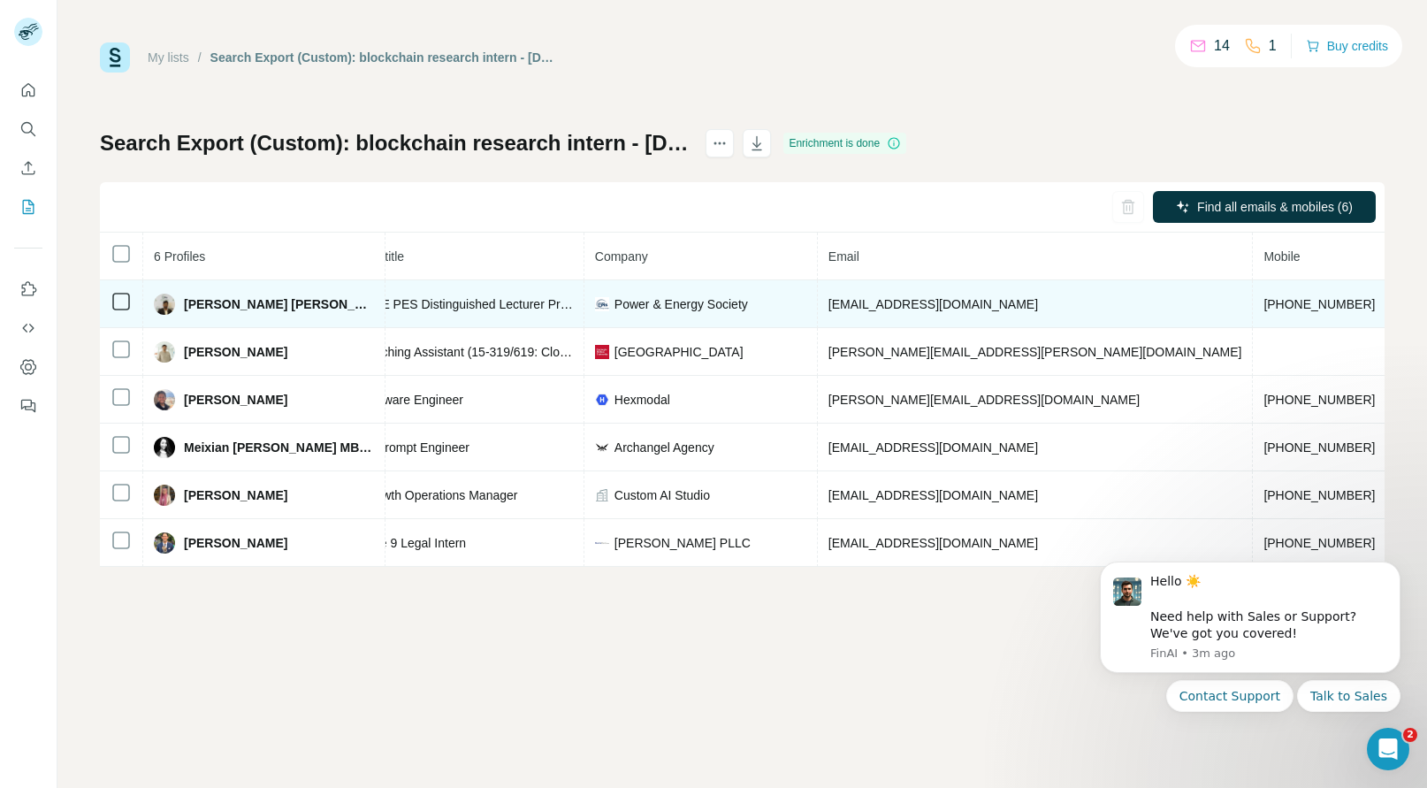
click at [828, 310] on span "[EMAIL_ADDRESS][DOMAIN_NAME]" at bounding box center [932, 304] width 209 height 14
click at [697, 302] on span "Power & Energy Society" at bounding box center [680, 304] width 133 height 18
copy span "Power & Energy Society"
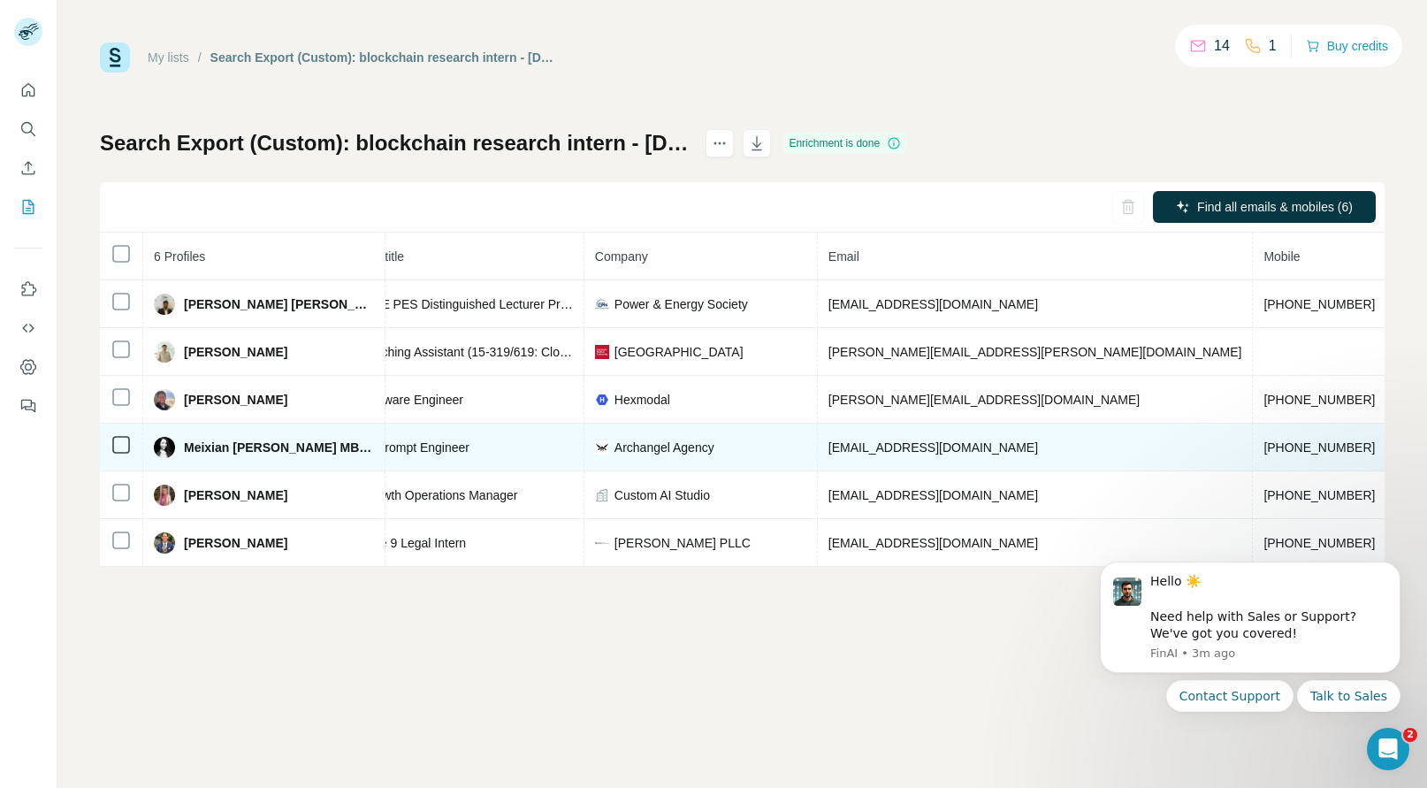
click at [1263, 449] on span "[PHONE_NUMBER]" at bounding box center [1318, 447] width 111 height 14
copy span "[PHONE_NUMBER]"
click at [214, 443] on span "Meixian [PERSON_NAME] MBA, MS" at bounding box center [279, 447] width 190 height 18
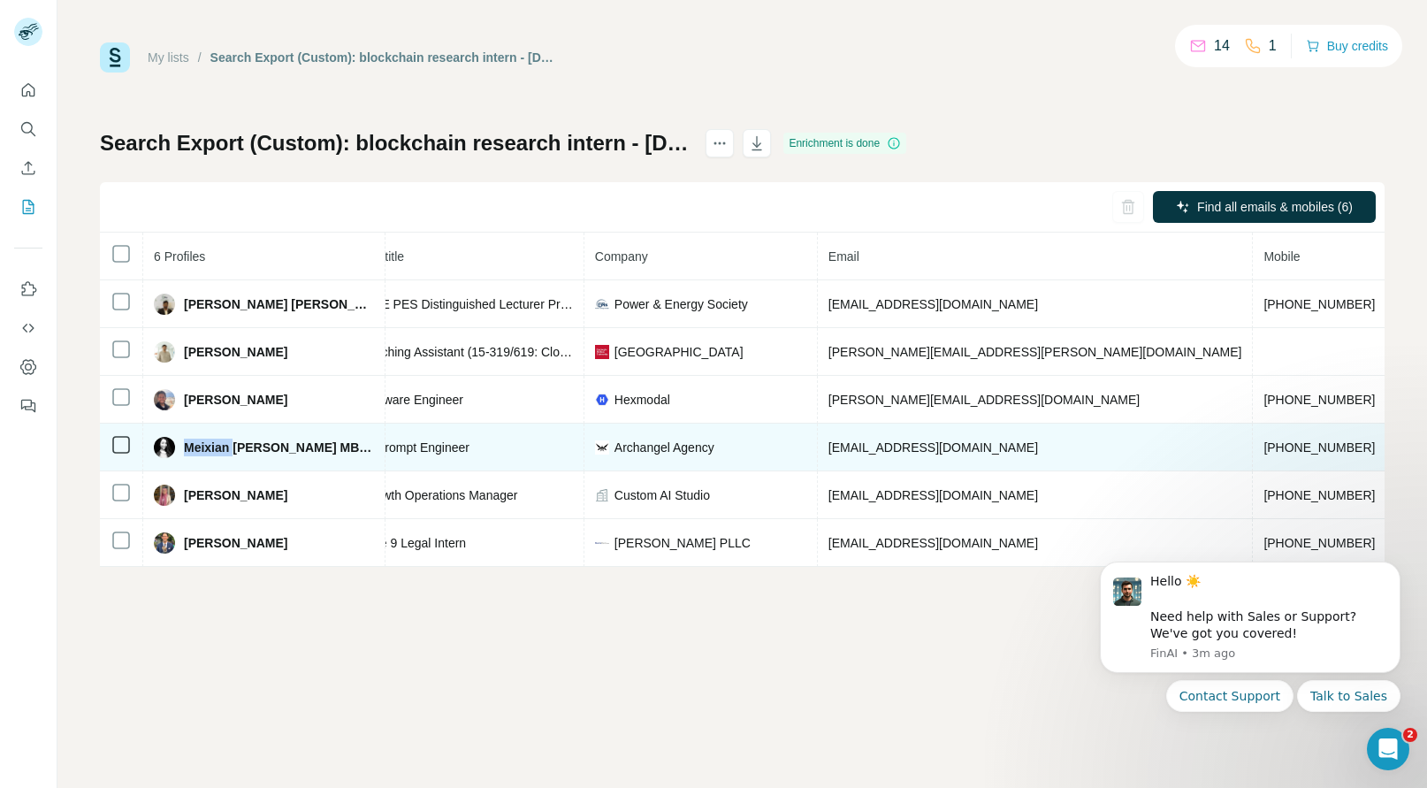
click at [214, 443] on span "Meixian [PERSON_NAME] MBA, MS" at bounding box center [279, 447] width 190 height 18
click at [622, 448] on span "Archangel Agency" at bounding box center [664, 447] width 100 height 18
click at [1397, 452] on span "[DOMAIN_NAME]" at bounding box center [1446, 447] width 99 height 14
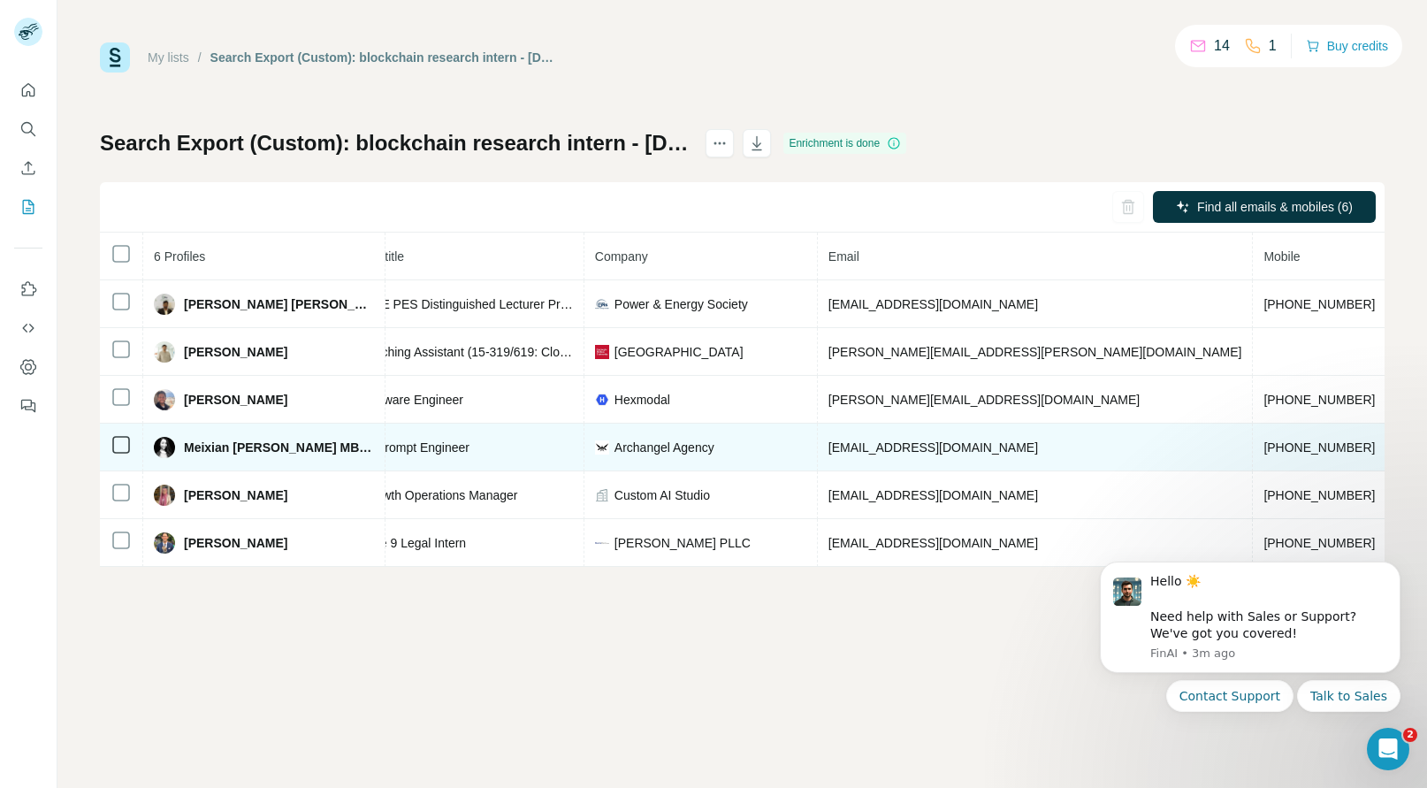
click at [1397, 452] on span "[DOMAIN_NAME]" at bounding box center [1446, 447] width 99 height 14
click at [859, 457] on td "[EMAIL_ADDRESS][DOMAIN_NAME]" at bounding box center [1036, 447] width 436 height 48
click at [643, 449] on span "Archangel Agency" at bounding box center [664, 447] width 100 height 18
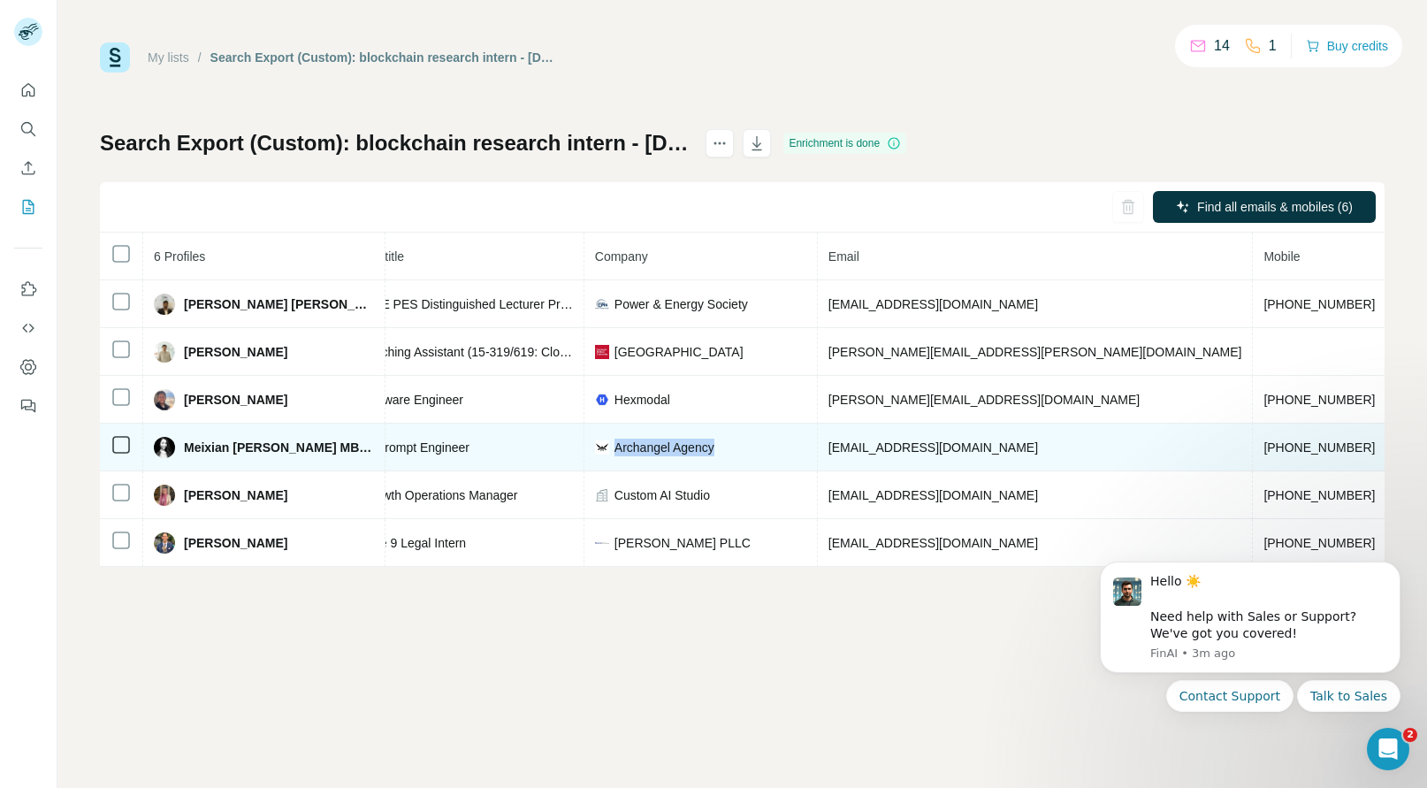
click at [643, 449] on span "Archangel Agency" at bounding box center [664, 447] width 100 height 18
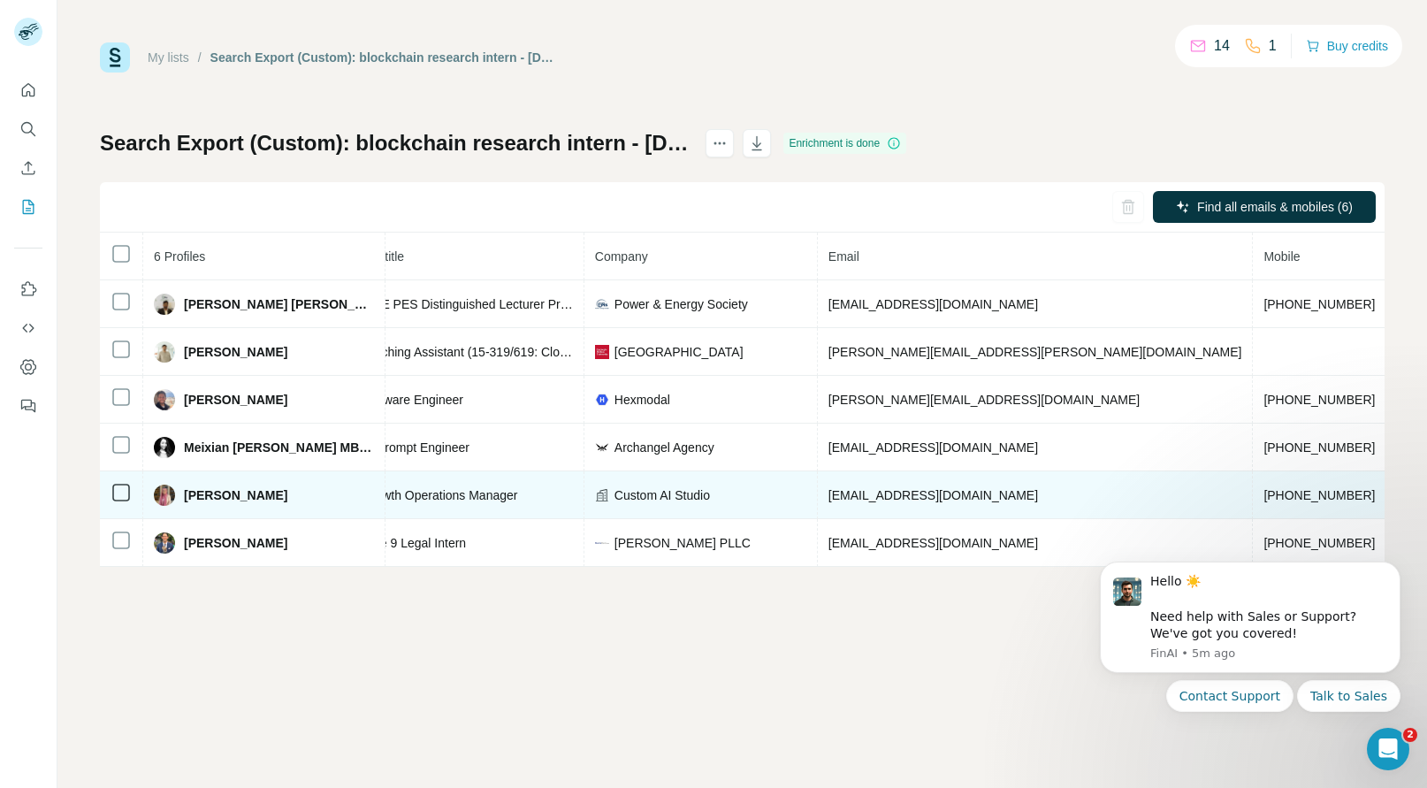
click at [1263, 488] on span "[PHONE_NUMBER]" at bounding box center [1318, 495] width 111 height 14
click at [188, 491] on span "[PERSON_NAME]" at bounding box center [235, 495] width 103 height 18
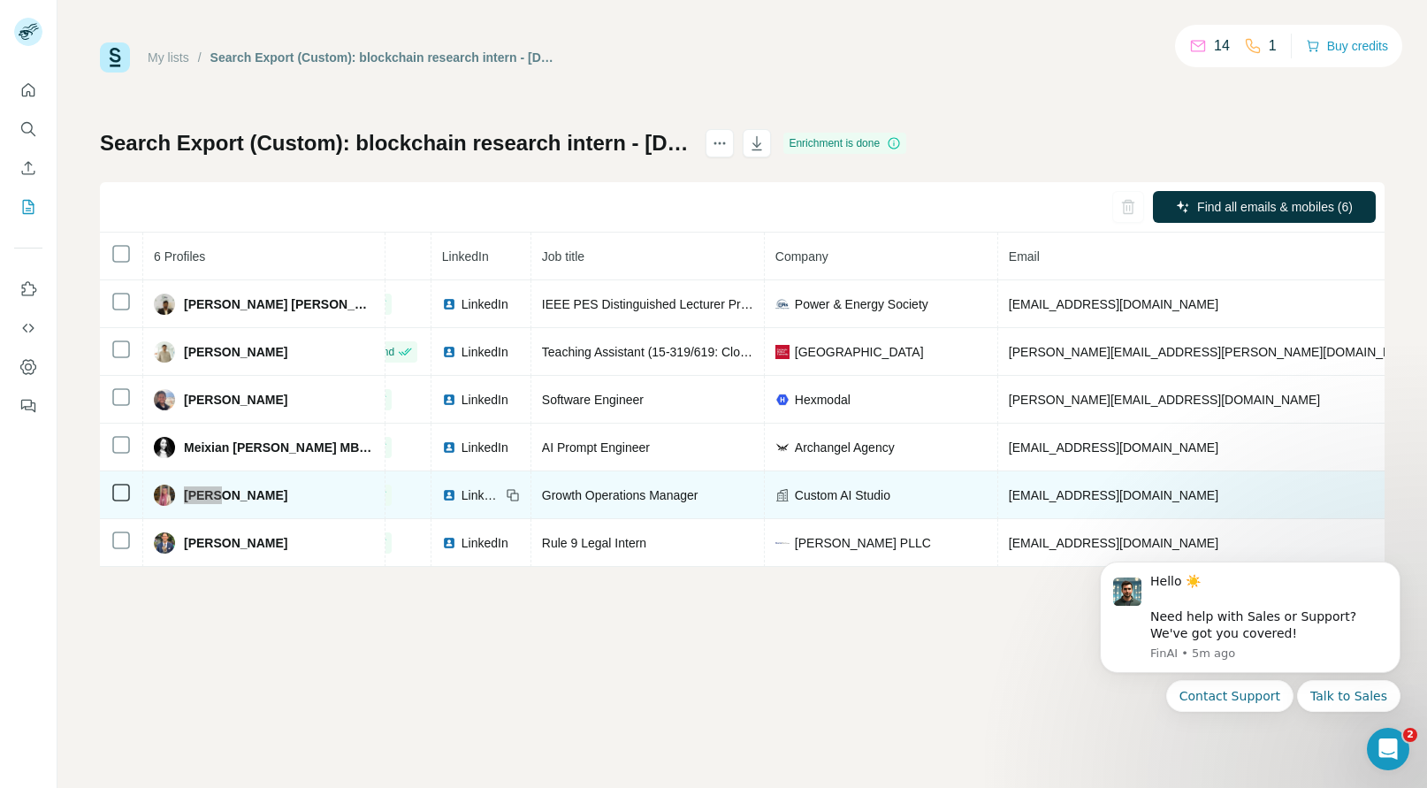
scroll to position [0, 244]
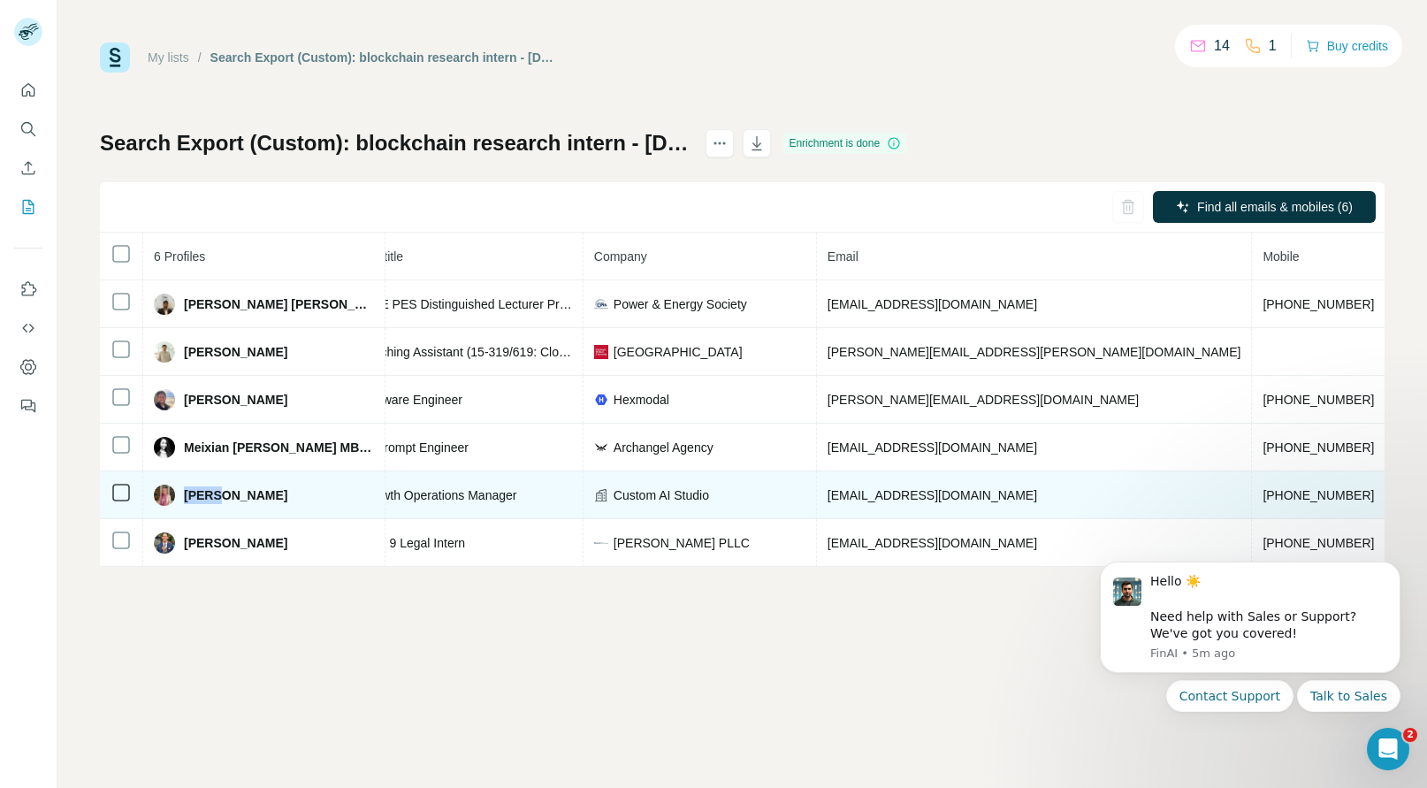
click at [619, 492] on span "Custom AI Studio" at bounding box center [660, 495] width 95 height 18
click at [1396, 488] on span "customaistudio.io" at bounding box center [1445, 495] width 99 height 14
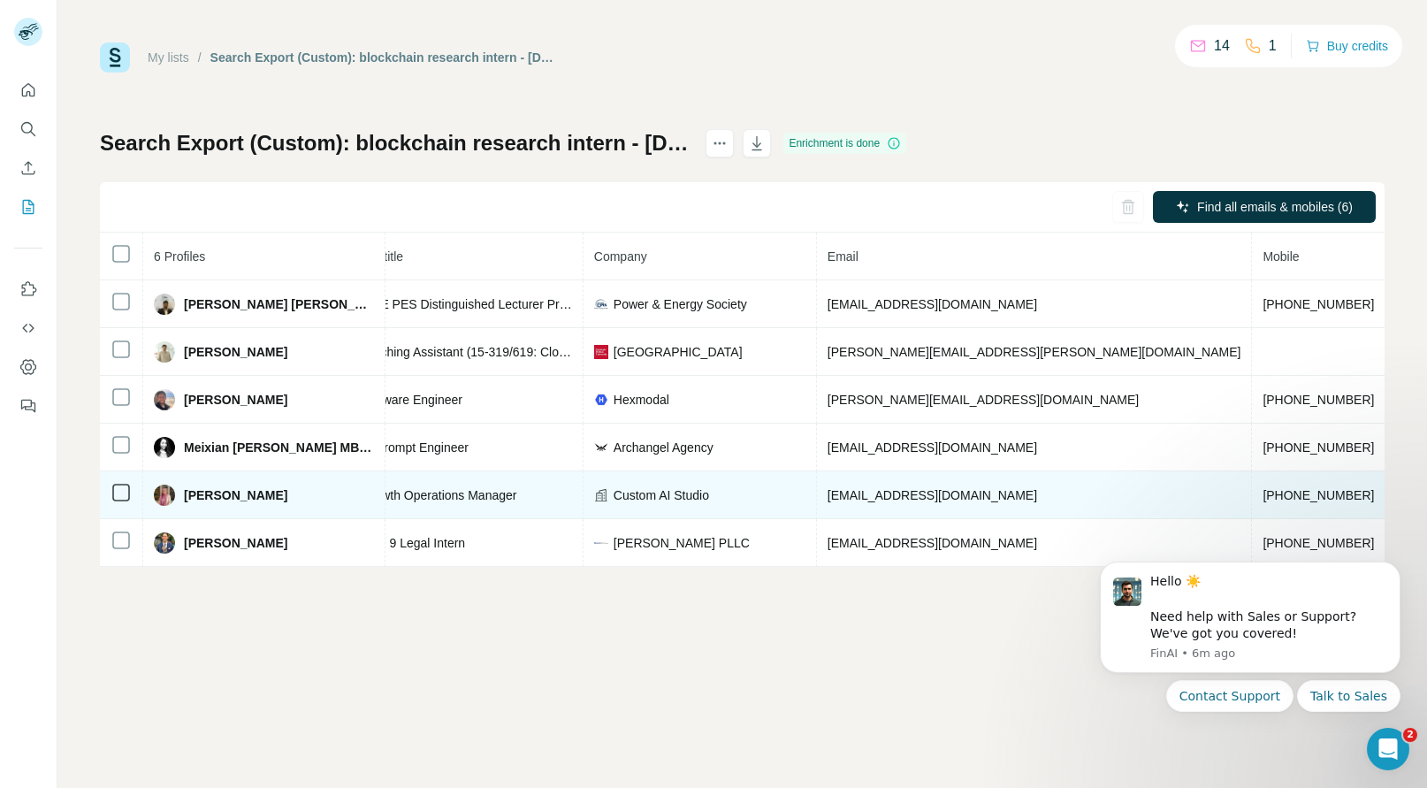
click at [1396, 488] on span "customaistudio.io" at bounding box center [1445, 495] width 99 height 14
click at [615, 491] on span "Custom AI Studio" at bounding box center [660, 495] width 95 height 18
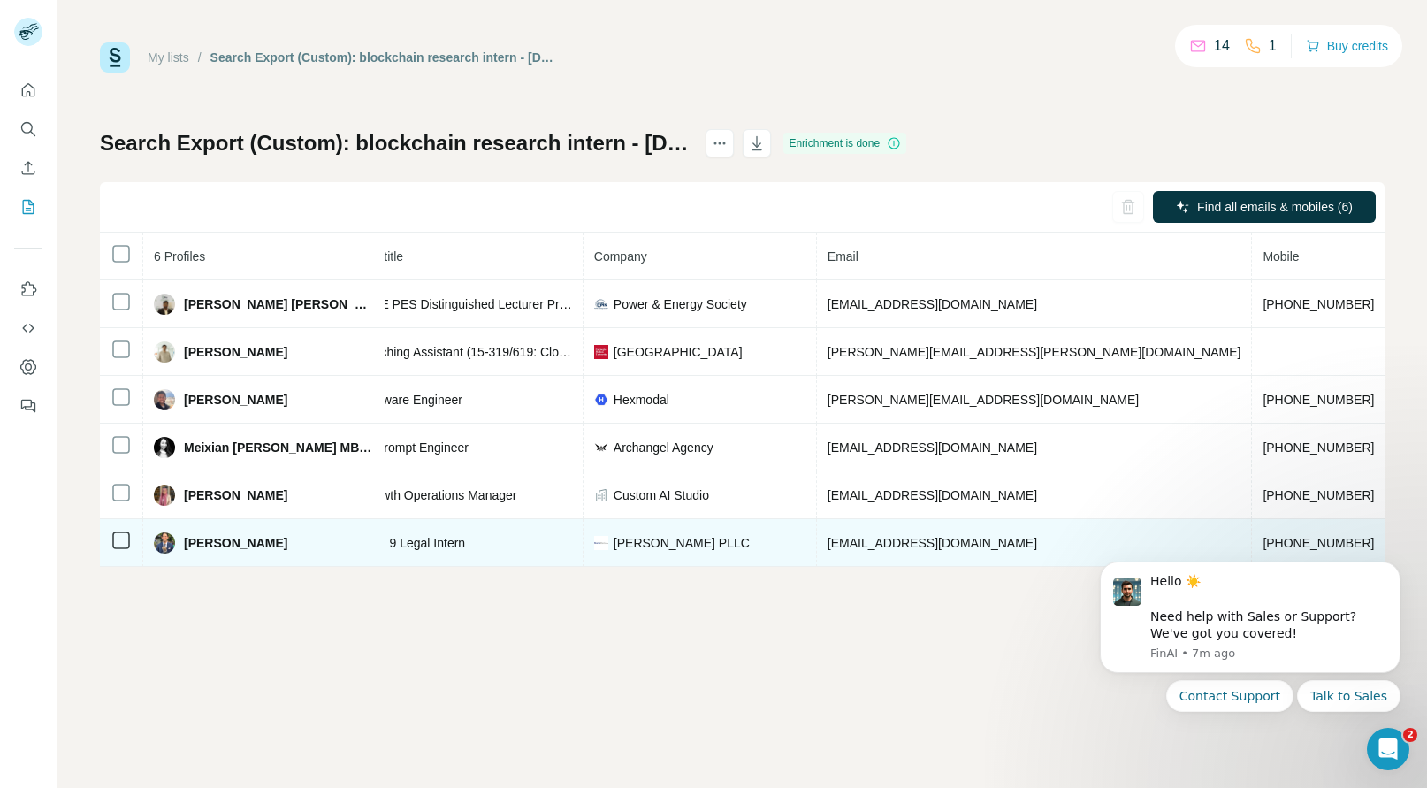
click at [1262, 537] on span "+12402778598" at bounding box center [1317, 543] width 111 height 14
click at [194, 541] on span "Woody Fuller" at bounding box center [235, 543] width 103 height 18
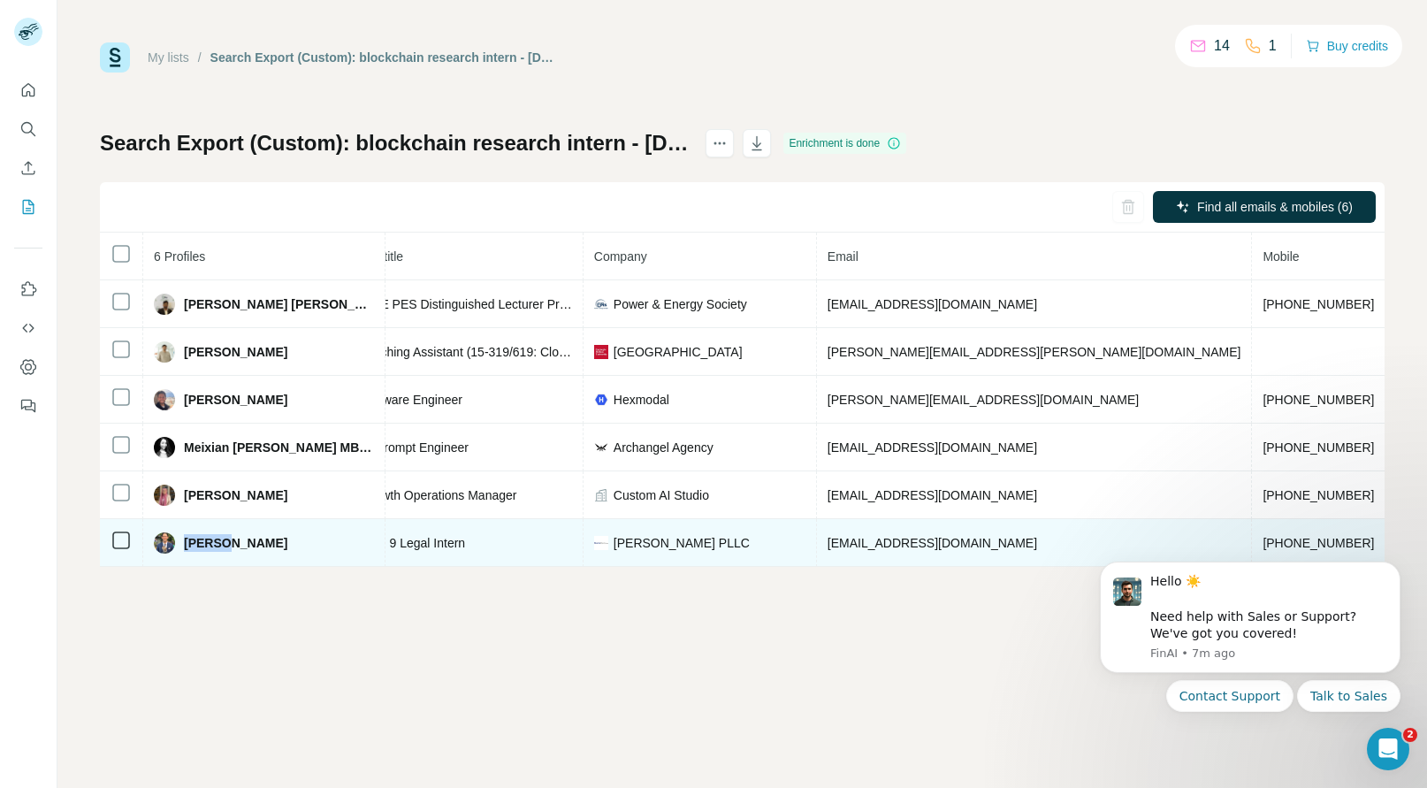
click at [613, 548] on span "Martin Davis PLLC" at bounding box center [681, 543] width 136 height 18
click at [1396, 536] on span "martindavislaw.com" at bounding box center [1445, 543] width 99 height 14
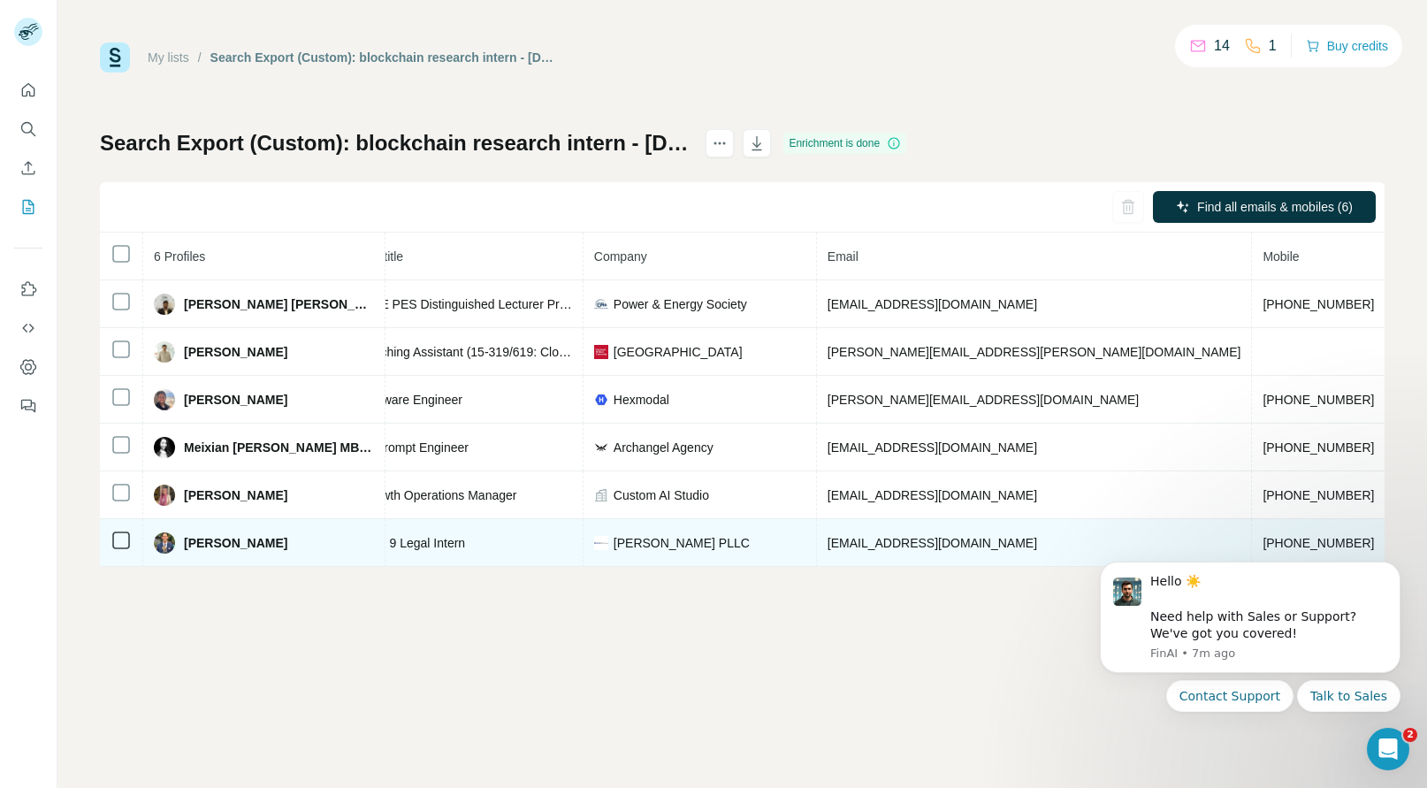
click at [1396, 536] on span "martindavislaw.com" at bounding box center [1445, 543] width 99 height 14
click at [618, 538] on span "Martin Davis PLLC" at bounding box center [681, 543] width 136 height 18
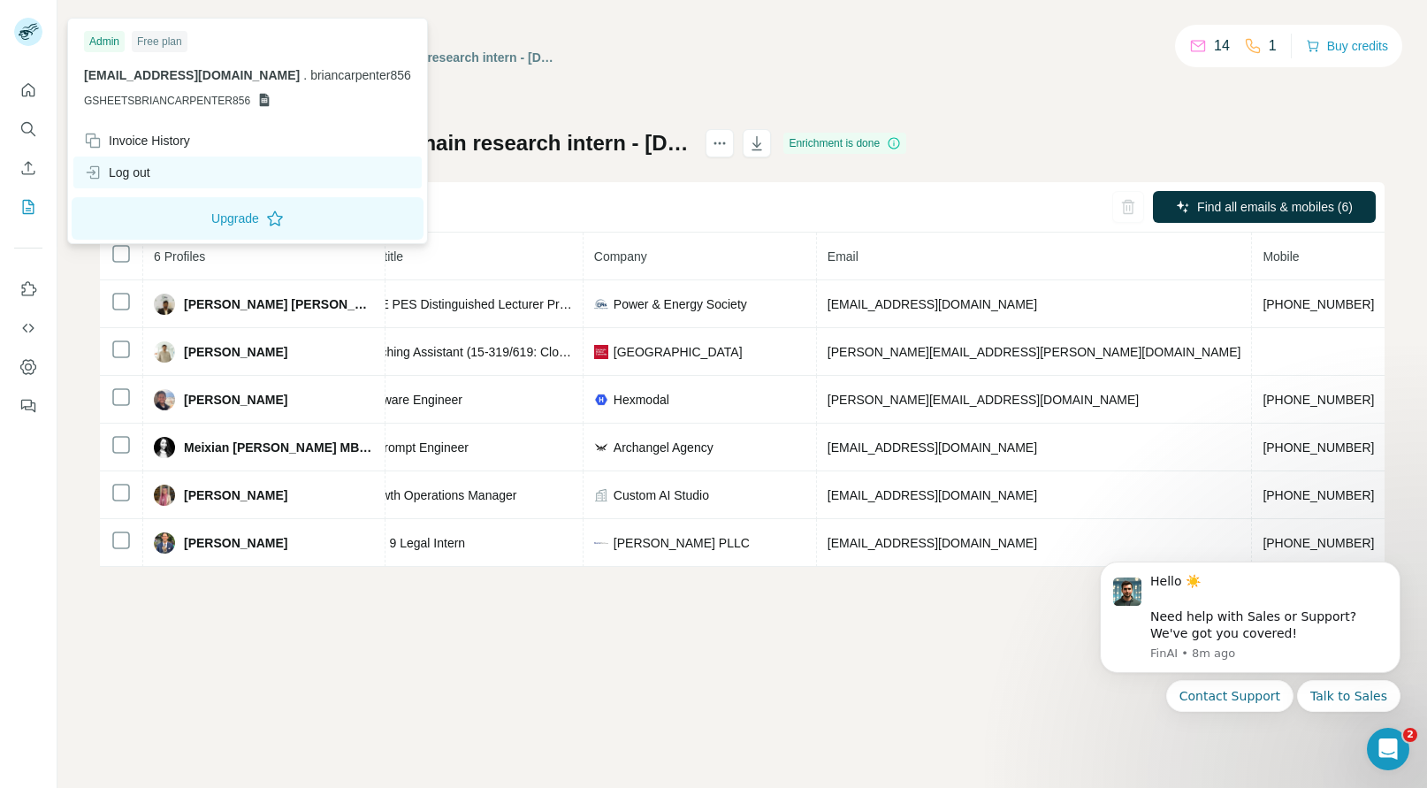
click at [121, 166] on div "Log out" at bounding box center [117, 173] width 66 height 18
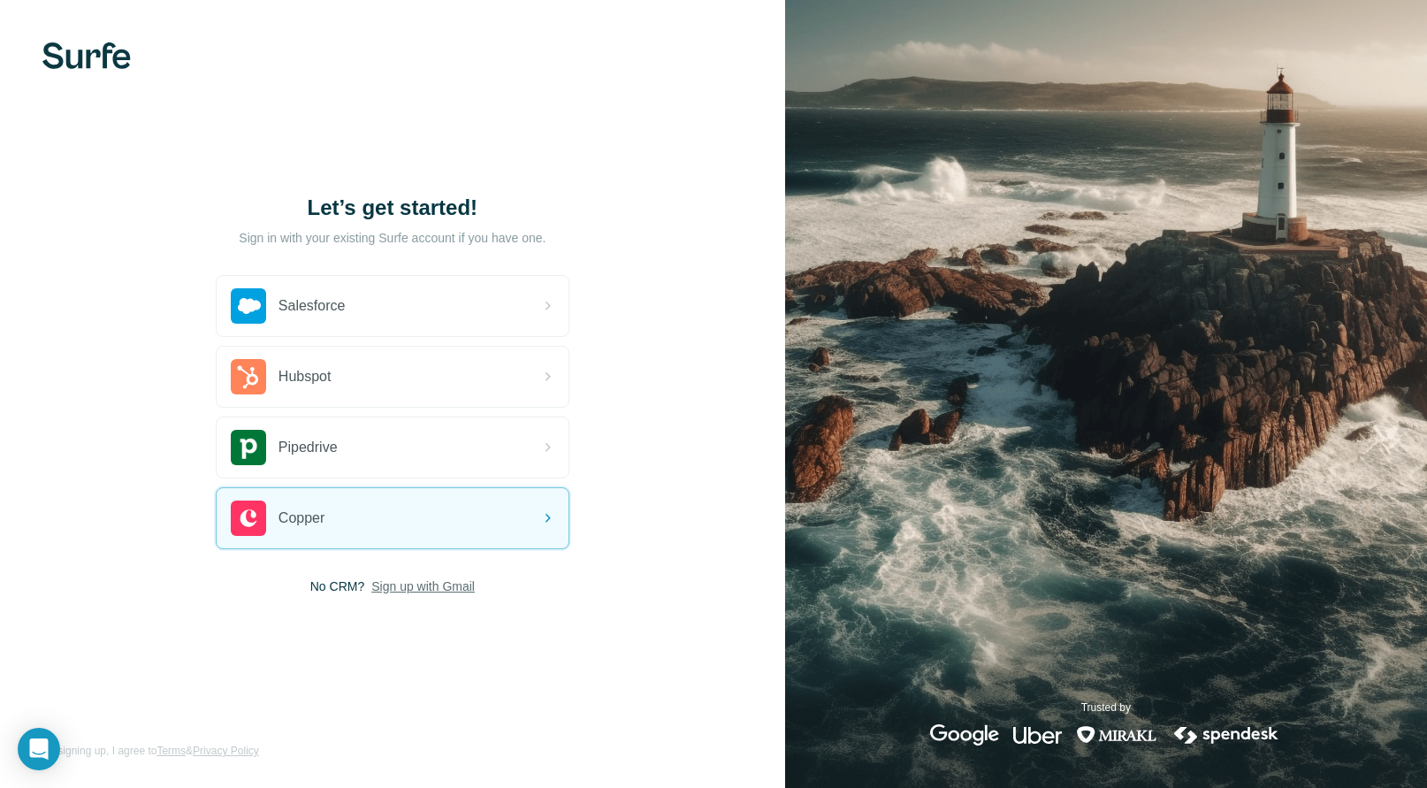
click at [414, 585] on span "Sign up with Gmail" at bounding box center [422, 586] width 103 height 18
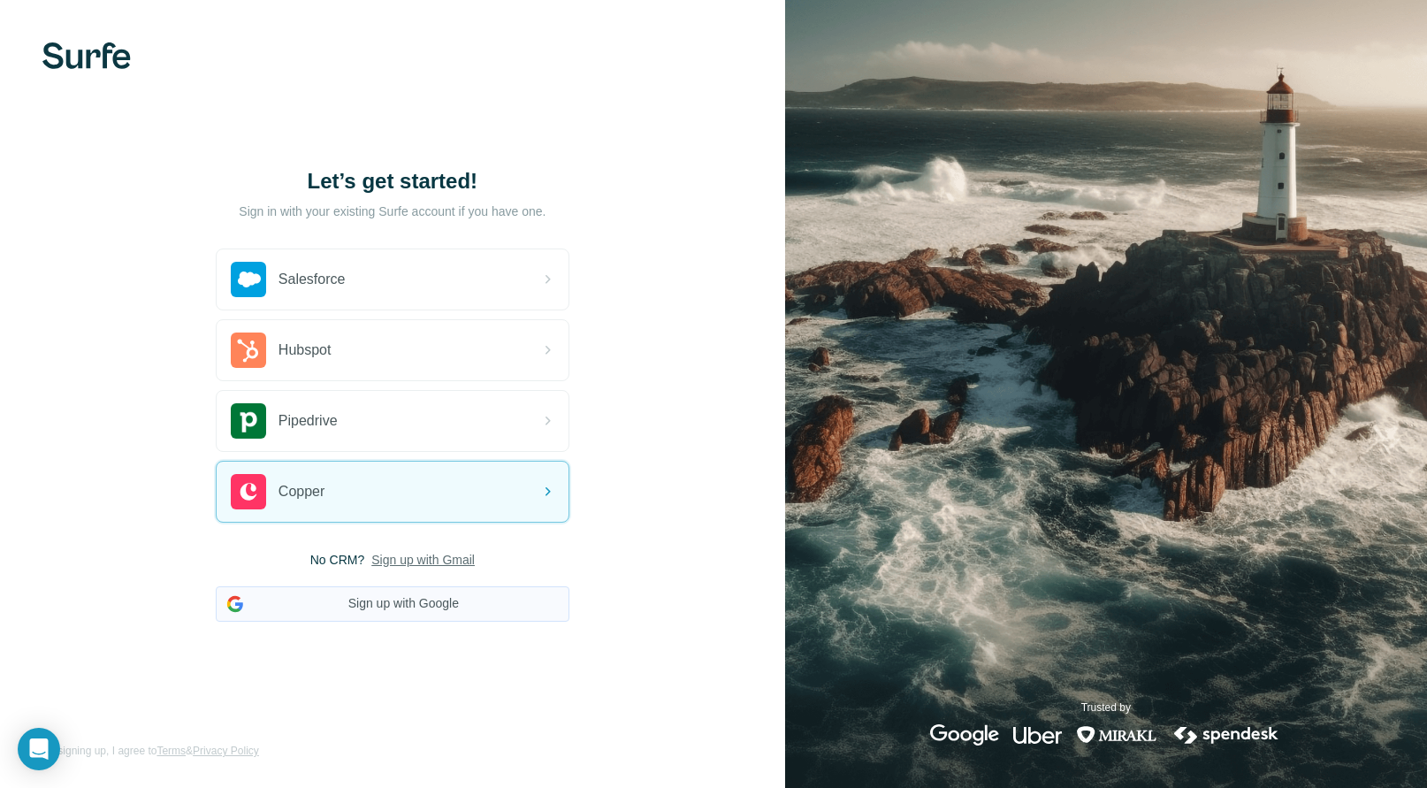
click at [409, 595] on button "Sign up with Google" at bounding box center [393, 603] width 354 height 35
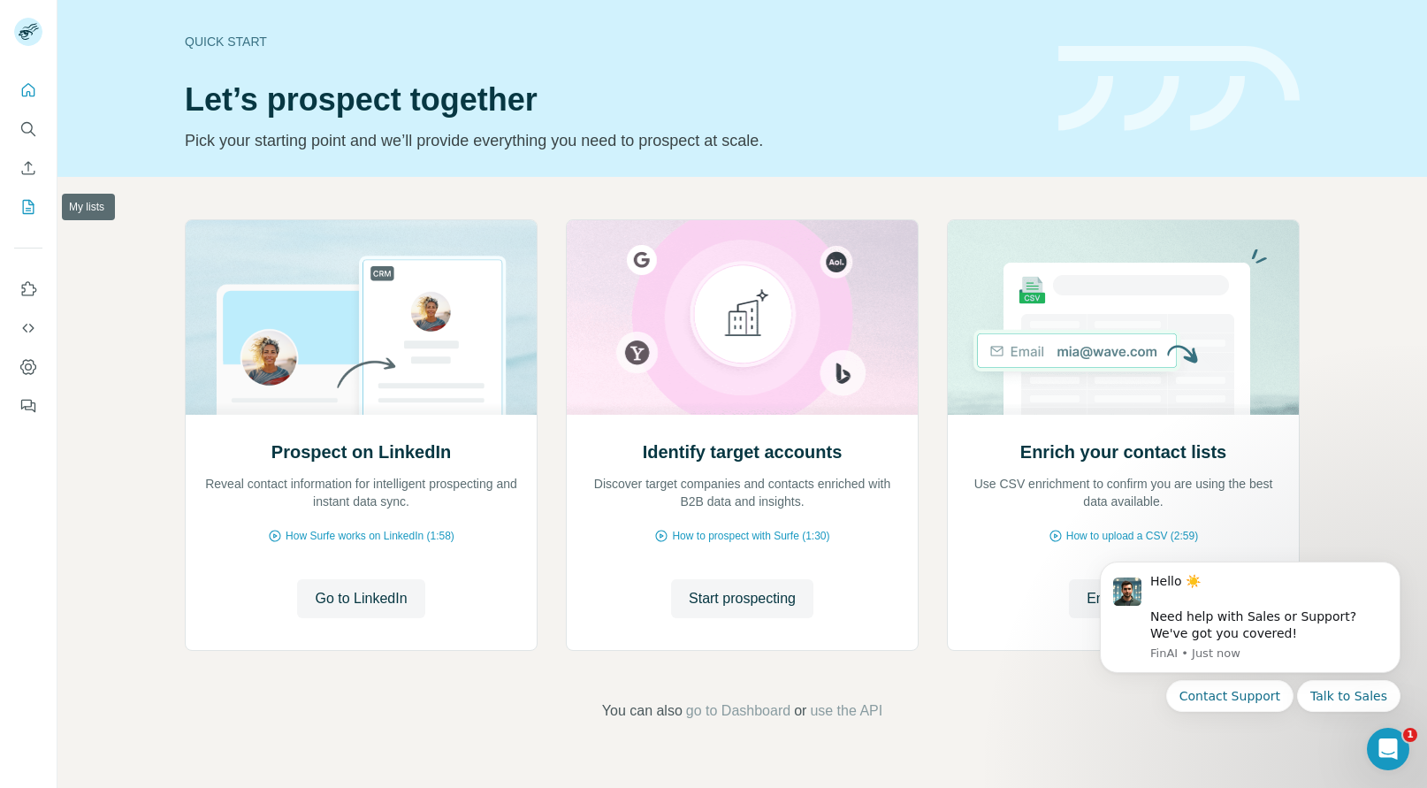
click at [34, 206] on icon "My lists" at bounding box center [28, 207] width 11 height 14
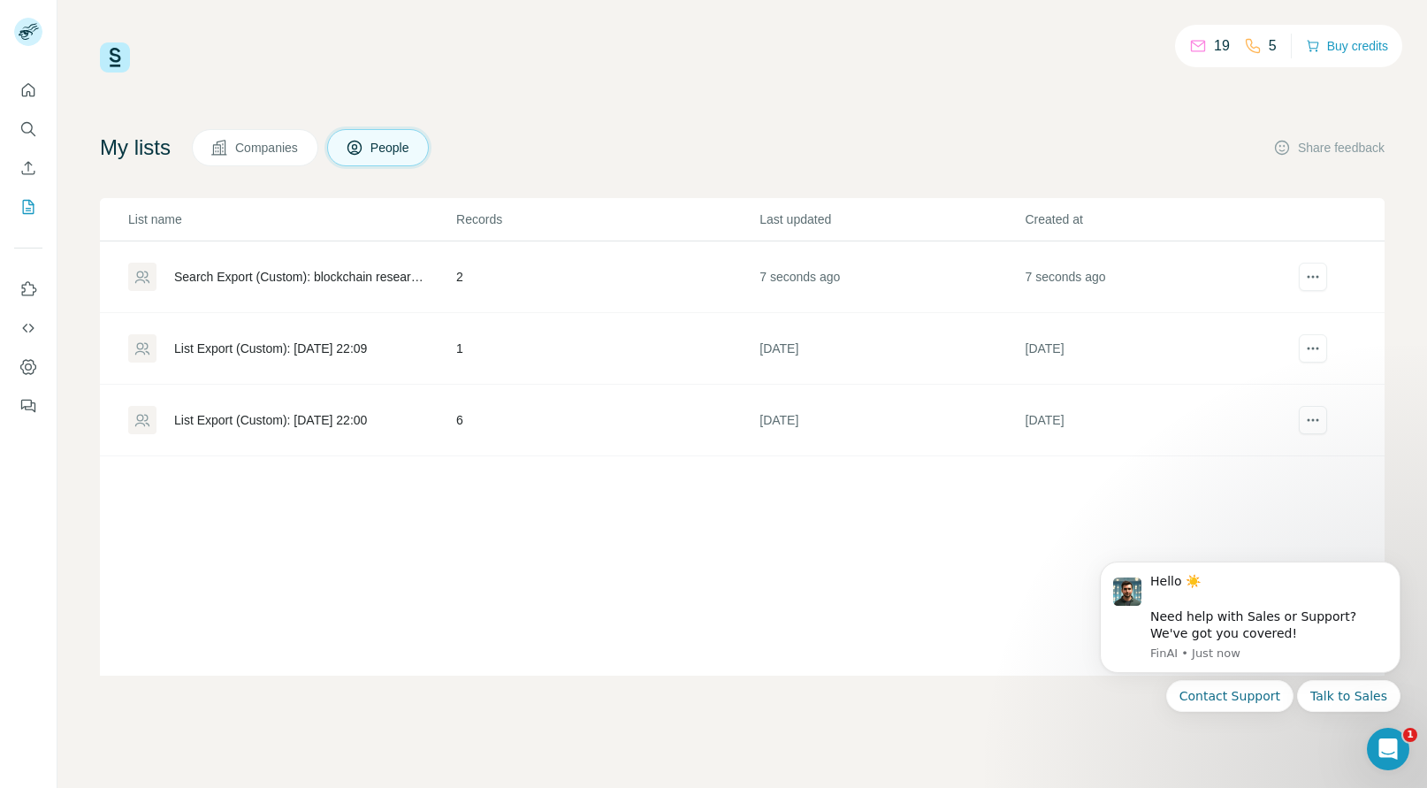
click at [555, 282] on td "2" at bounding box center [606, 277] width 303 height 72
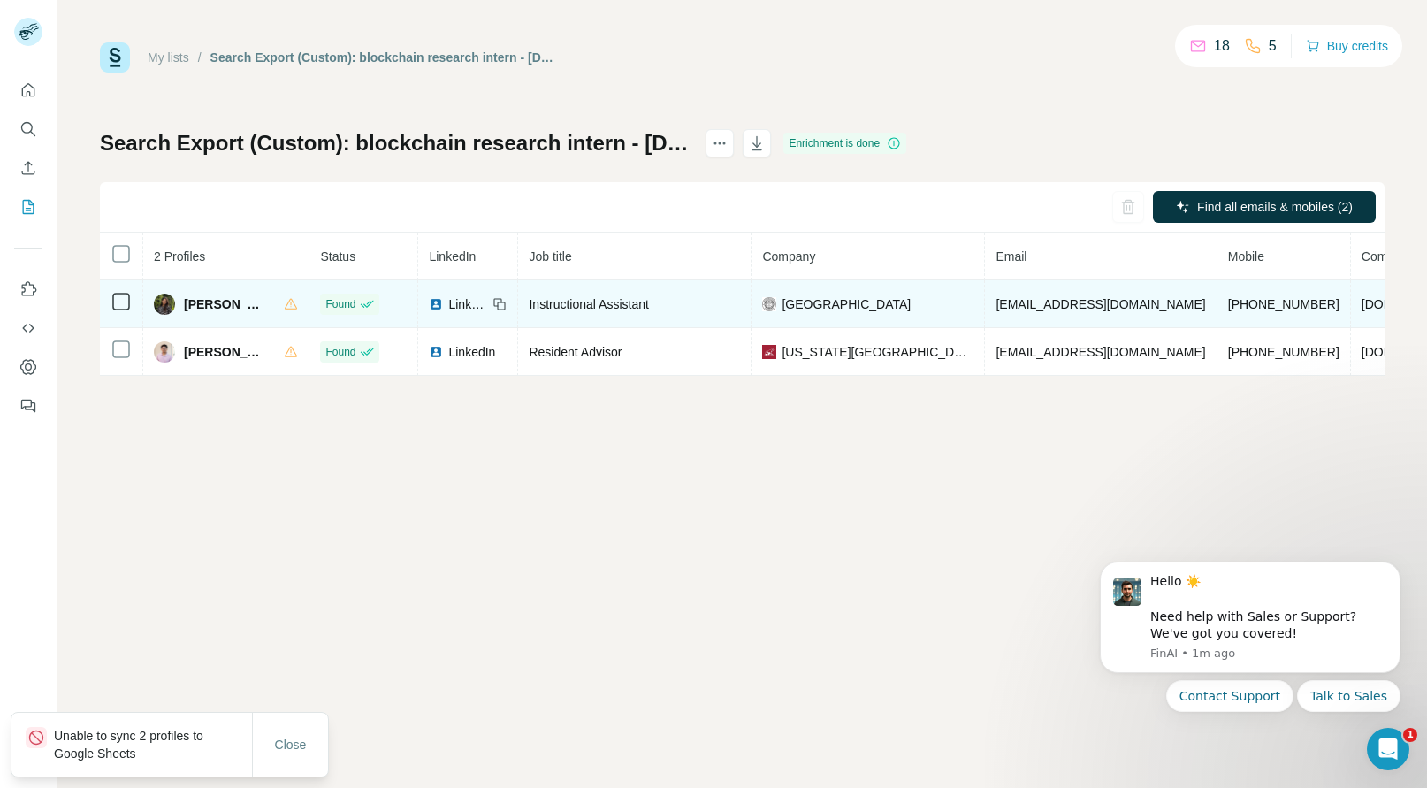
click at [1228, 301] on span "[PHONE_NUMBER]" at bounding box center [1283, 304] width 111 height 14
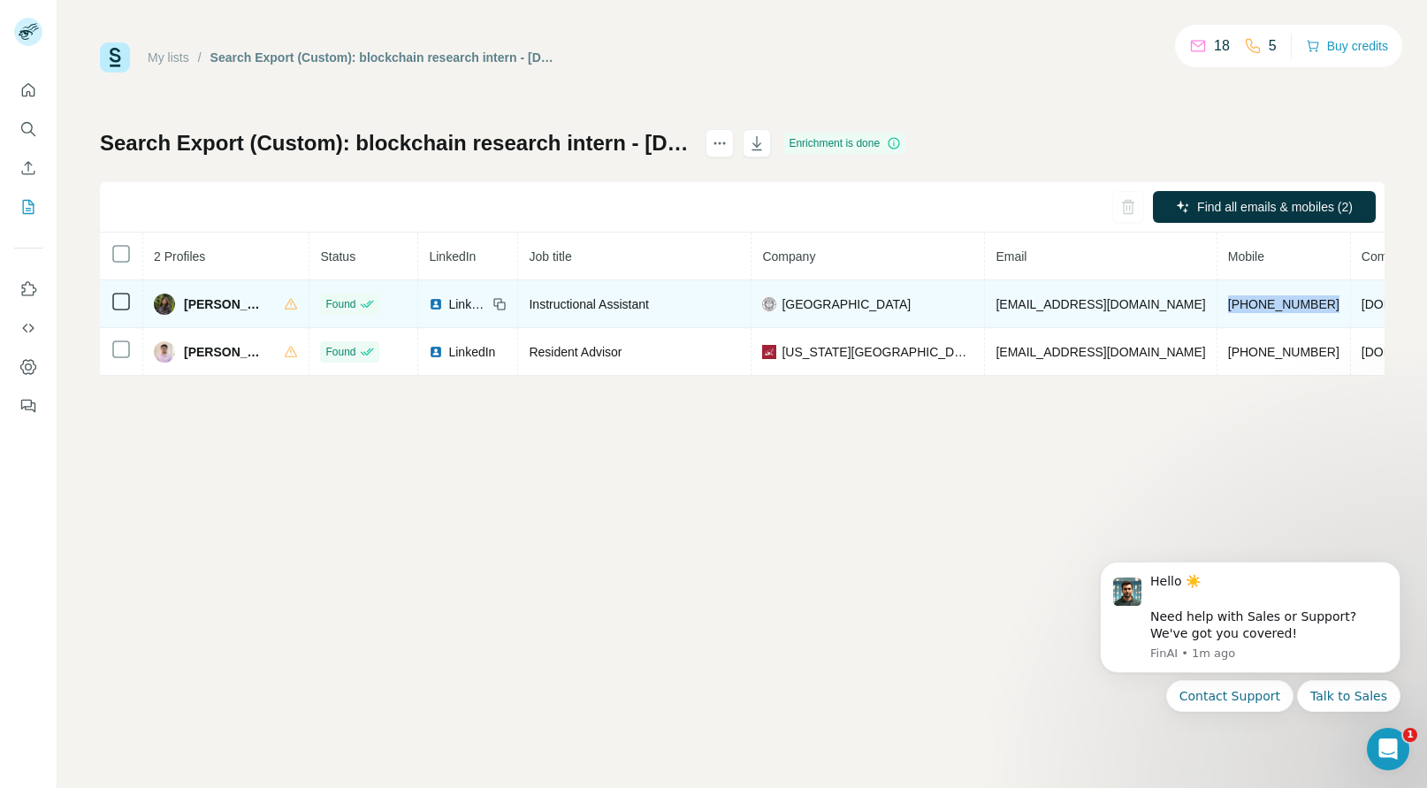
copy span "[PHONE_NUMBER]"
click at [185, 303] on span "[PERSON_NAME]" at bounding box center [225, 304] width 82 height 18
copy span "[PERSON_NAME]"
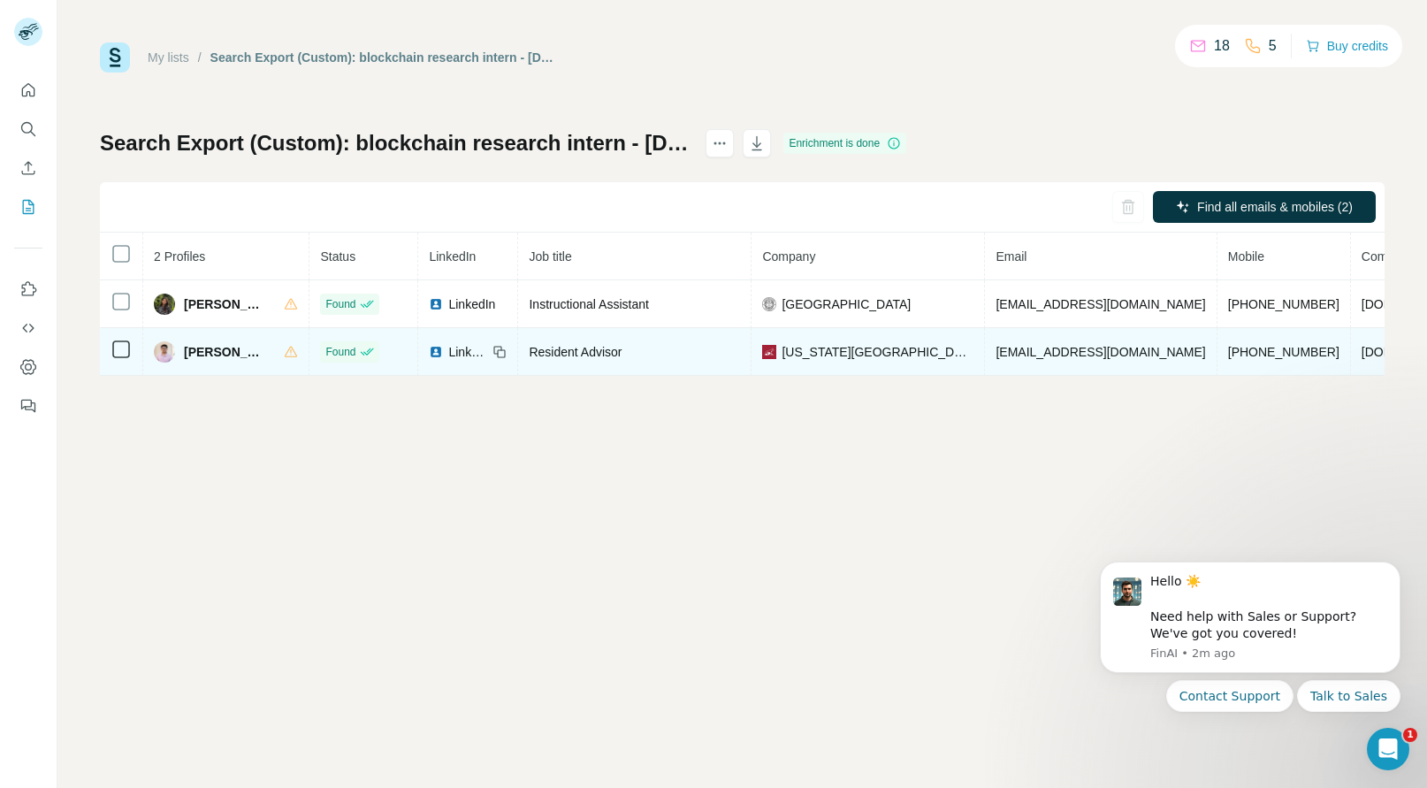
click at [1228, 347] on span "[PHONE_NUMBER]" at bounding box center [1283, 352] width 111 height 14
copy span "[PHONE_NUMBER]"
click at [196, 354] on span "[PERSON_NAME]" at bounding box center [225, 352] width 82 height 18
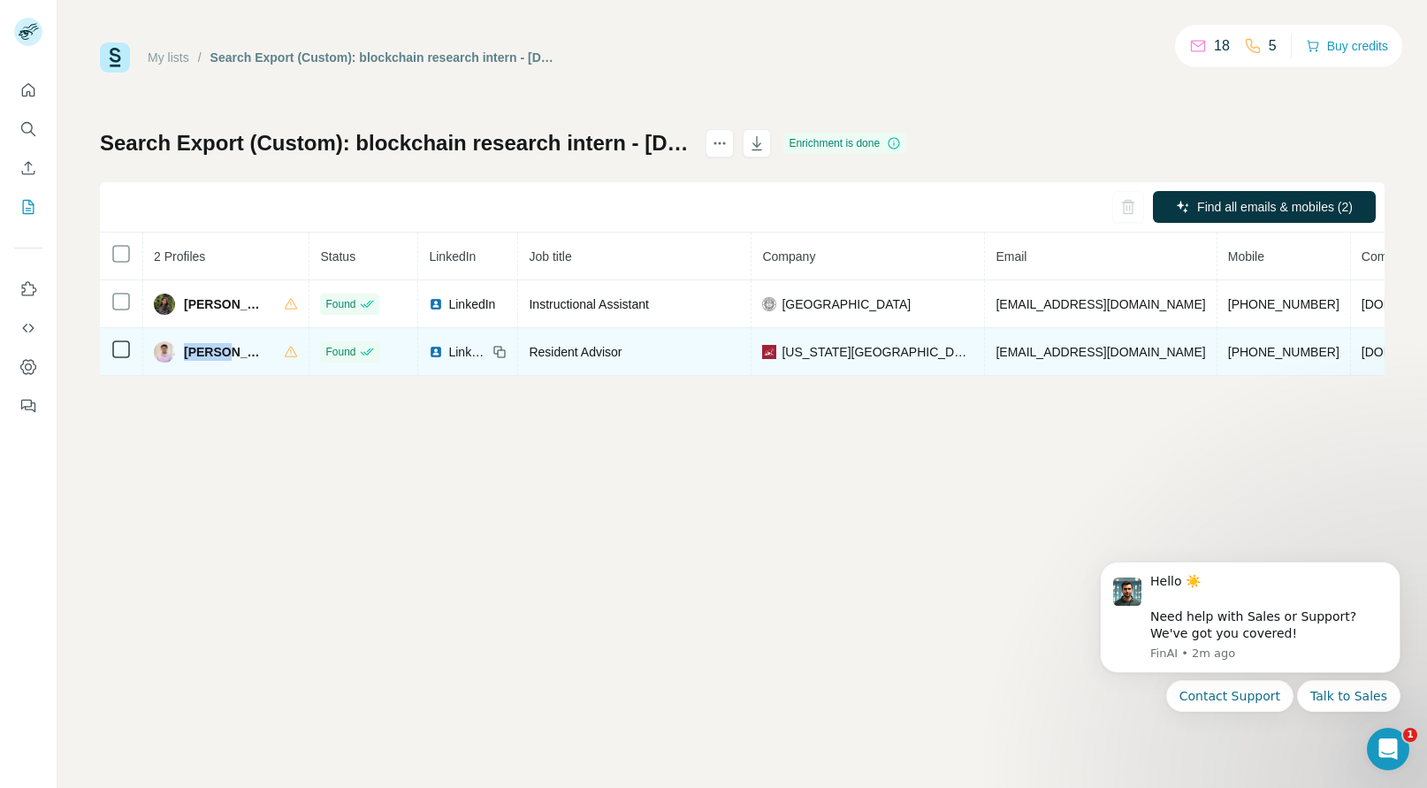
click at [196, 354] on span "[PERSON_NAME]" at bounding box center [225, 352] width 82 height 18
copy span "Tirth"
